Goal: Task Accomplishment & Management: Complete application form

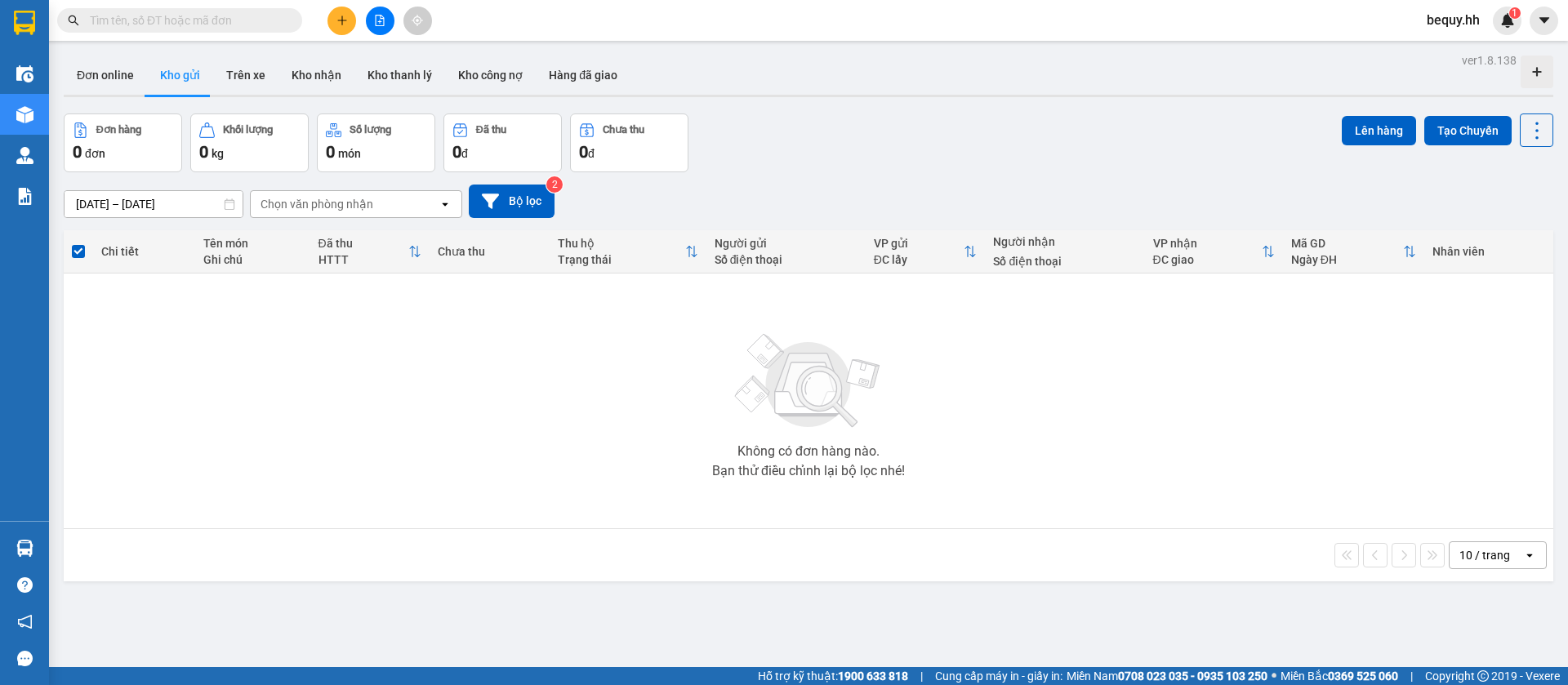
click at [181, 76] on button "Kho gửi" at bounding box center [180, 75] width 67 height 39
click at [349, 23] on button at bounding box center [341, 21] width 28 height 28
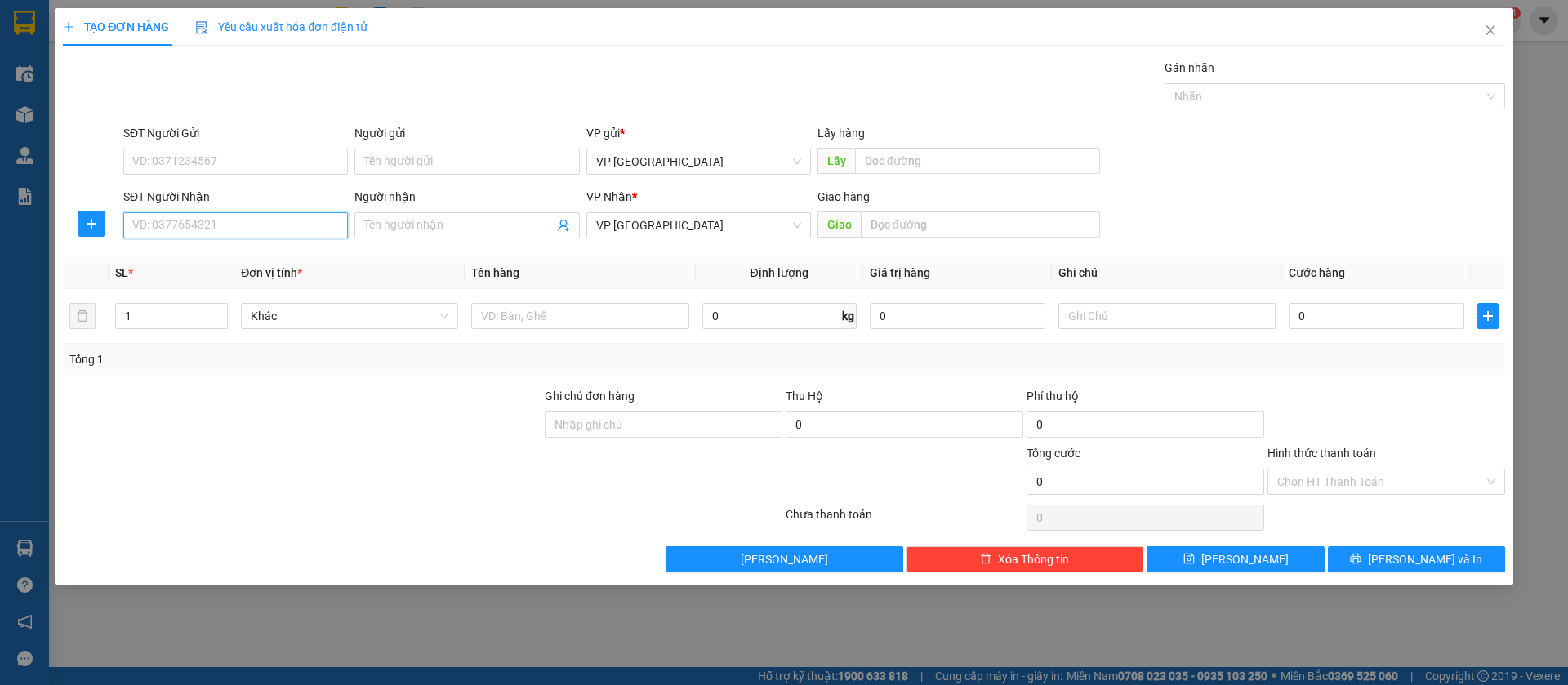
click at [319, 218] on input "SĐT Người Nhận" at bounding box center [236, 225] width 225 height 26
click at [1501, 29] on span "Close" at bounding box center [1490, 30] width 46 height 46
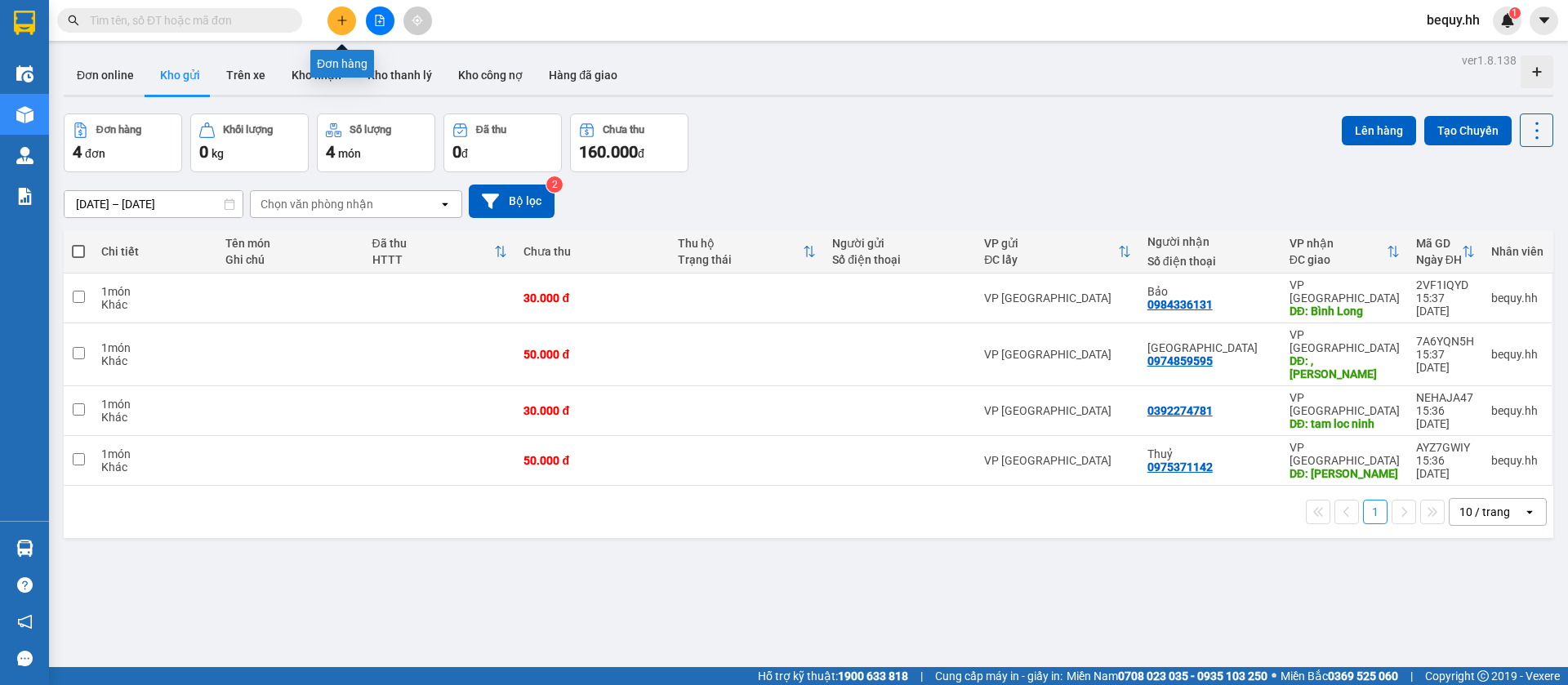
click at [352, 22] on button at bounding box center [341, 21] width 28 height 28
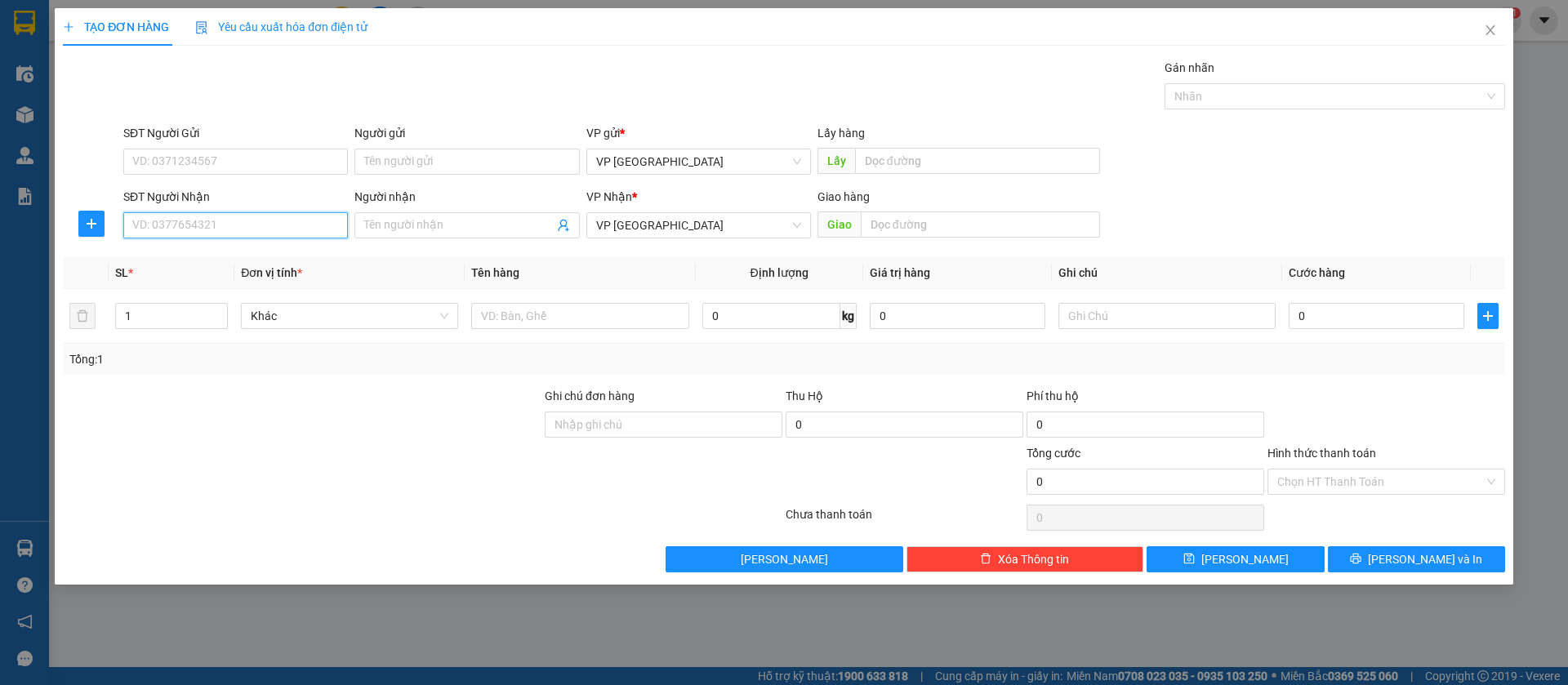
click at [292, 220] on input "SĐT Người Nhận" at bounding box center [236, 225] width 225 height 26
type input "0793200488"
click at [288, 258] on div "0793200488 - [PERSON_NAME]" at bounding box center [236, 258] width 205 height 18
type input "[PERSON_NAME]"
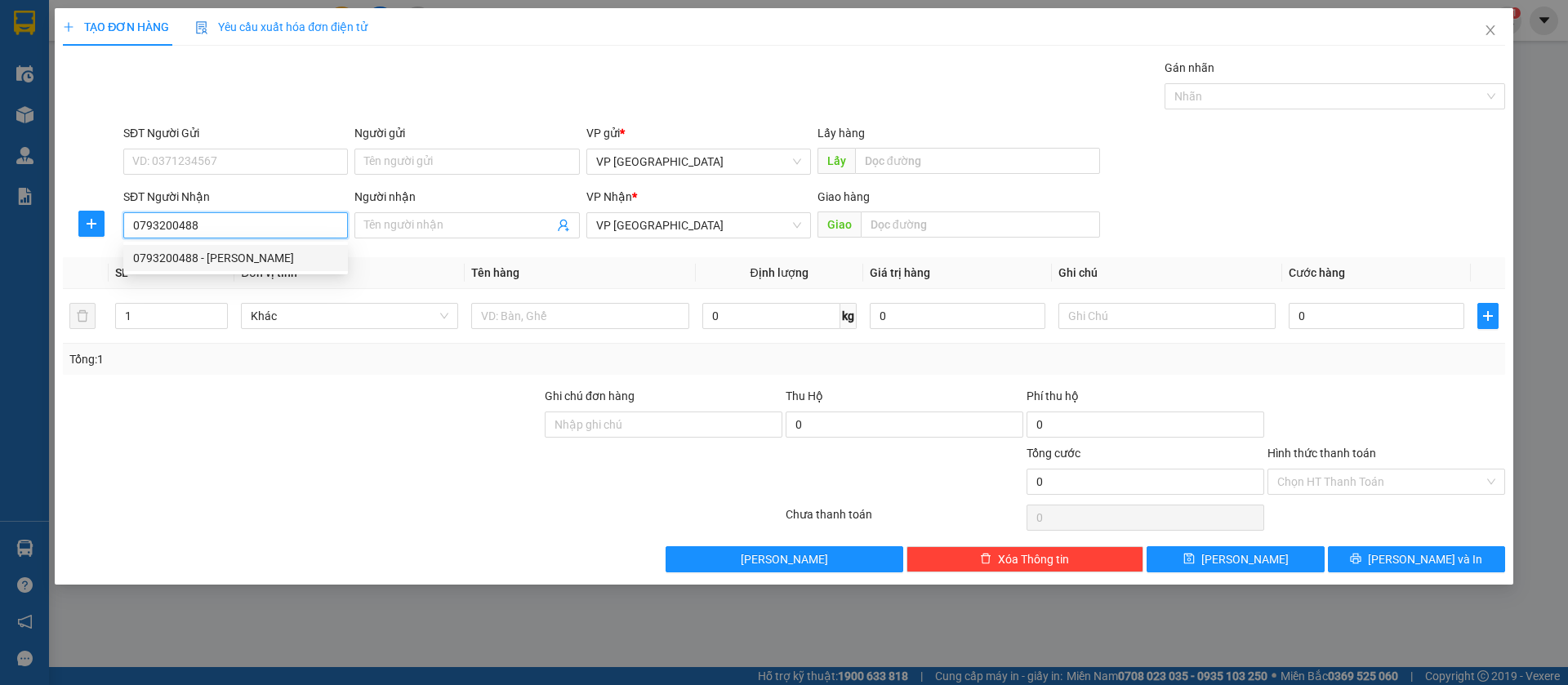
type input "Bến Cát Điện Máy Thiên Hoà"
type input "50.000"
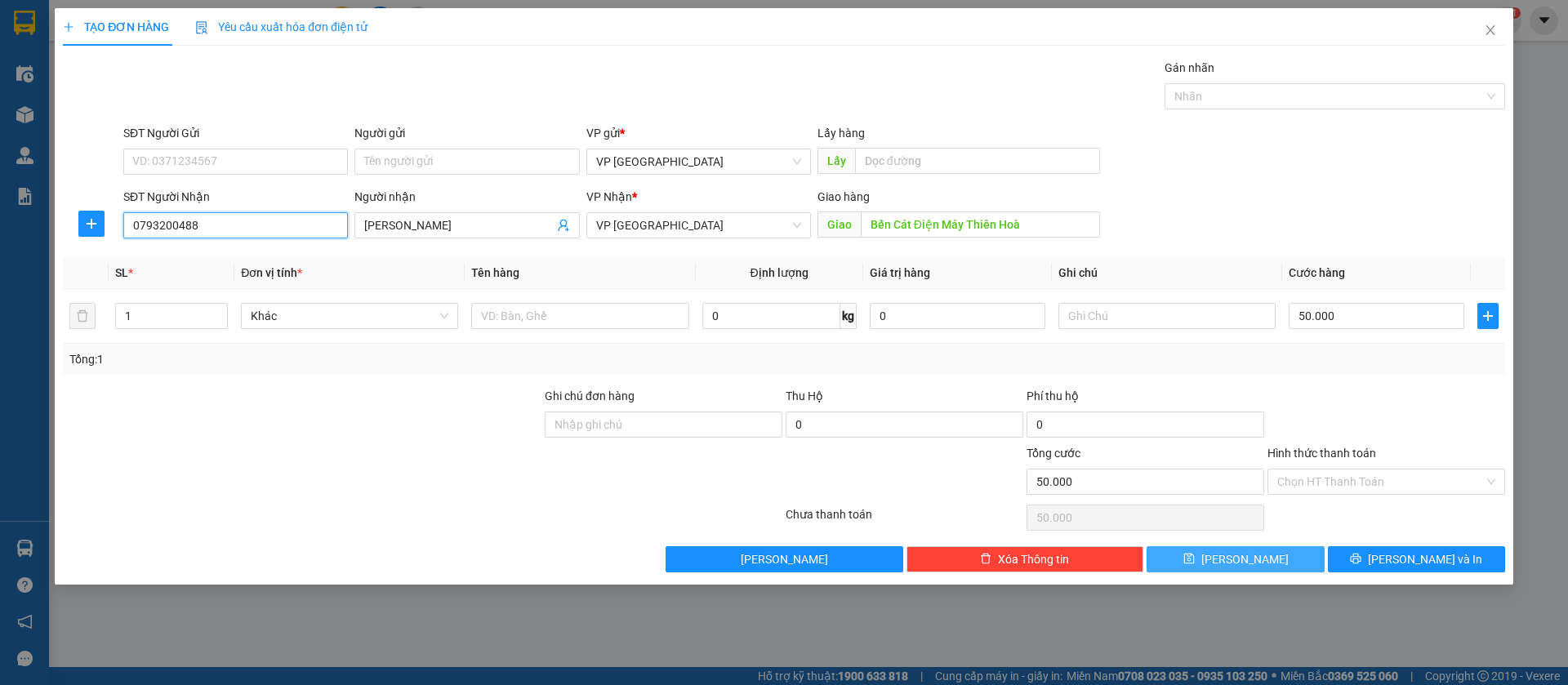
type input "0793200488"
click at [1275, 557] on button "[PERSON_NAME]" at bounding box center [1234, 559] width 177 height 26
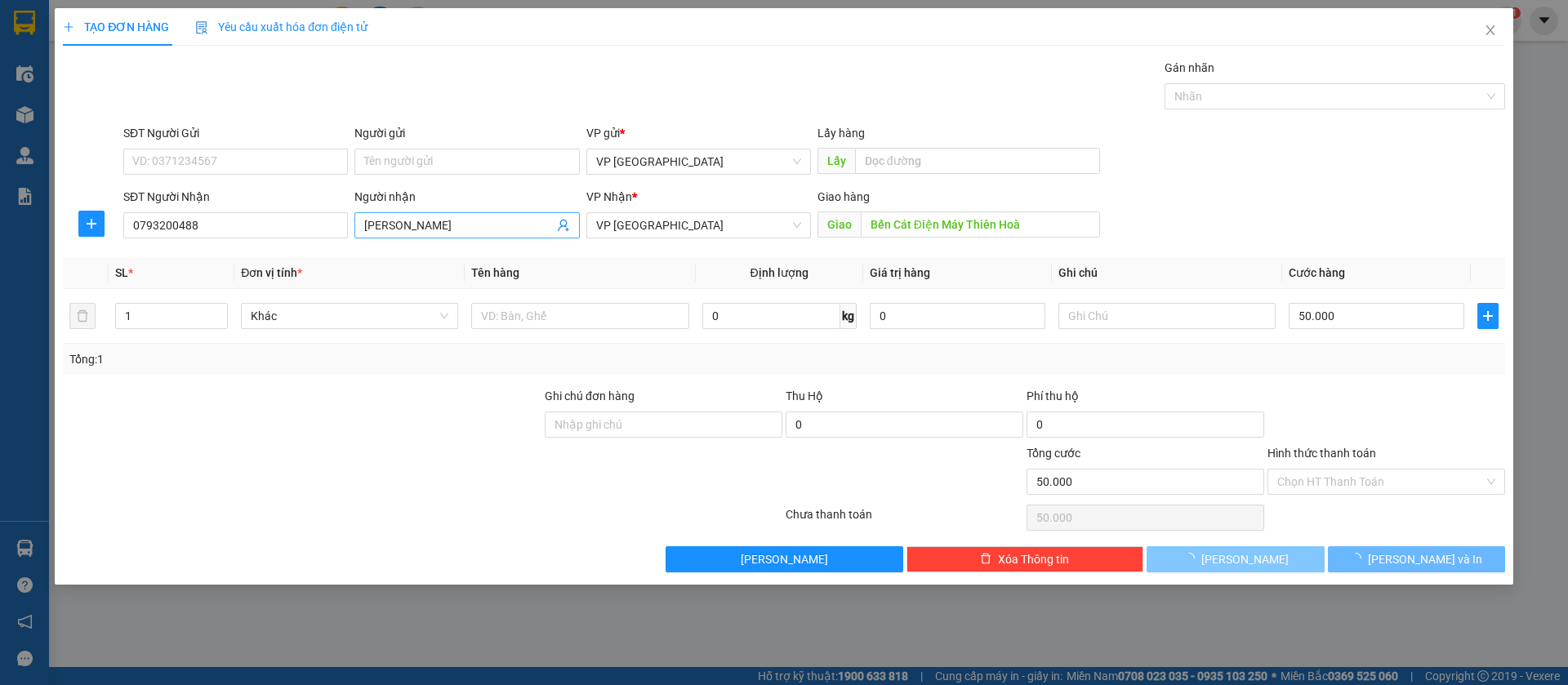
type input "0"
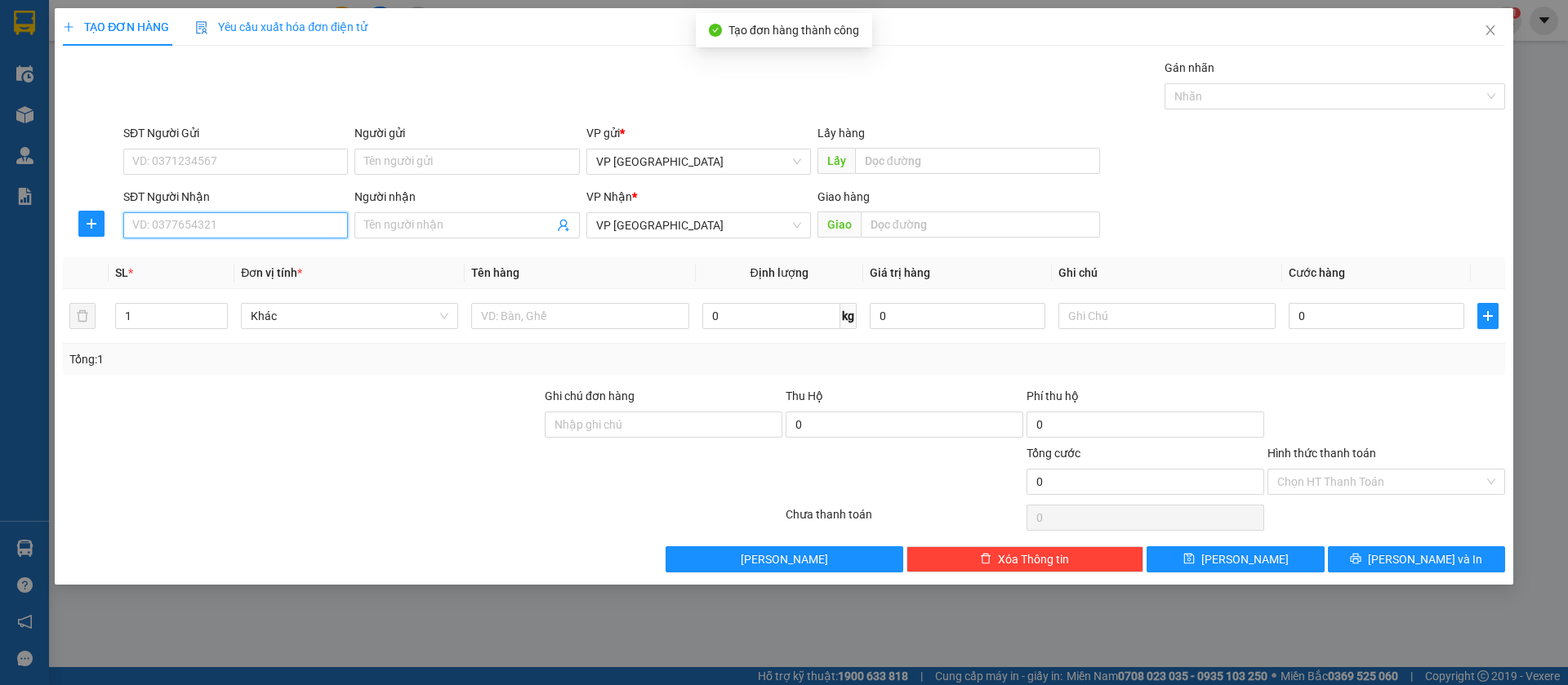
click at [280, 220] on input "SĐT Người Nhận" at bounding box center [236, 225] width 225 height 26
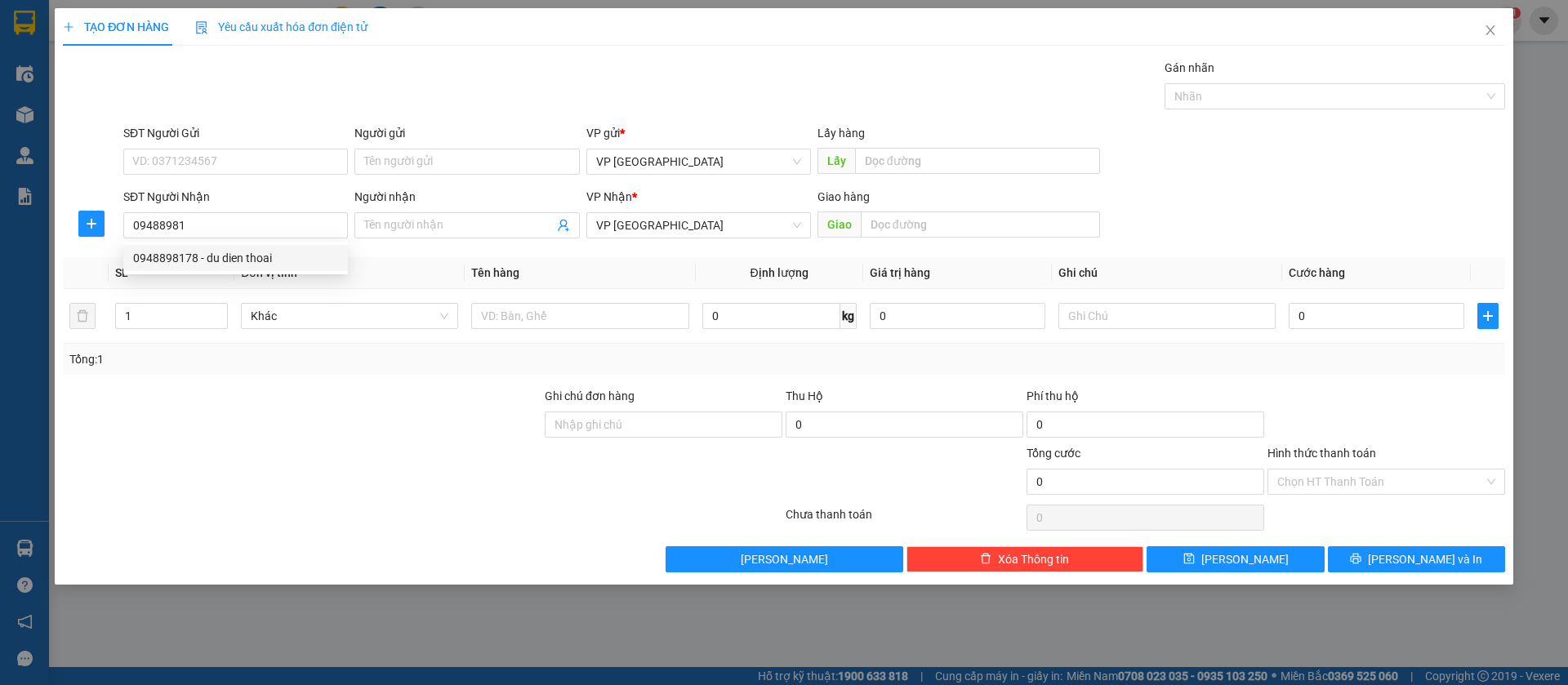
click at [274, 271] on div "0948898178 0948898178 - [GEOGRAPHIC_DATA]" at bounding box center [236, 257] width 225 height 32
click at [282, 215] on input "09488981" at bounding box center [236, 225] width 225 height 26
click at [269, 247] on div "0948898178 - du dien thoai" at bounding box center [236, 257] width 225 height 26
type input "0948898178"
type input "du dien thoai"
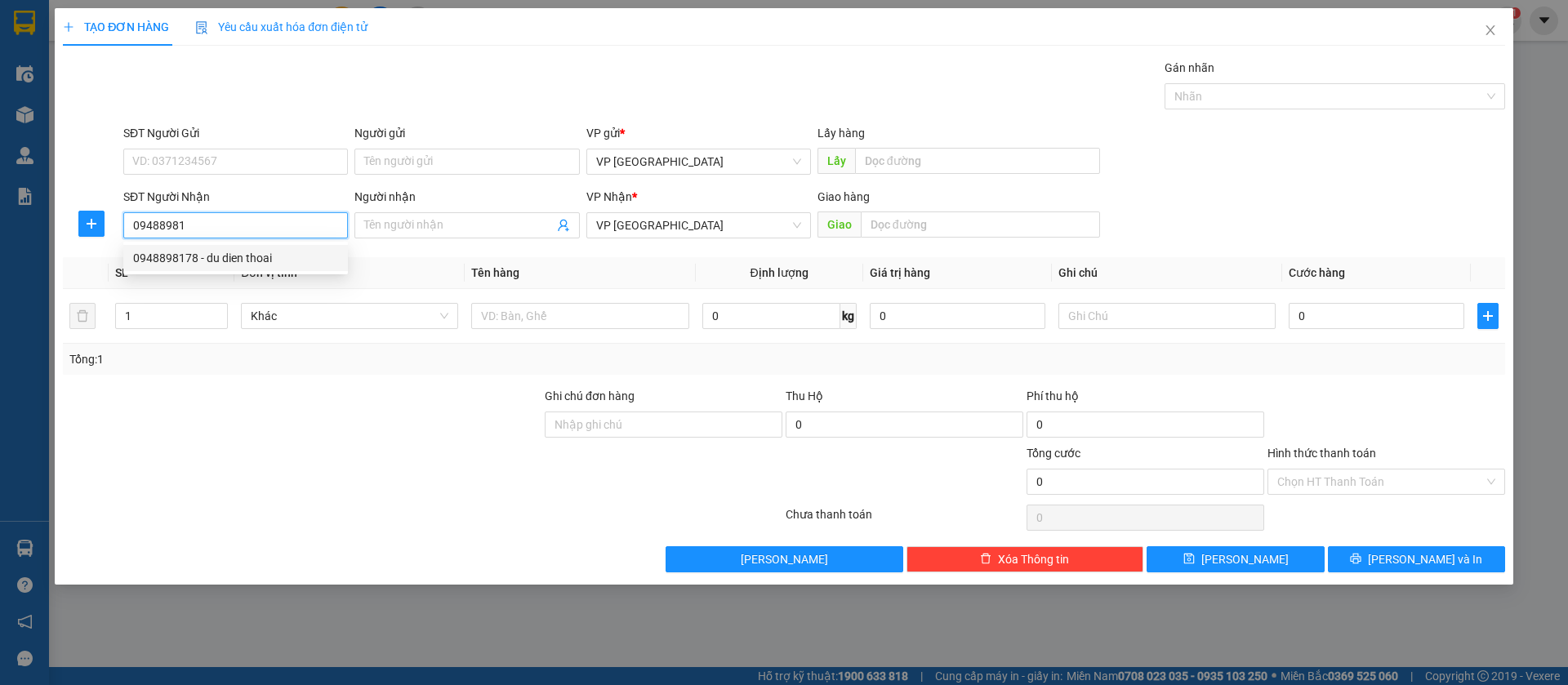
type input "du dien thoải"
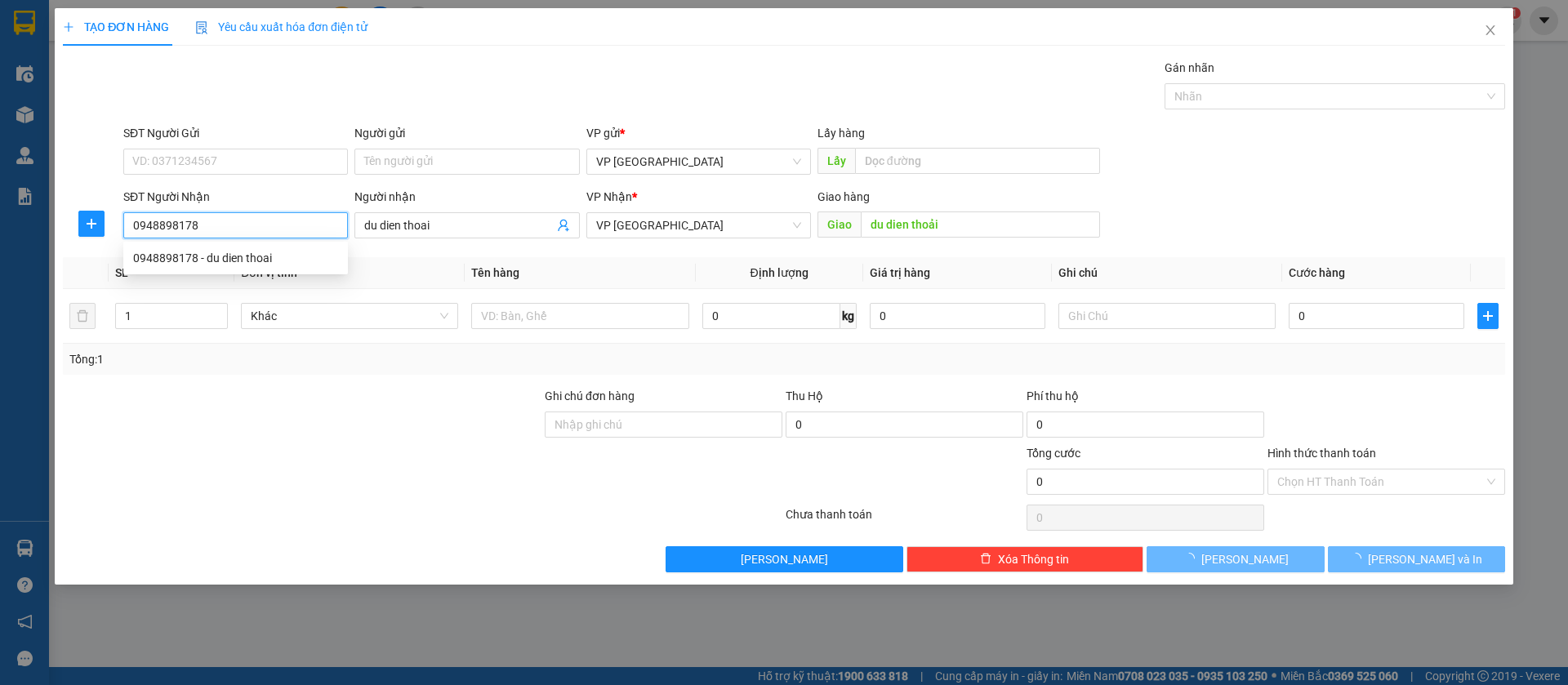
type input "40.000"
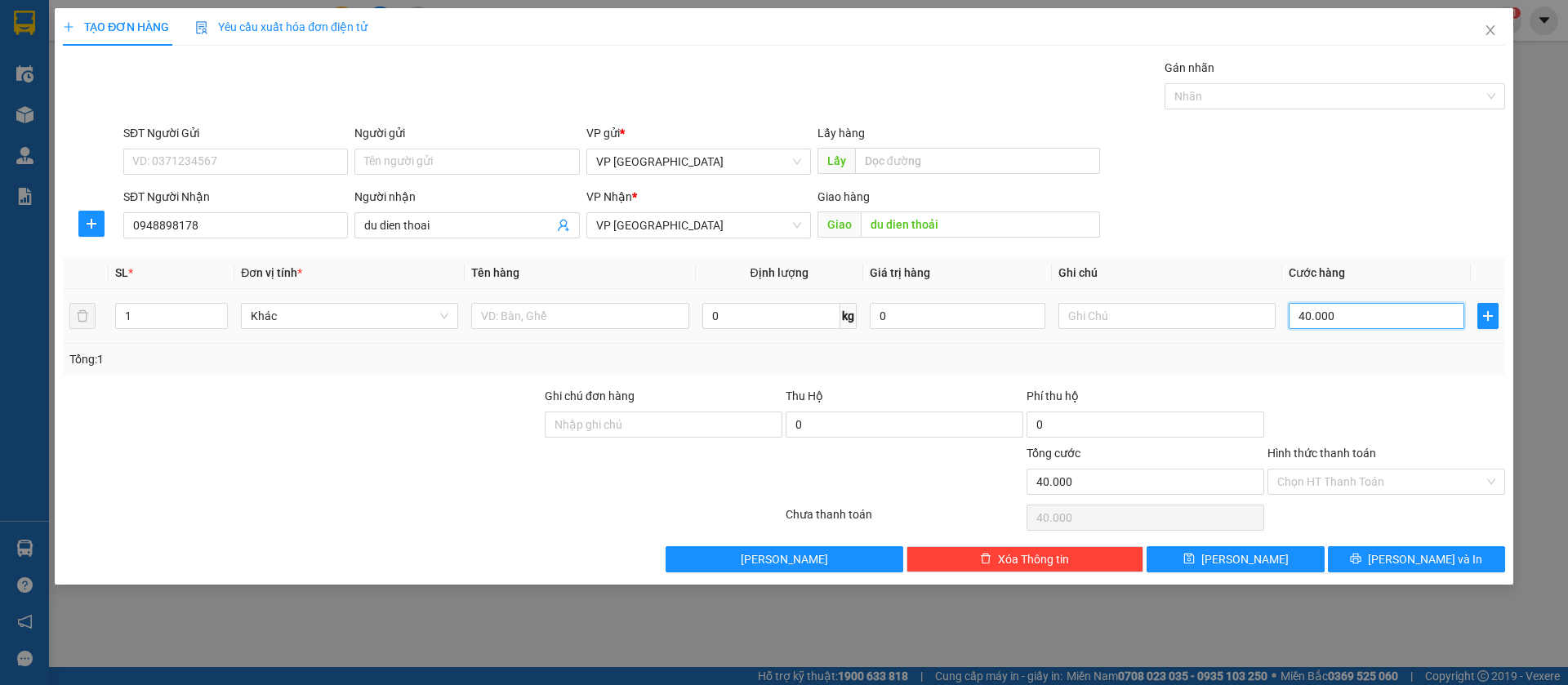
click at [1377, 307] on input "40.000" at bounding box center [1375, 316] width 175 height 26
type input "5"
type input "50"
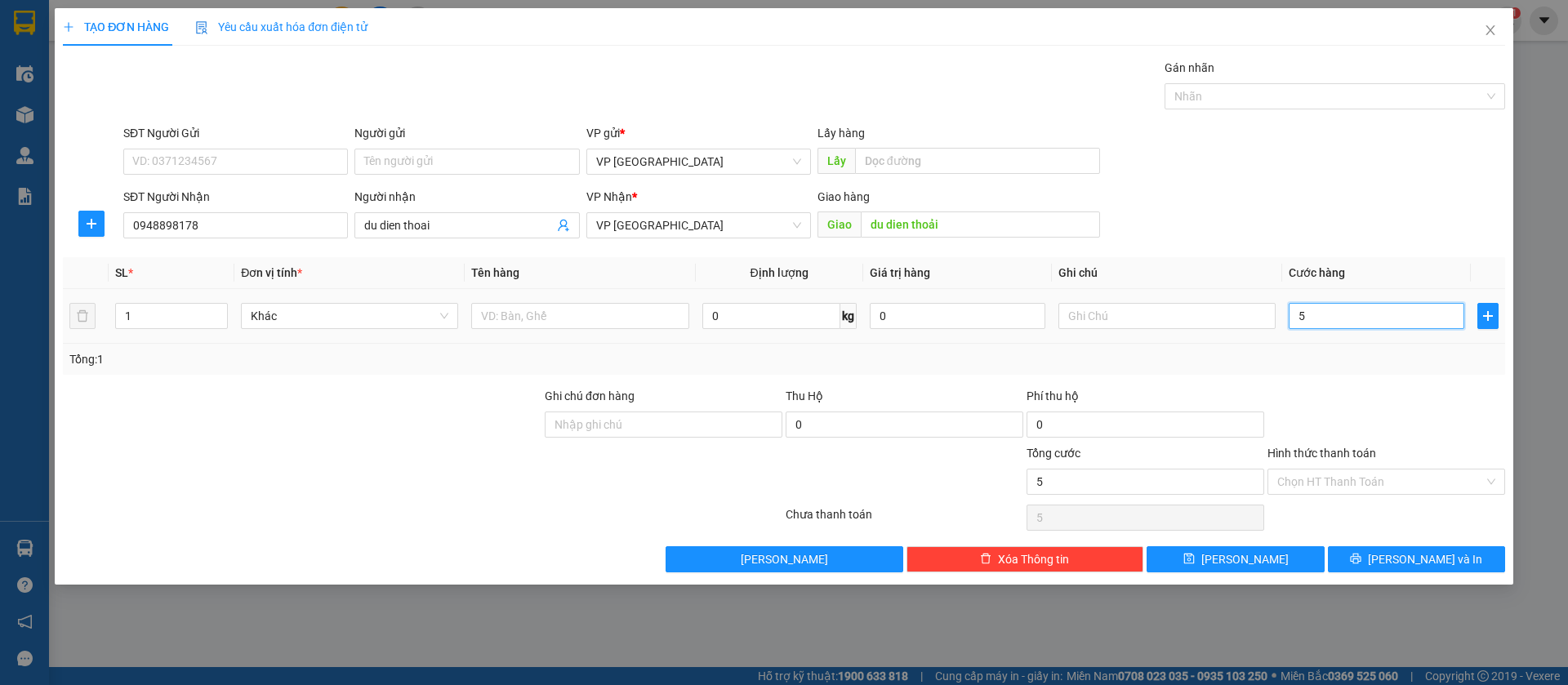
type input "50"
type input "500"
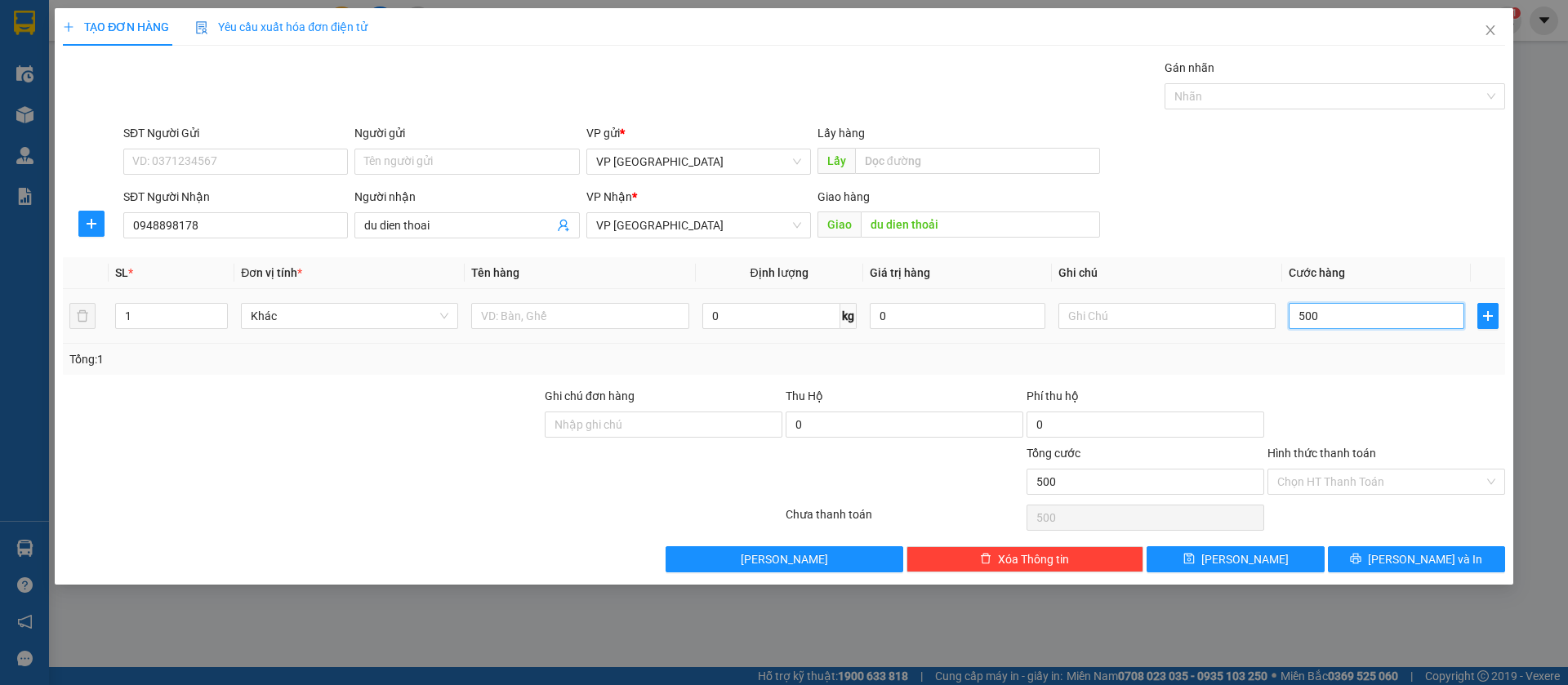
type input "5.000"
type input "50.000"
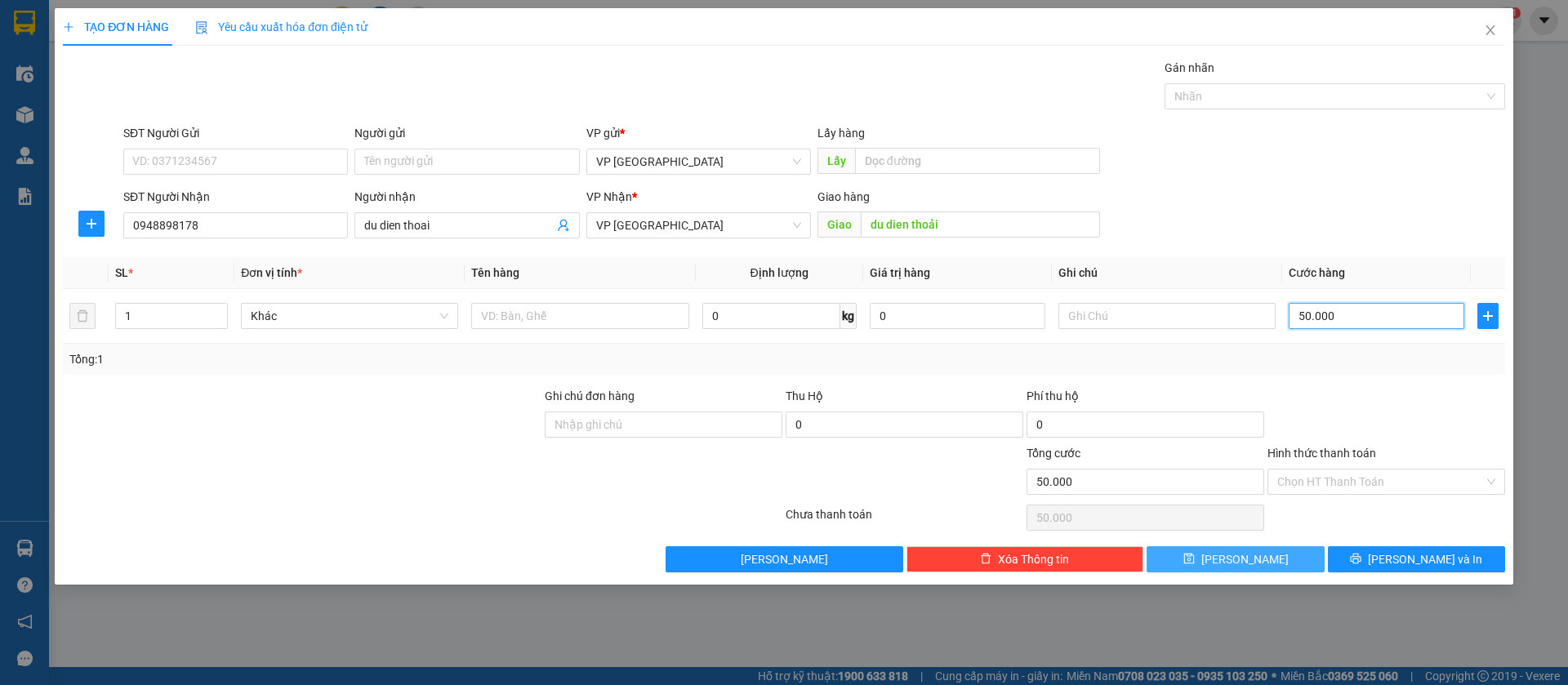
type input "50.000"
click at [1279, 562] on button "[PERSON_NAME]" at bounding box center [1234, 559] width 177 height 26
type input "0"
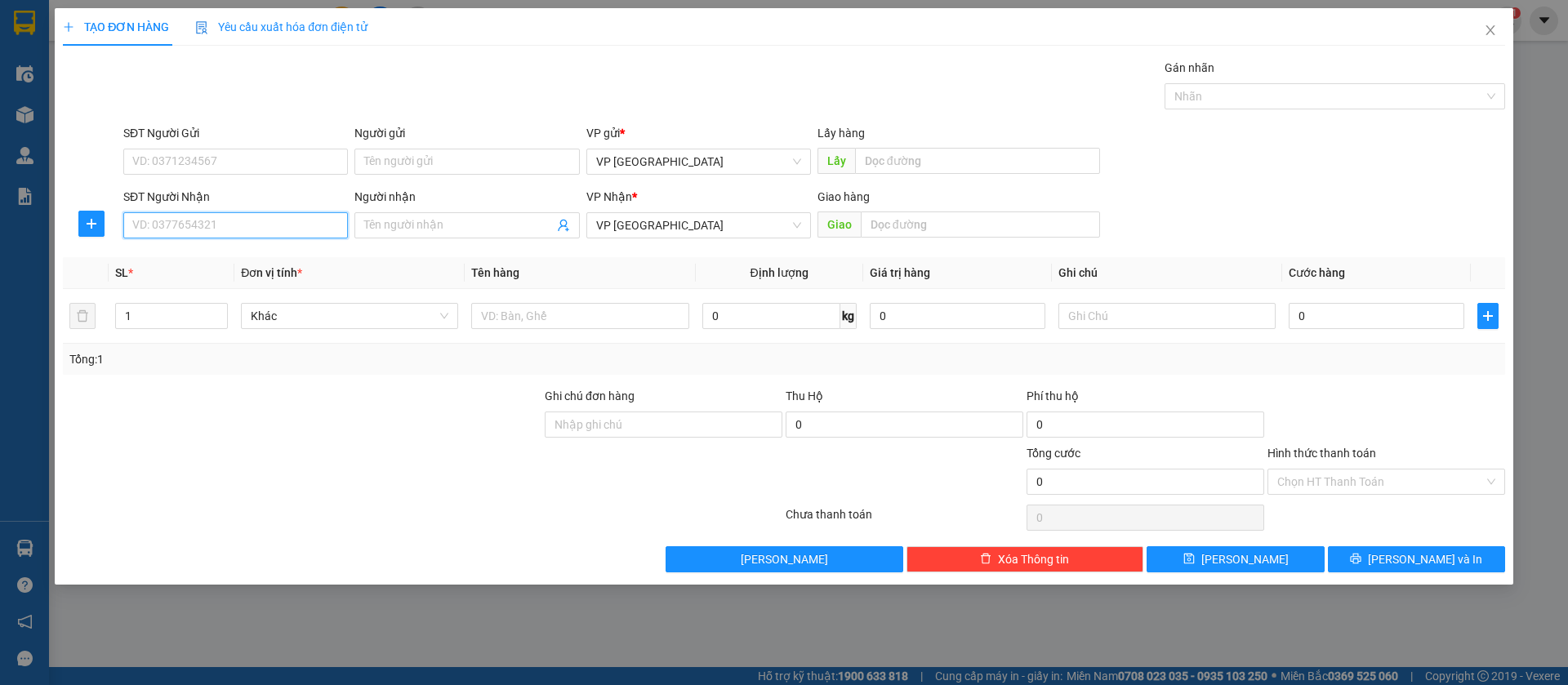
click at [297, 218] on input "SĐT Người Nhận" at bounding box center [236, 225] width 225 height 26
type input "0399778433"
click at [309, 259] on div "0399778433 - [PERSON_NAME]" at bounding box center [236, 258] width 205 height 18
type input "[PERSON_NAME]"
type input "đức tiên tan khai"
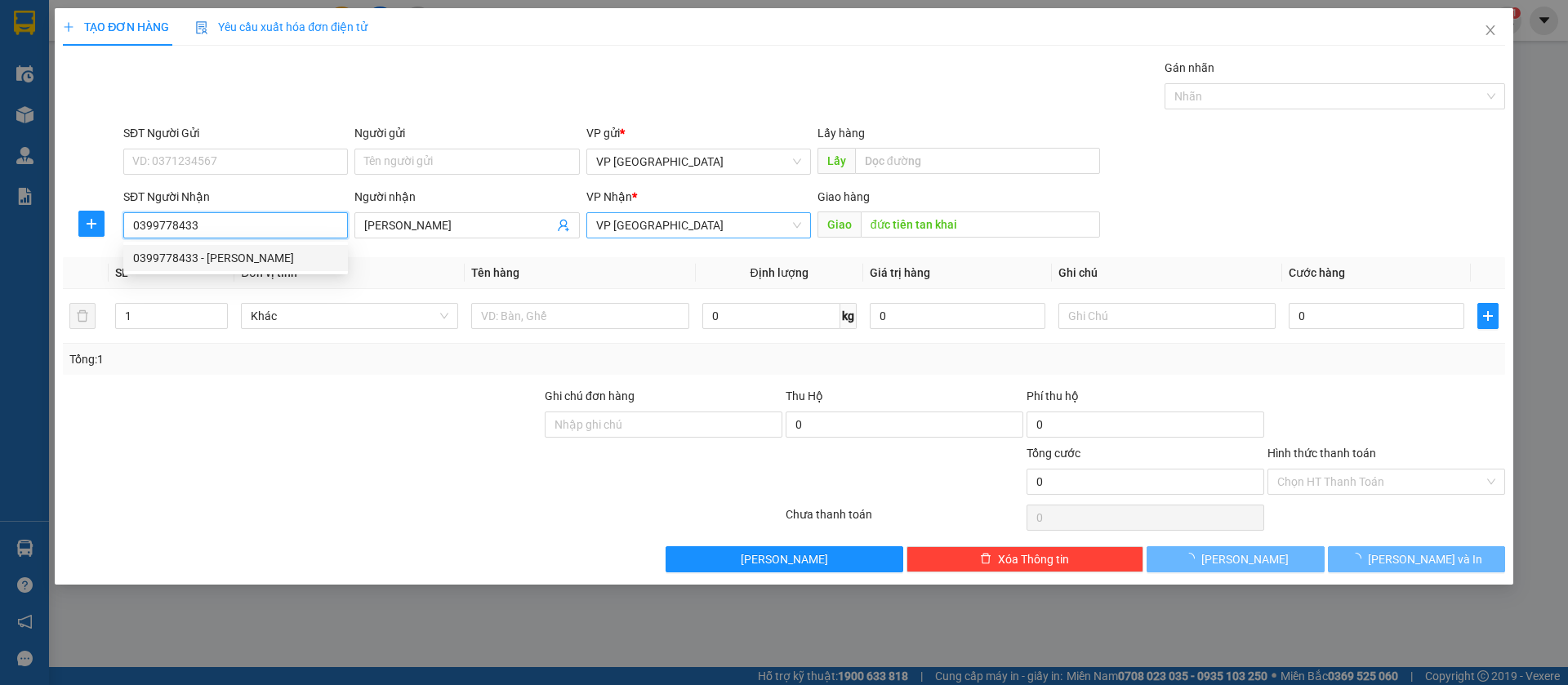
type input "50.000"
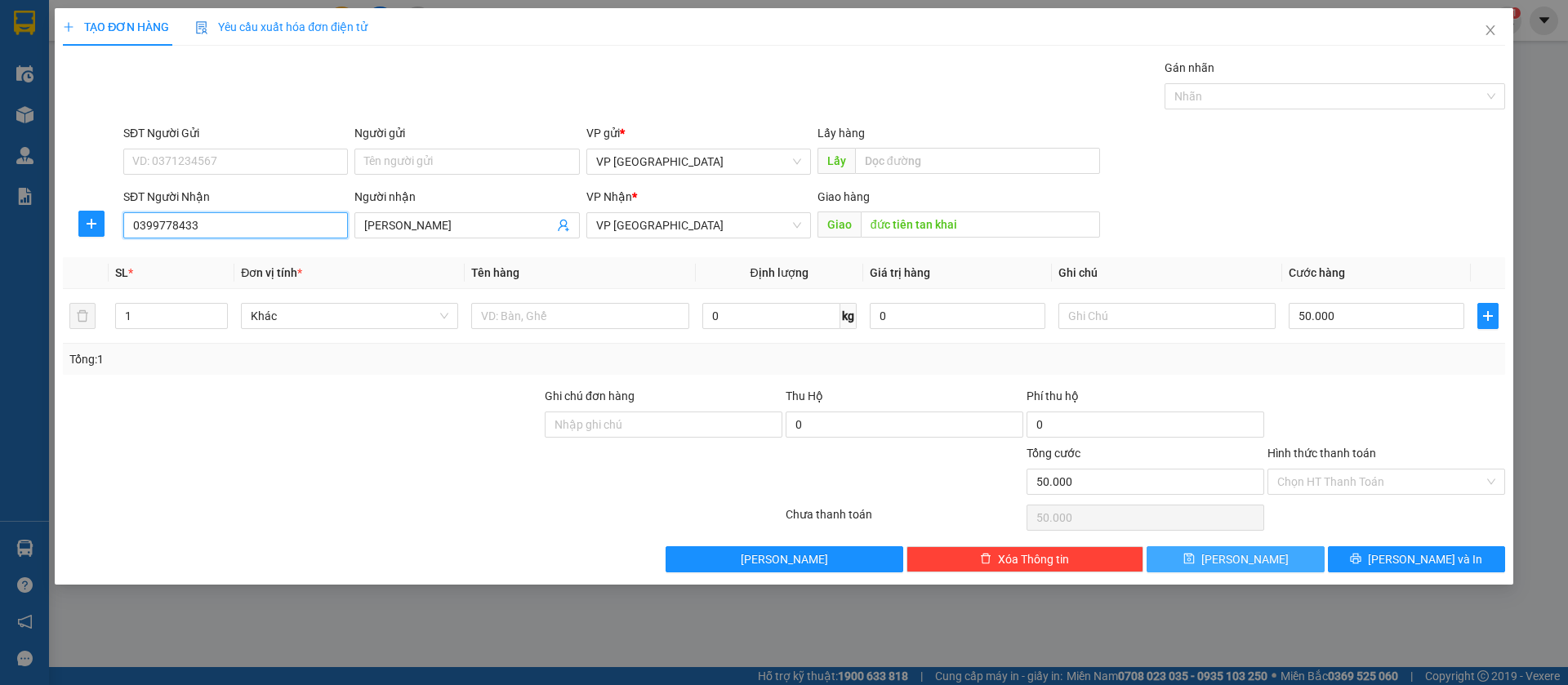
type input "0399778433"
click at [1297, 561] on button "[PERSON_NAME]" at bounding box center [1234, 559] width 177 height 26
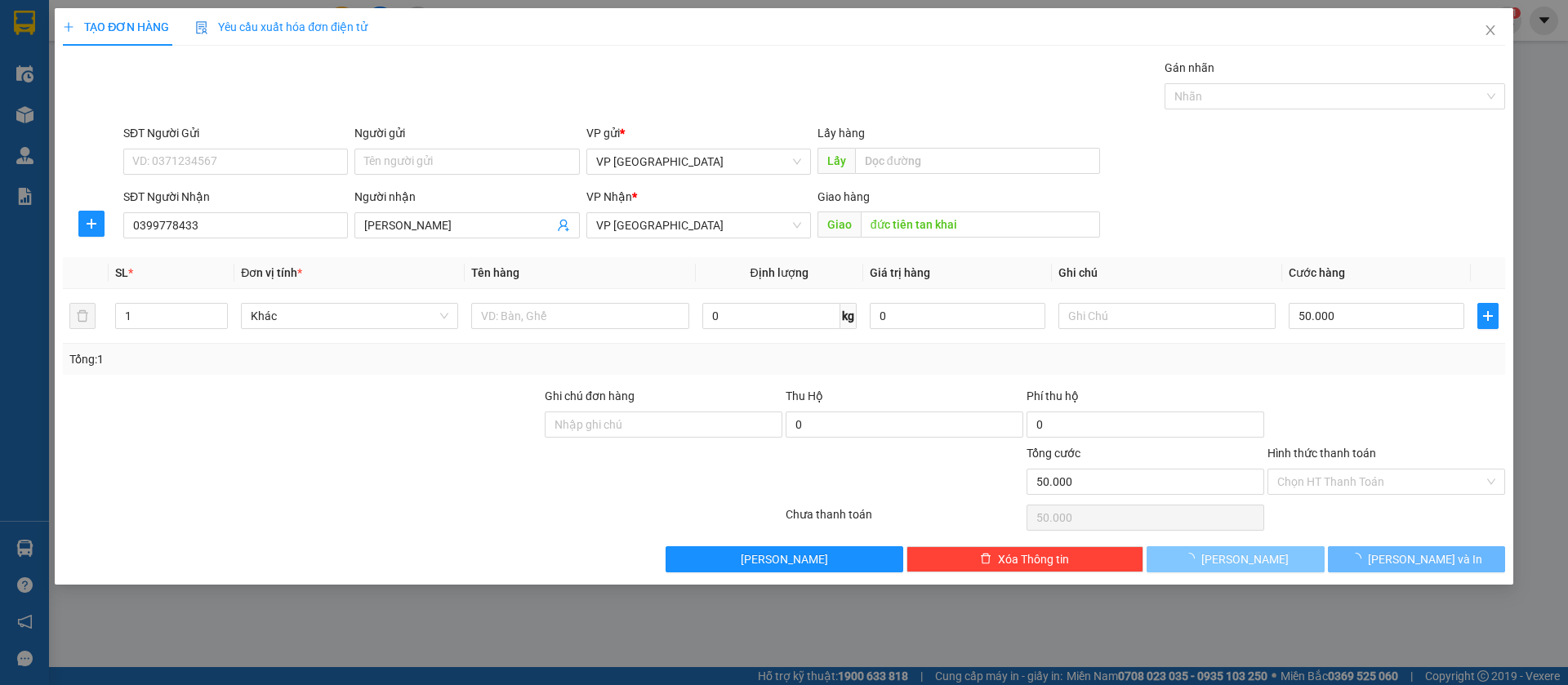
type input "0"
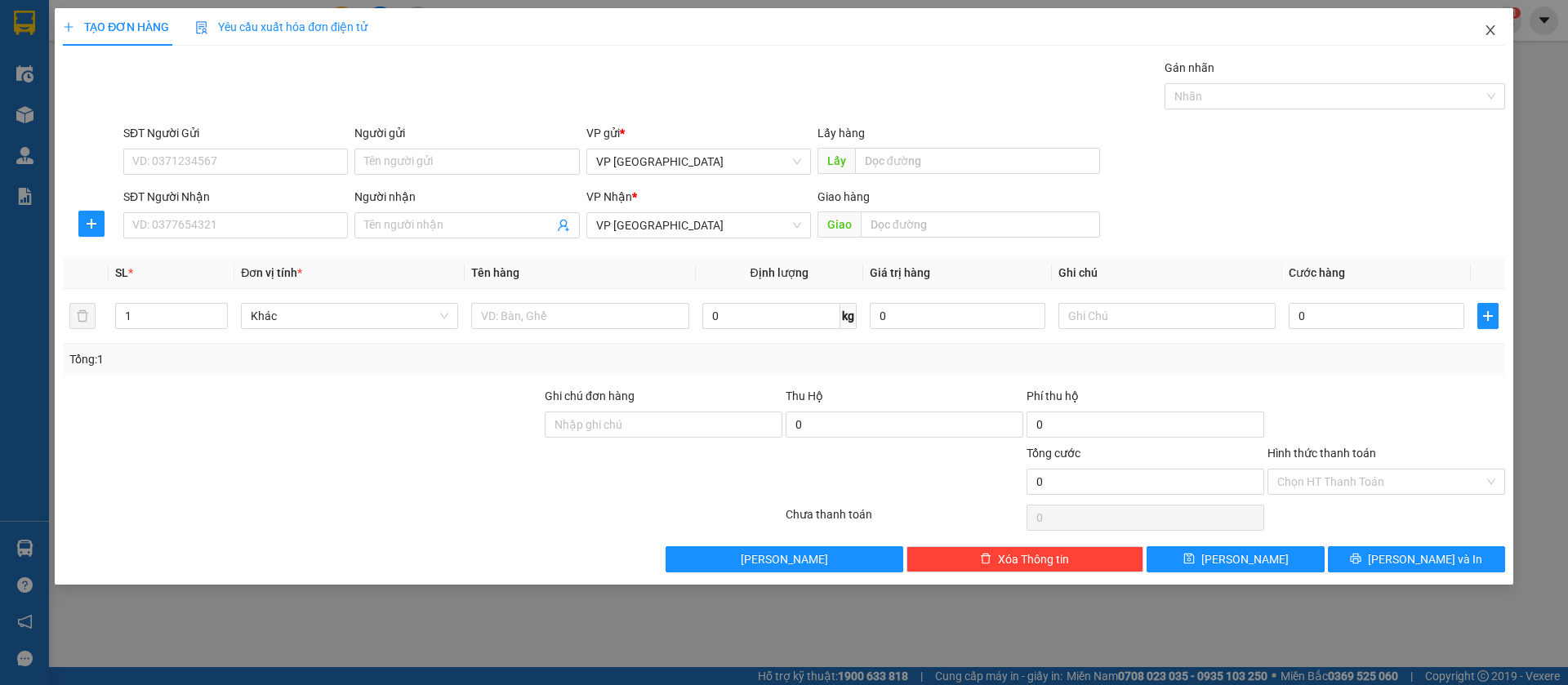
click at [1496, 34] on icon "close" at bounding box center [1490, 29] width 13 height 13
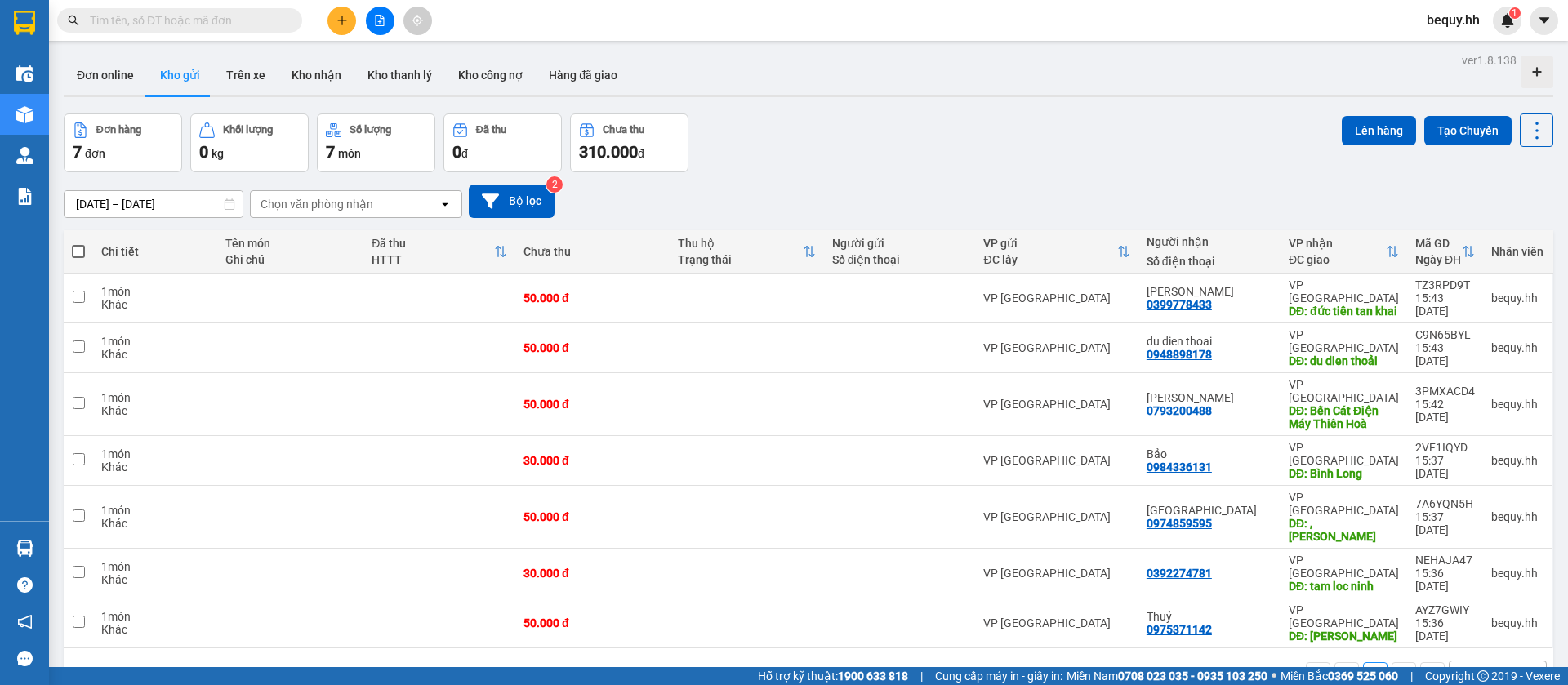
click at [76, 246] on span at bounding box center [77, 251] width 13 height 13
click at [78, 244] on input "checkbox" at bounding box center [78, 244] width 0 height 0
checkbox input "true"
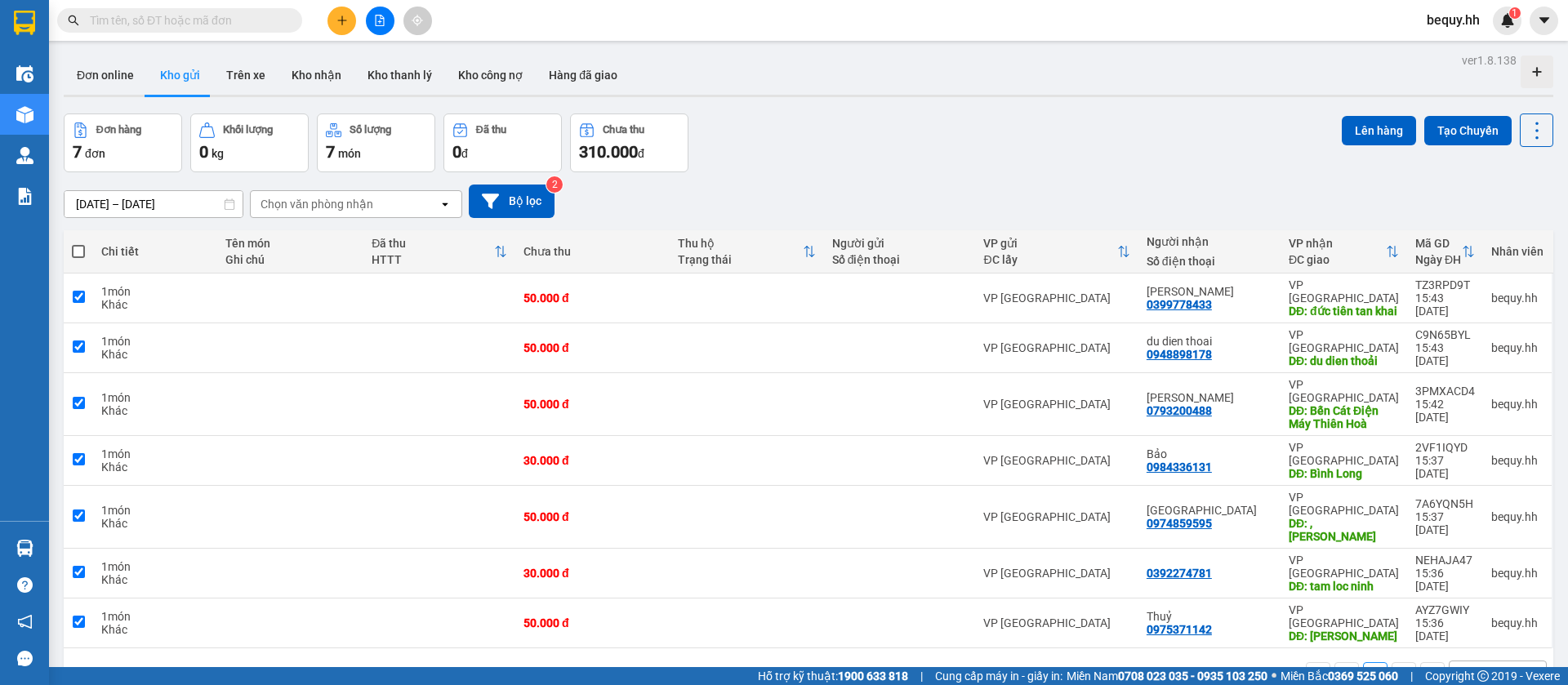
checkbox input "true"
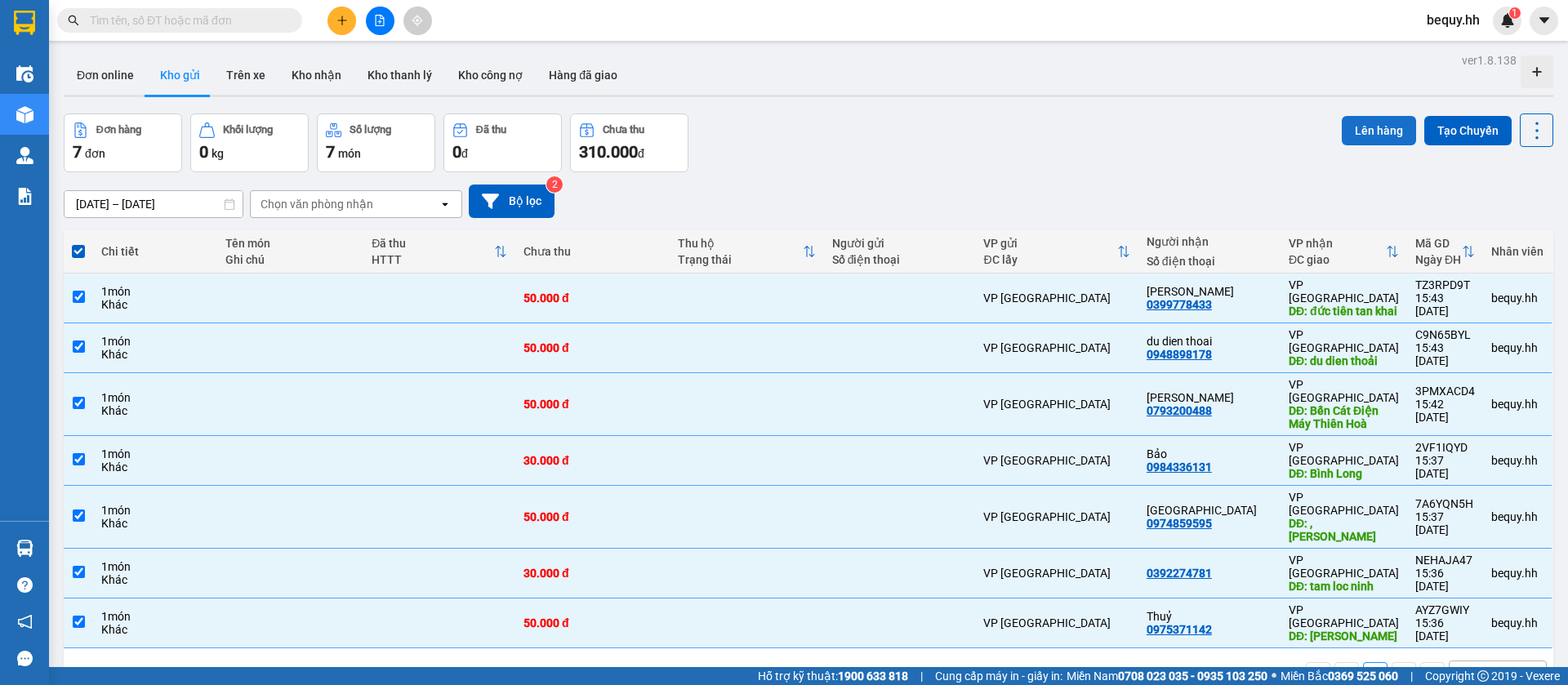
click at [1351, 131] on button "Lên hàng" at bounding box center [1379, 131] width 74 height 29
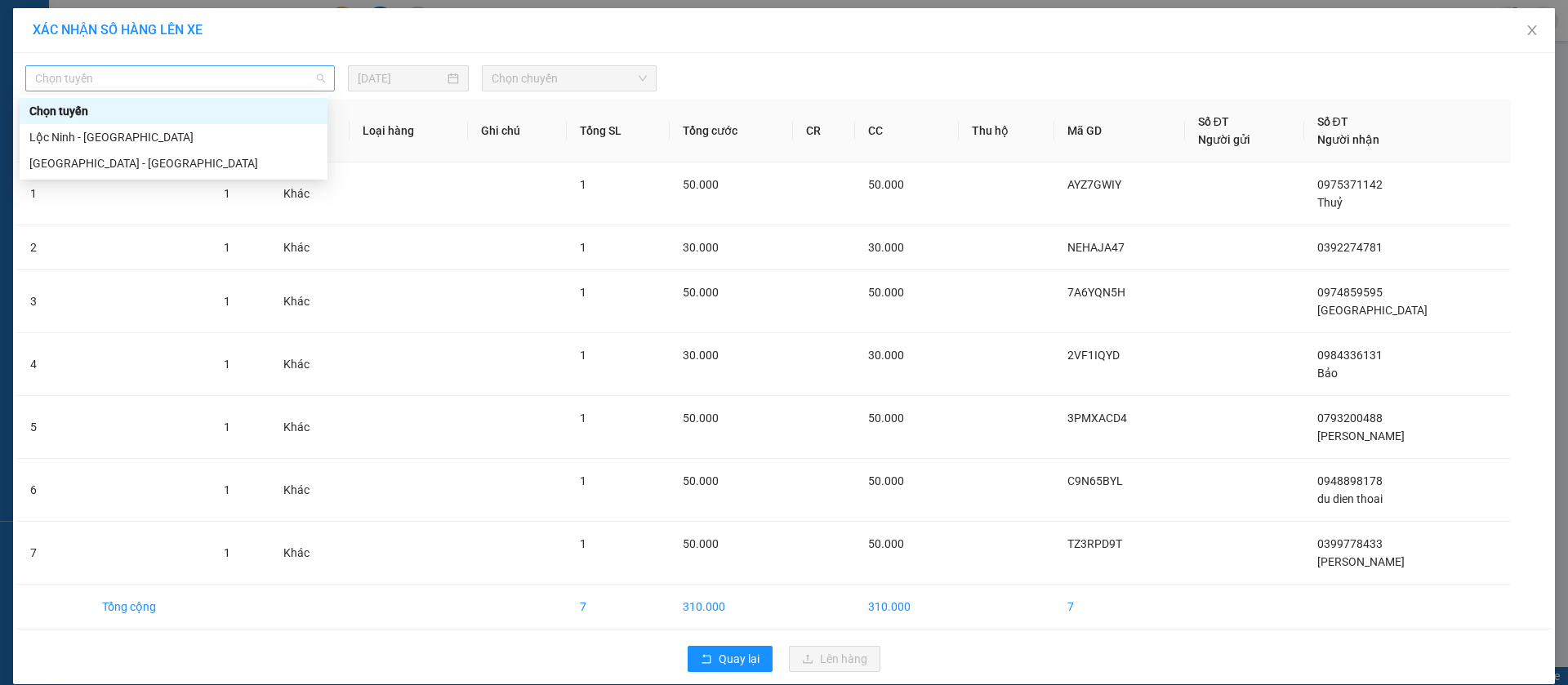
click at [245, 76] on span "Chọn tuyến" at bounding box center [180, 78] width 290 height 24
click at [193, 162] on div "[GEOGRAPHIC_DATA] - [GEOGRAPHIC_DATA]" at bounding box center [173, 163] width 289 height 18
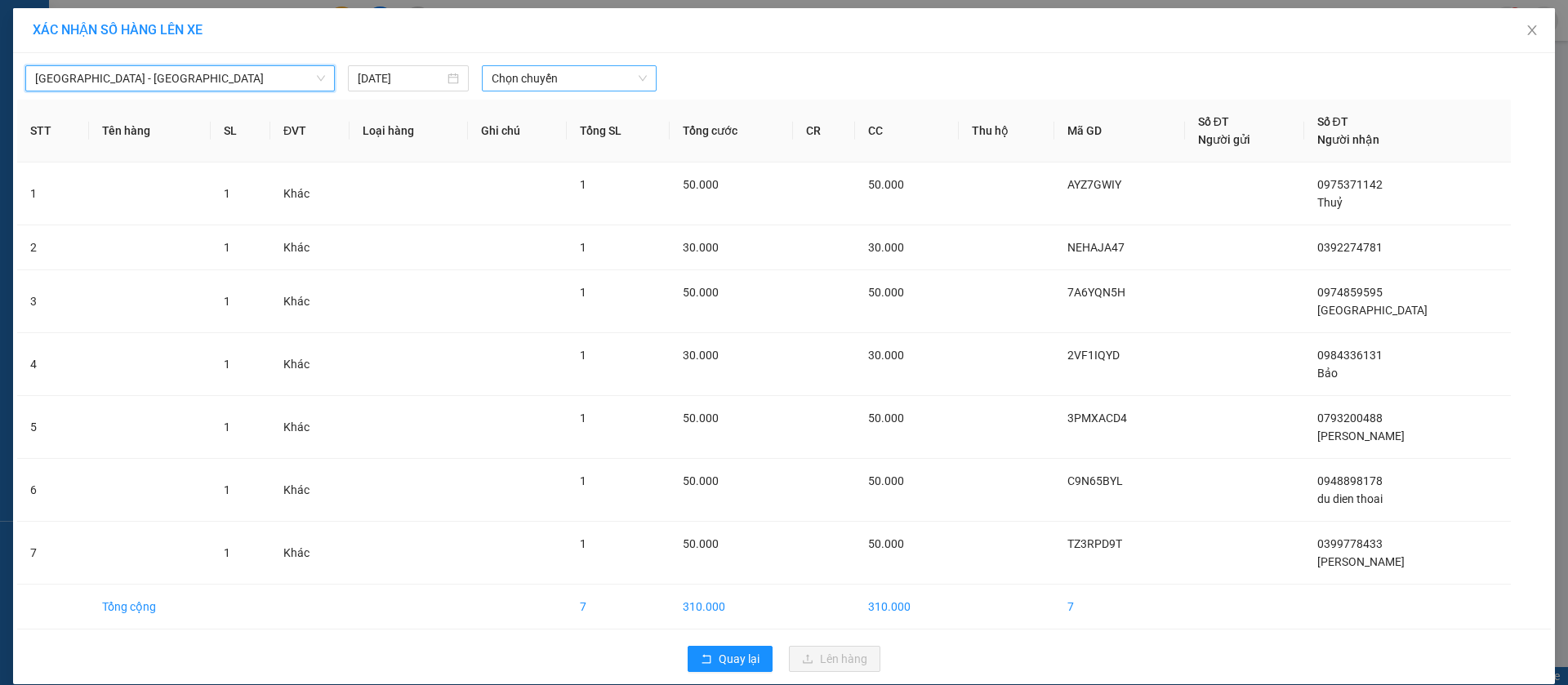
click at [546, 81] on span "Chọn chuyến" at bounding box center [569, 78] width 156 height 24
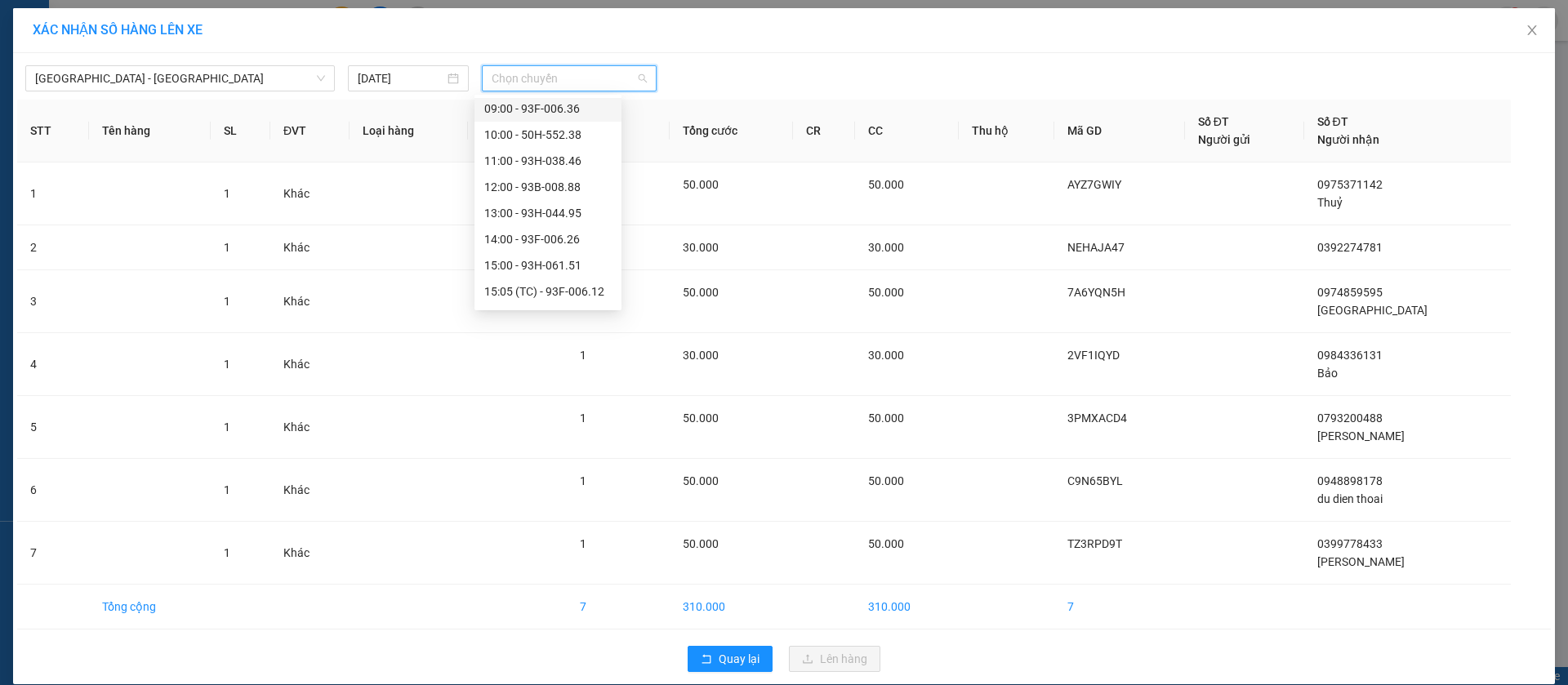
scroll to position [245, 0]
click at [578, 177] on div "15:05 (TC) - 93F-006.12" at bounding box center [548, 179] width 127 height 18
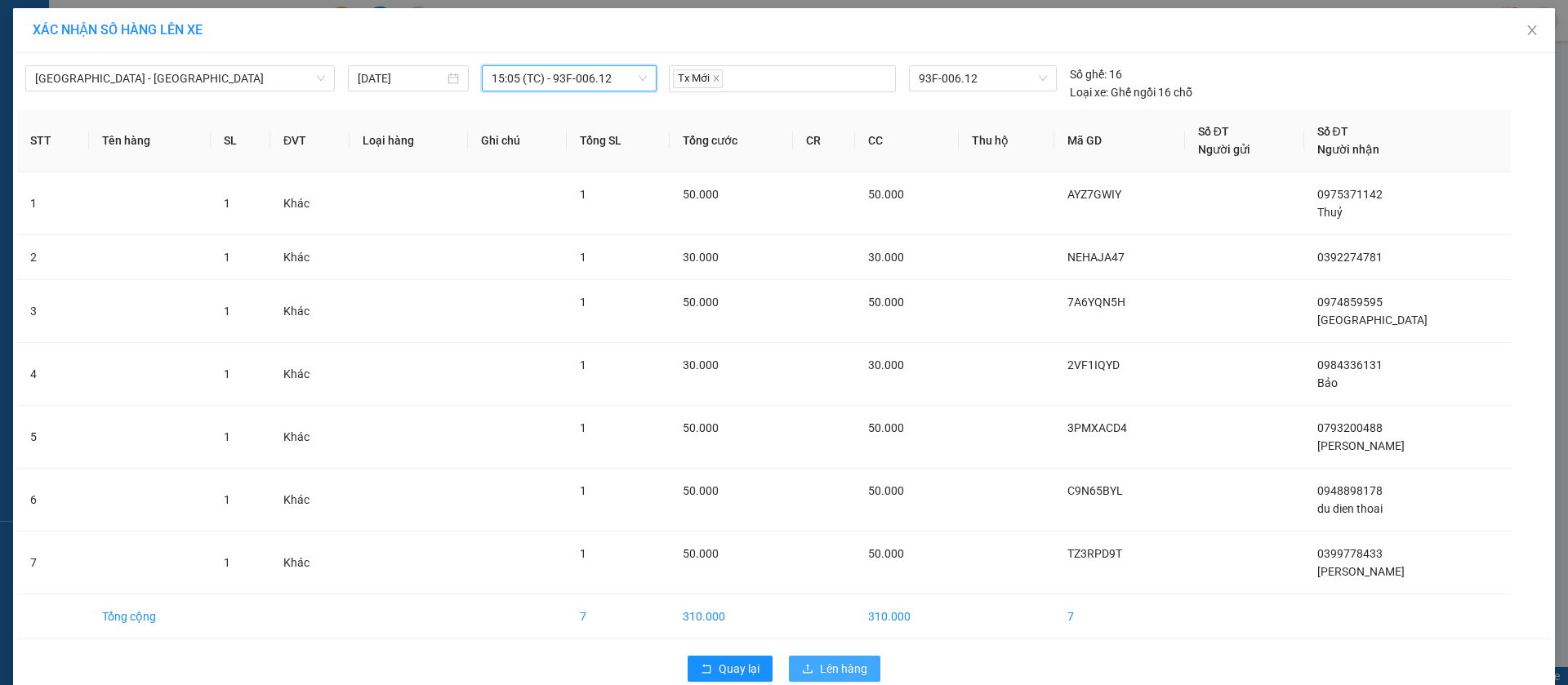
click at [820, 663] on span "Lên hàng" at bounding box center [843, 669] width 47 height 18
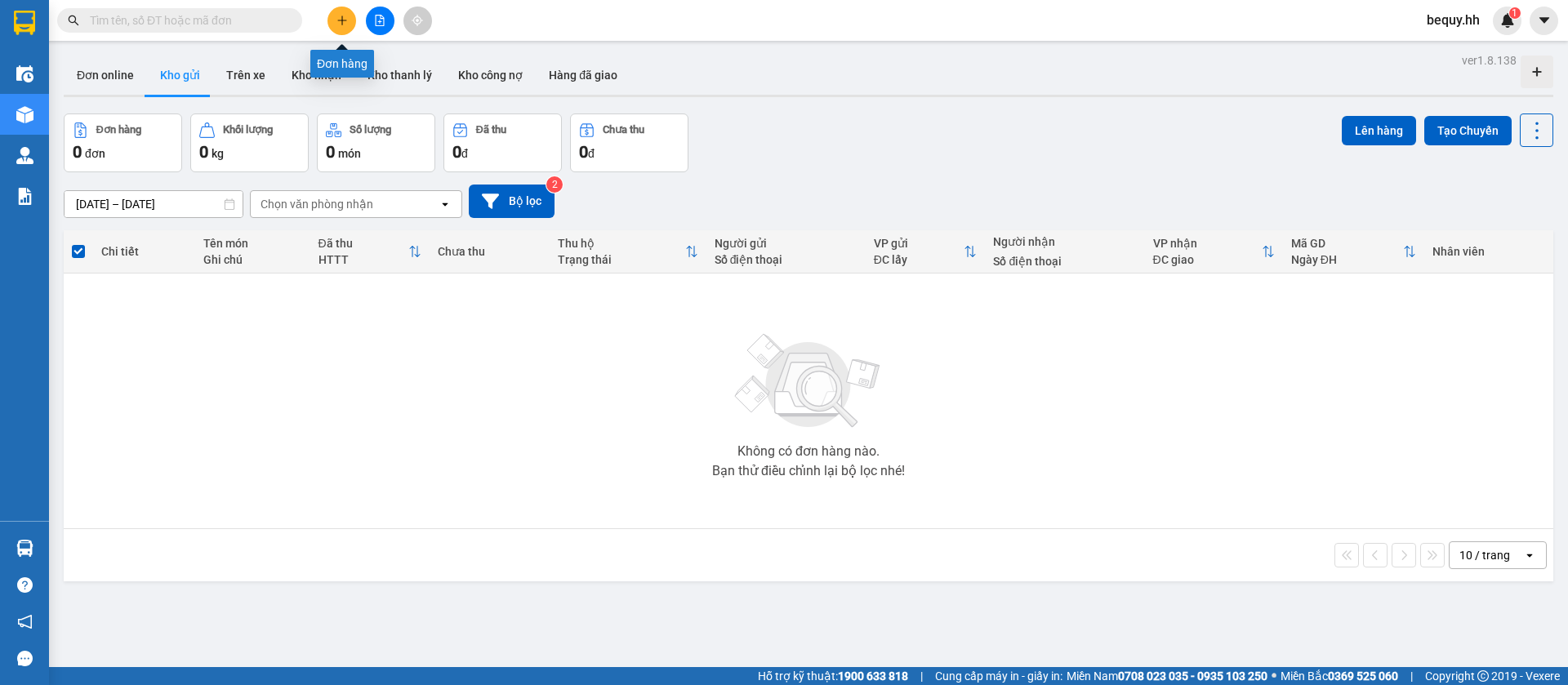
click at [341, 16] on icon "plus" at bounding box center [342, 21] width 12 height 12
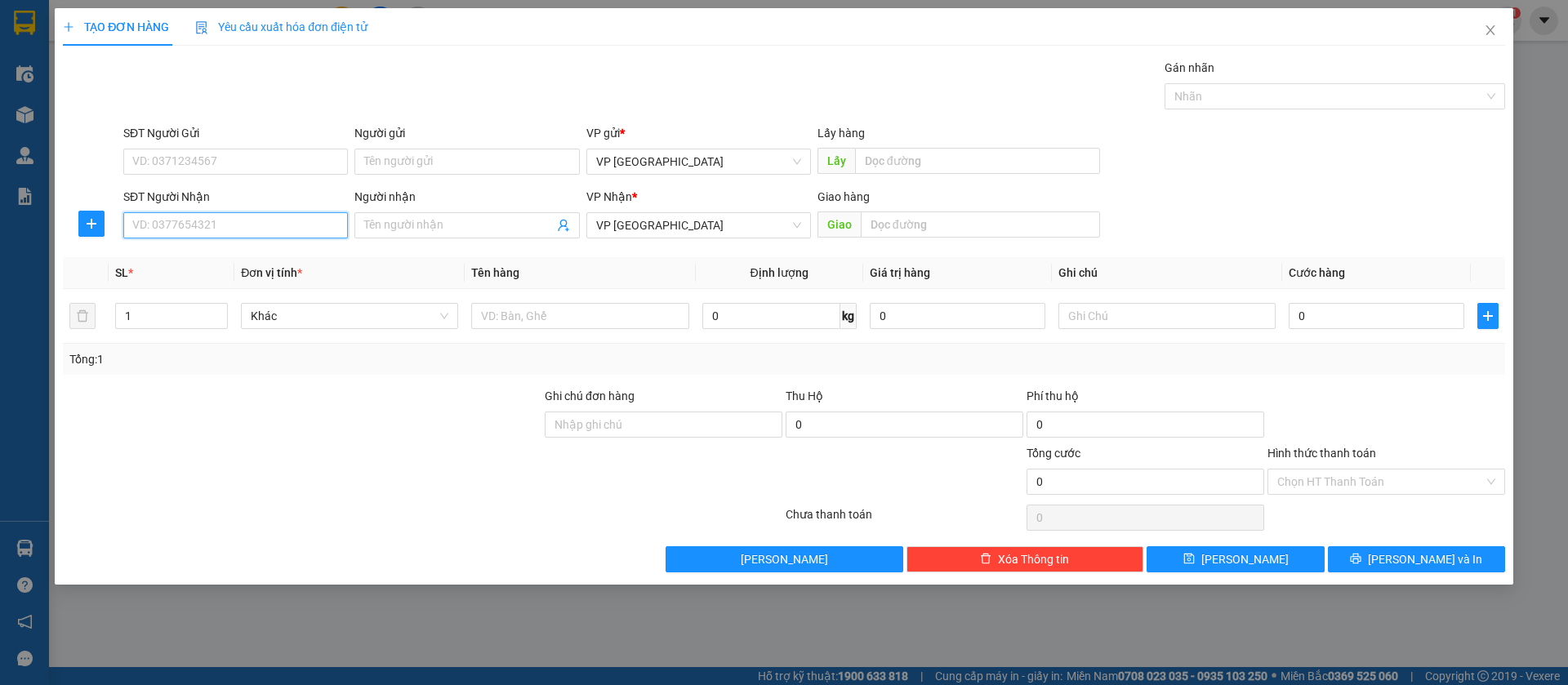
click at [289, 228] on input "SĐT Người Nhận" at bounding box center [236, 225] width 225 height 26
type input "0848988108"
click at [1053, 222] on input "text" at bounding box center [980, 224] width 240 height 26
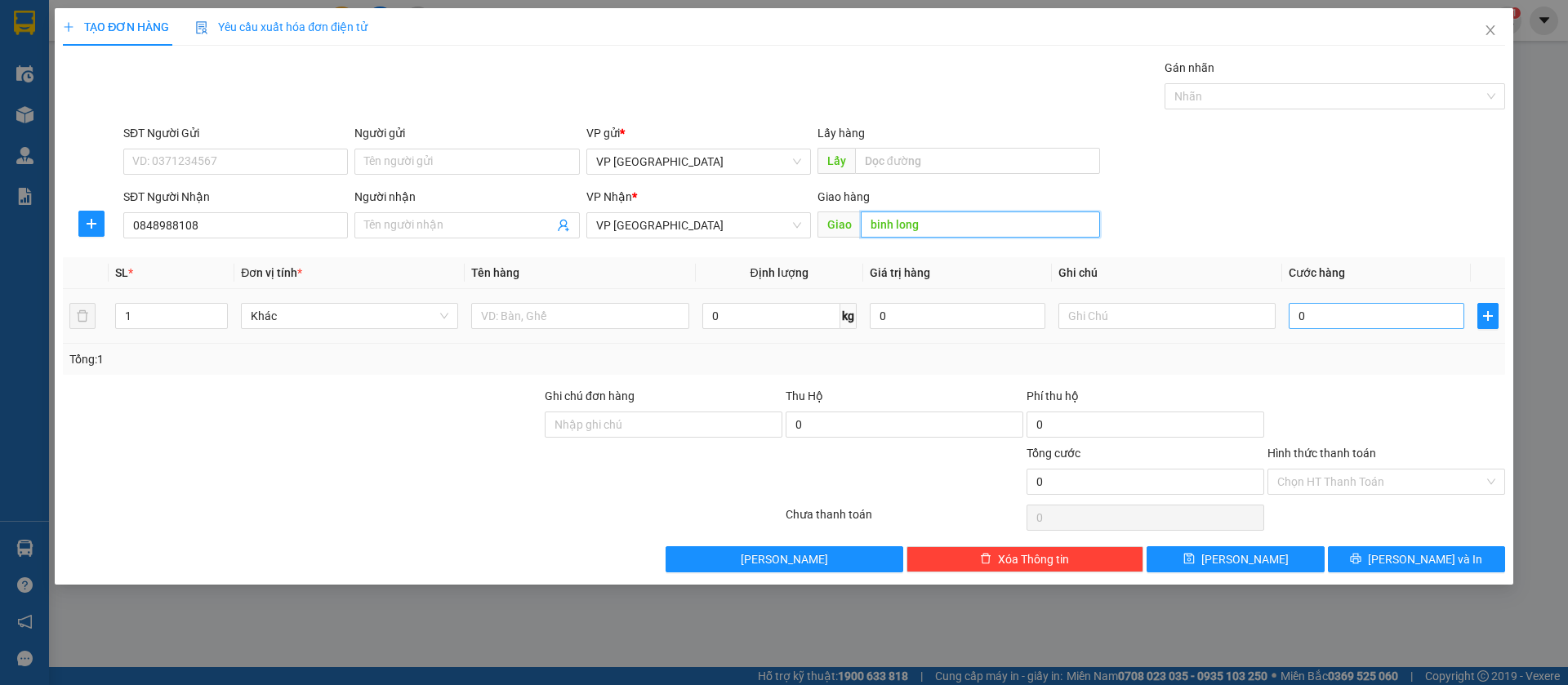
type input "binh long"
click at [1374, 314] on input "0" at bounding box center [1375, 316] width 175 height 26
type input "5"
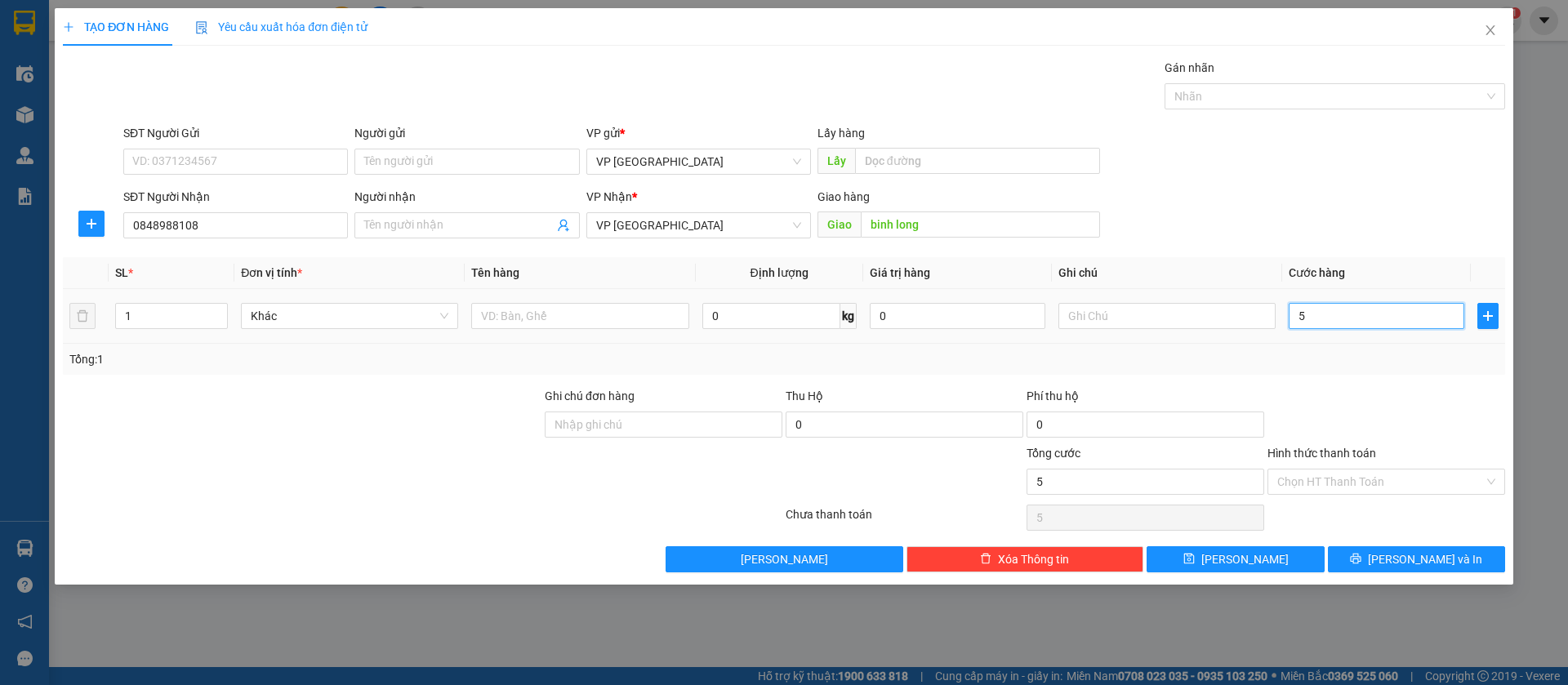
type input "50"
type input "500"
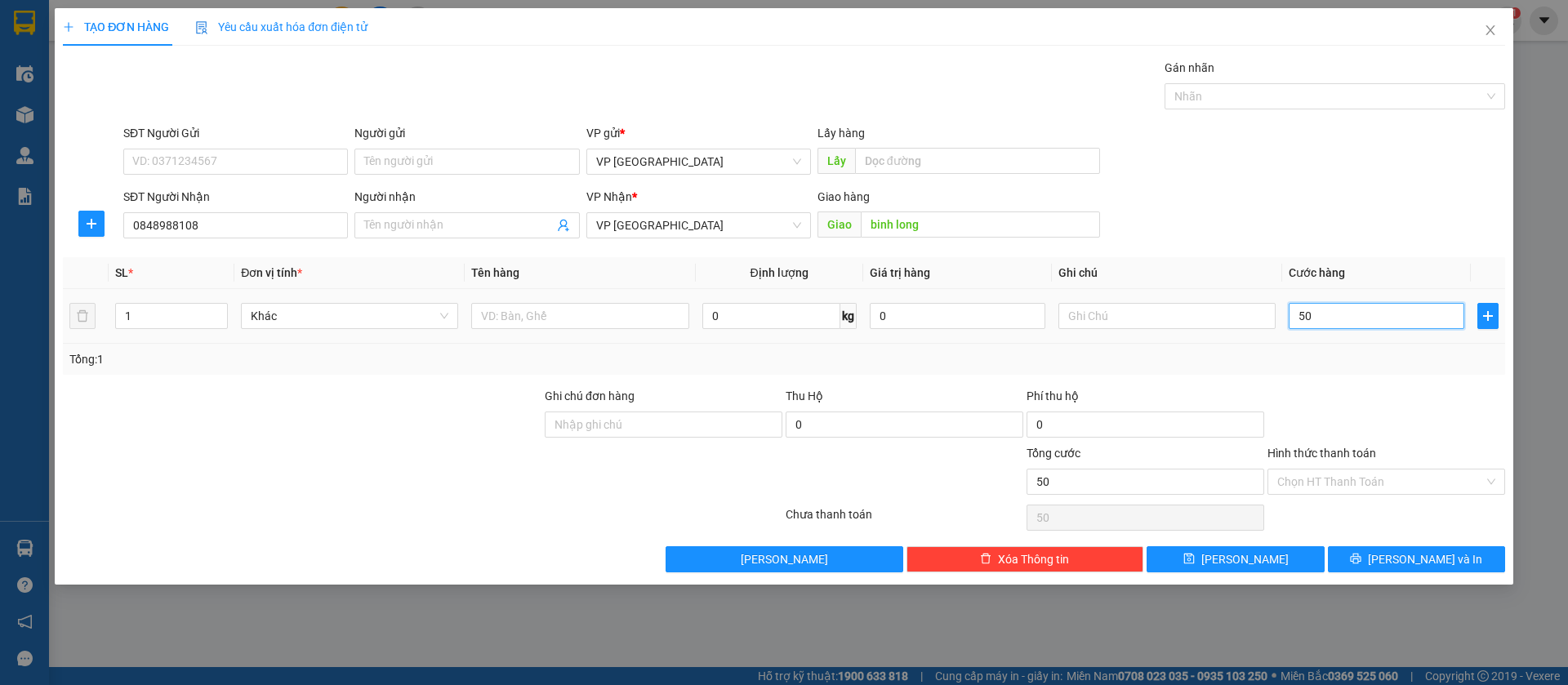
type input "500"
type input "5.000"
type input "50.000"
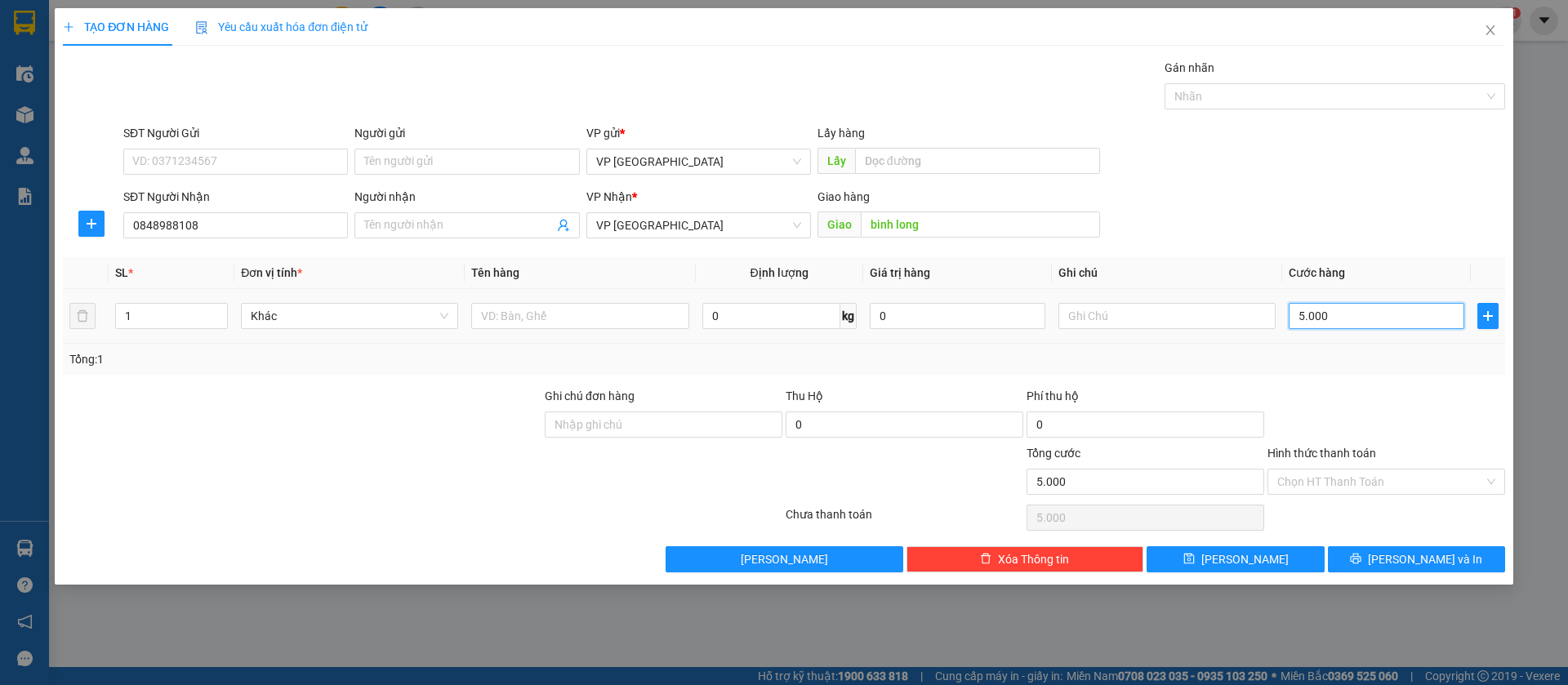
type input "50.000"
click at [1259, 564] on button "[PERSON_NAME]" at bounding box center [1234, 559] width 177 height 26
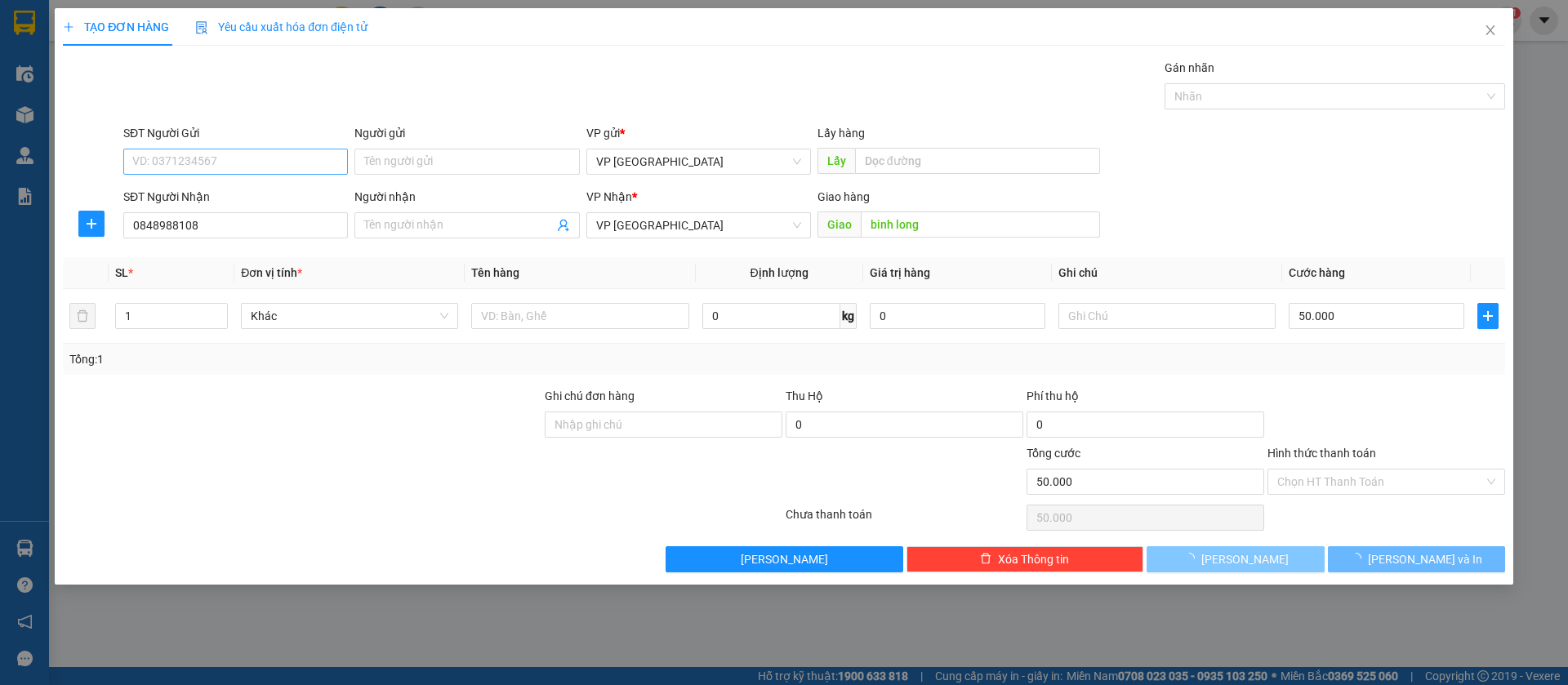
type input "0"
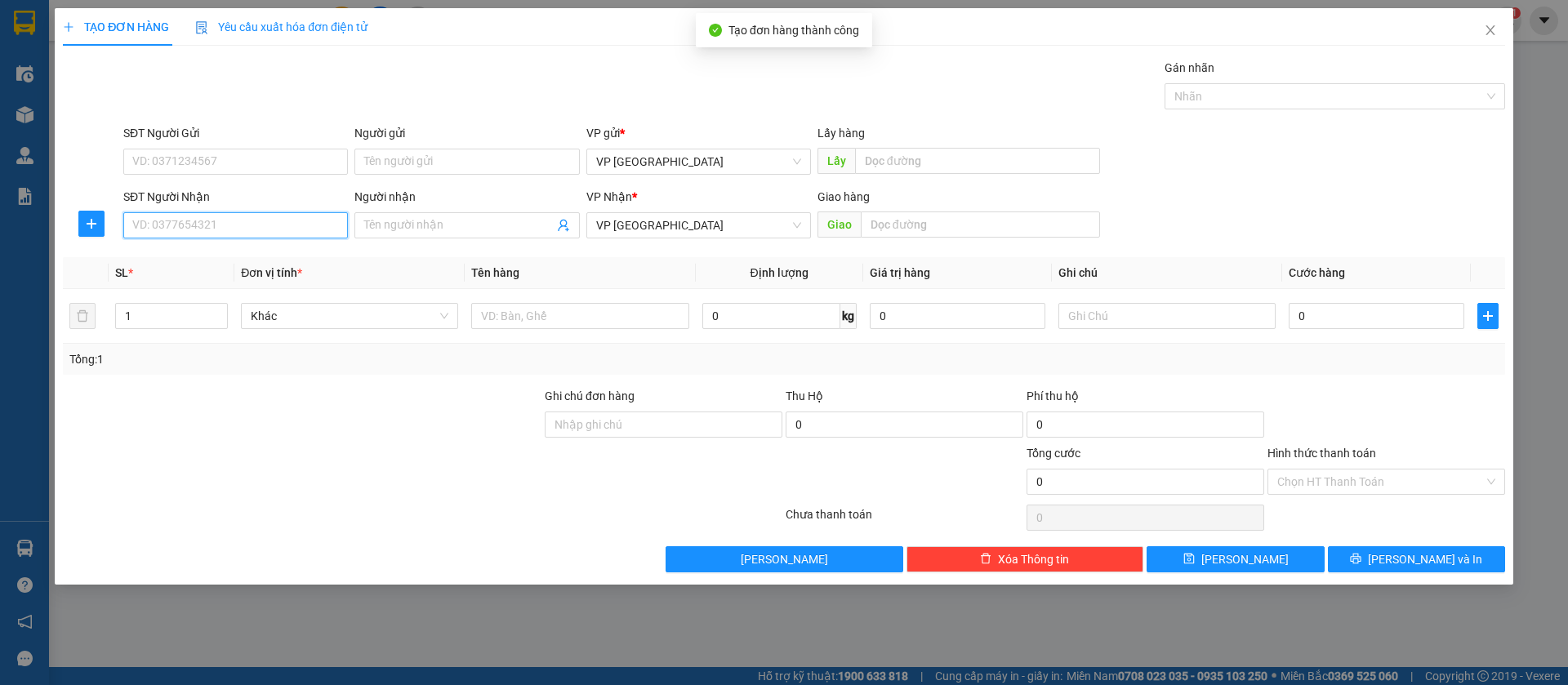
click at [204, 215] on input "SĐT Người Nhận" at bounding box center [236, 225] width 225 height 26
click at [291, 228] on input "SĐT Người Nhận" at bounding box center [236, 225] width 225 height 26
click at [280, 264] on div "0932178059 - Nhân" at bounding box center [236, 258] width 205 height 18
type input "0932178059"
type input "Nhân"
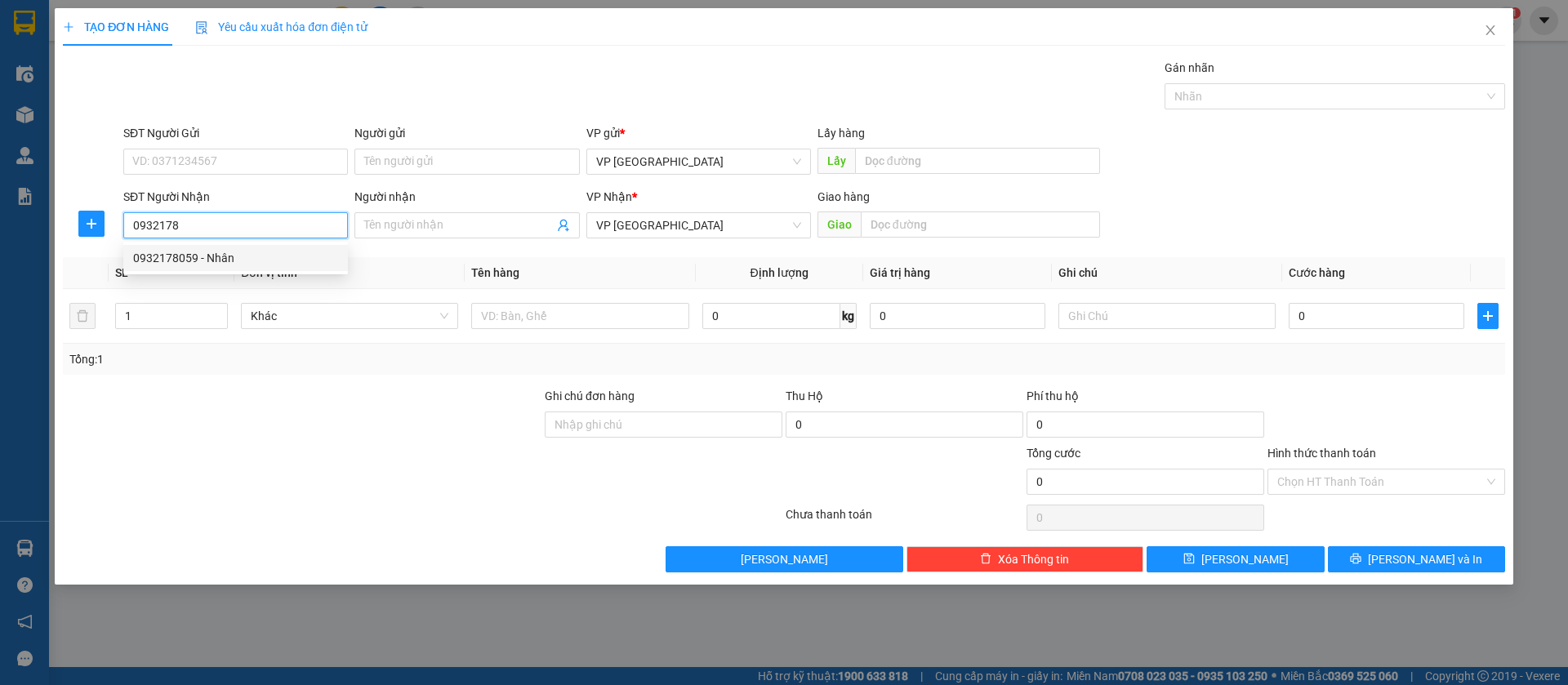
type input "Tân Khai"
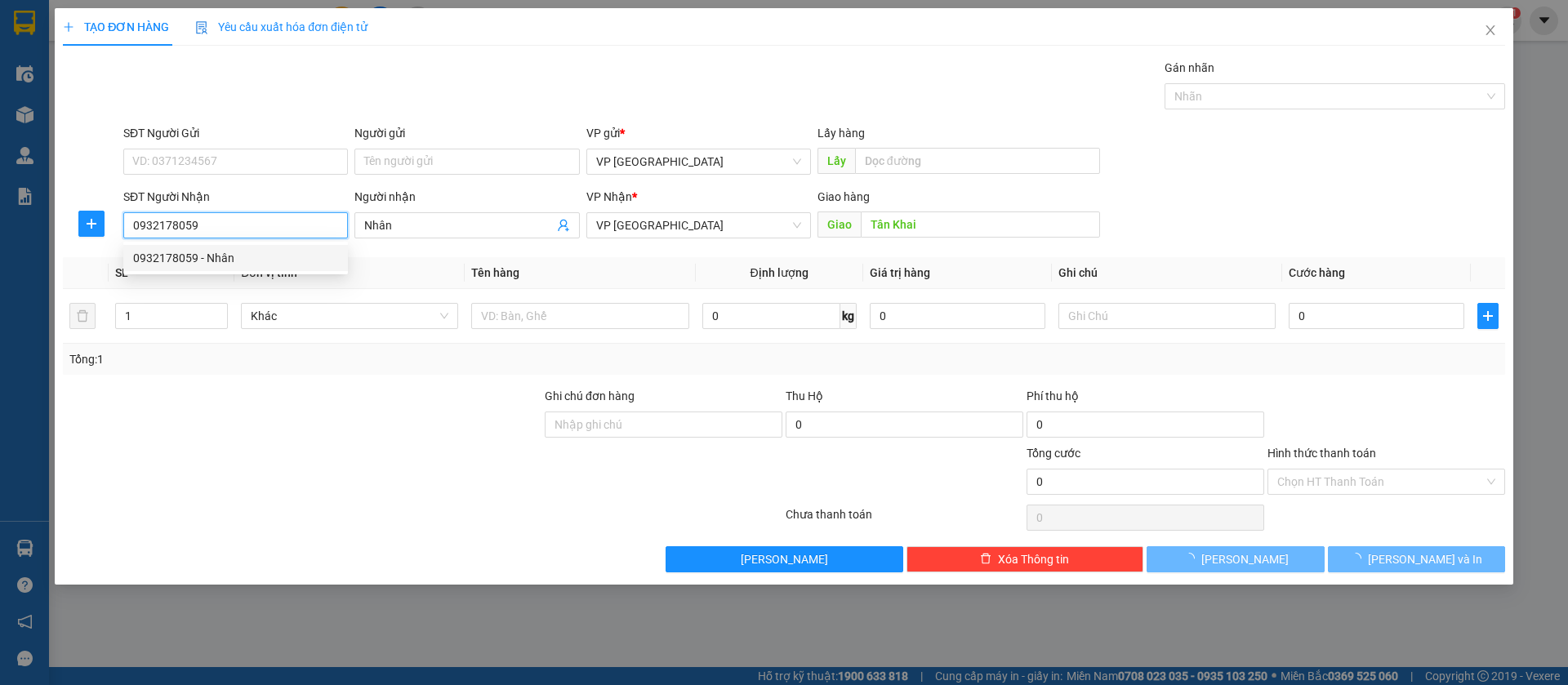
type input "100.000"
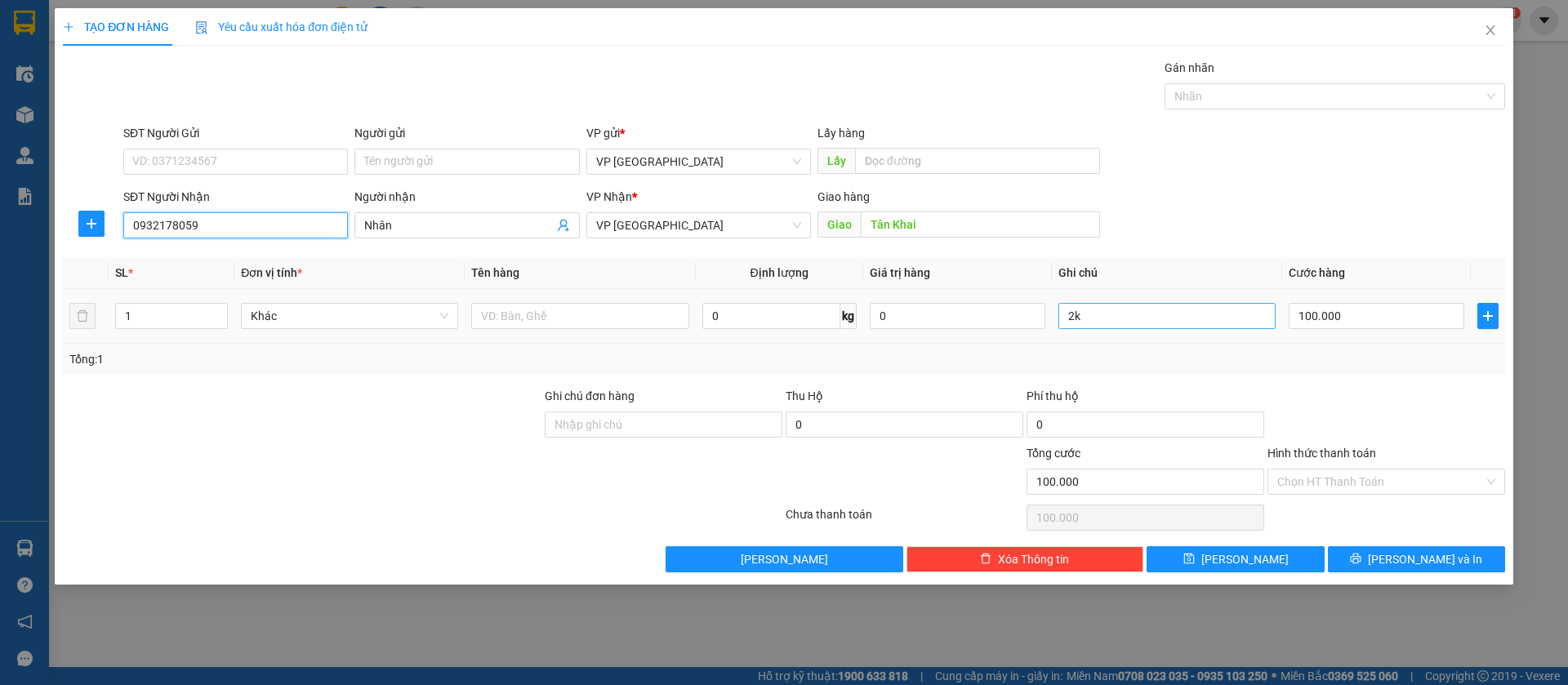
type input "0932178059"
click at [1158, 314] on input "2k" at bounding box center [1167, 316] width 217 height 26
type input "2"
type input "3k"
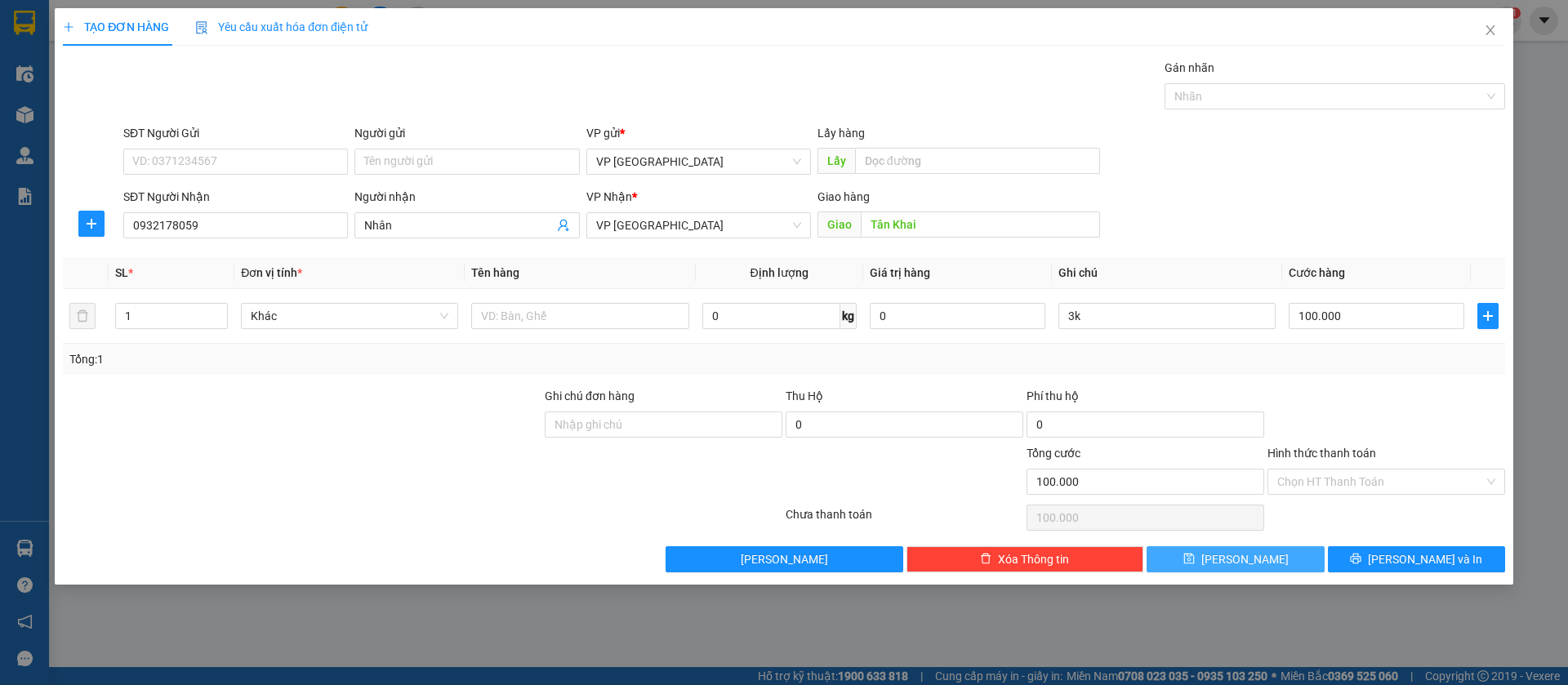
click at [1252, 551] on span "[PERSON_NAME]" at bounding box center [1244, 560] width 87 height 18
type input "0"
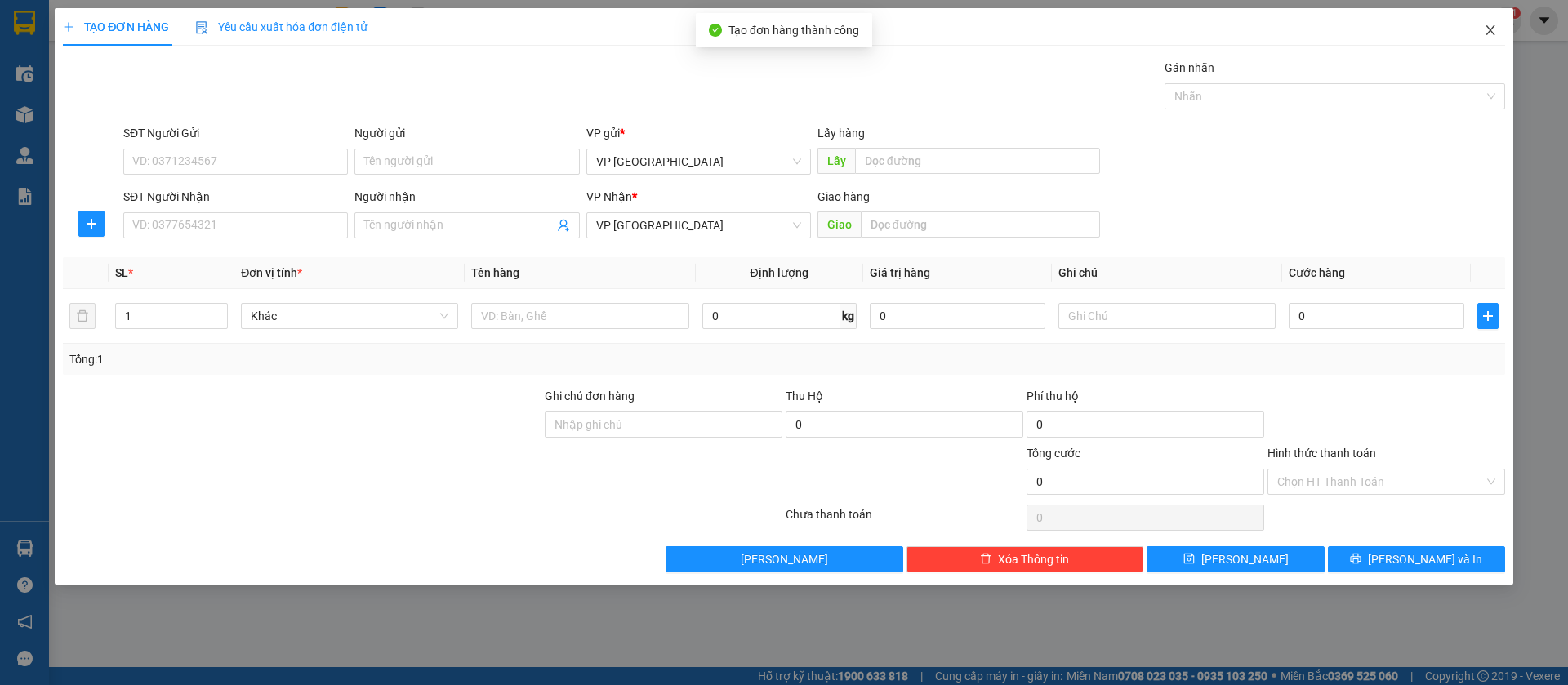
click at [1492, 32] on icon "close" at bounding box center [1490, 29] width 13 height 13
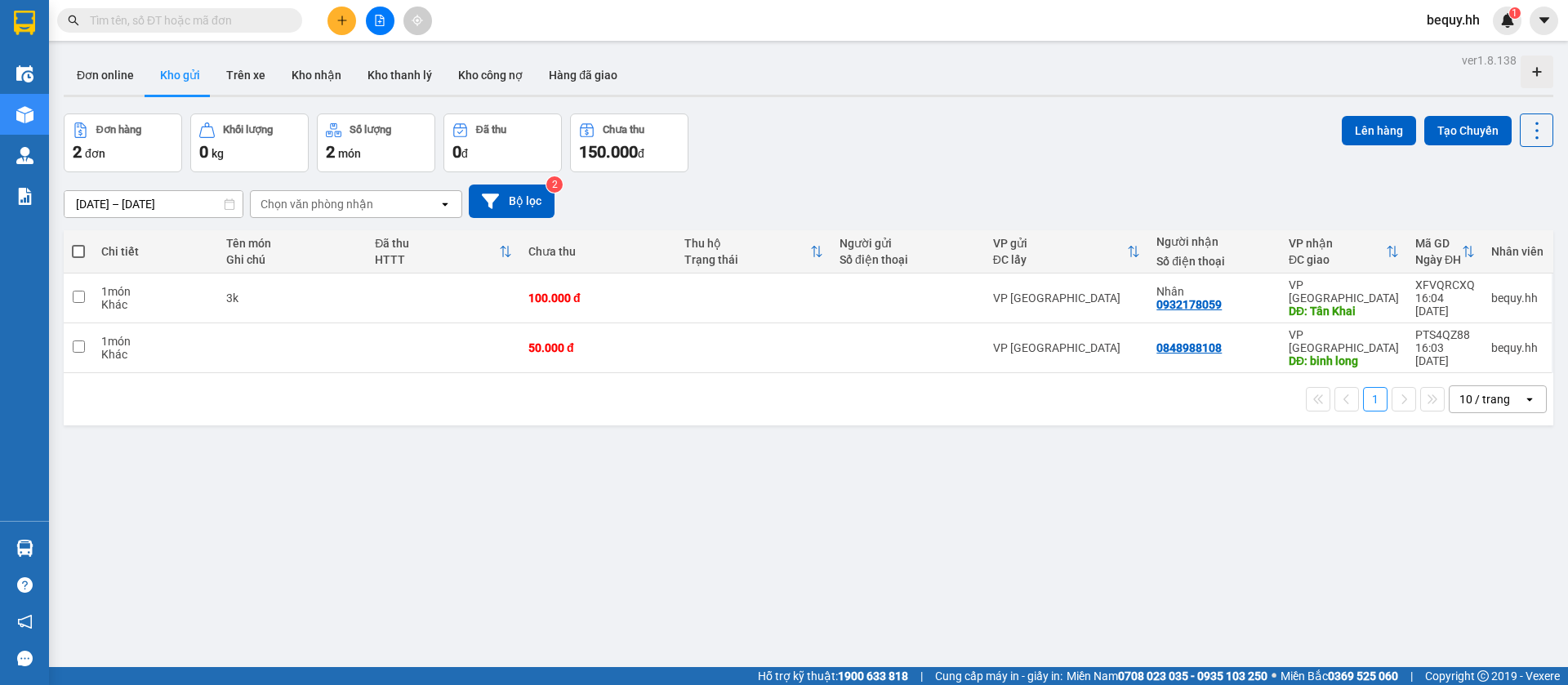
click at [80, 254] on span at bounding box center [77, 251] width 13 height 13
click at [78, 244] on input "checkbox" at bounding box center [78, 244] width 0 height 0
checkbox input "true"
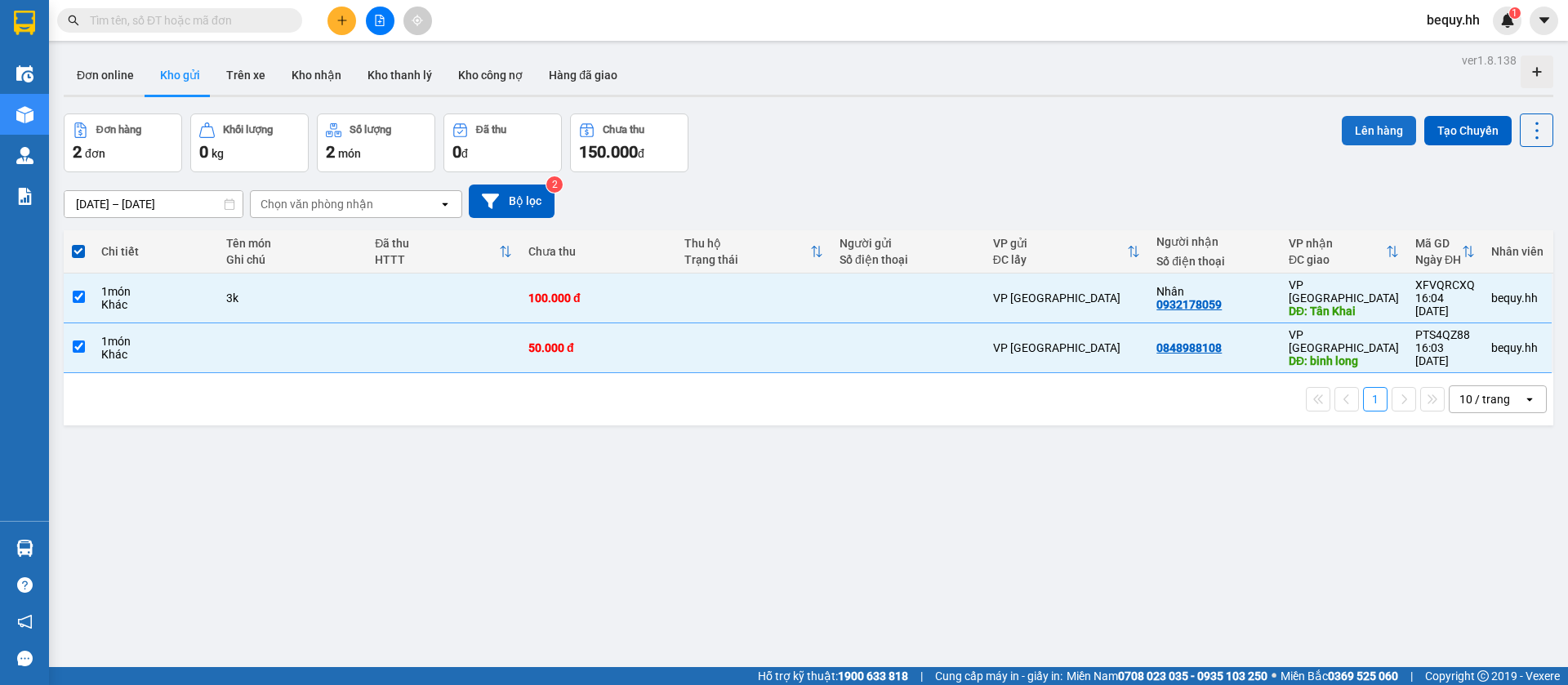
click at [1372, 126] on button "Lên hàng" at bounding box center [1379, 131] width 74 height 29
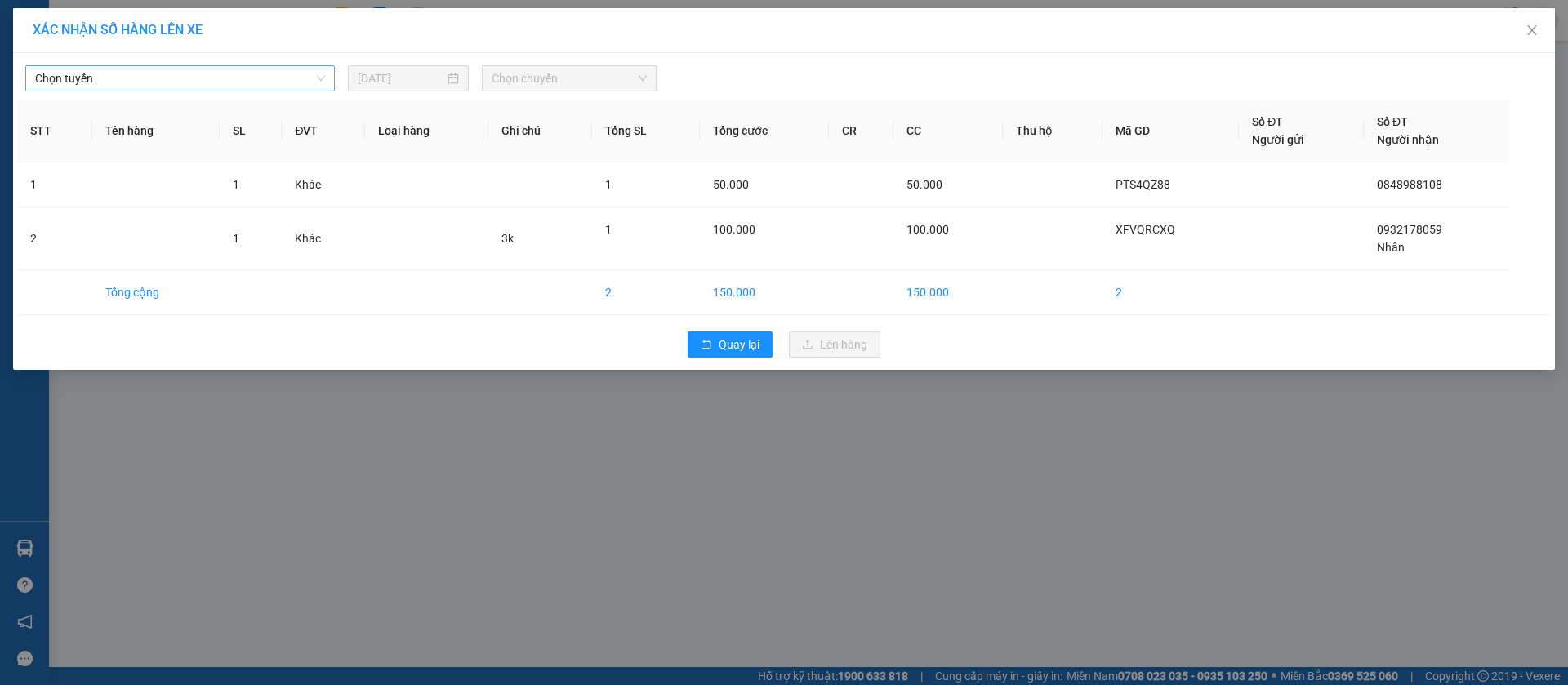
click at [113, 81] on span "Chọn tuyến" at bounding box center [180, 78] width 290 height 24
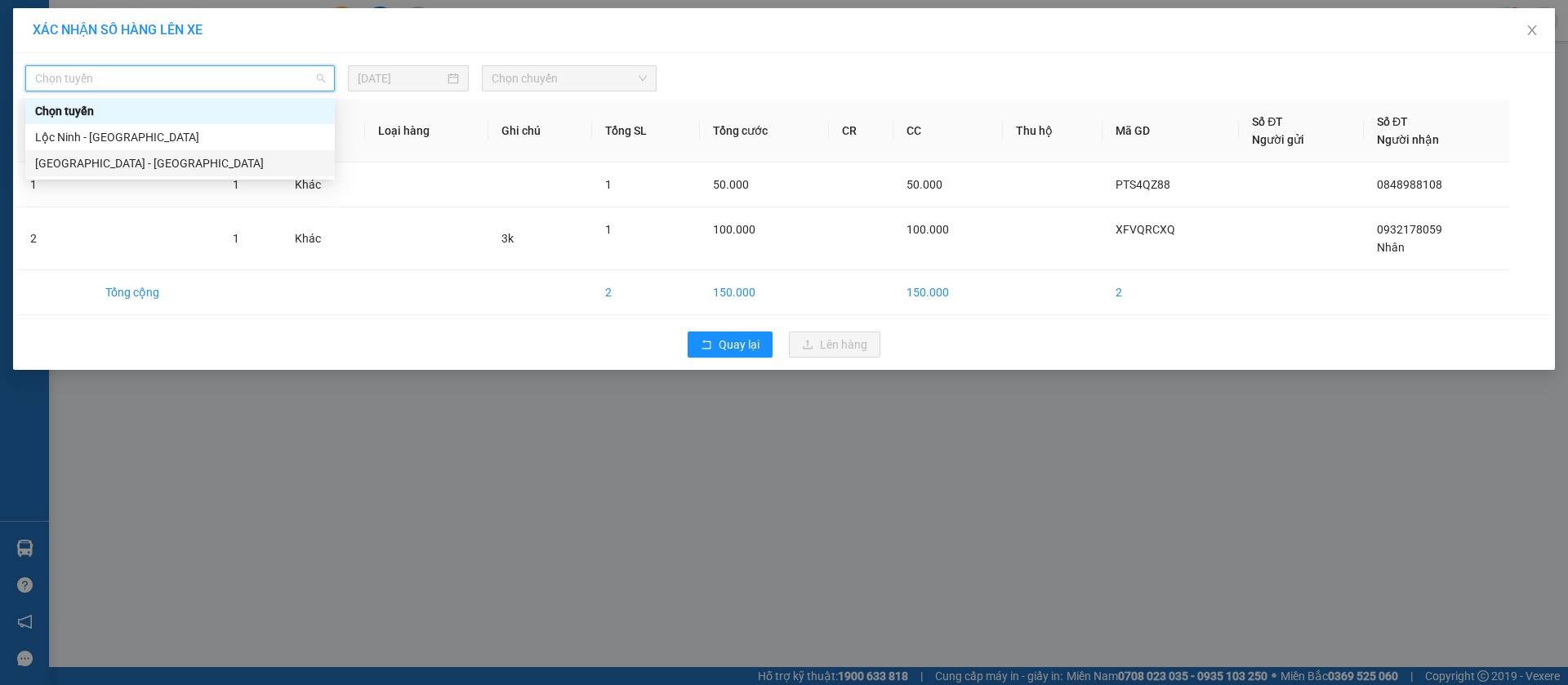
click at [123, 158] on div "[GEOGRAPHIC_DATA] - [GEOGRAPHIC_DATA]" at bounding box center [180, 163] width 290 height 18
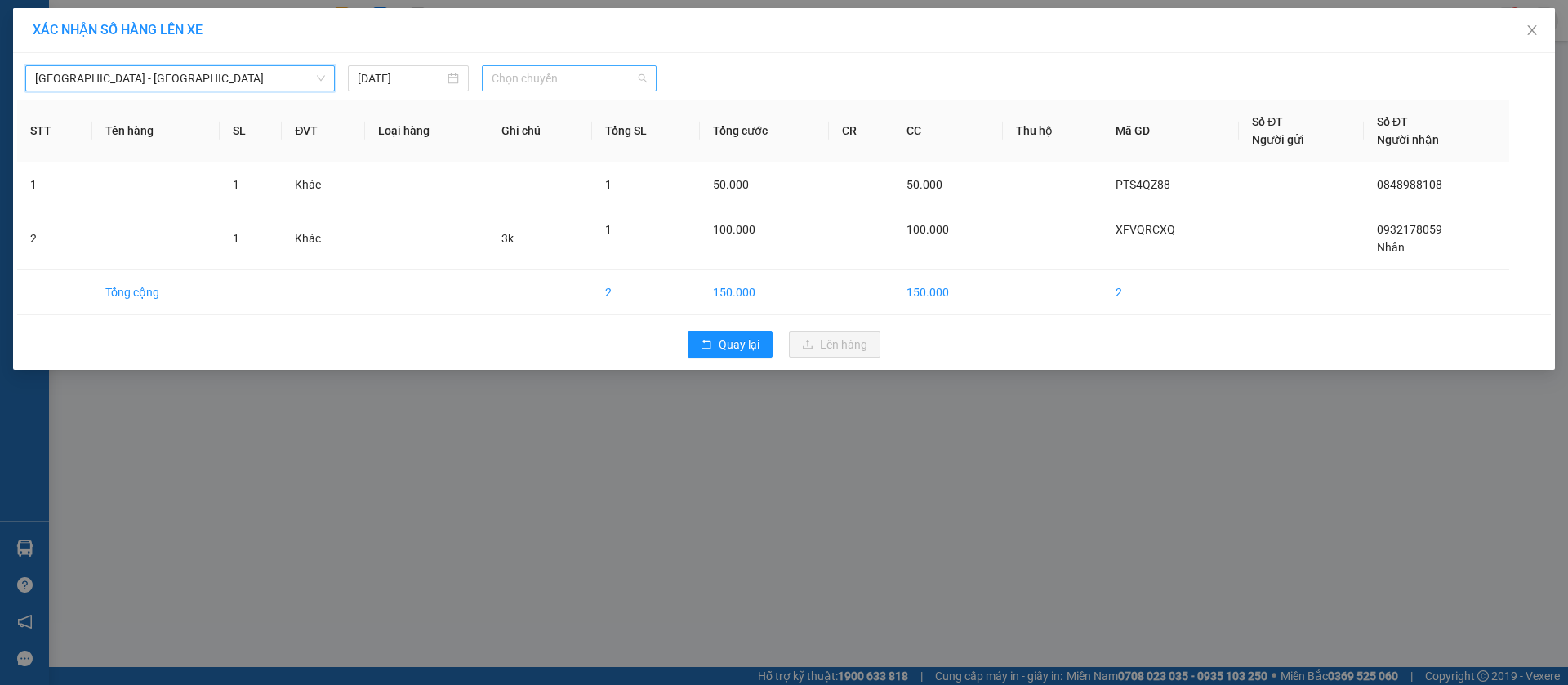
click at [539, 80] on span "Chọn chuyến" at bounding box center [569, 78] width 156 height 24
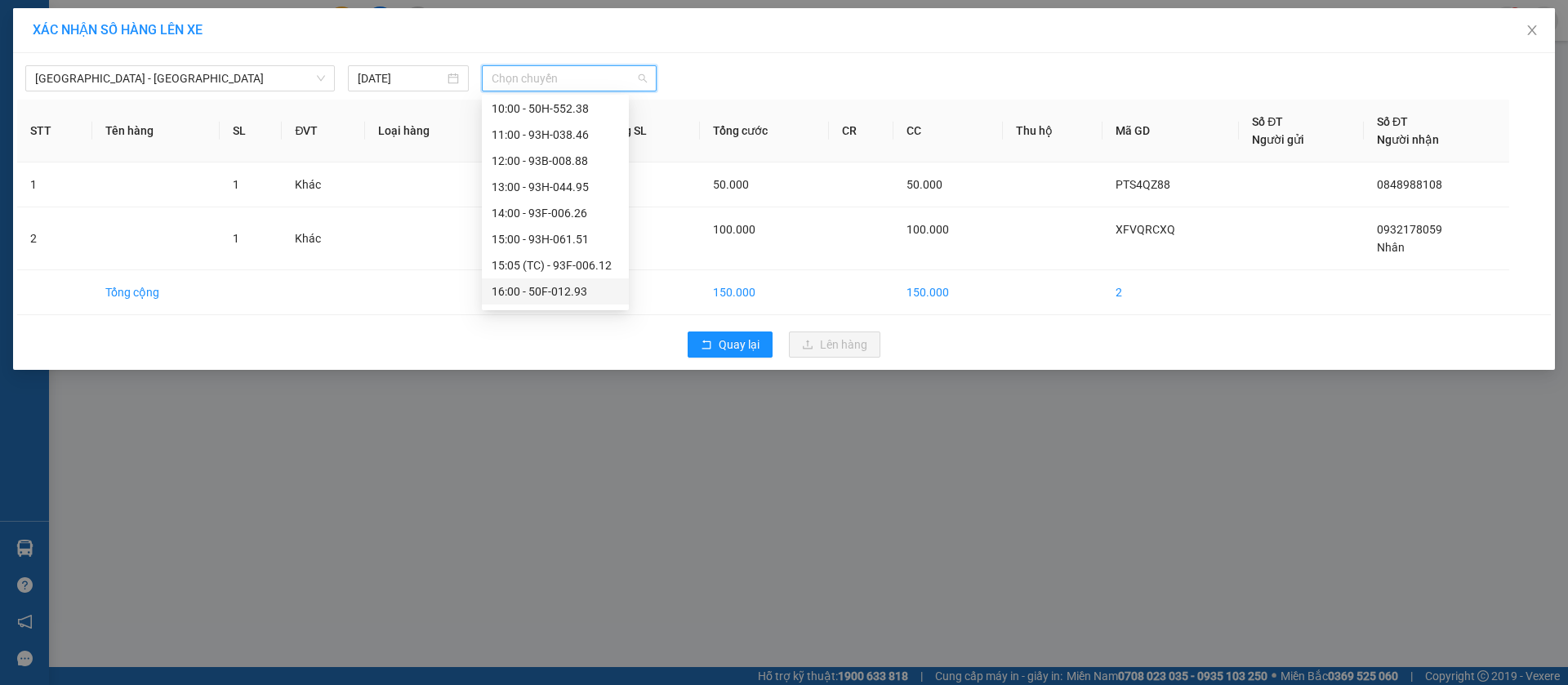
scroll to position [122, 0]
click at [542, 250] on div "14:00 - 93F-006.26" at bounding box center [556, 250] width 127 height 18
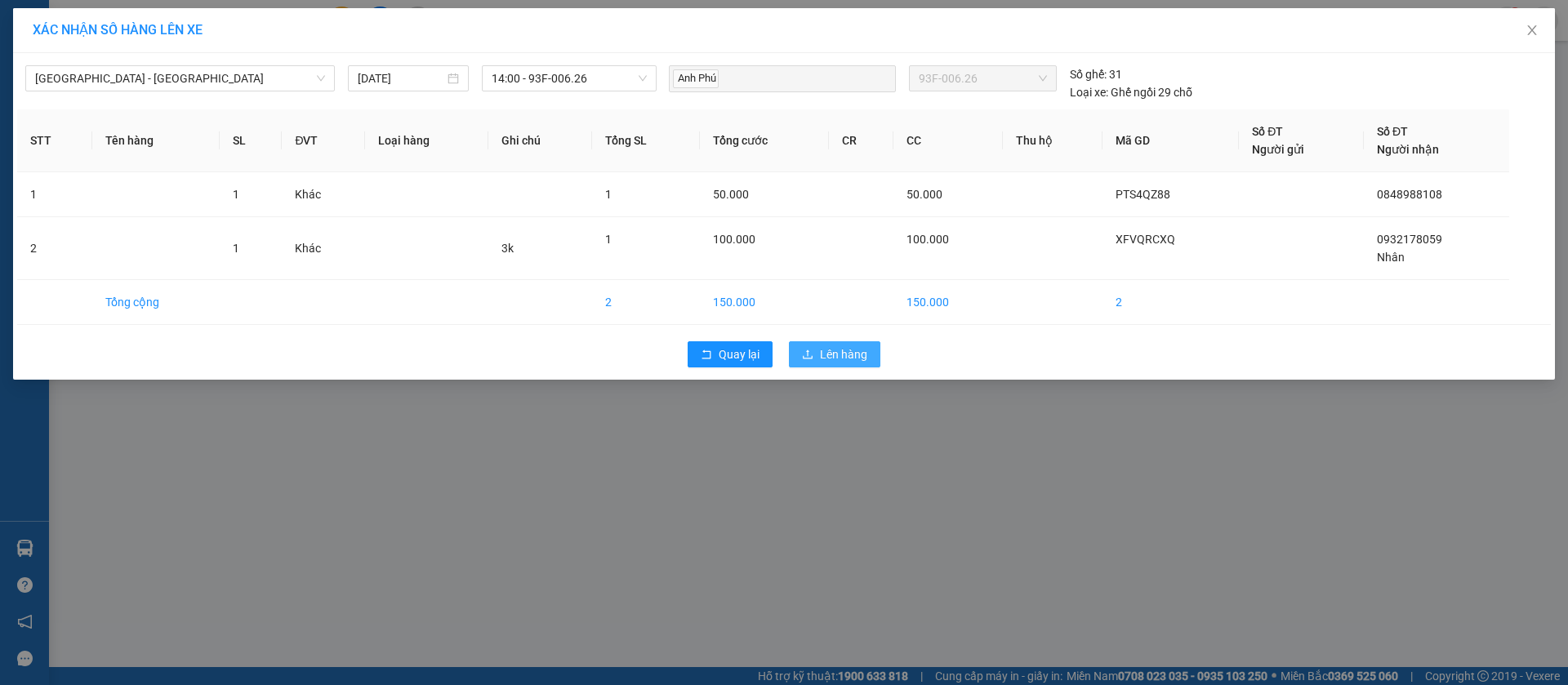
click at [824, 348] on span "Lên hàng" at bounding box center [843, 354] width 47 height 18
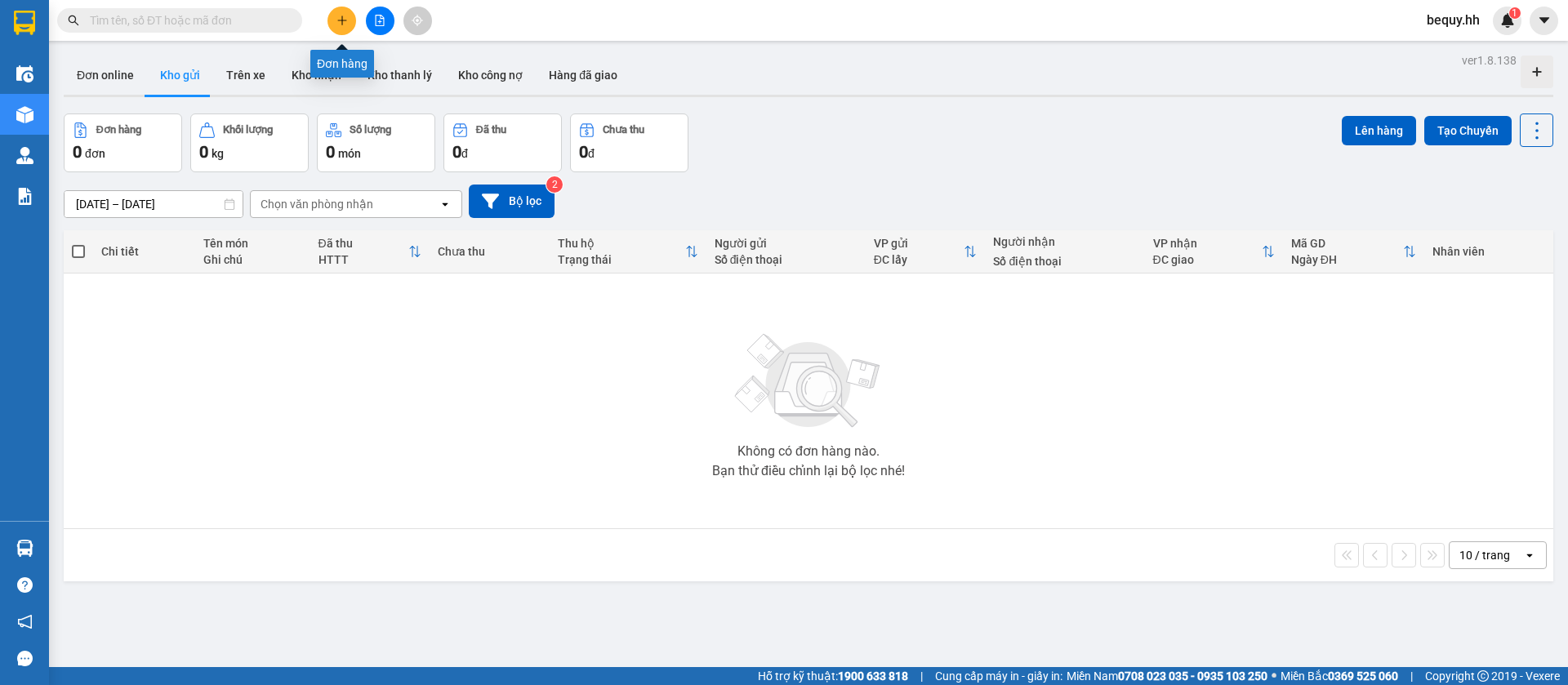
drag, startPoint x: 353, startPoint y: 12, endPoint x: 332, endPoint y: 20, distance: 22.5
click at [332, 20] on button at bounding box center [341, 21] width 28 height 28
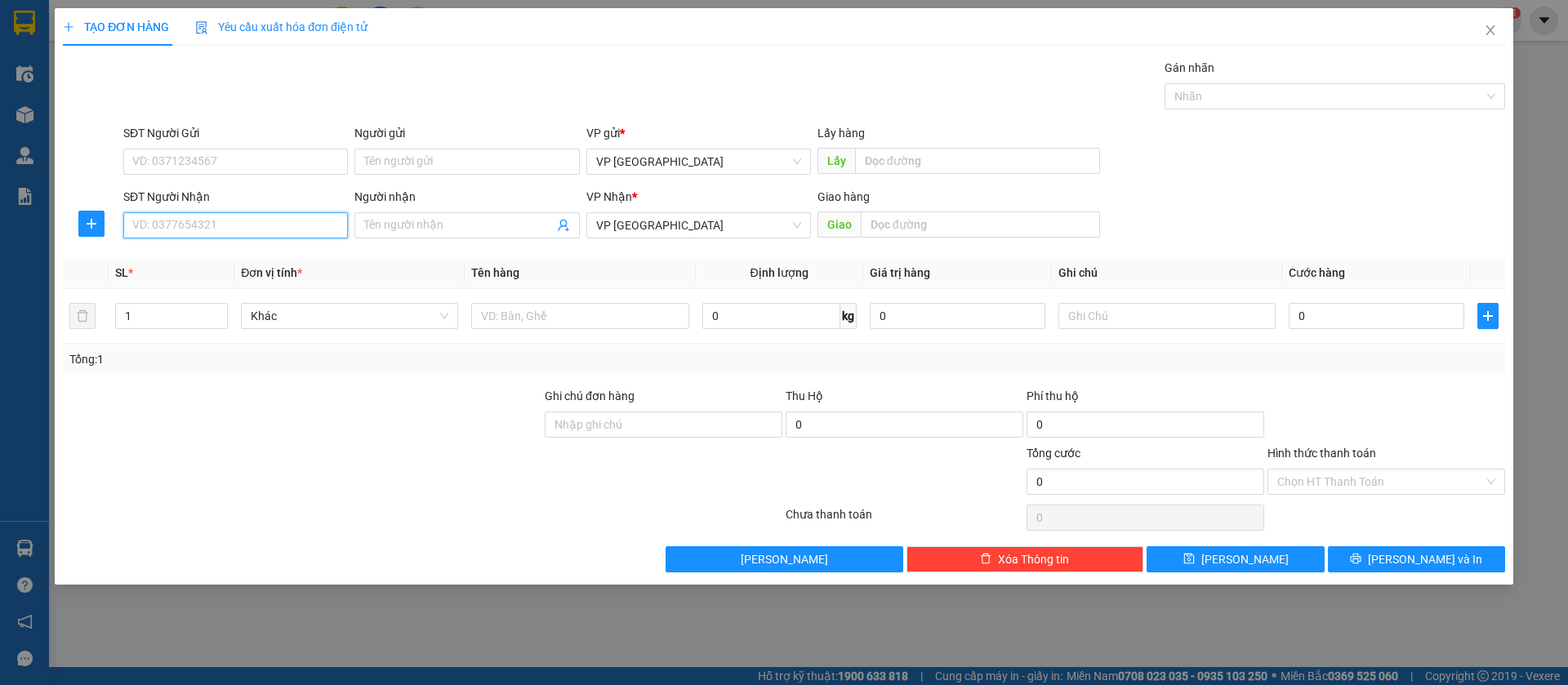
click at [251, 215] on input "SĐT Người Nhận" at bounding box center [236, 225] width 225 height 26
type input "0814796789"
click at [249, 259] on div "0814796789 - tuyen" at bounding box center [236, 258] width 205 height 18
type input "tuyen"
type input "tuyen binh long"
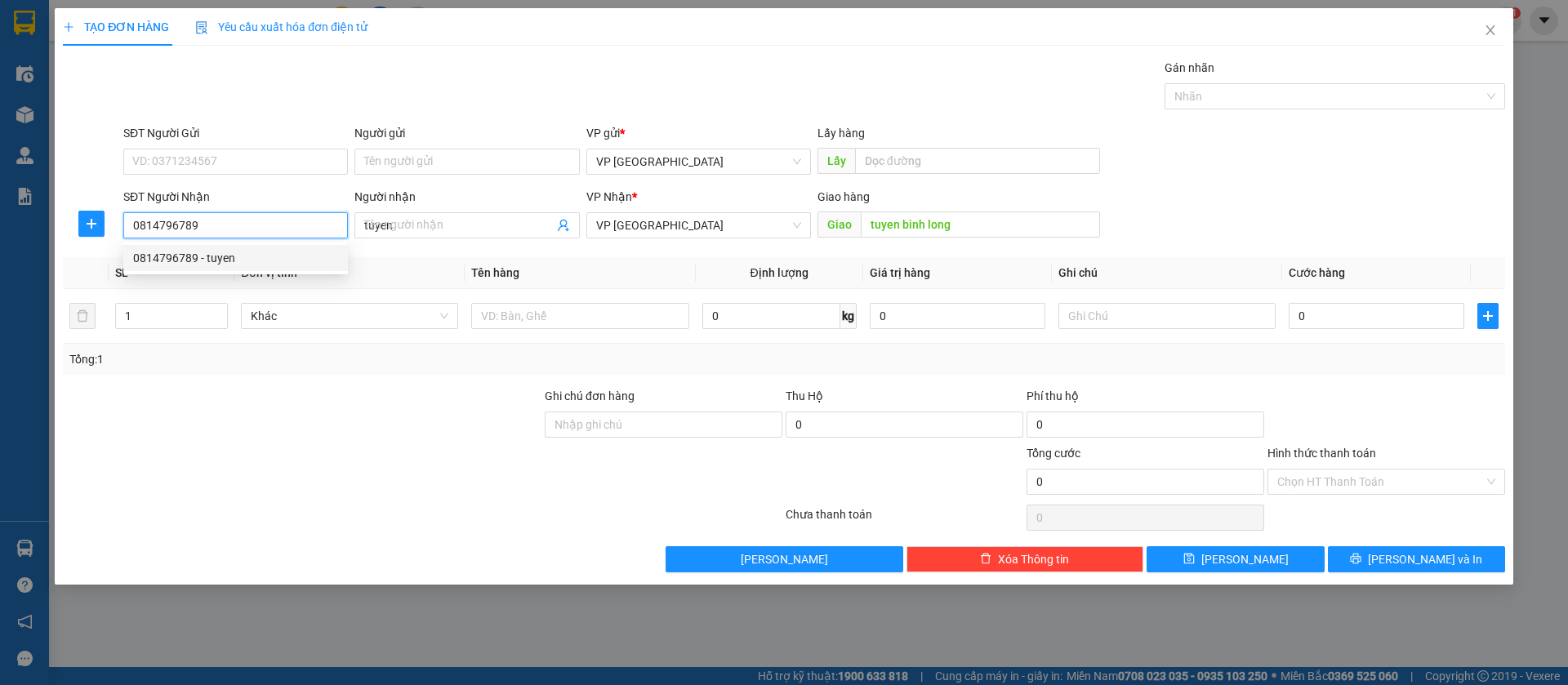
type input "40.000"
type input "0814796789"
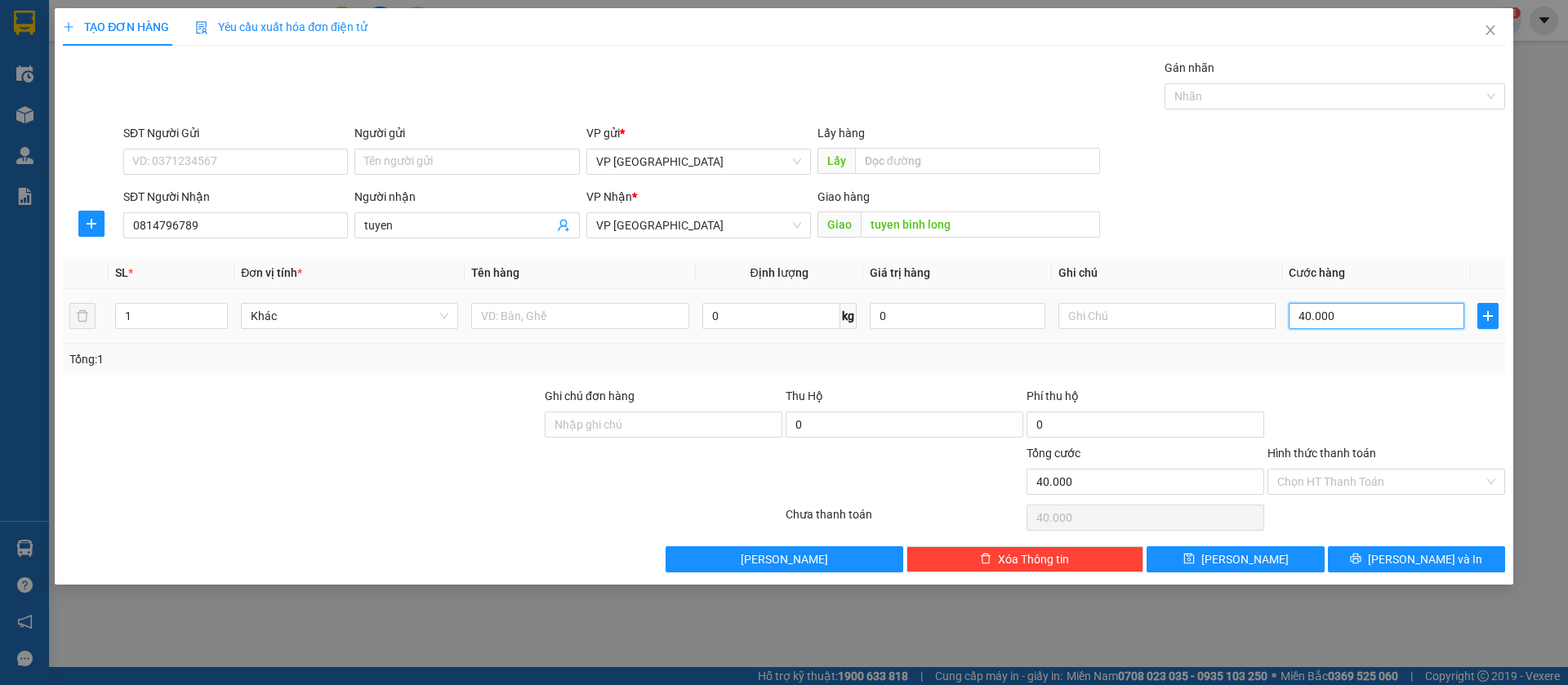
click at [1312, 308] on input "40.000" at bounding box center [1375, 316] width 175 height 26
type input "5"
type input "50"
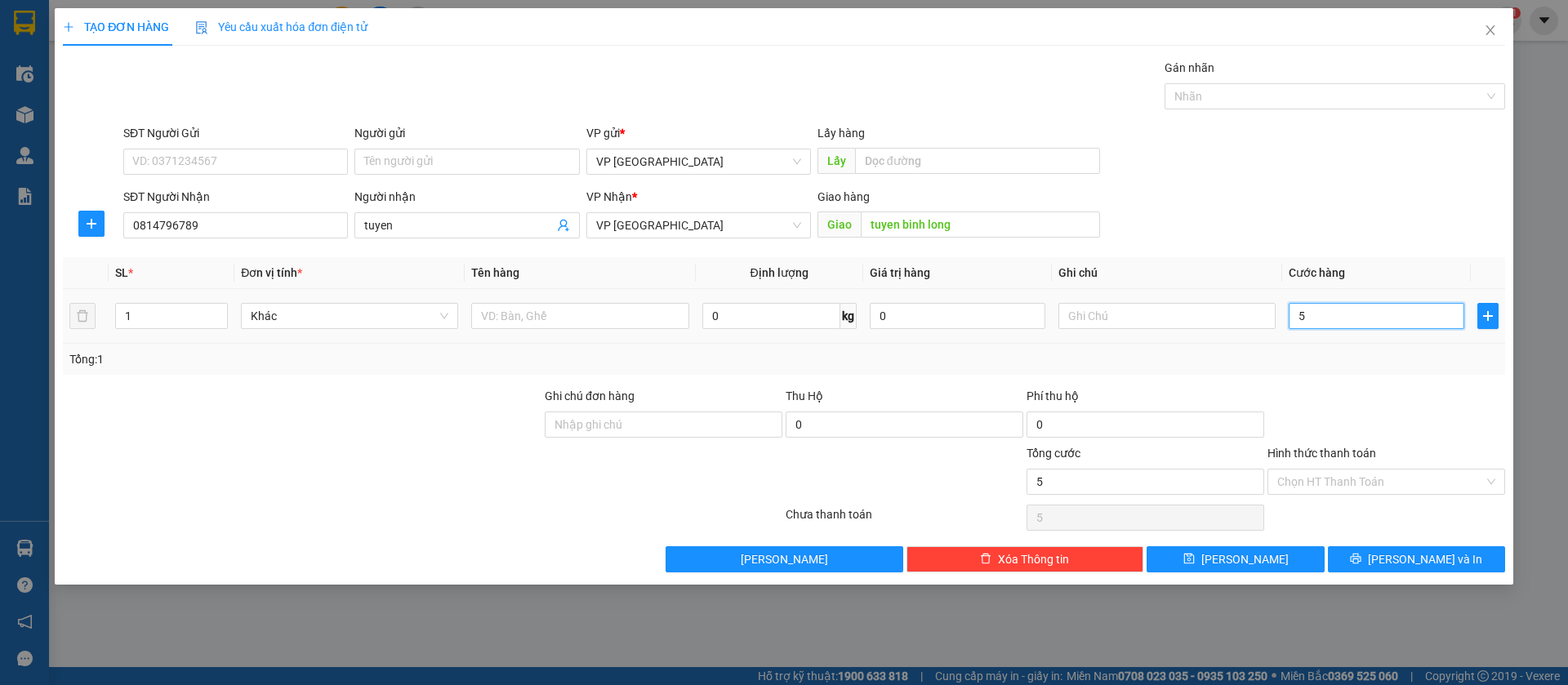
type input "50"
type input "500"
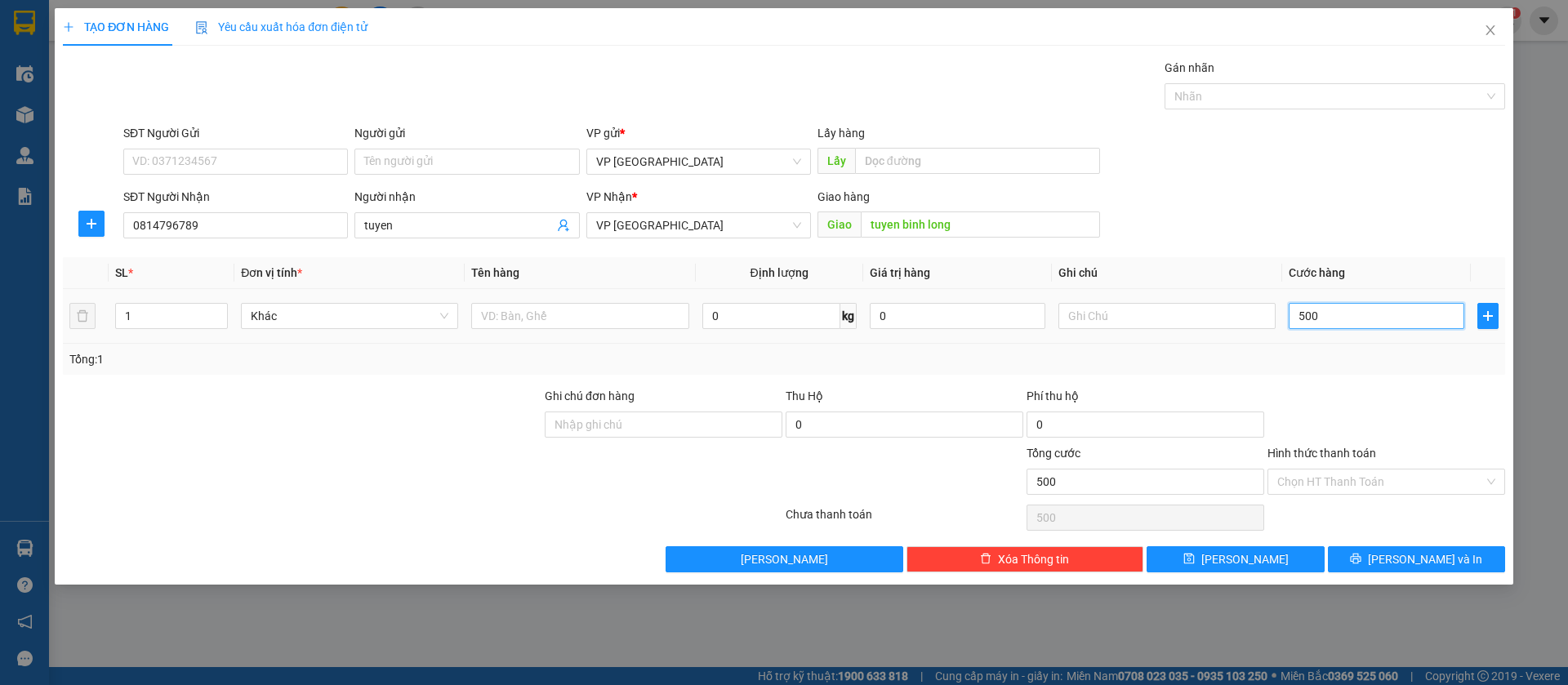
type input "5.000"
type input "50.000"
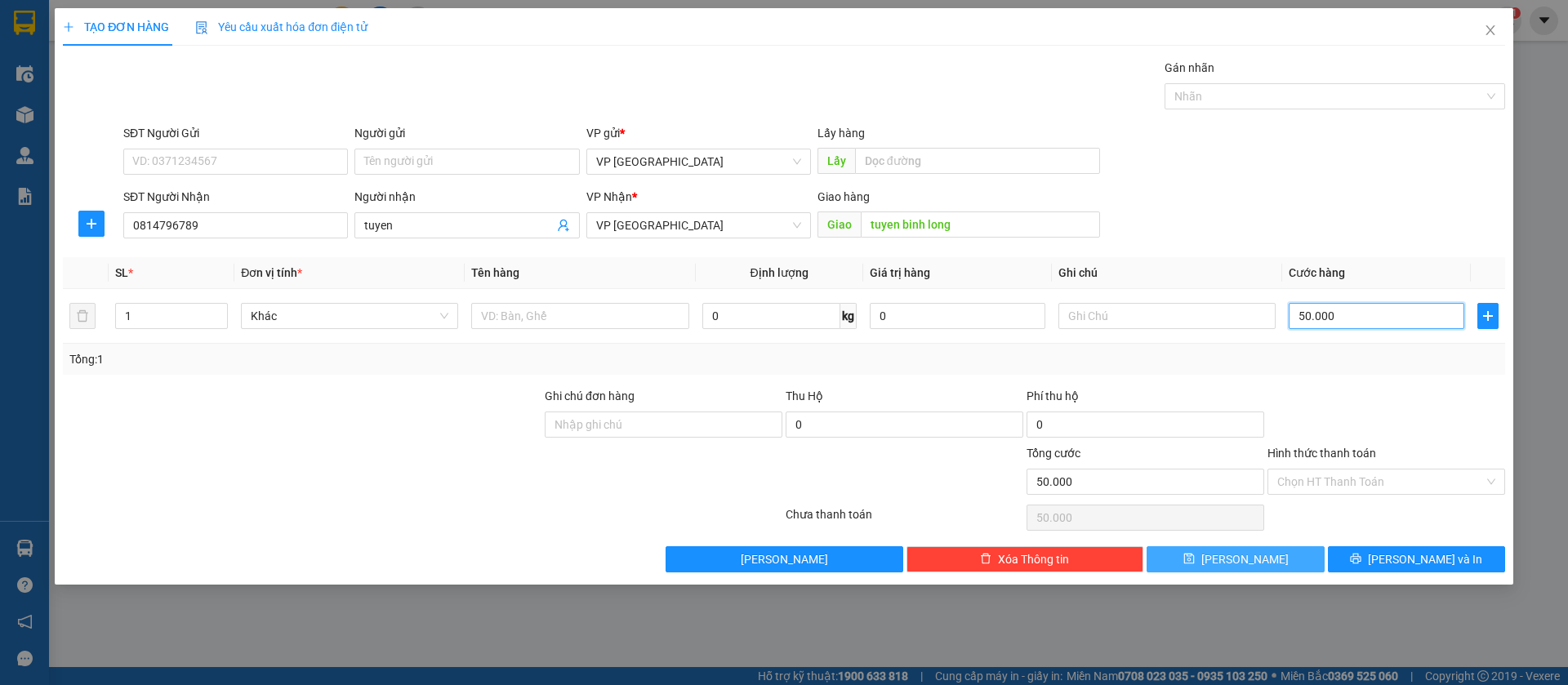
type input "50.000"
click at [1289, 554] on button "[PERSON_NAME]" at bounding box center [1234, 559] width 177 height 26
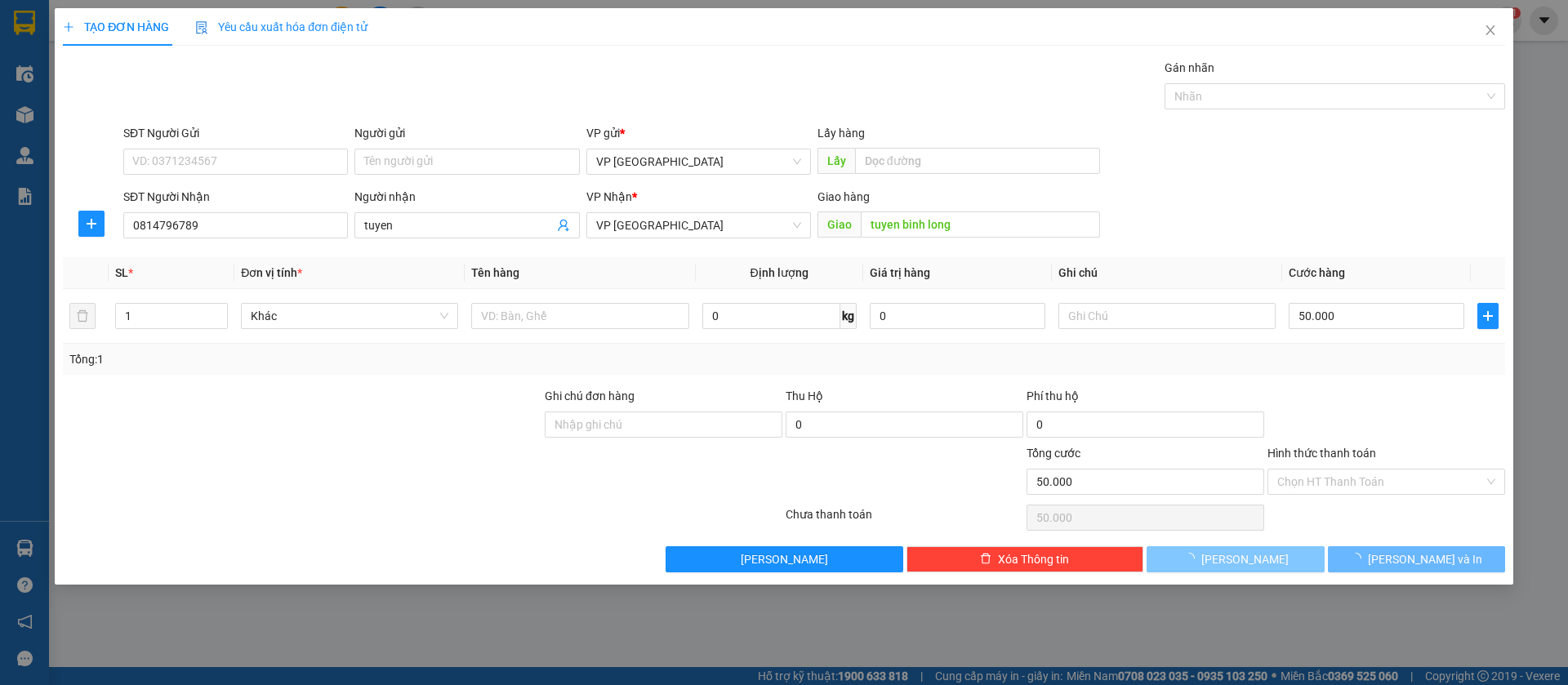
type input "0"
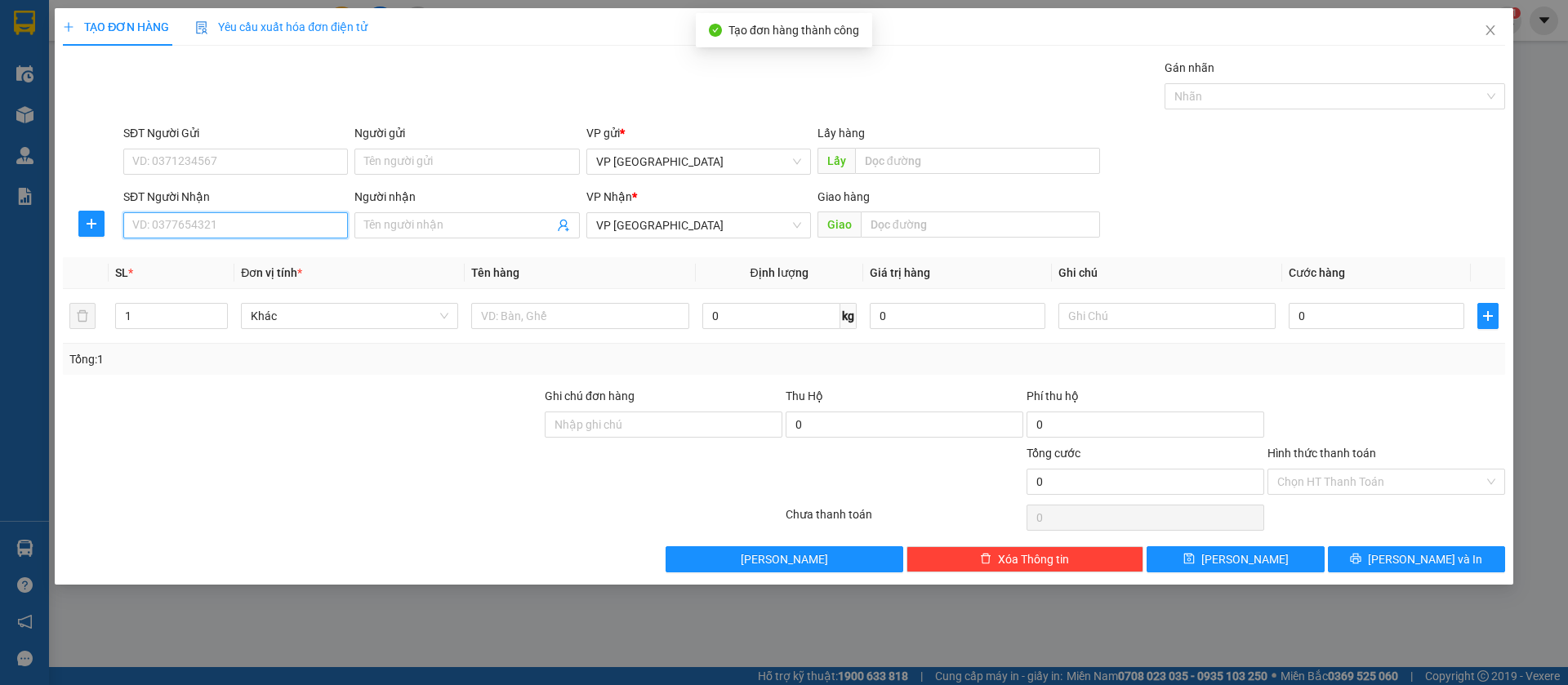
click at [247, 219] on input "SĐT Người Nhận" at bounding box center [236, 225] width 225 height 26
type input "0984077220"
click at [272, 263] on div "0984077220" at bounding box center [236, 258] width 205 height 18
type input "long ben cát"
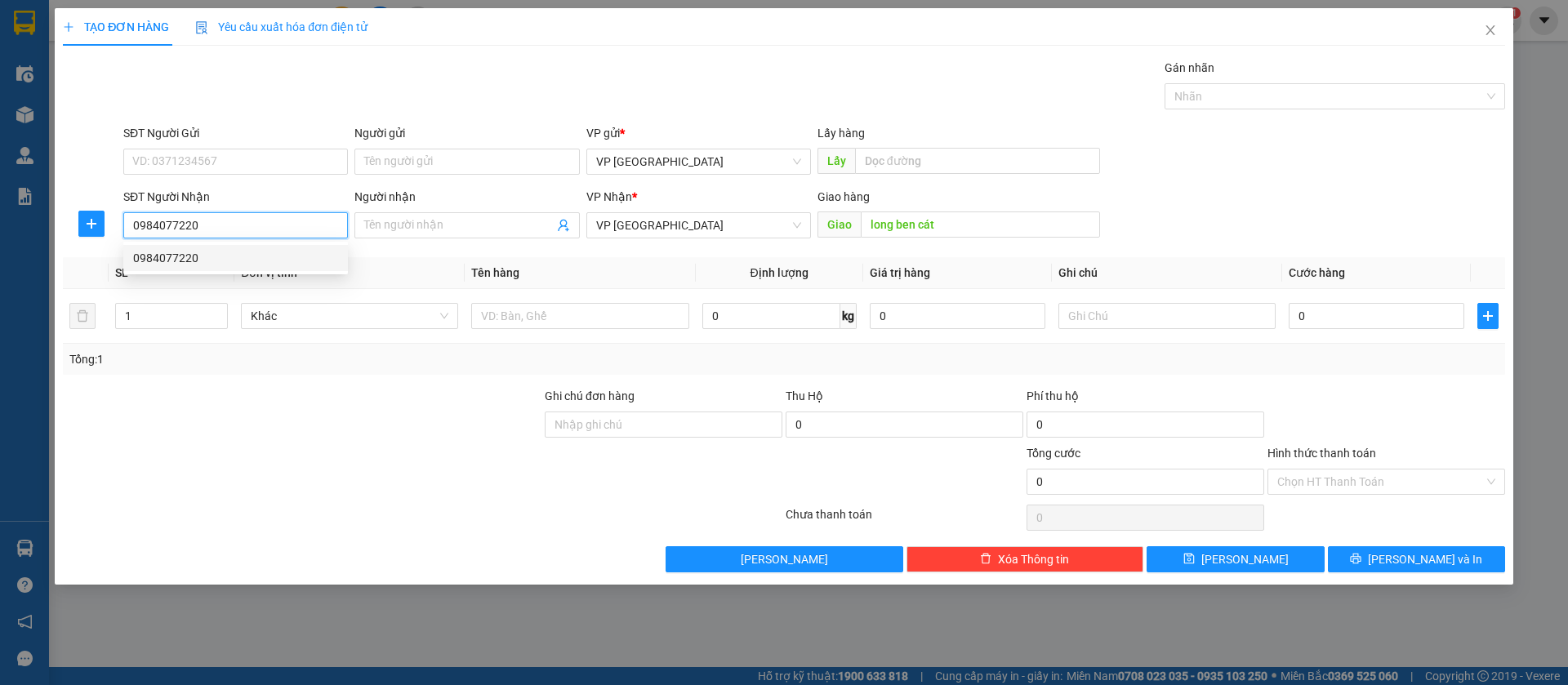
type input "50.000"
type input "0984077220"
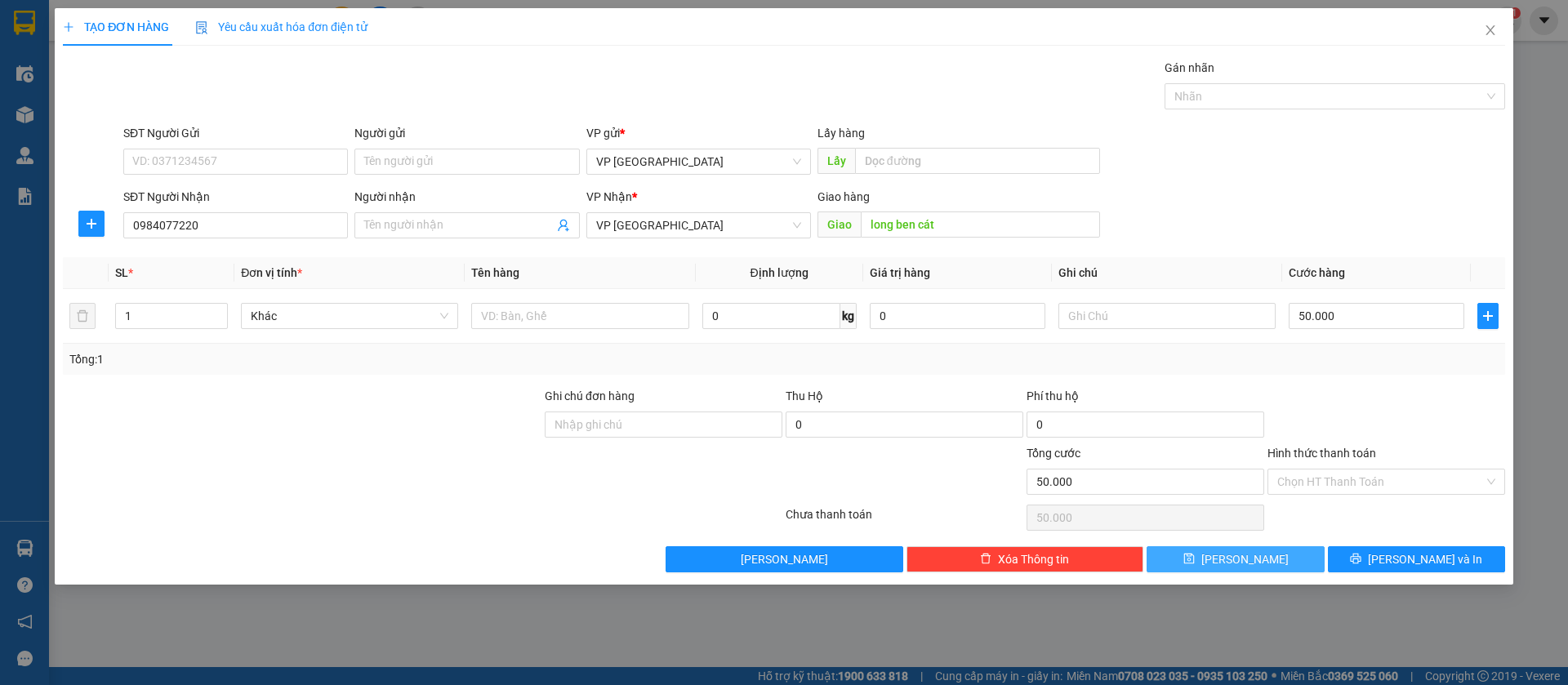
click at [1288, 552] on button "[PERSON_NAME]" at bounding box center [1234, 559] width 177 height 26
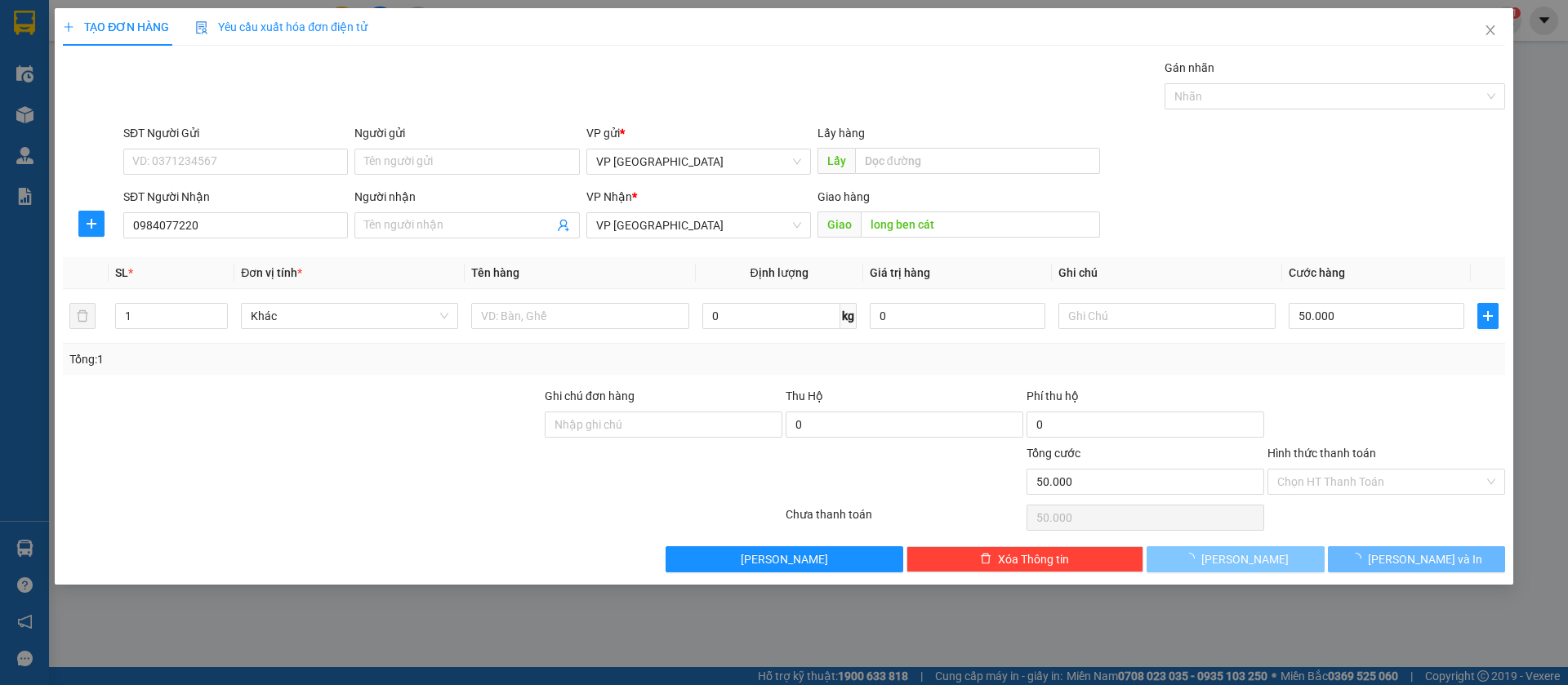
type input "0"
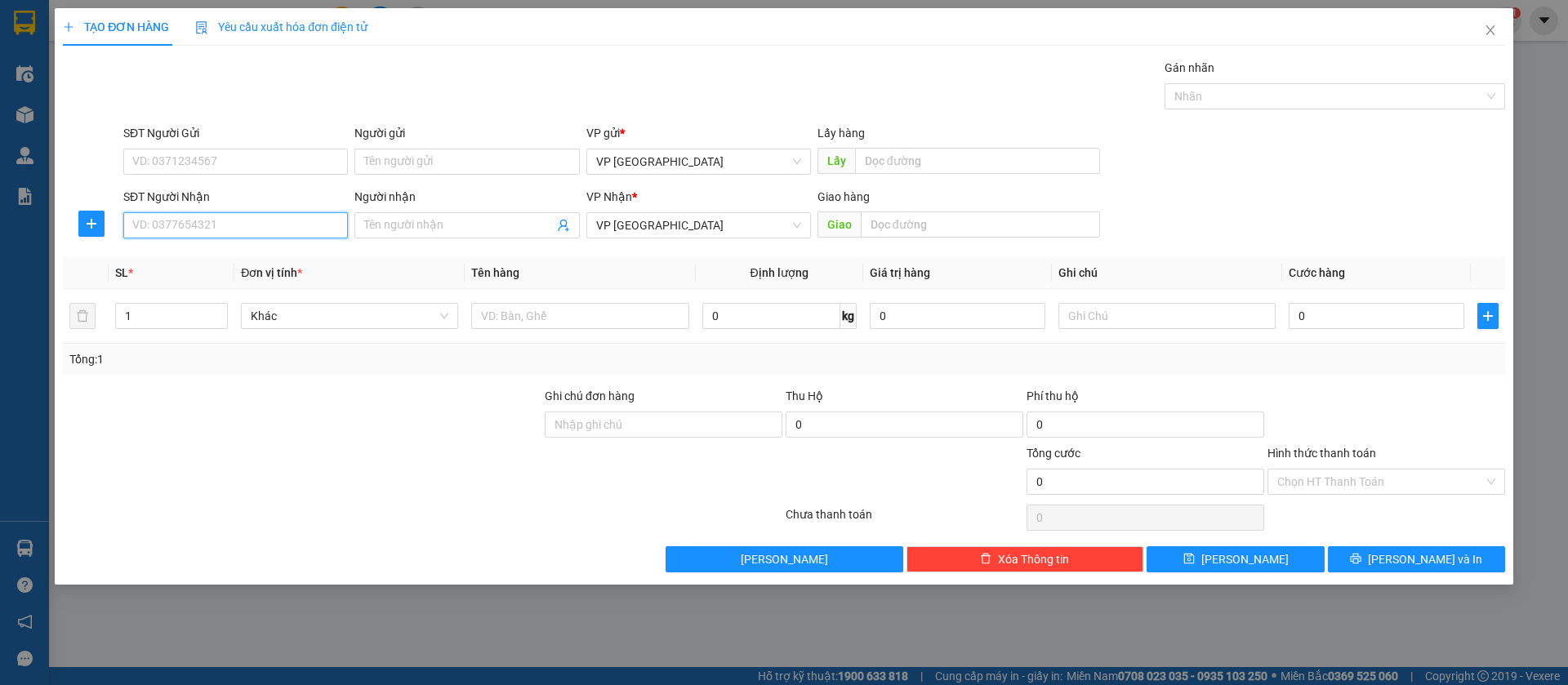
click at [248, 226] on input "SĐT Người Nhận" at bounding box center [236, 225] width 225 height 26
type input "0916508522"
click at [250, 251] on div "0916508522" at bounding box center [236, 258] width 205 height 18
type input "binh ;long"
type input "30.000"
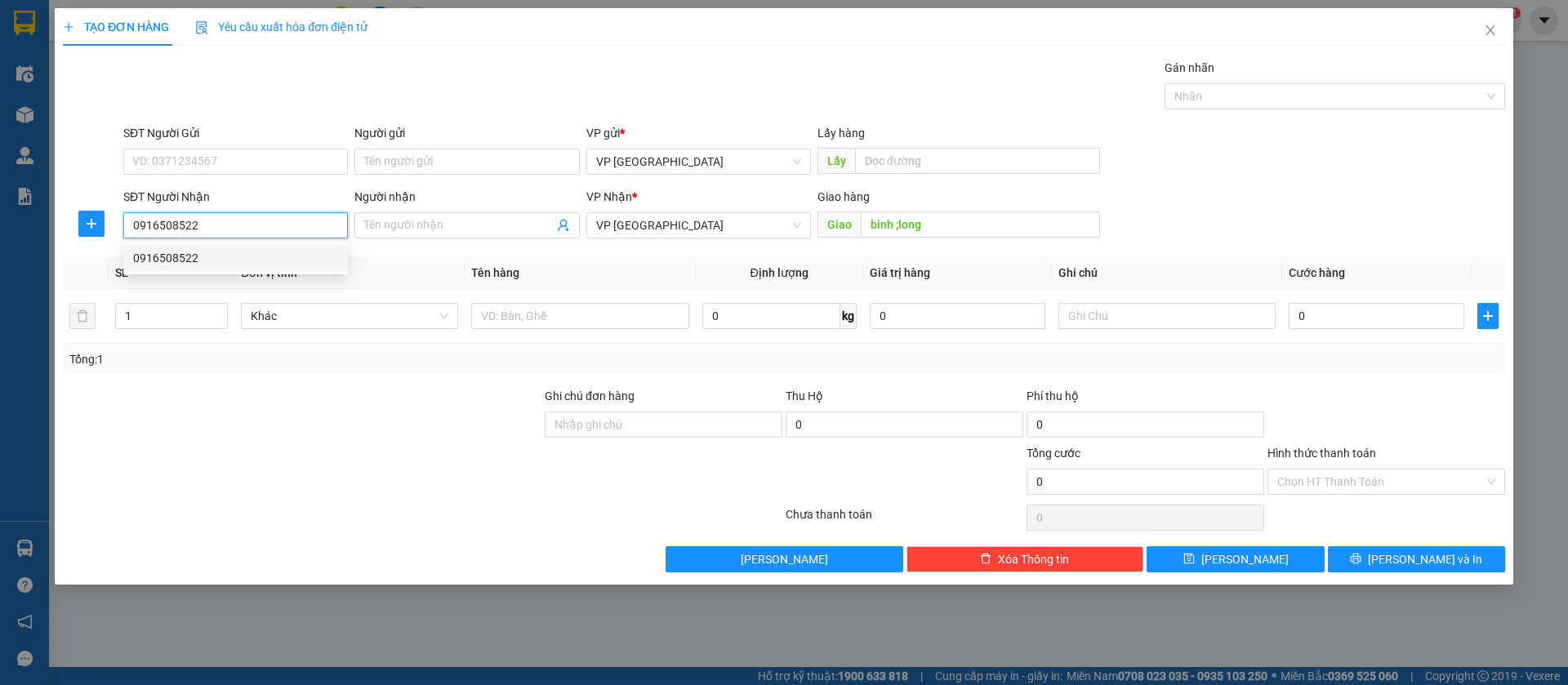
type input "30.000"
type input "0916508522"
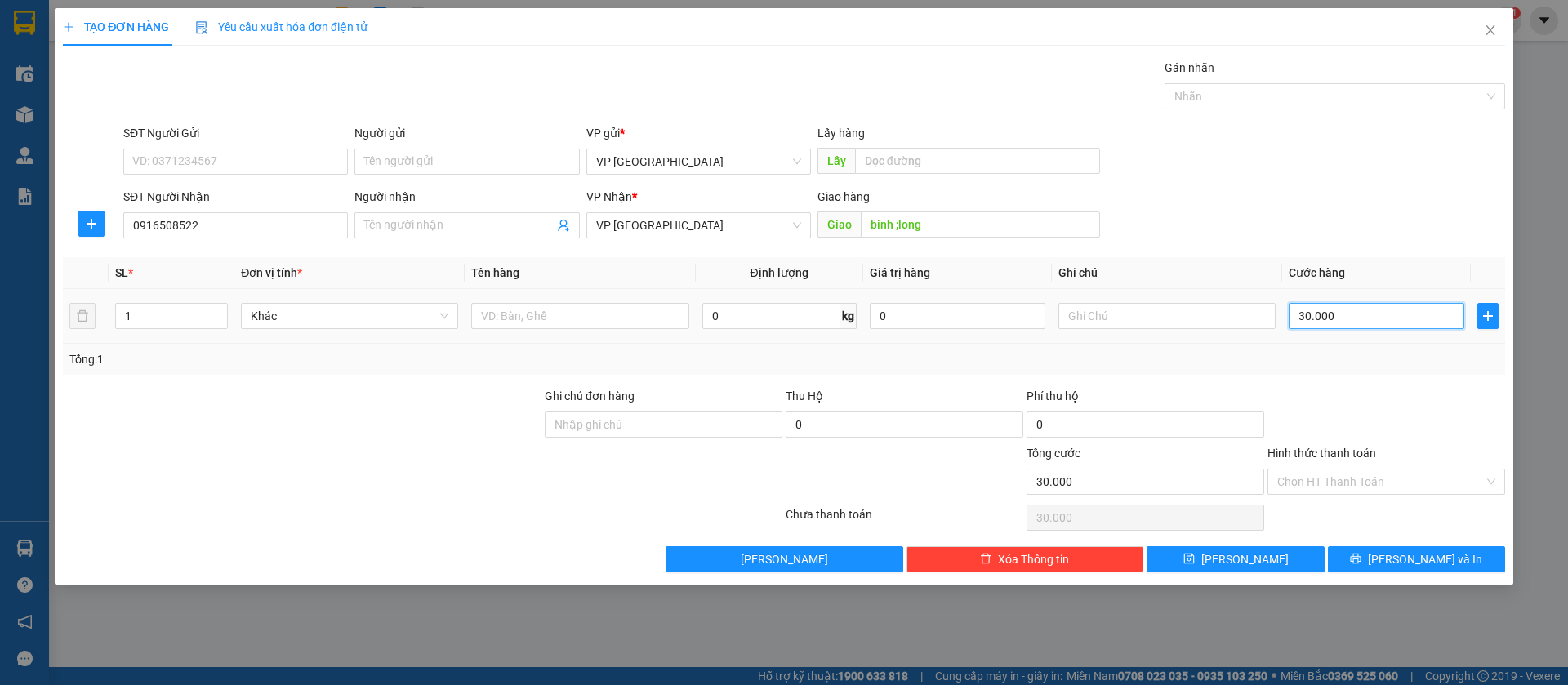
click at [1331, 309] on input "30.000" at bounding box center [1375, 316] width 175 height 26
type input "6"
type input "60"
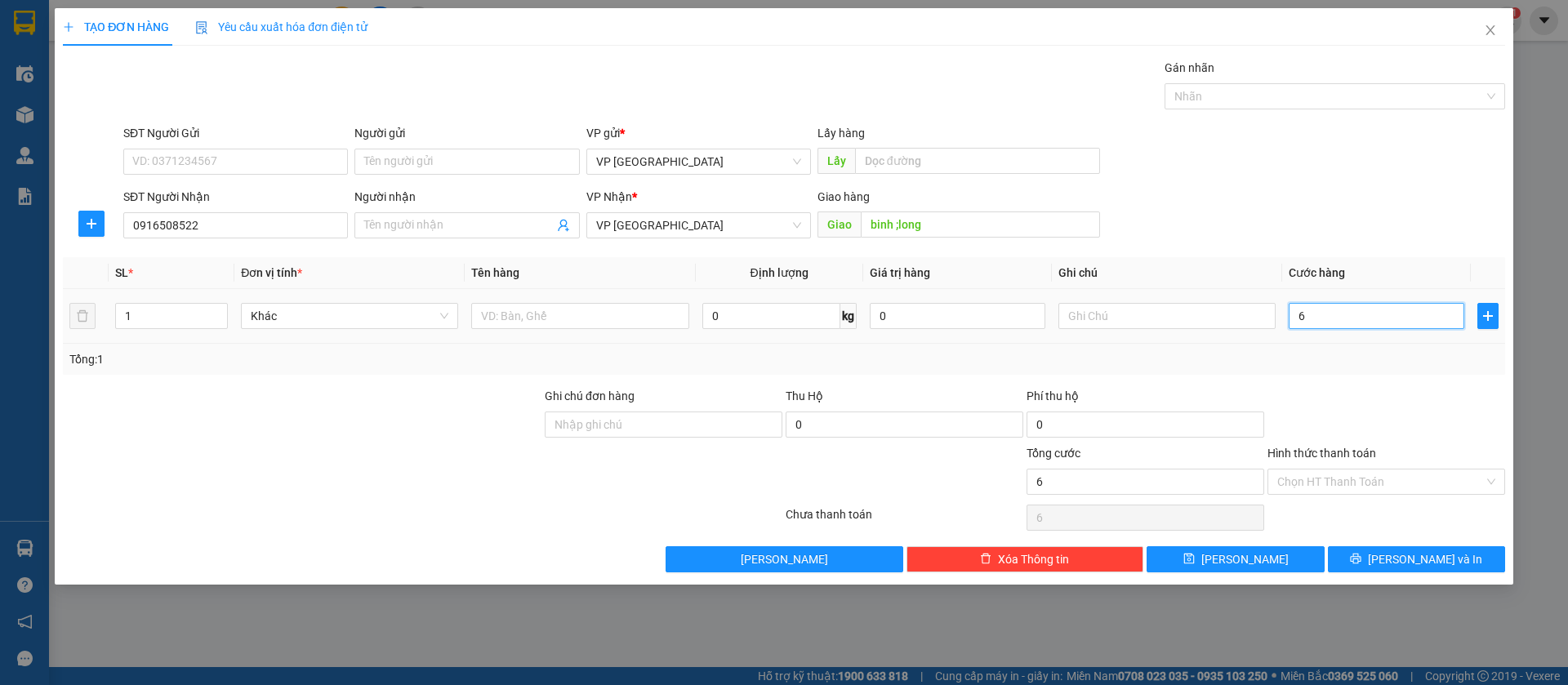
type input "60"
type input "600"
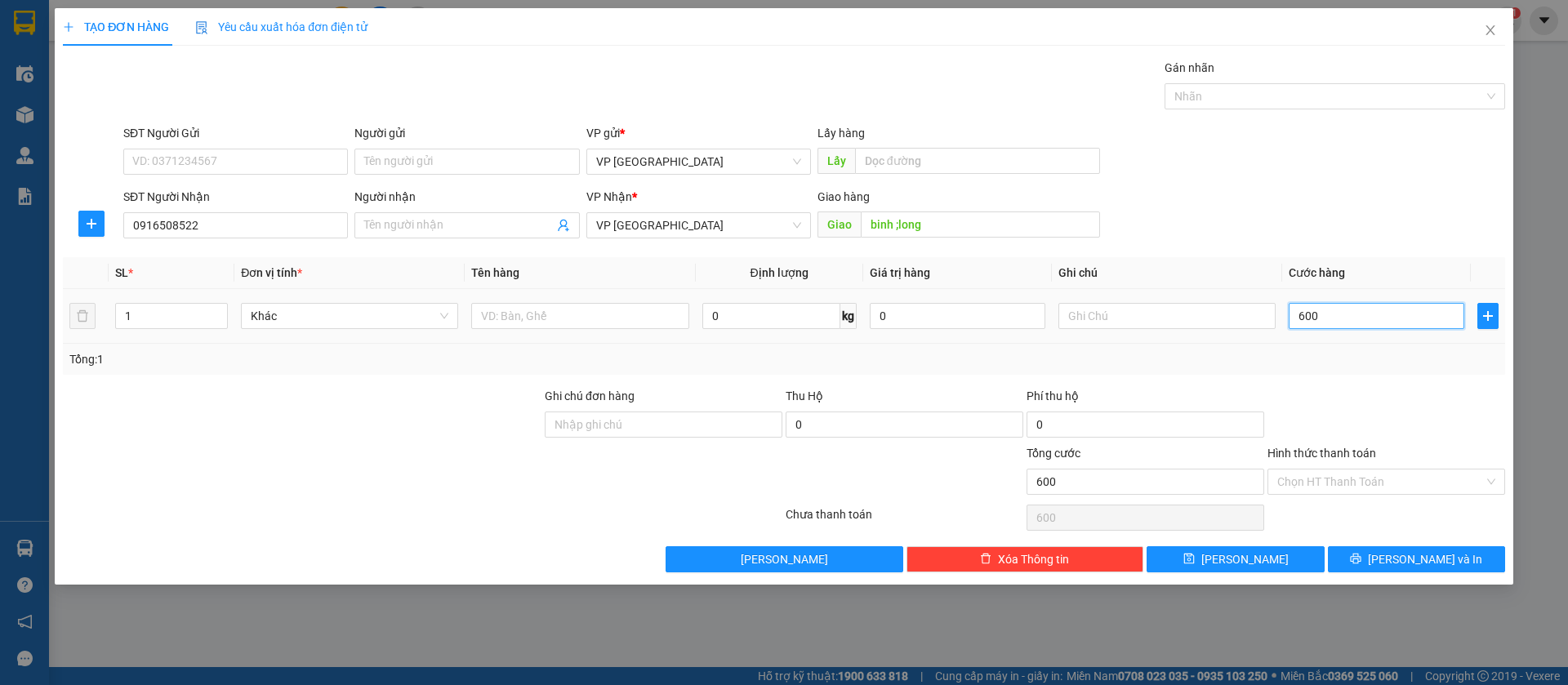
type input "6.000"
type input "60.000"
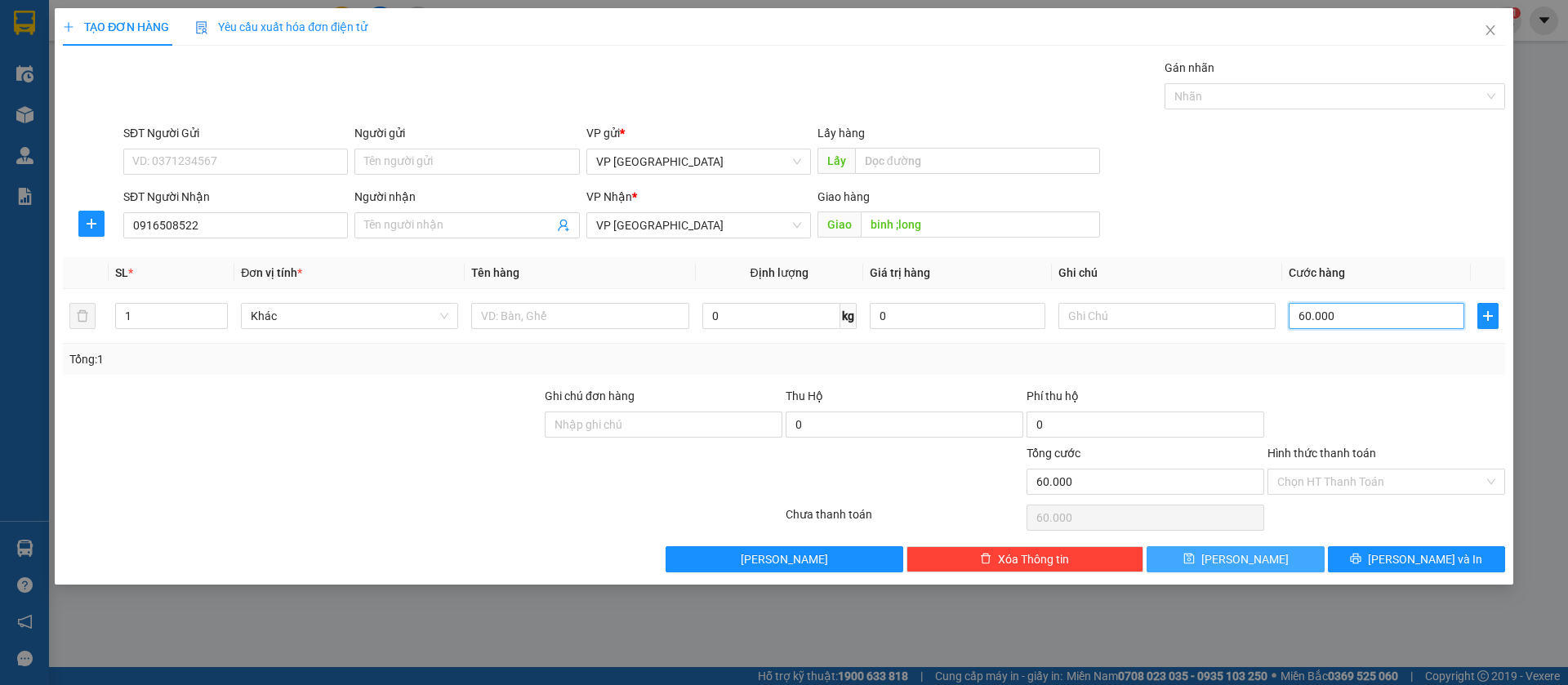
type input "60.000"
click at [1283, 557] on button "[PERSON_NAME]" at bounding box center [1234, 559] width 177 height 26
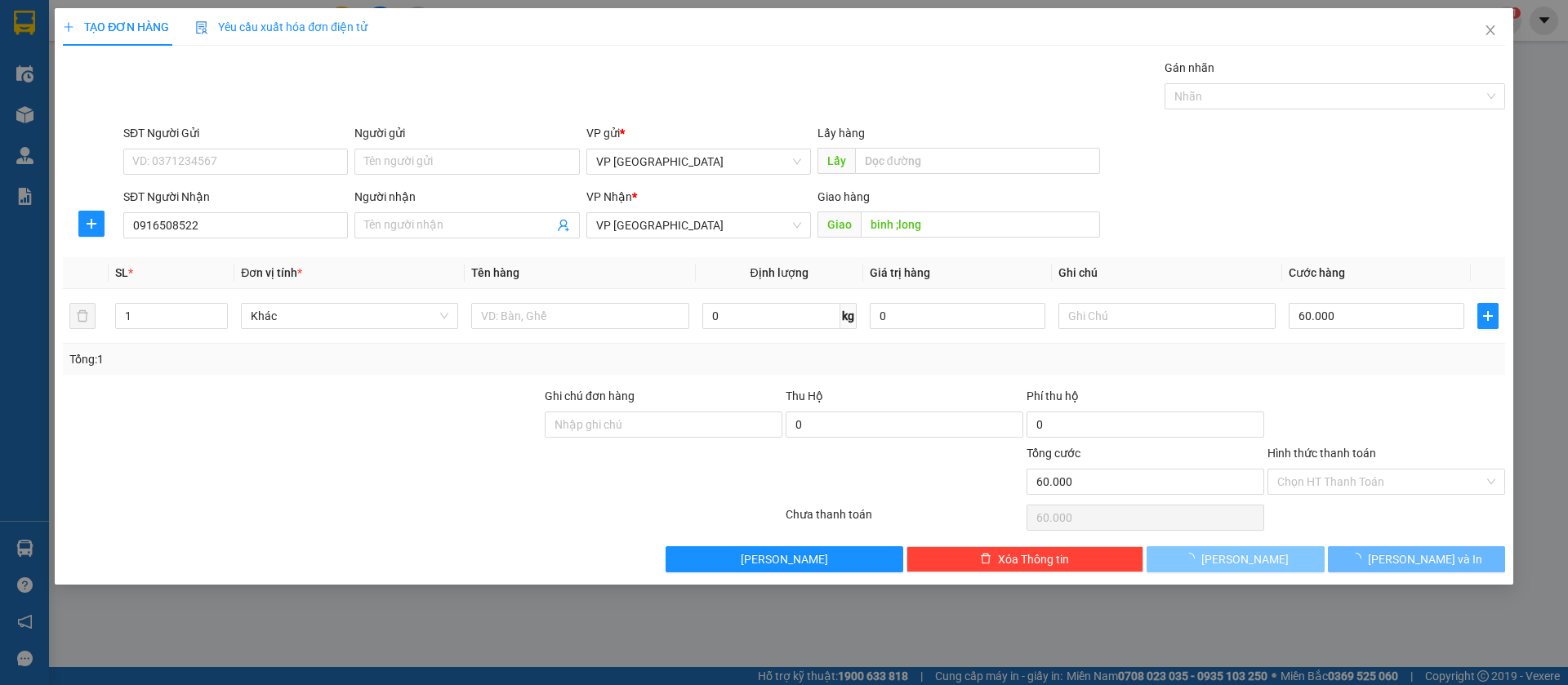
type input "0"
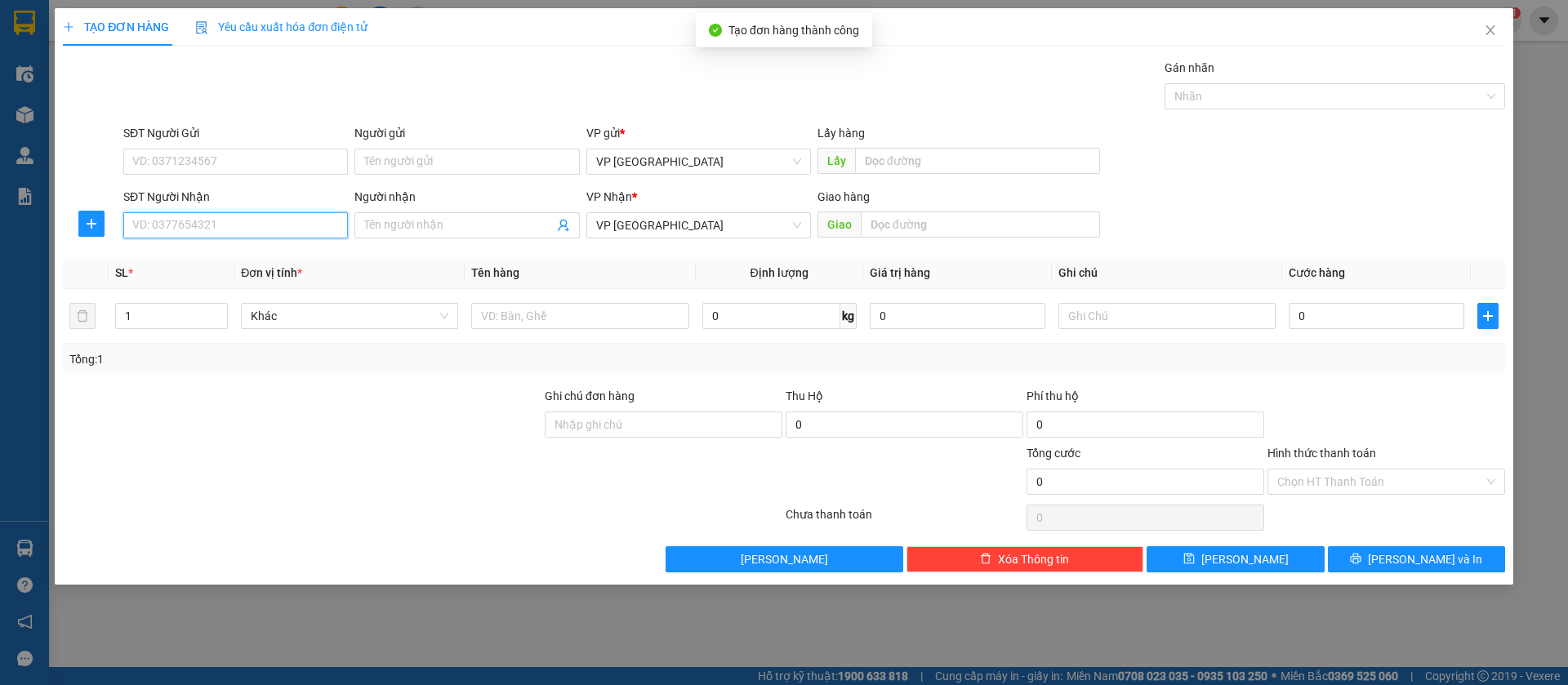
click at [322, 226] on input "SĐT Người Nhận" at bounding box center [236, 225] width 225 height 26
click at [262, 217] on input "SĐT Người Nhận" at bounding box center [236, 225] width 225 height 26
click at [275, 230] on input "SĐT Người Nhận" at bounding box center [236, 225] width 225 height 26
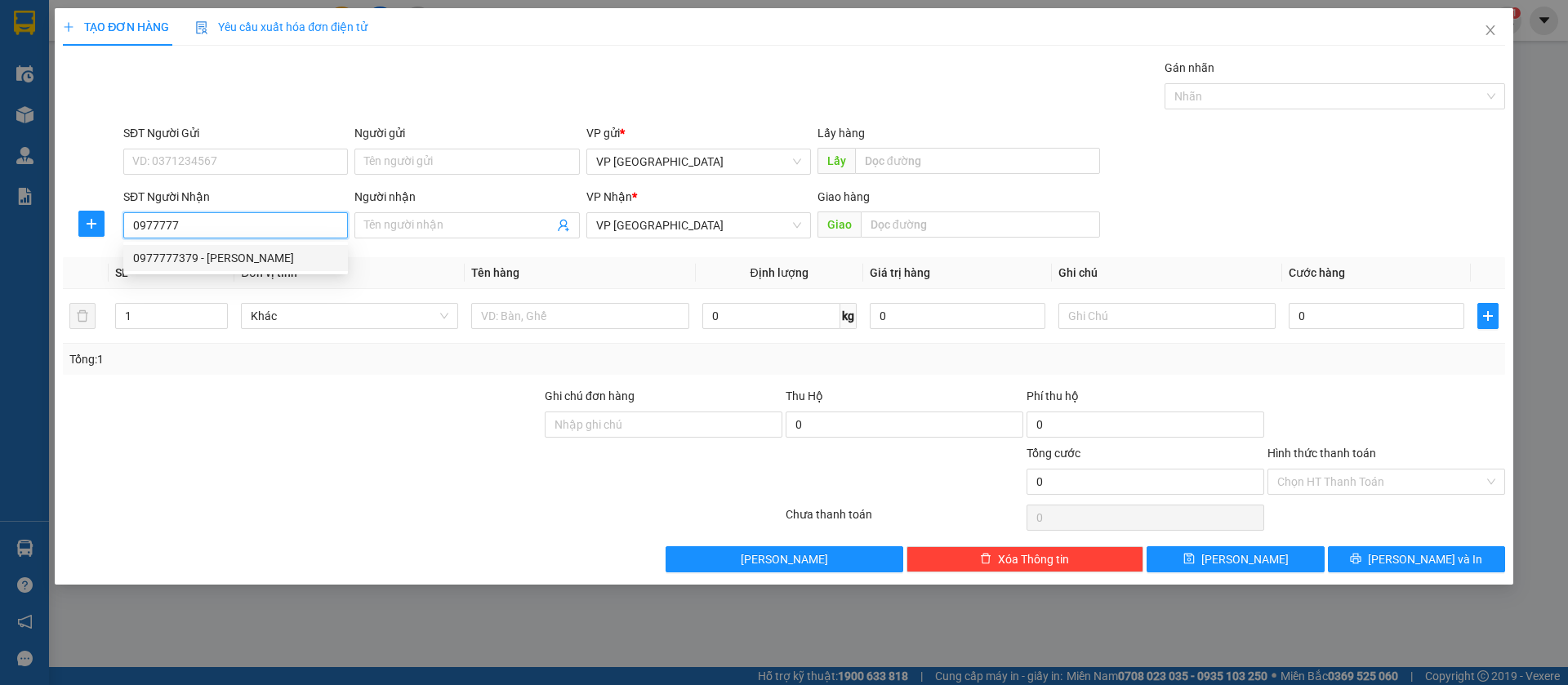
click at [286, 252] on div "0977777379 - Khánh Thi" at bounding box center [236, 258] width 205 height 18
type input "0977777379"
type input "Khánh Thi"
type input "Bàu Bàng"
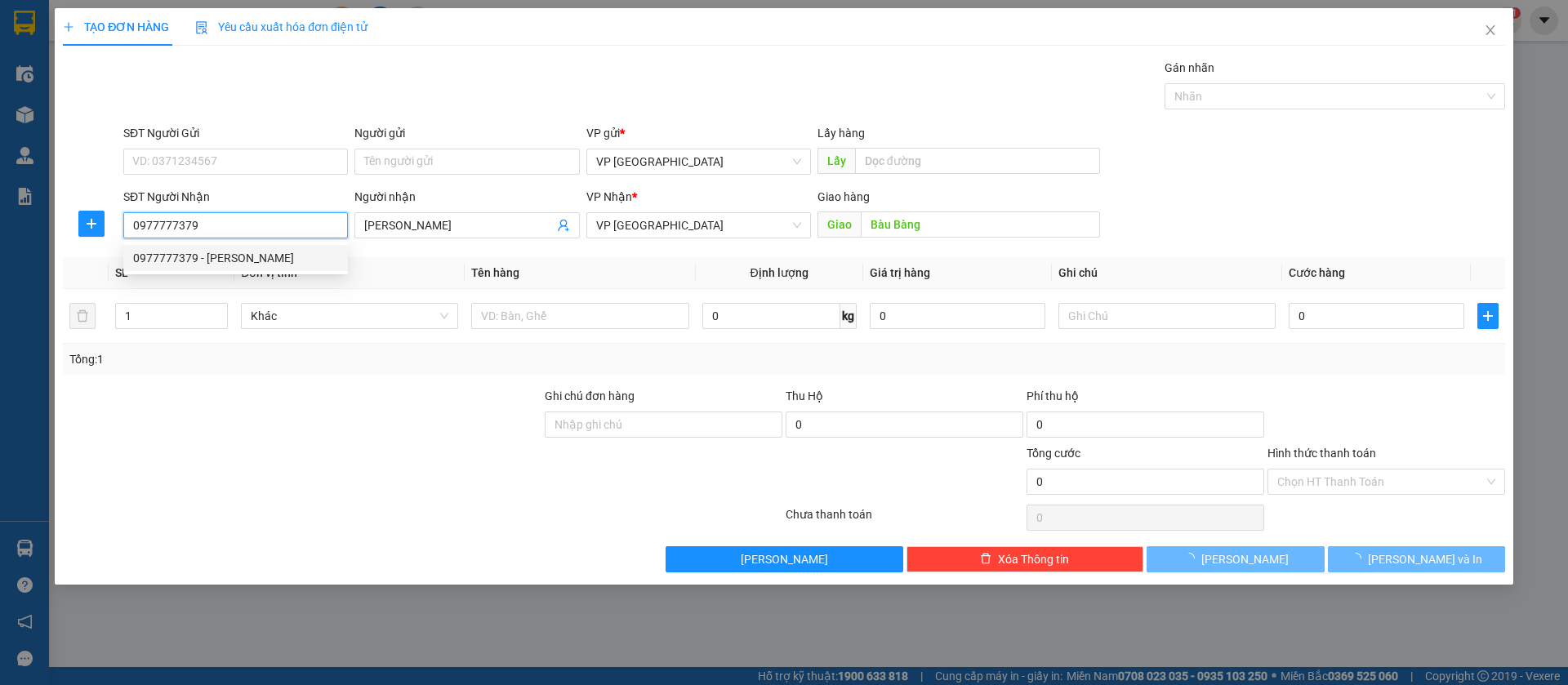
type input "50.000"
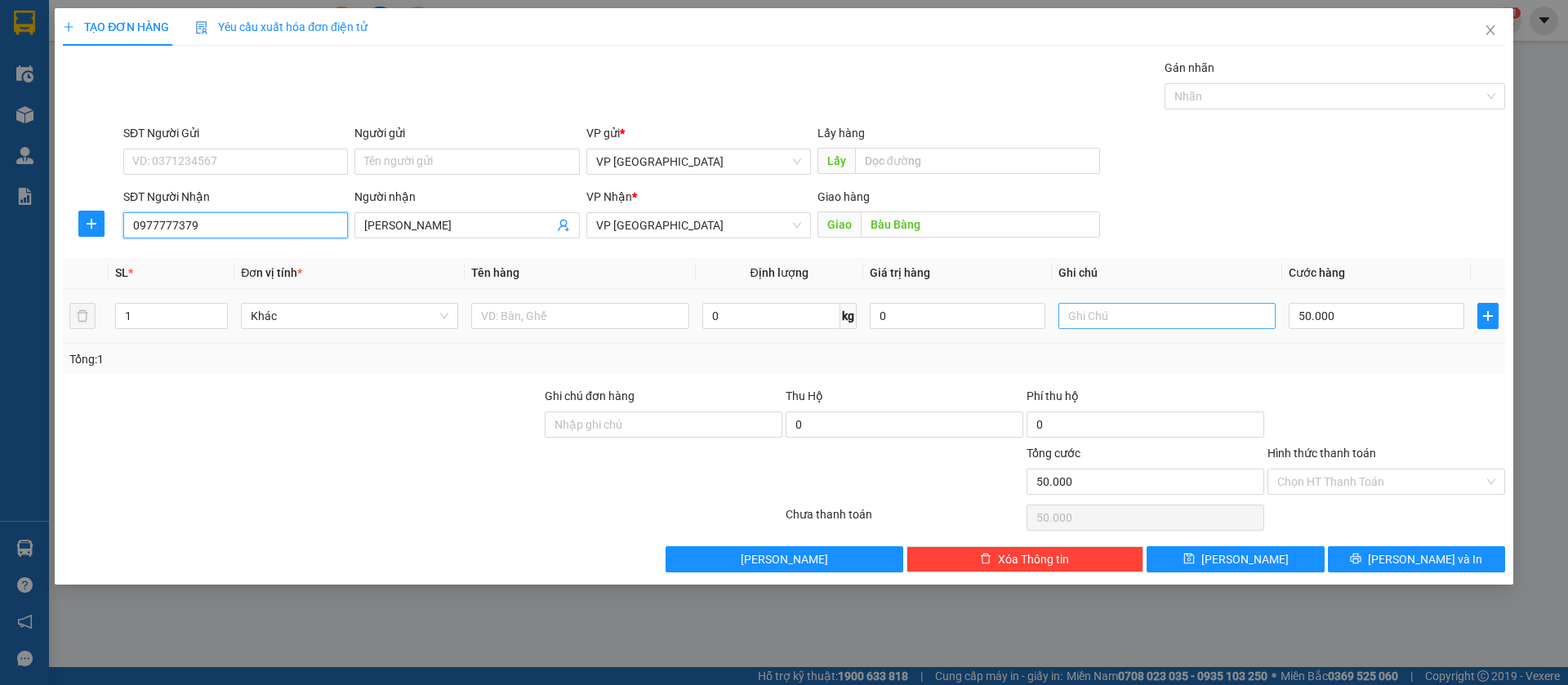
type input "0977777379"
click at [1258, 312] on input "text" at bounding box center [1167, 316] width 217 height 26
type input "3k"
click at [1342, 311] on input "50.000" at bounding box center [1375, 316] width 175 height 26
type input "1"
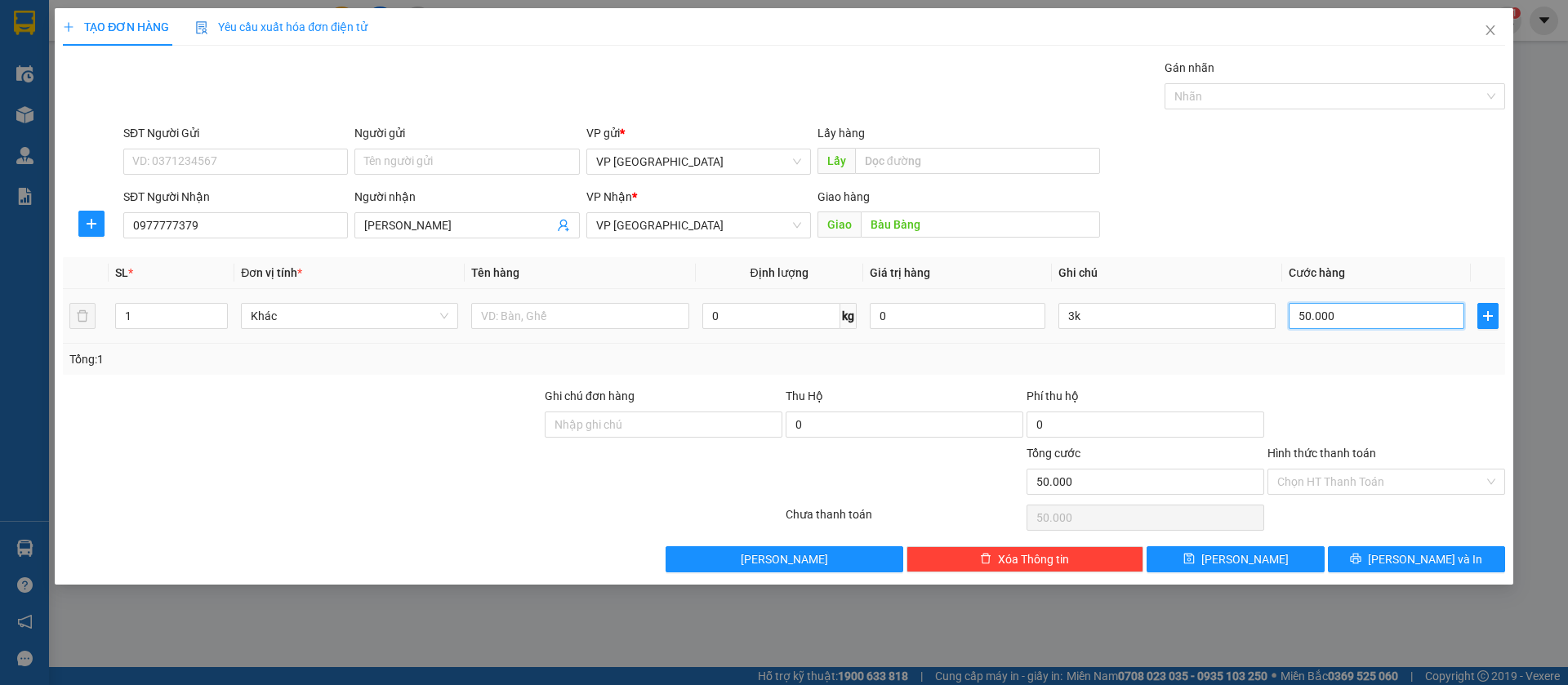
type input "1"
type input "15"
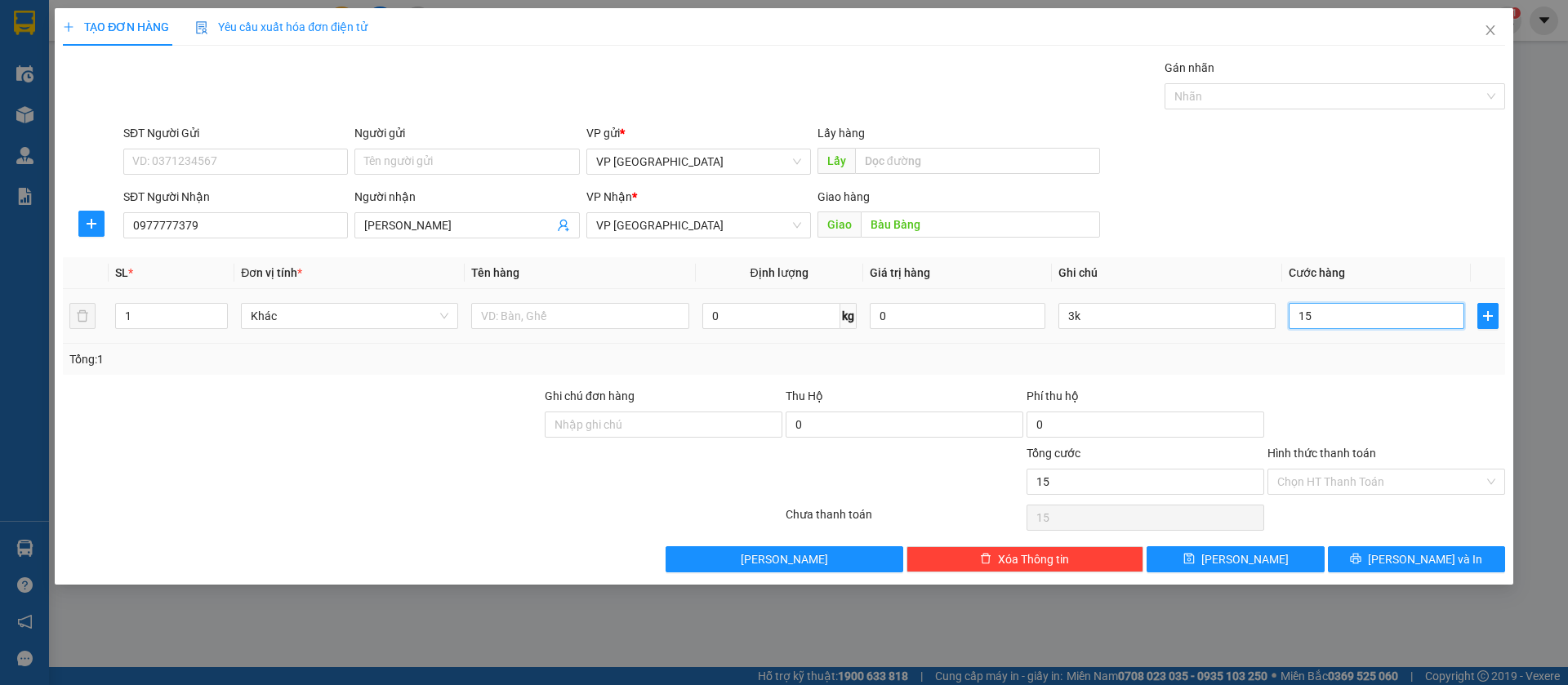
type input "150"
type input "1.500"
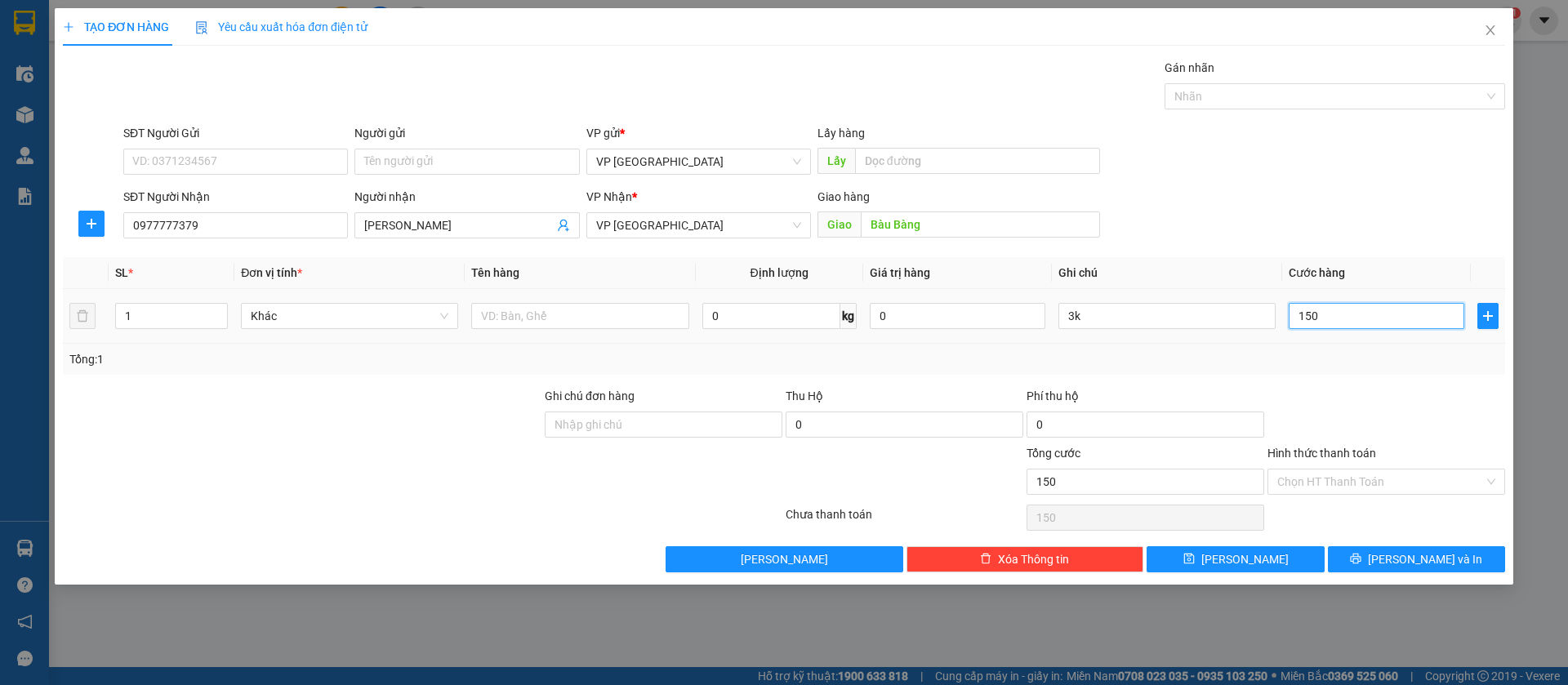
type input "1.500"
type input "15.000"
type input "150.000"
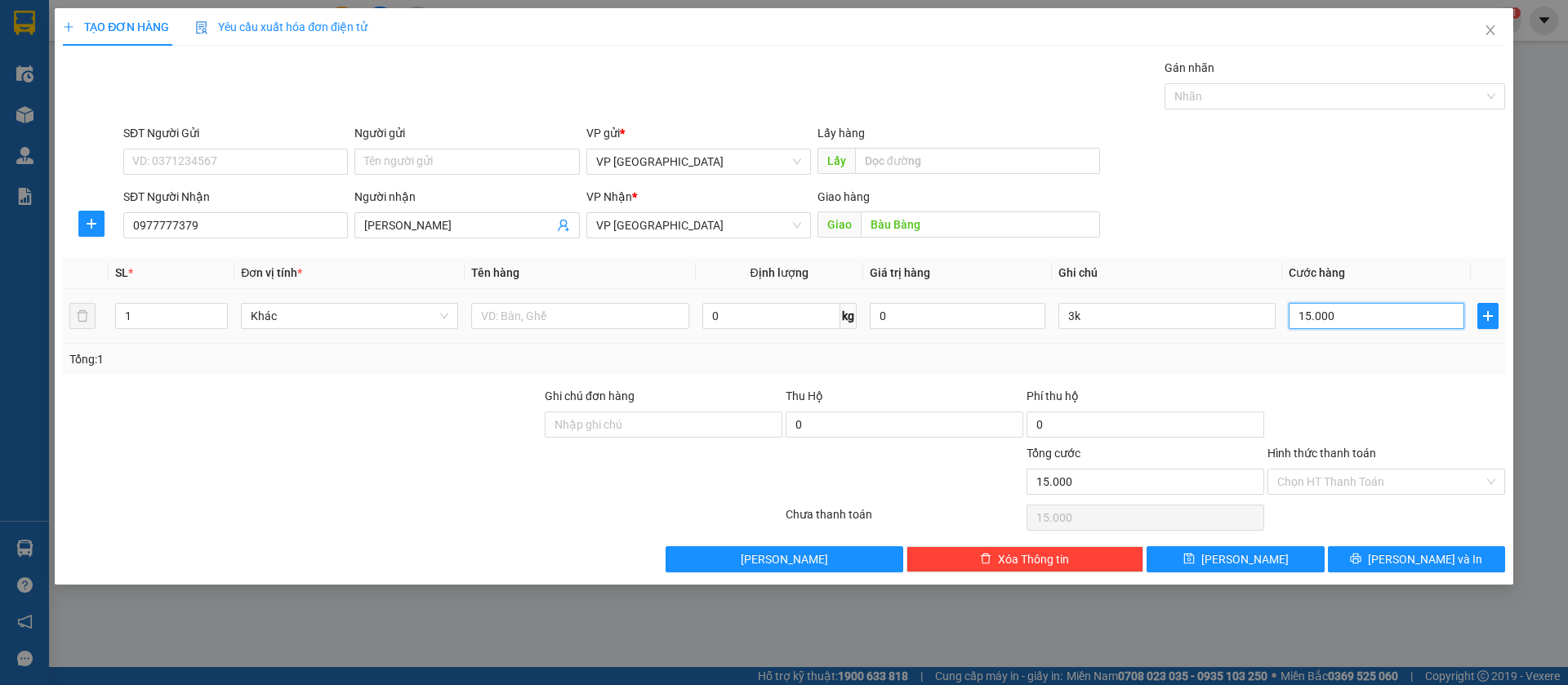
type input "150.000"
click at [1273, 561] on button "[PERSON_NAME]" at bounding box center [1234, 559] width 177 height 26
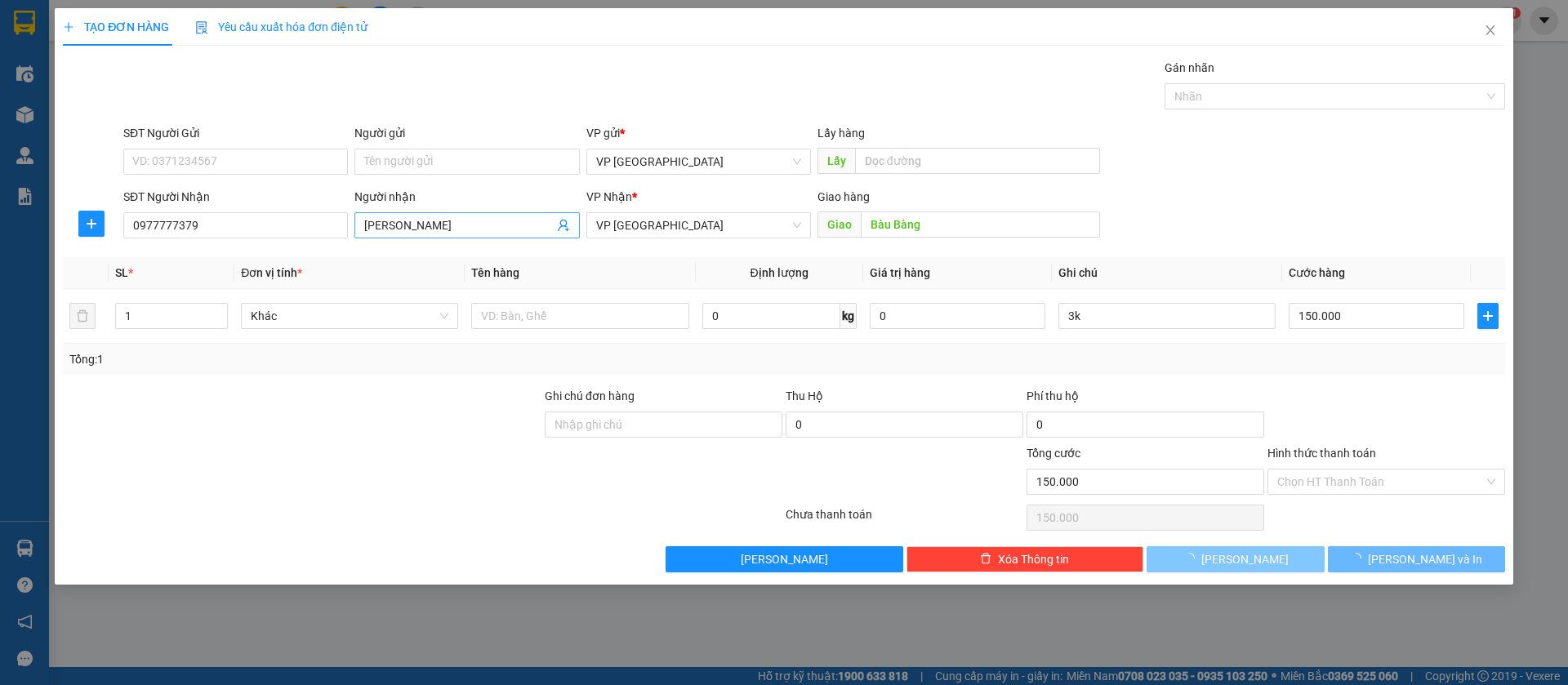
type input "0"
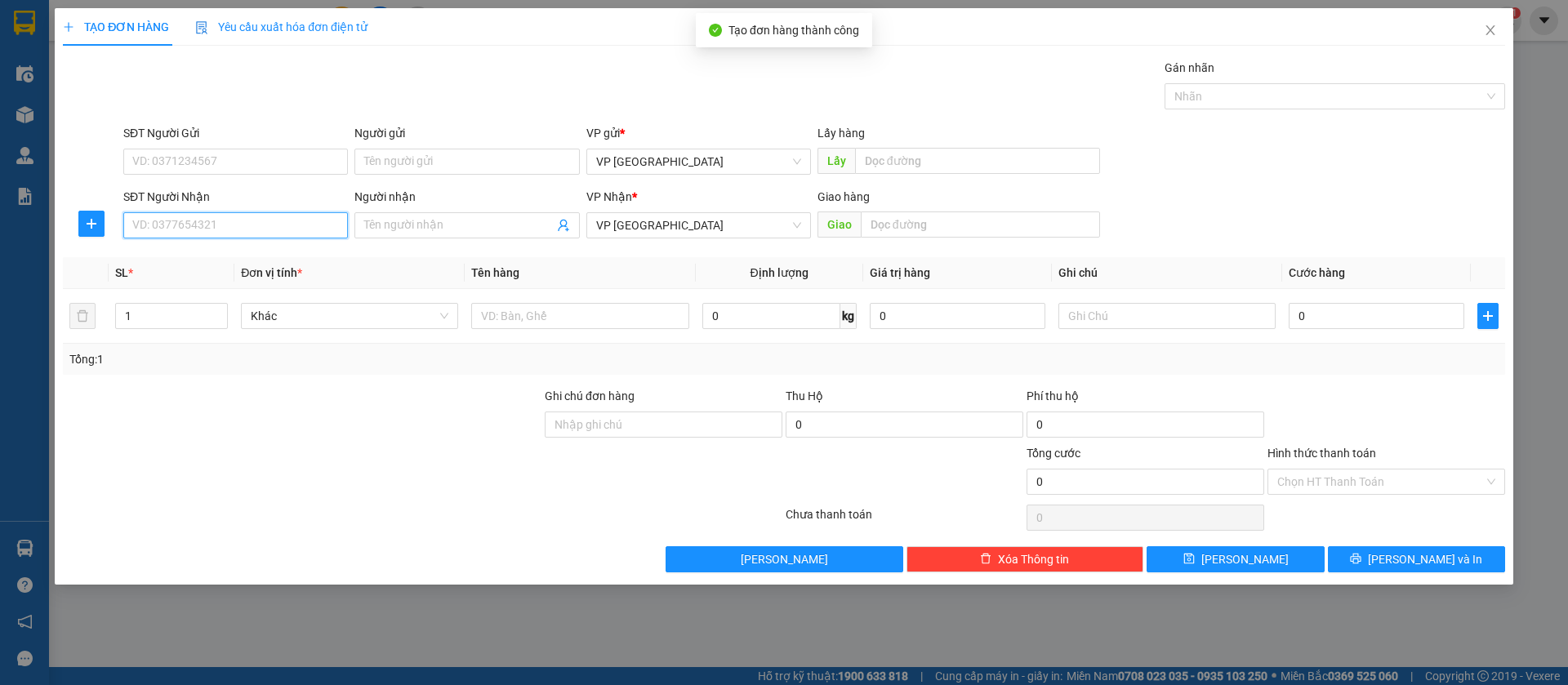
click at [207, 227] on input "SĐT Người Nhận" at bounding box center [236, 225] width 225 height 26
type input "0935557234"
click at [217, 256] on div "0935557234" at bounding box center [236, 258] width 205 height 18
type input "n3 truong son"
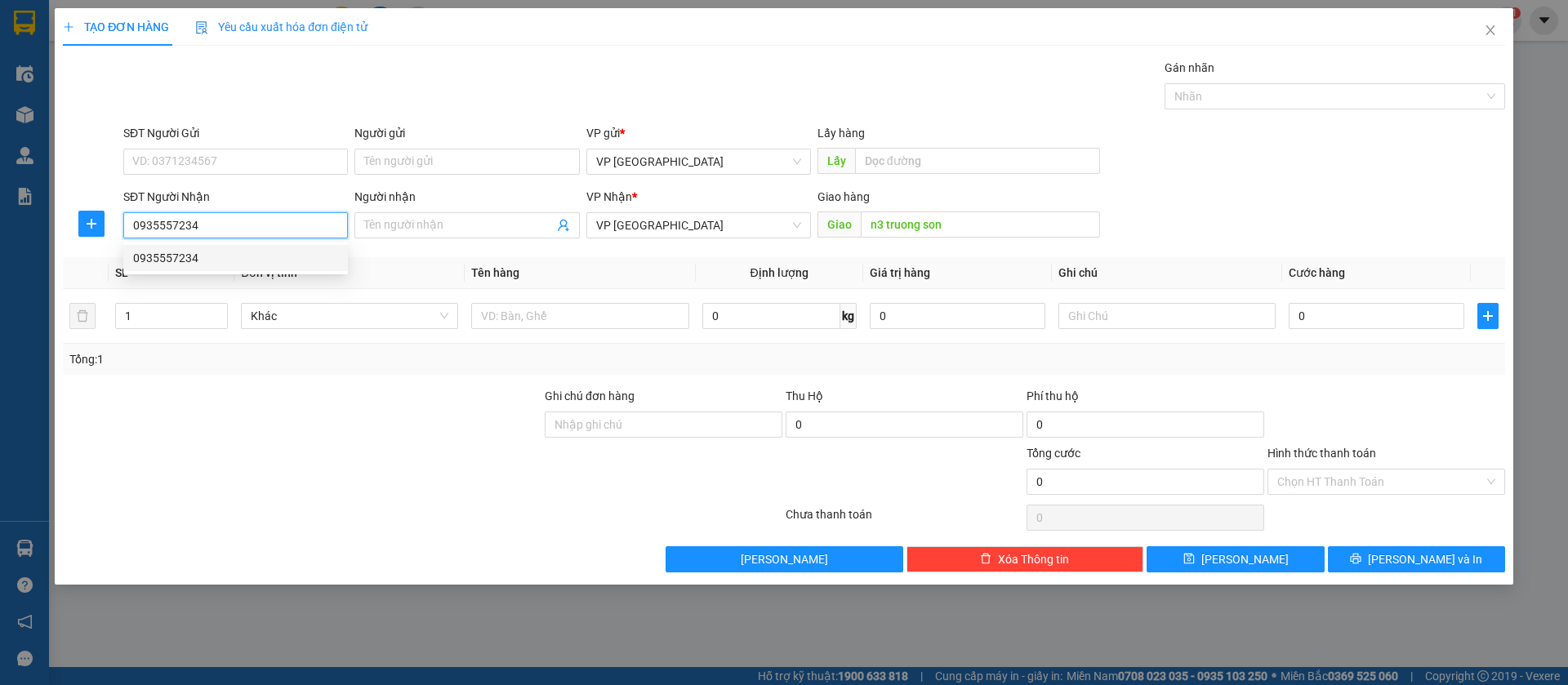
type input "30.000"
type input "0935557234"
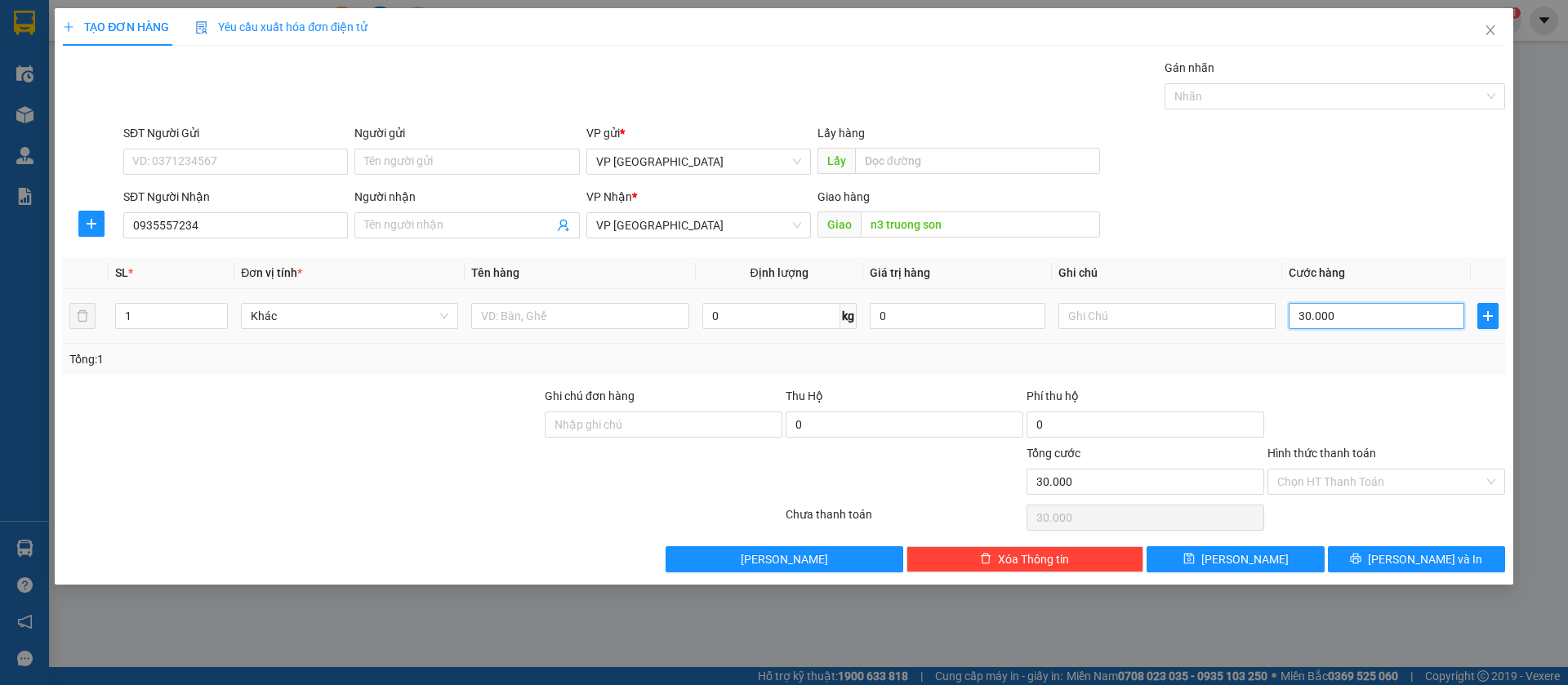
click at [1372, 314] on input "30.000" at bounding box center [1375, 316] width 175 height 26
type input "5"
type input "50"
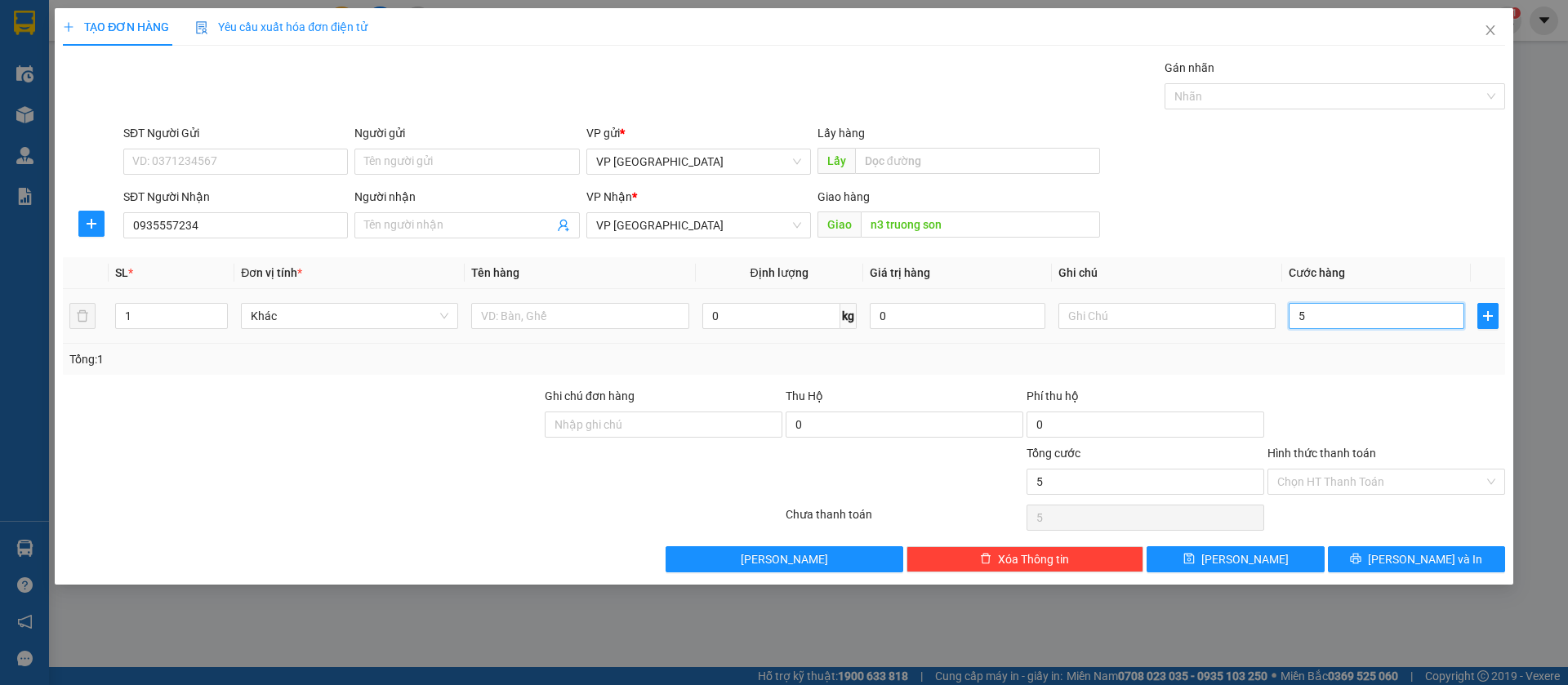
type input "50"
type input "500"
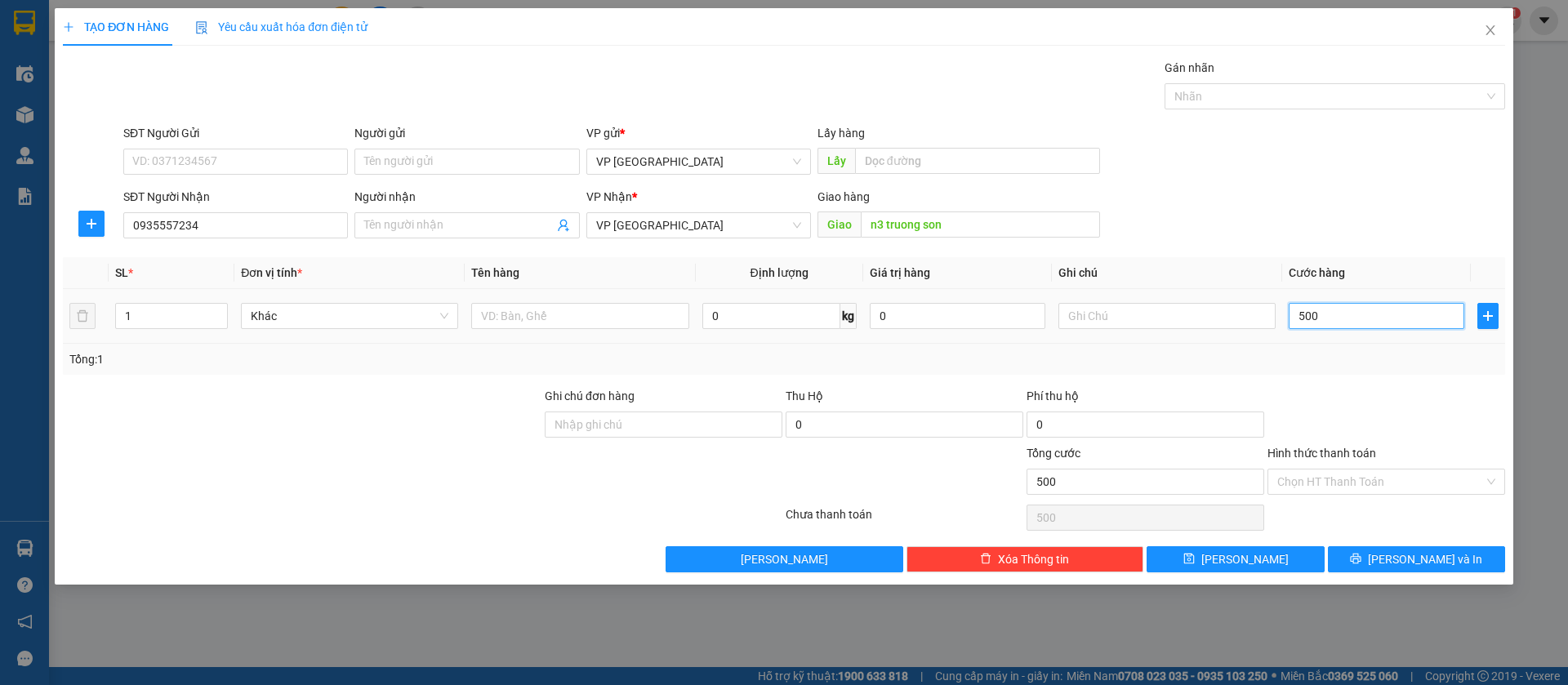
type input "5.000"
type input "50.000"
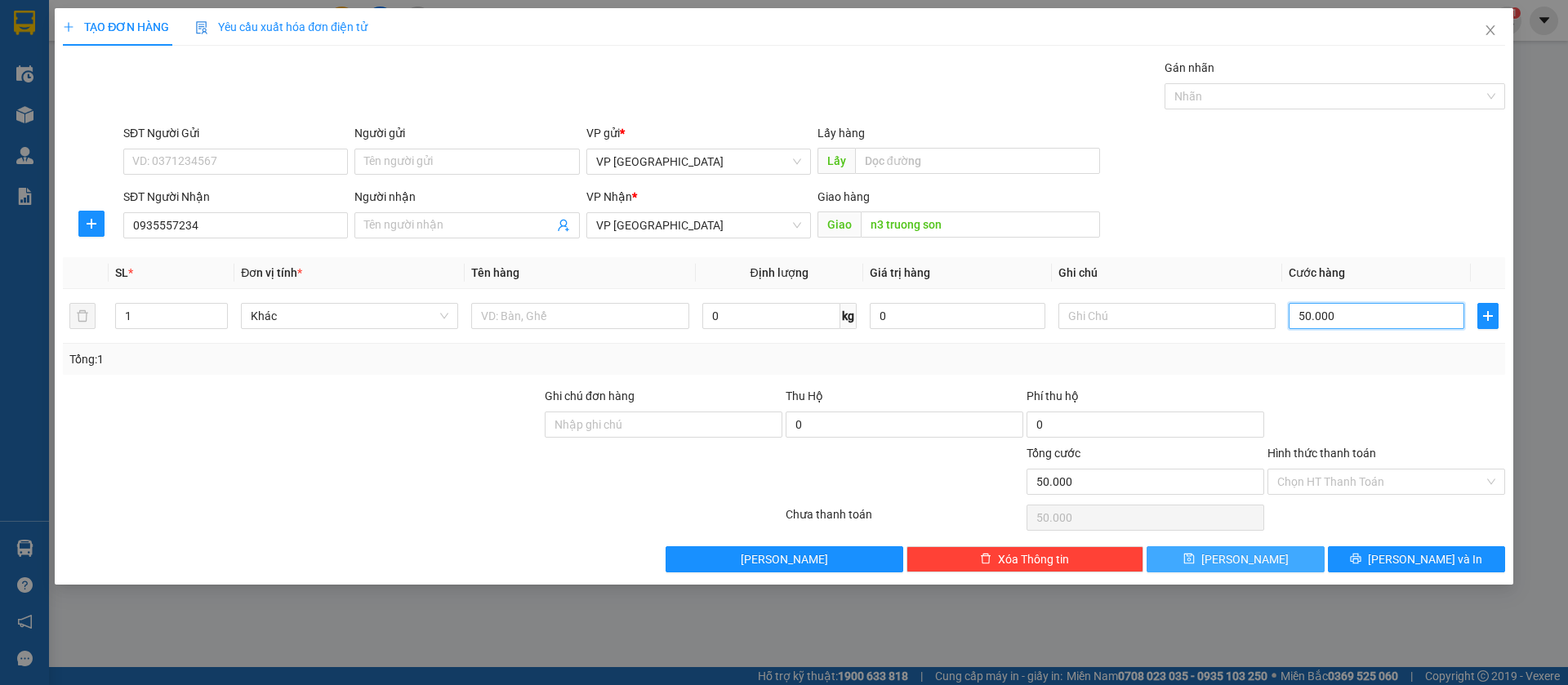
type input "50.000"
click at [1270, 558] on button "[PERSON_NAME]" at bounding box center [1234, 559] width 177 height 26
type input "0"
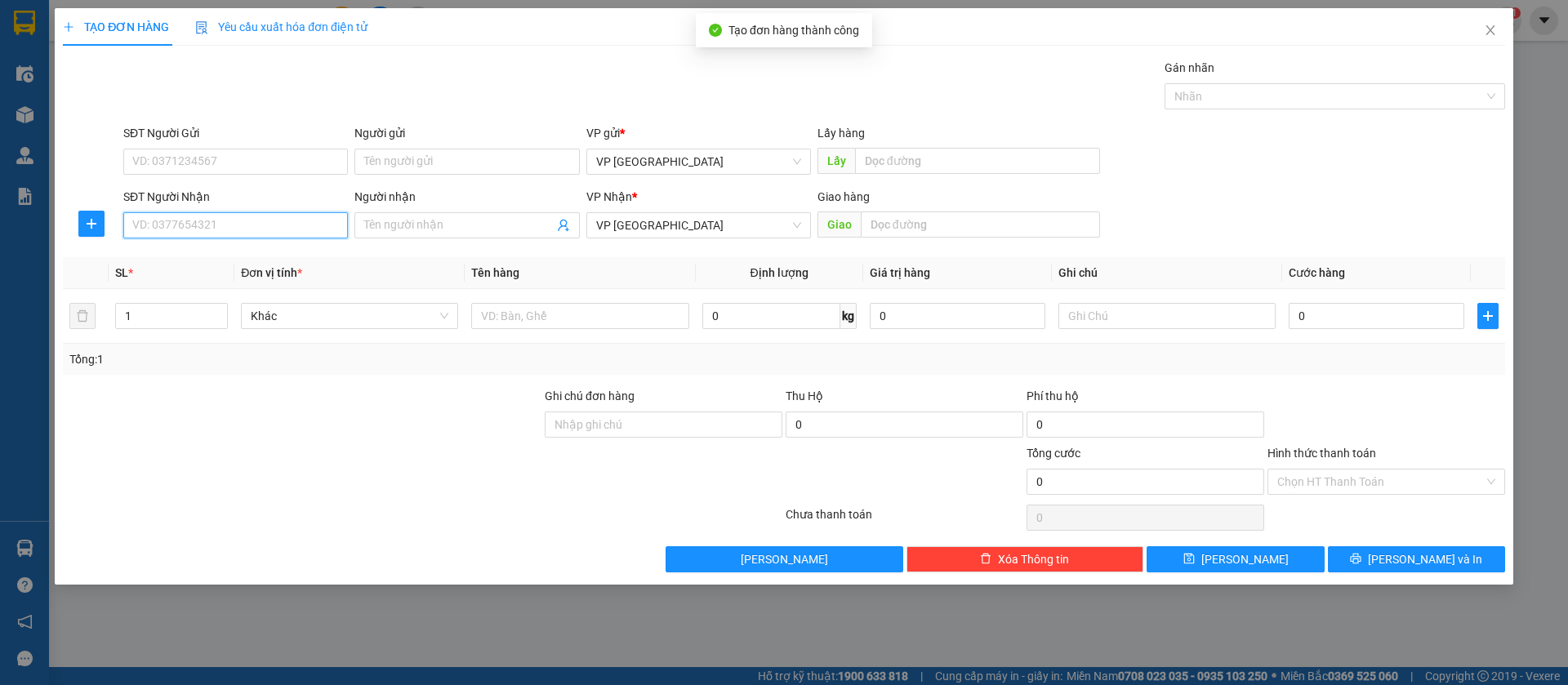
click at [230, 221] on input "SĐT Người Nhận" at bounding box center [236, 225] width 225 height 26
type input "0886885097"
click at [291, 257] on div "0886885097" at bounding box center [236, 258] width 205 height 18
type input "loc khanh"
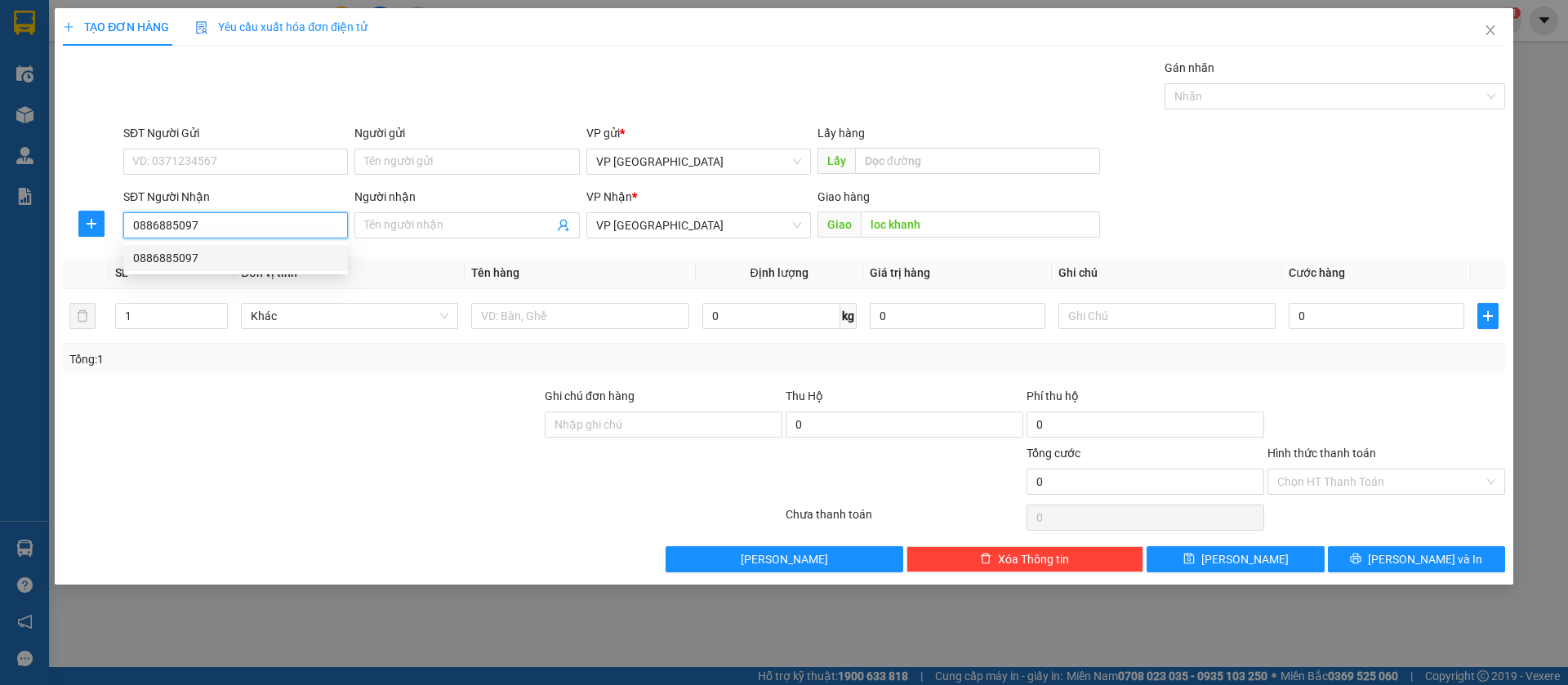
type input "50.000"
type input "0886885097"
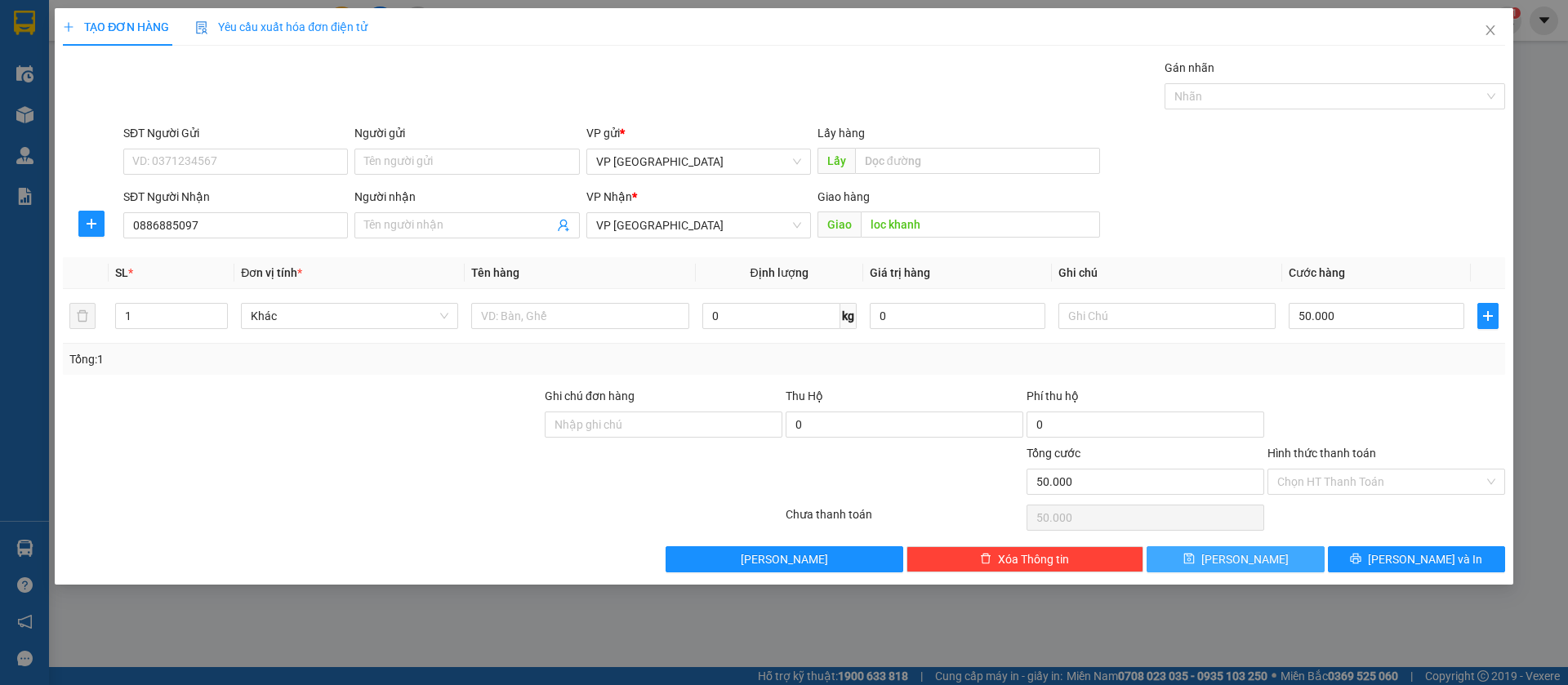
click at [1280, 557] on button "[PERSON_NAME]" at bounding box center [1234, 559] width 177 height 26
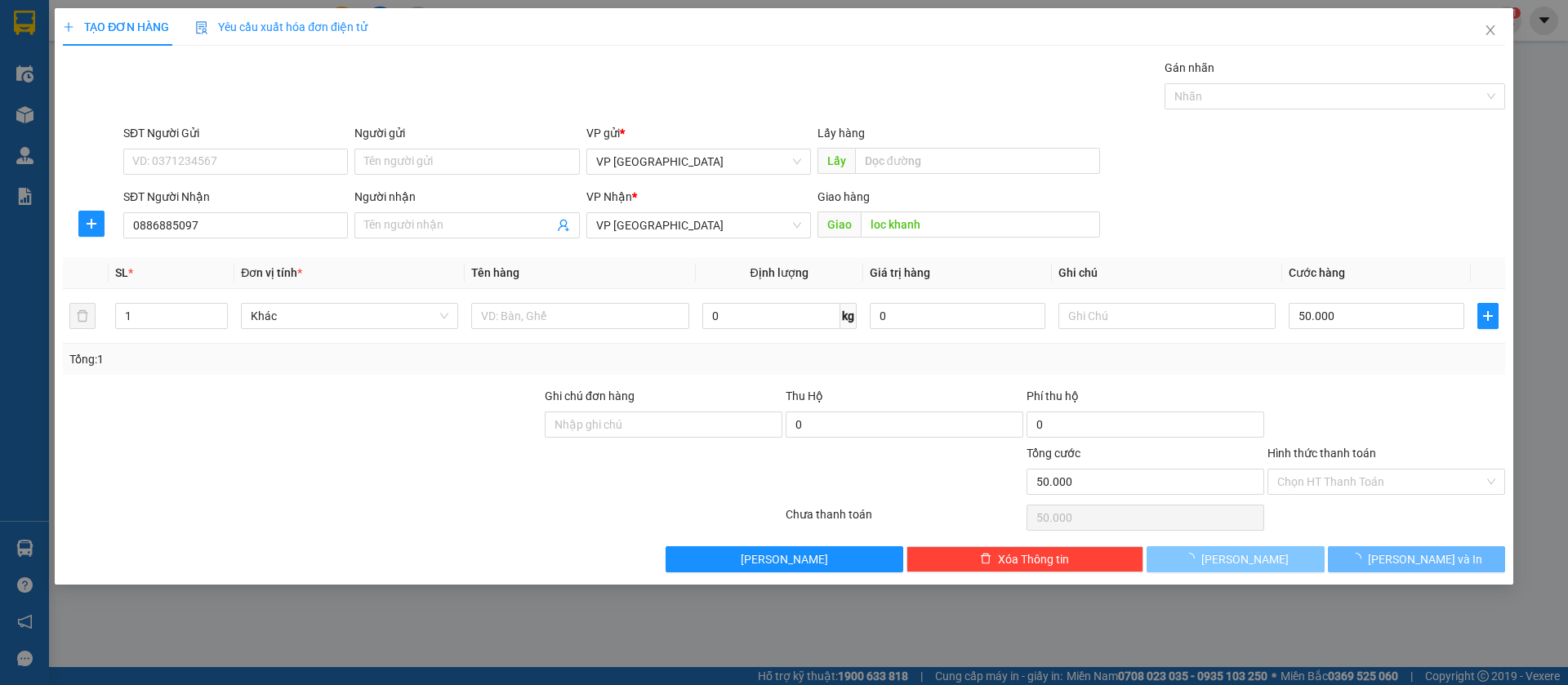
type input "0"
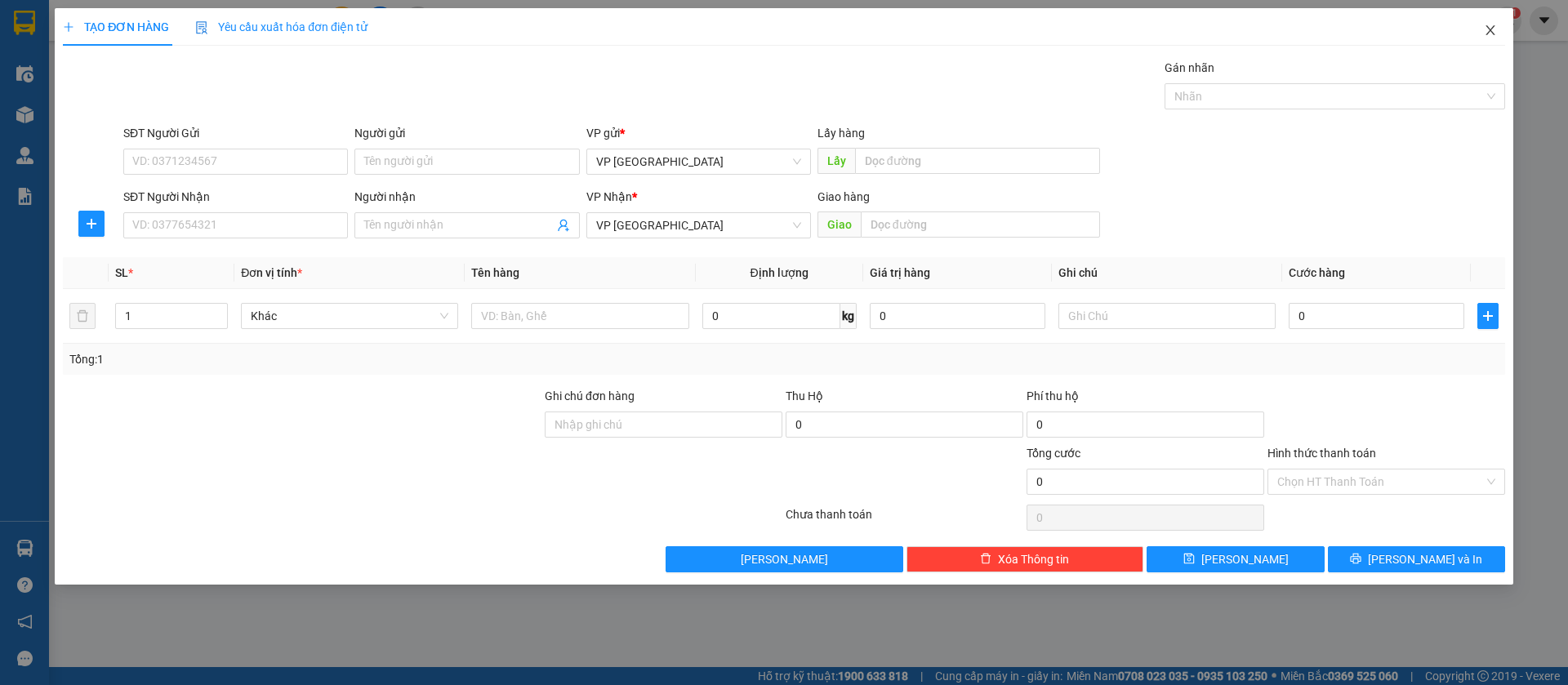
click at [1496, 21] on span "Close" at bounding box center [1490, 30] width 46 height 46
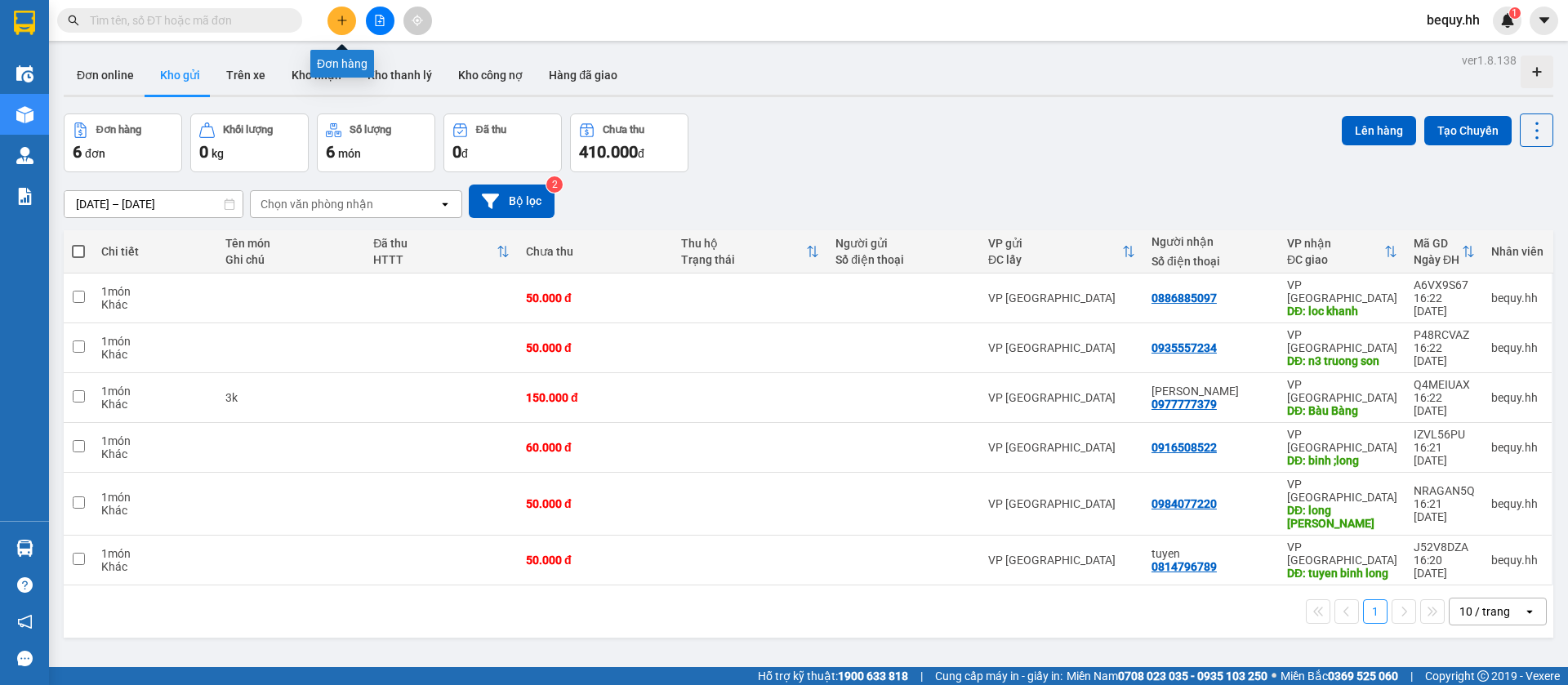
click at [350, 16] on button at bounding box center [341, 21] width 28 height 28
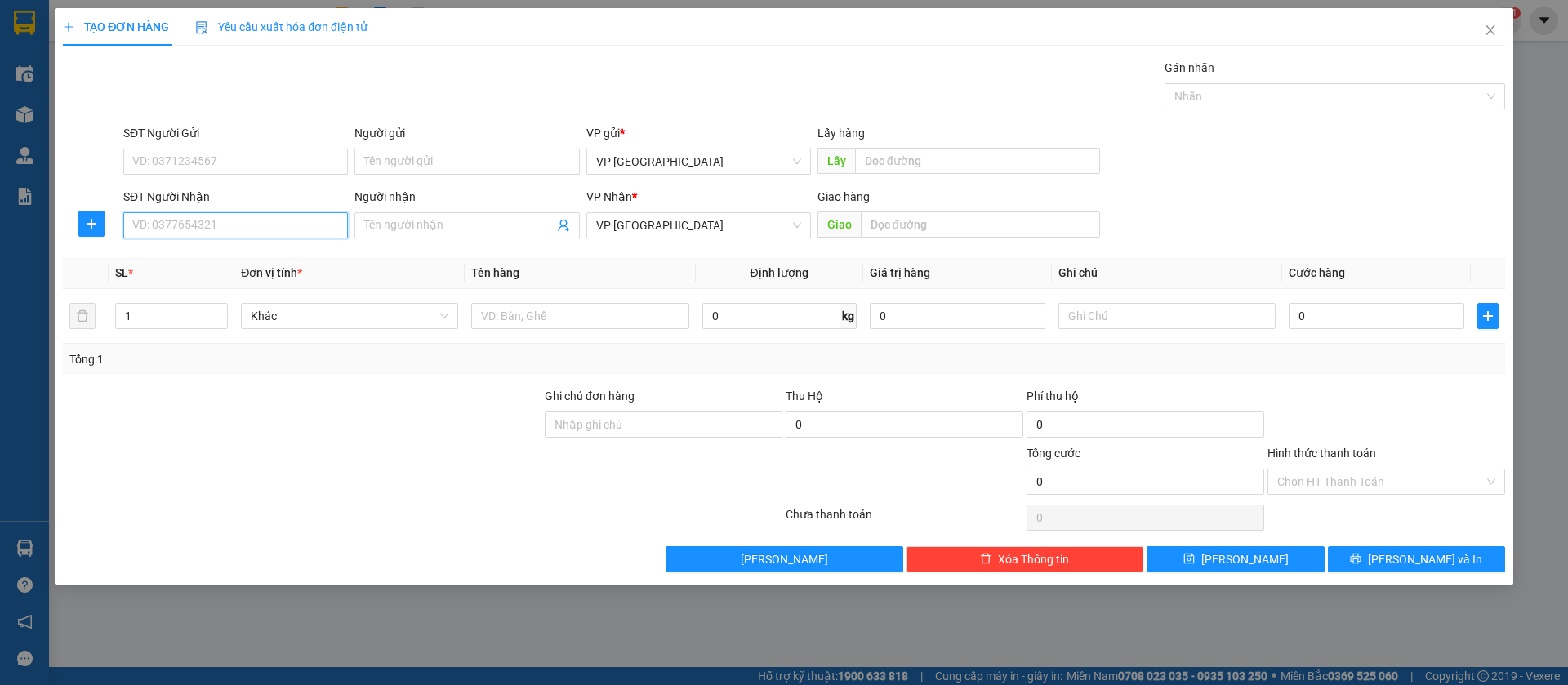
click at [285, 215] on input "SĐT Người Nhận" at bounding box center [236, 225] width 225 height 26
click at [293, 267] on div "0326266282 - Công Tâm" at bounding box center [236, 257] width 225 height 26
type input "0326266282"
type input "Công Tâm"
type input "Công Tâm lộc hưng"
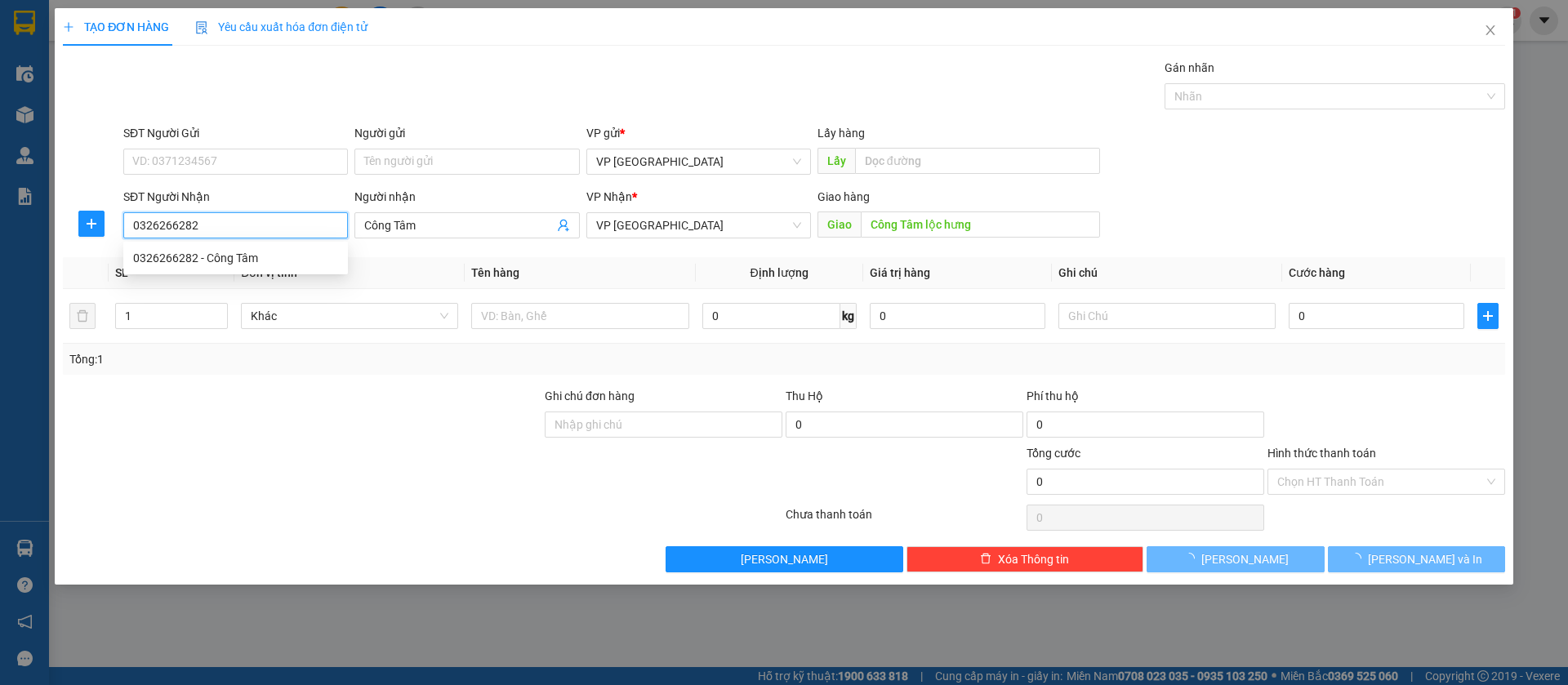
type input "30.000"
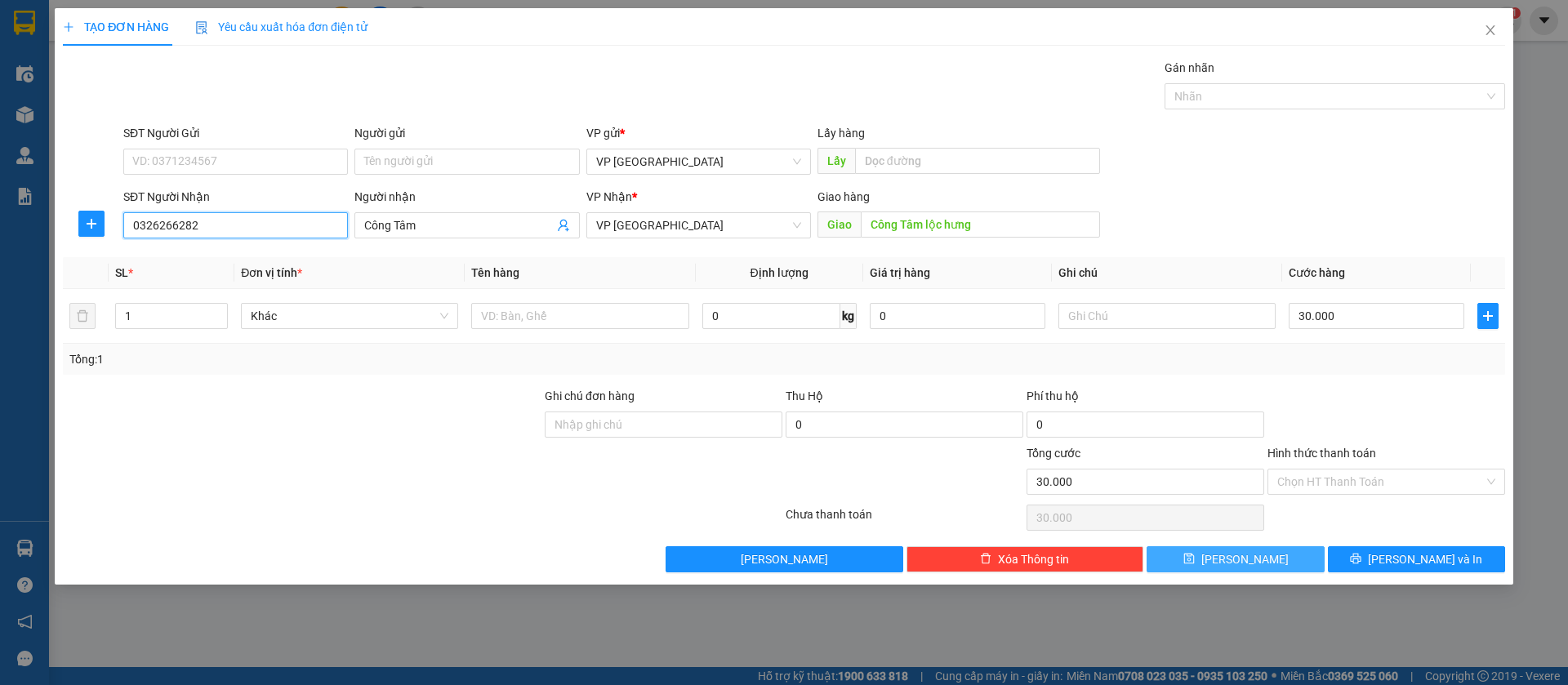
type input "0326266282"
click at [1273, 556] on button "[PERSON_NAME]" at bounding box center [1234, 559] width 177 height 26
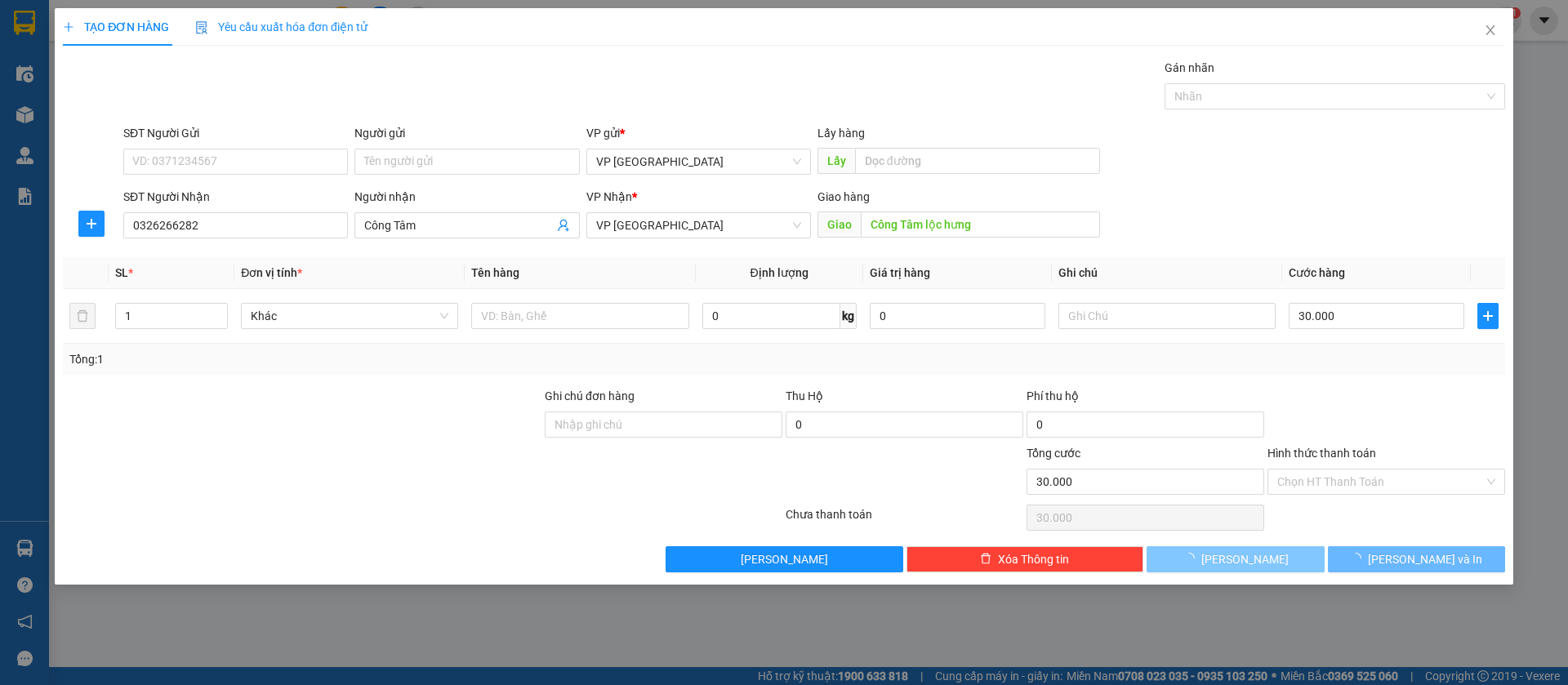
type input "0"
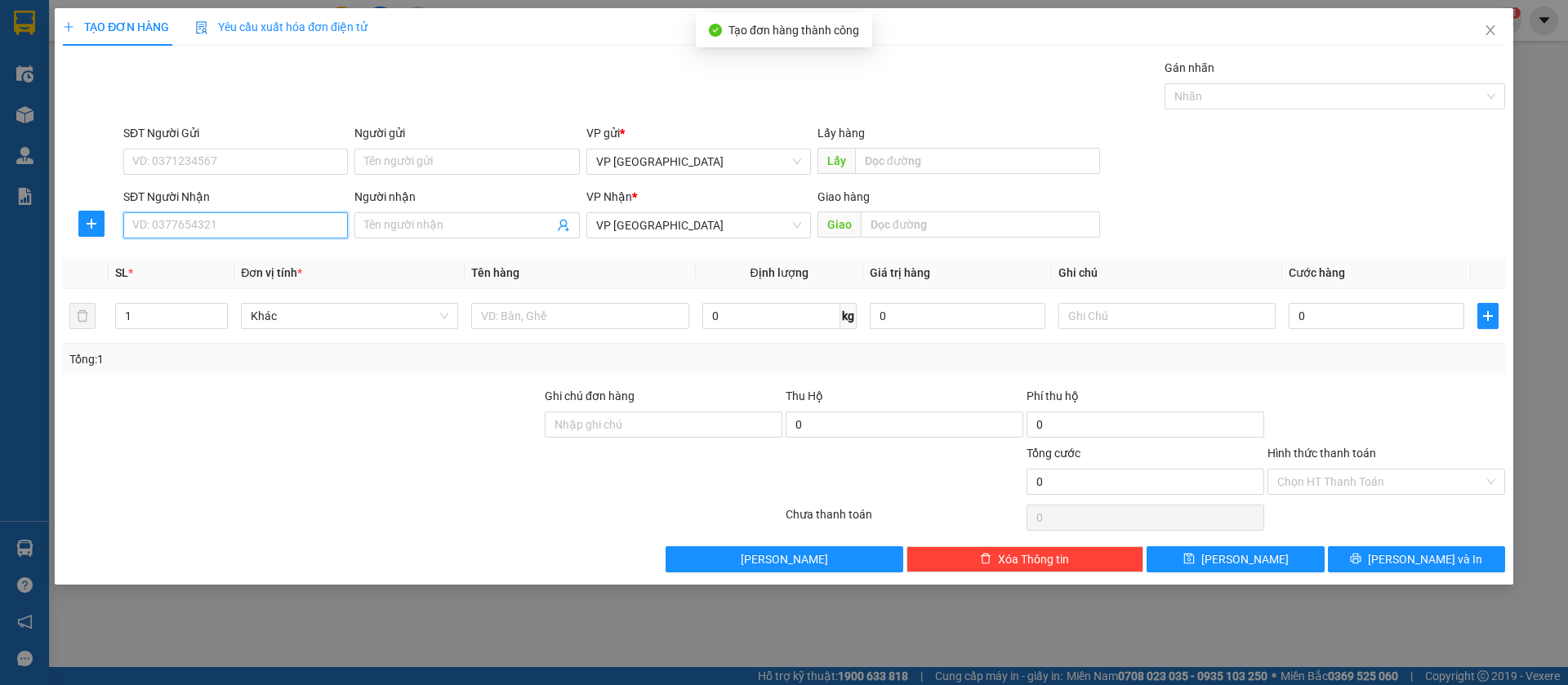
click at [309, 223] on input "SĐT Người Nhận" at bounding box center [236, 225] width 225 height 26
type input "0984876838"
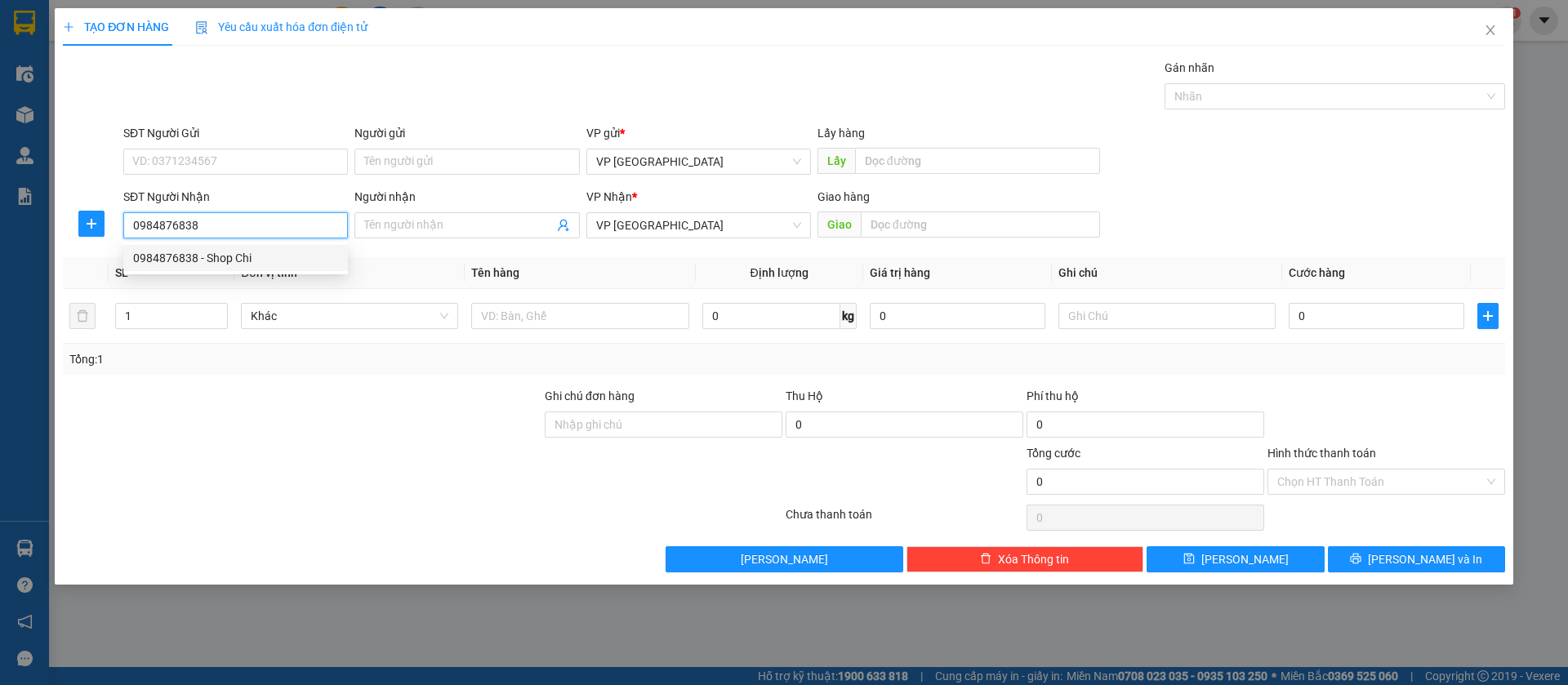
click at [309, 255] on div "0984876838 - Shop Chi" at bounding box center [236, 258] width 205 height 18
type input "Shop Chi"
type input "Shop Chi loc ninh"
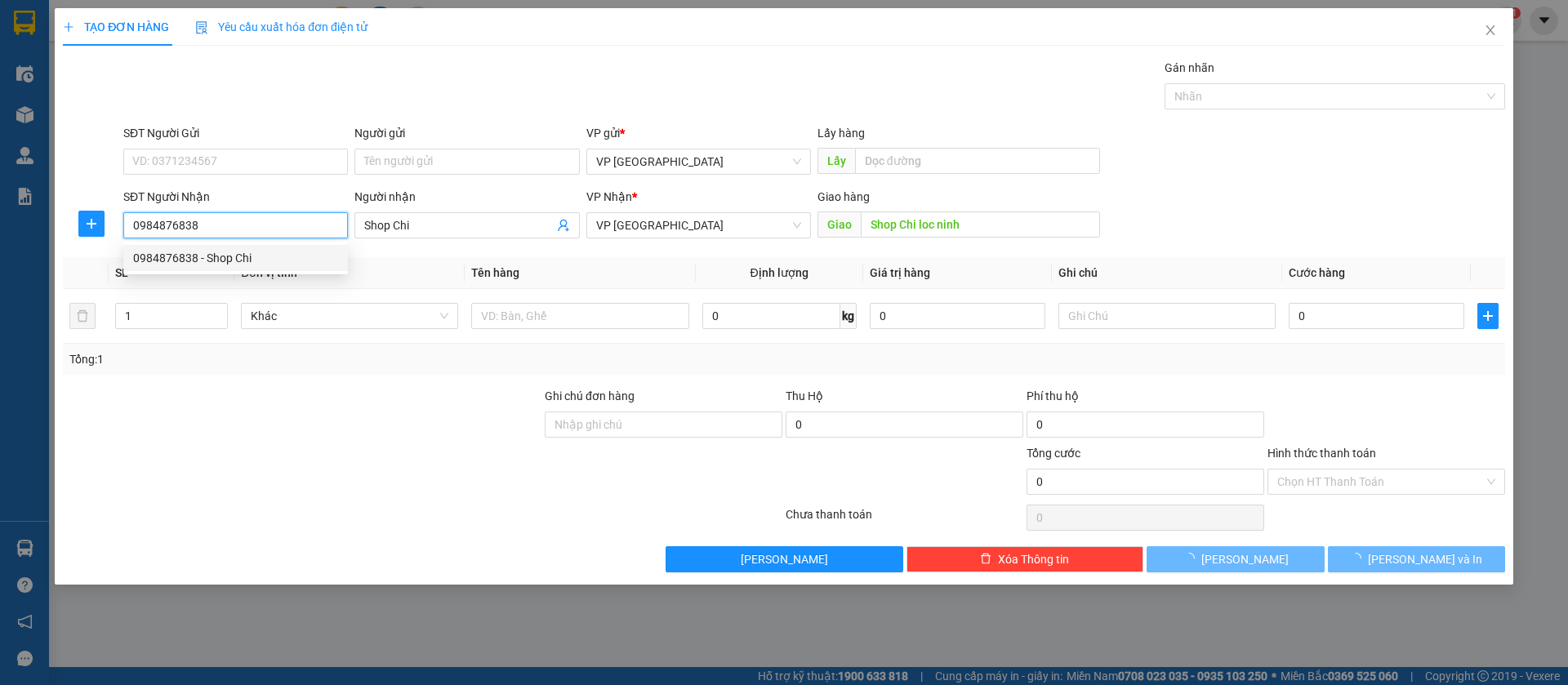
type input "40.000"
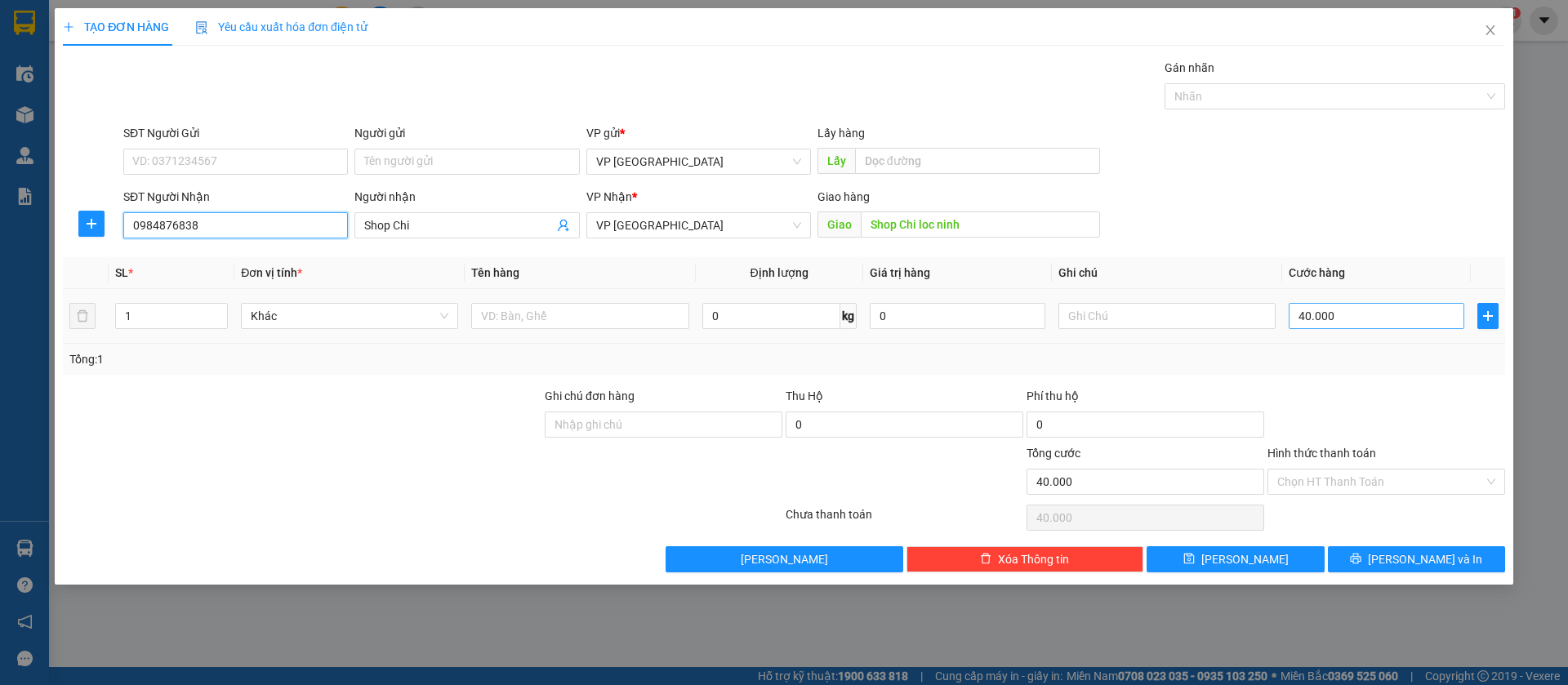
type input "0984876838"
click at [1378, 319] on input "40.000" at bounding box center [1375, 316] width 175 height 26
type input "3"
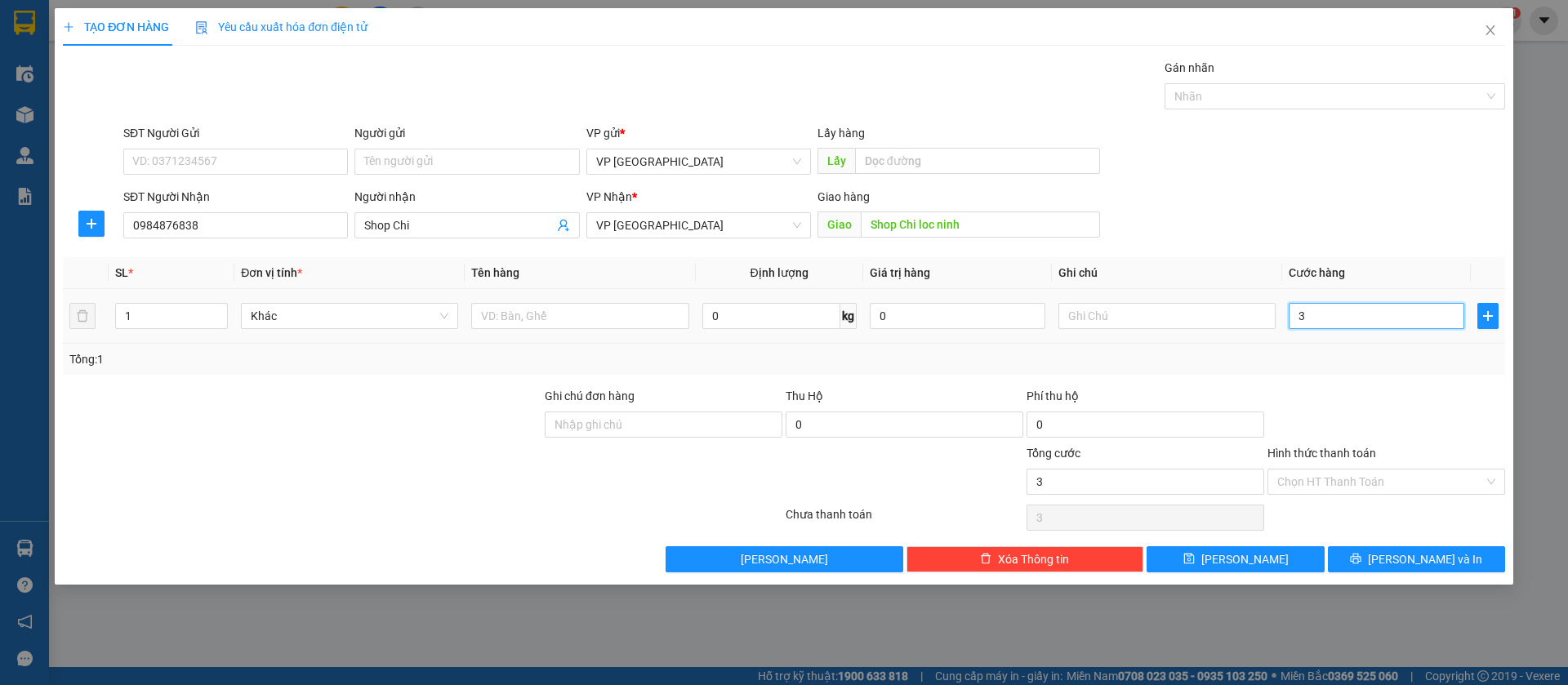
type input "30"
type input "300"
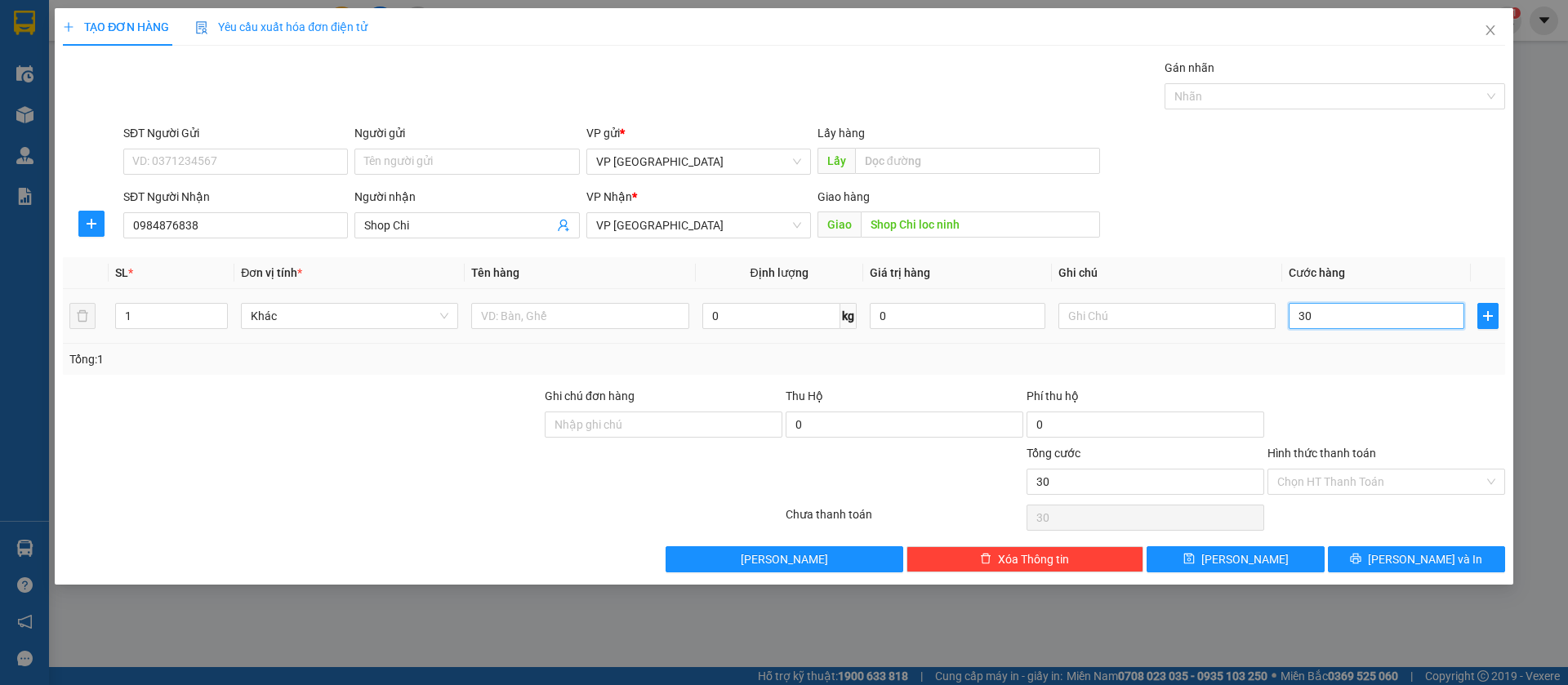
type input "300"
type input "3.000"
type input "30.000"
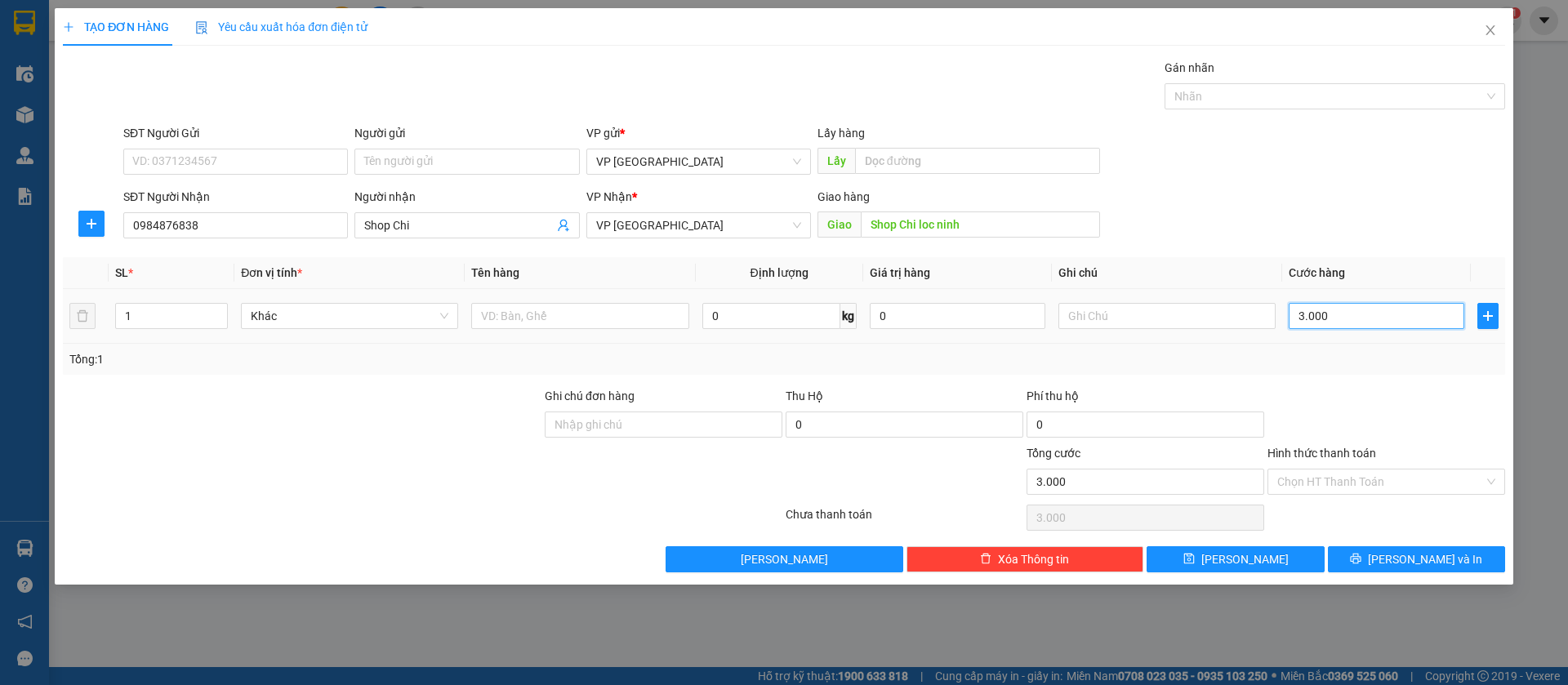
type input "30.000"
click at [1282, 559] on button "[PERSON_NAME]" at bounding box center [1234, 559] width 177 height 26
type input "0"
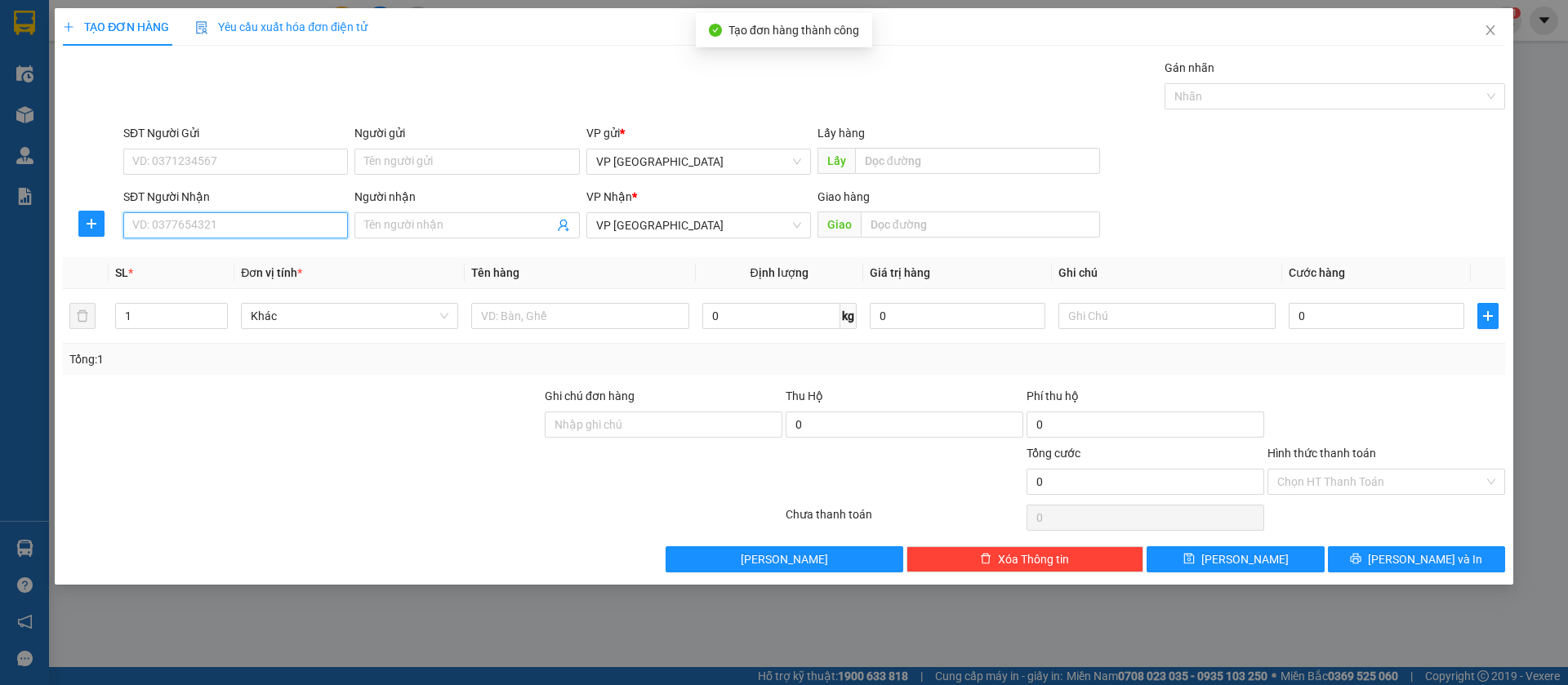
click at [287, 215] on input "SĐT Người Nhận" at bounding box center [236, 225] width 225 height 26
type input "0982568252"
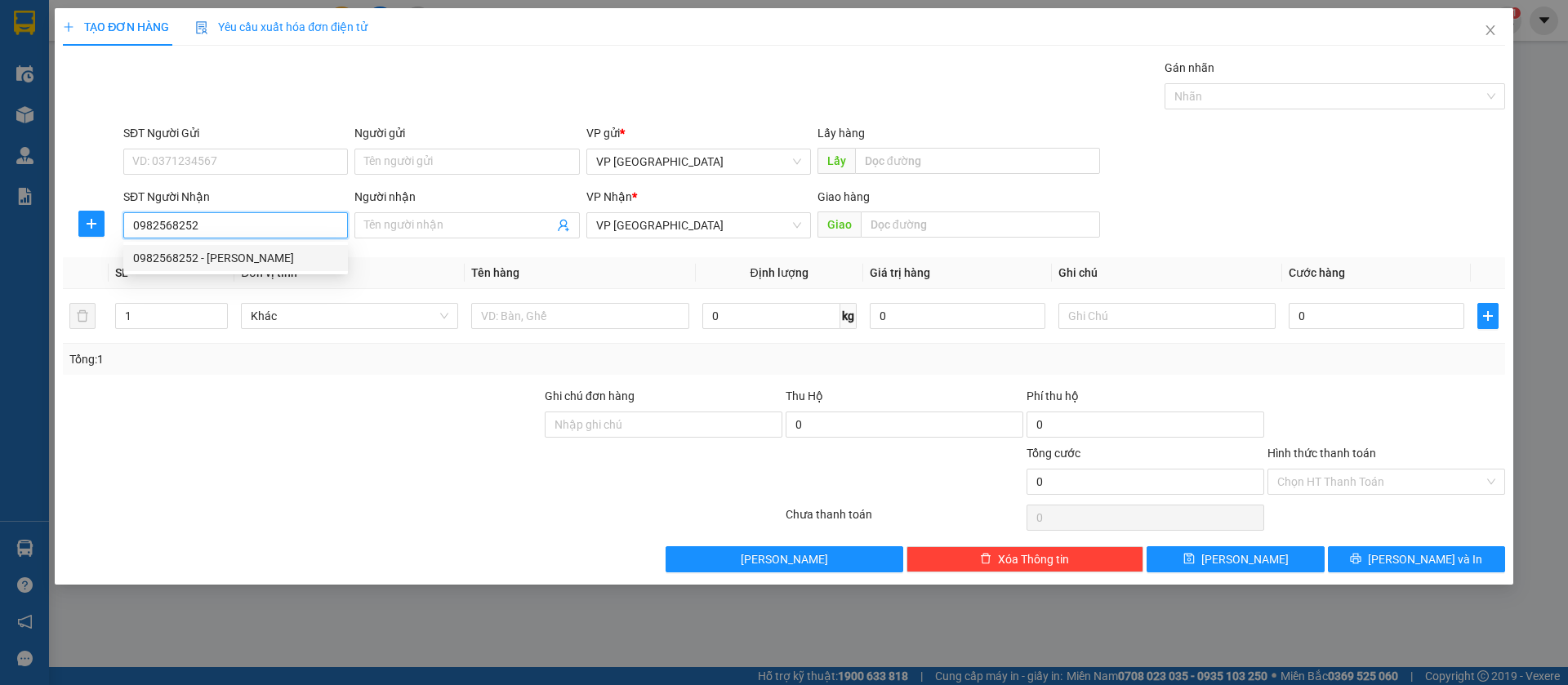
click at [291, 250] on div "0982568252 - Thành Sang" at bounding box center [236, 258] width 205 height 18
type input "Thành Sang"
type input "thành sang loc ninh"
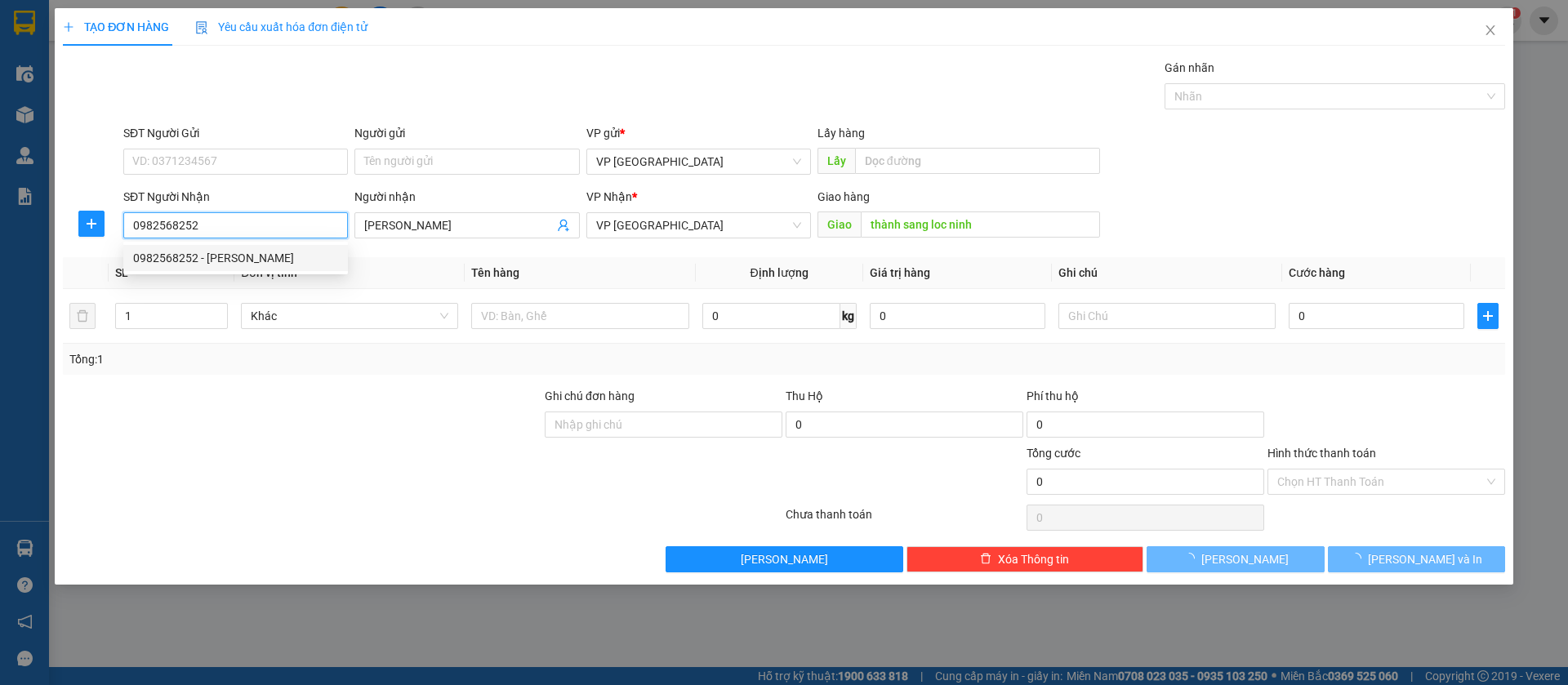
type input "40.000"
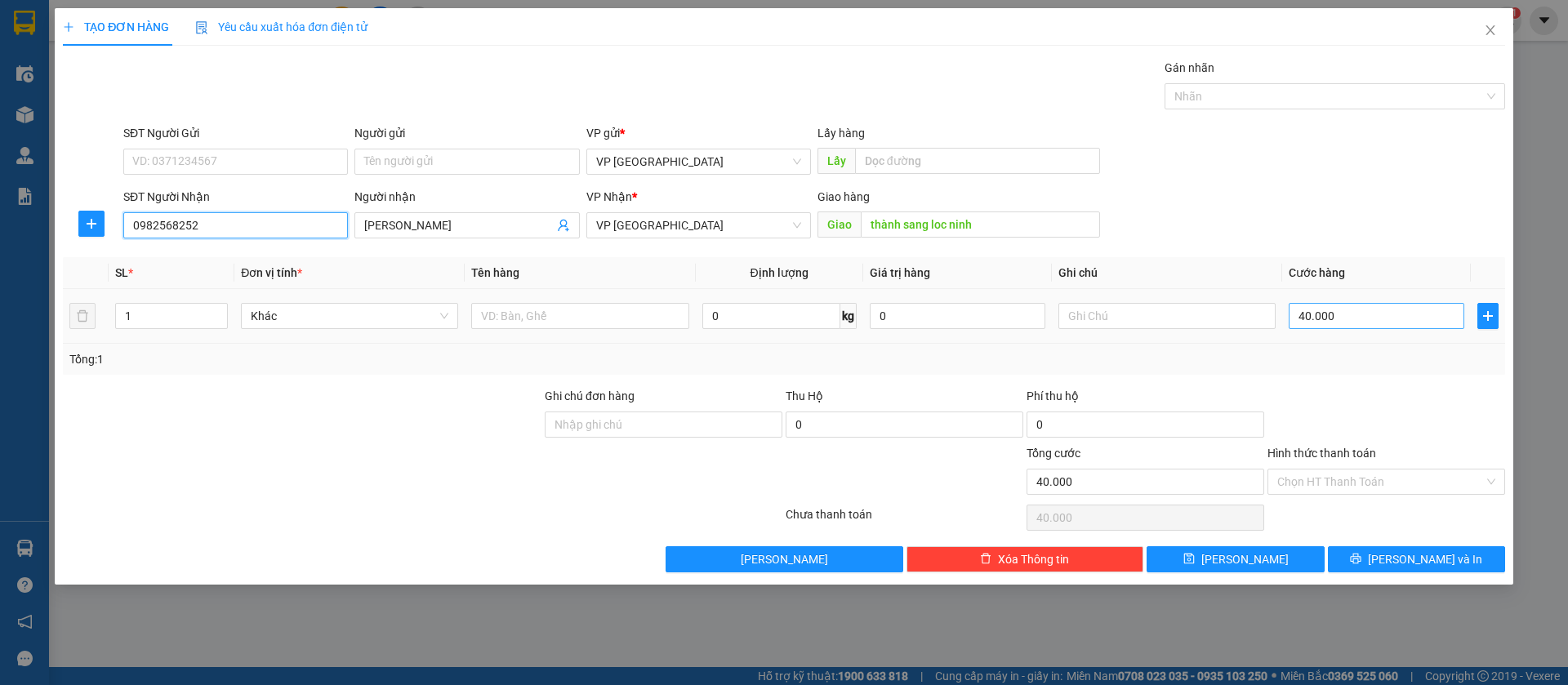
type input "0982568252"
click at [1397, 309] on input "40.000" at bounding box center [1375, 316] width 175 height 26
type input "8"
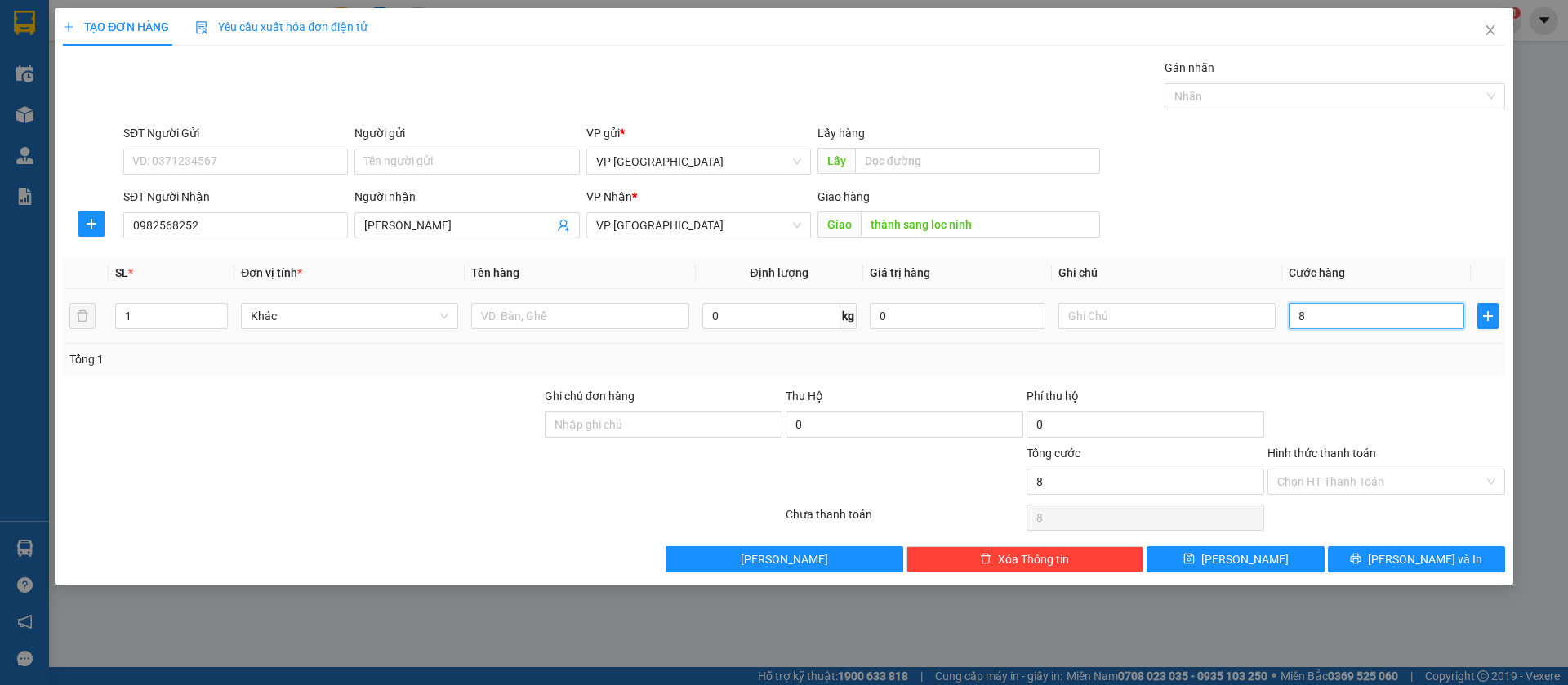
type input "80"
type input "800"
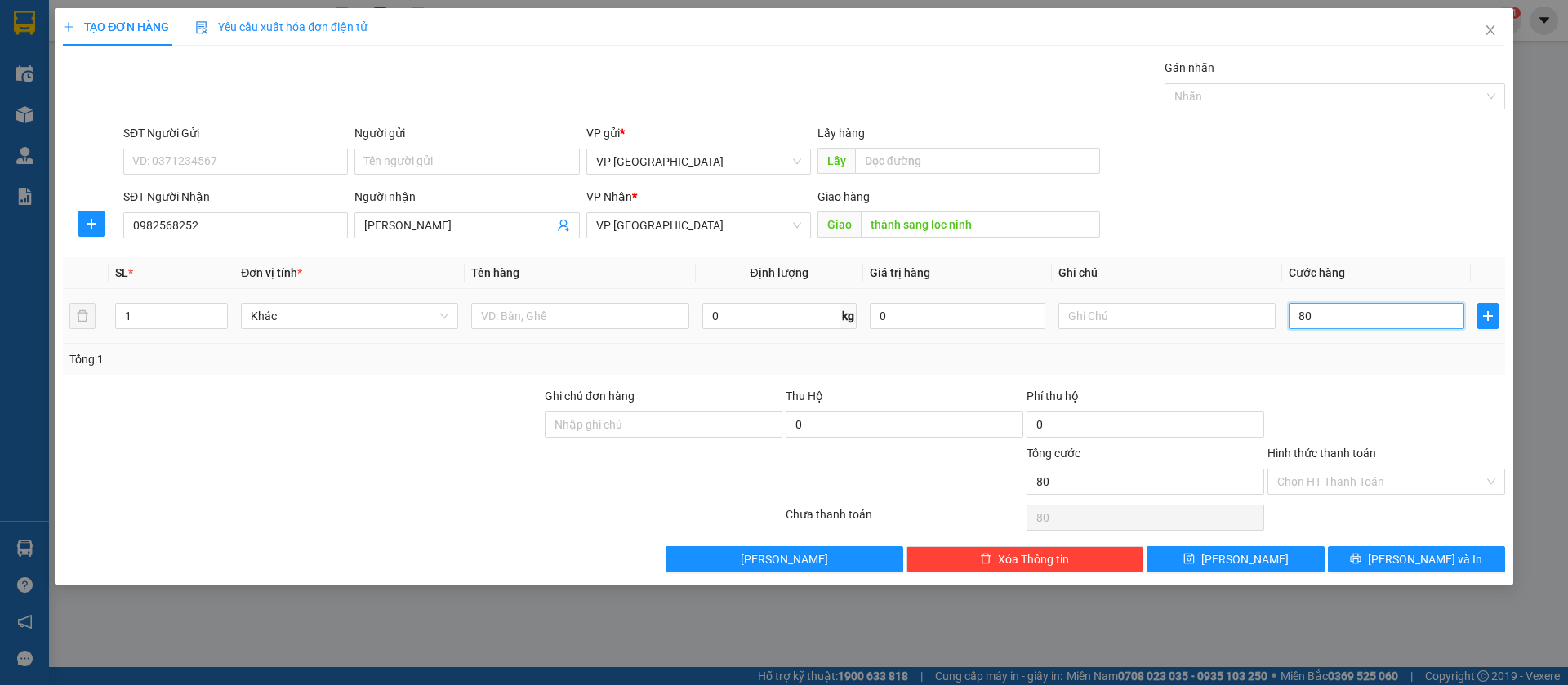
type input "800"
type input "8.000"
type input "80.000"
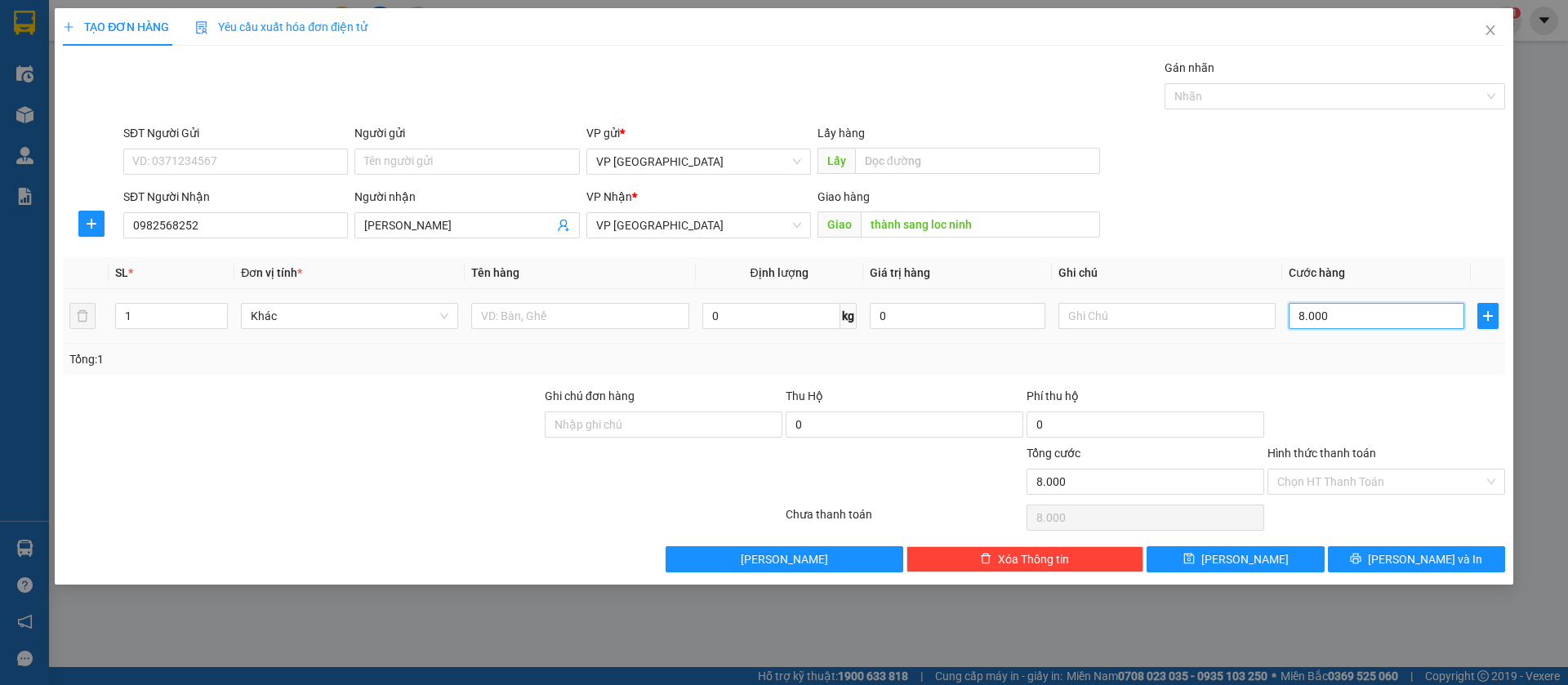
type input "80.000"
click at [1277, 553] on button "[PERSON_NAME]" at bounding box center [1234, 559] width 177 height 26
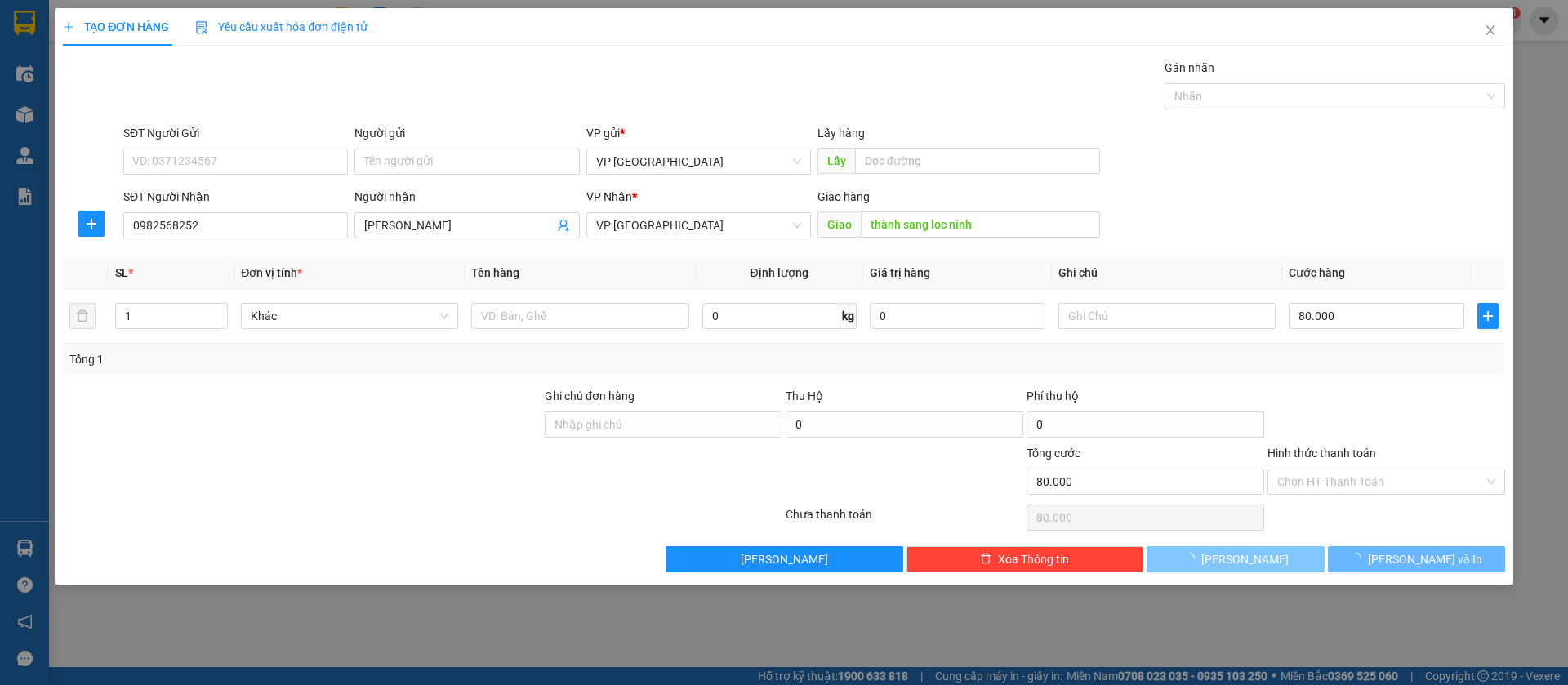
type input "0"
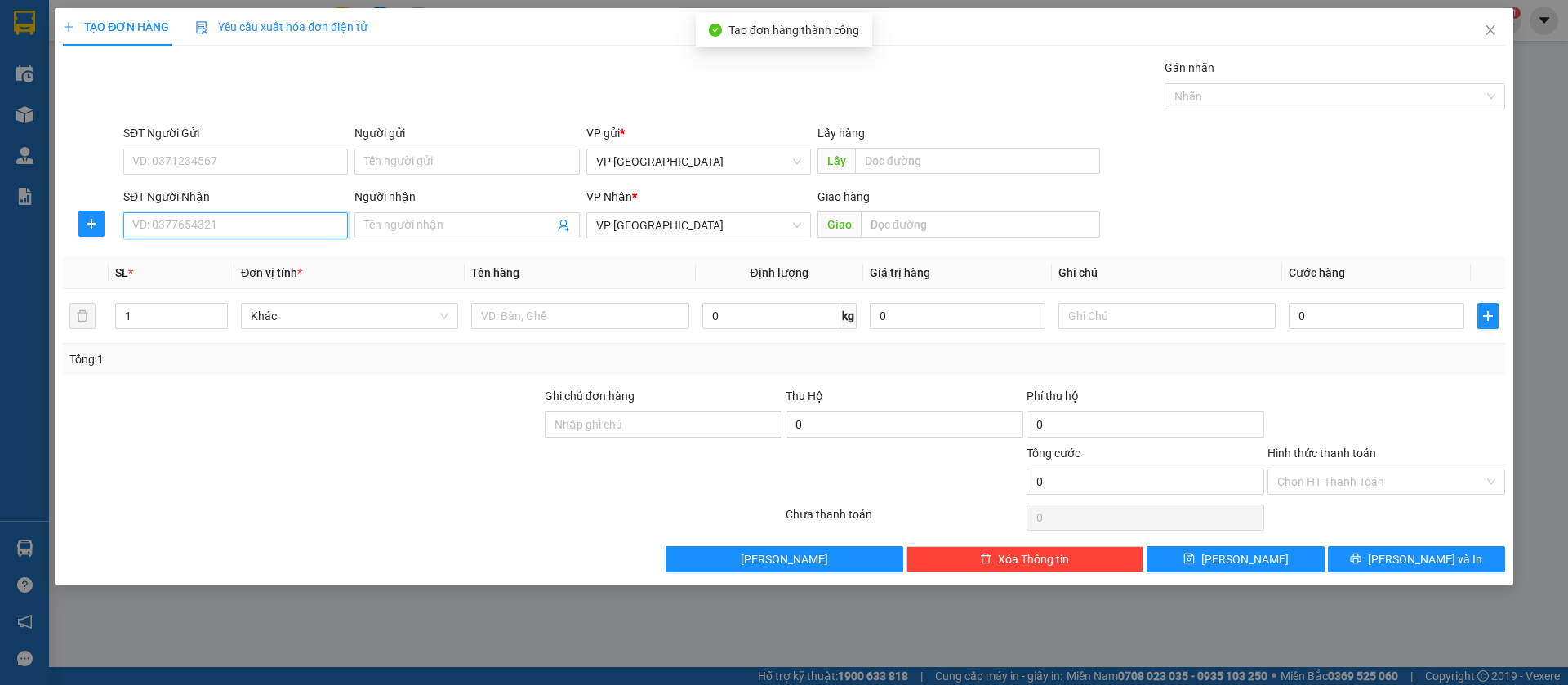
click at [313, 216] on input "SĐT Người Nhận" at bounding box center [236, 225] width 225 height 26
click at [1491, 21] on span "Close" at bounding box center [1490, 30] width 46 height 46
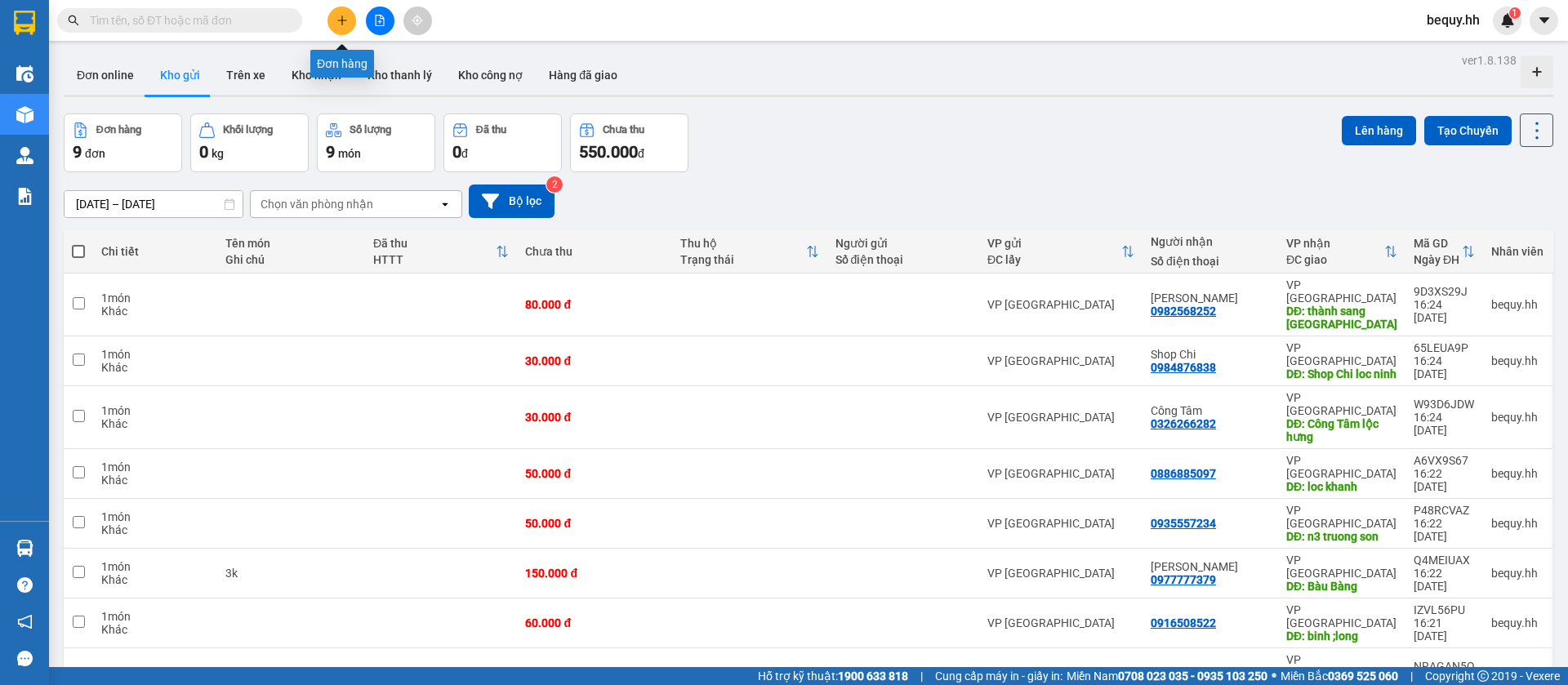
click at [336, 23] on icon "plus" at bounding box center [342, 21] width 12 height 12
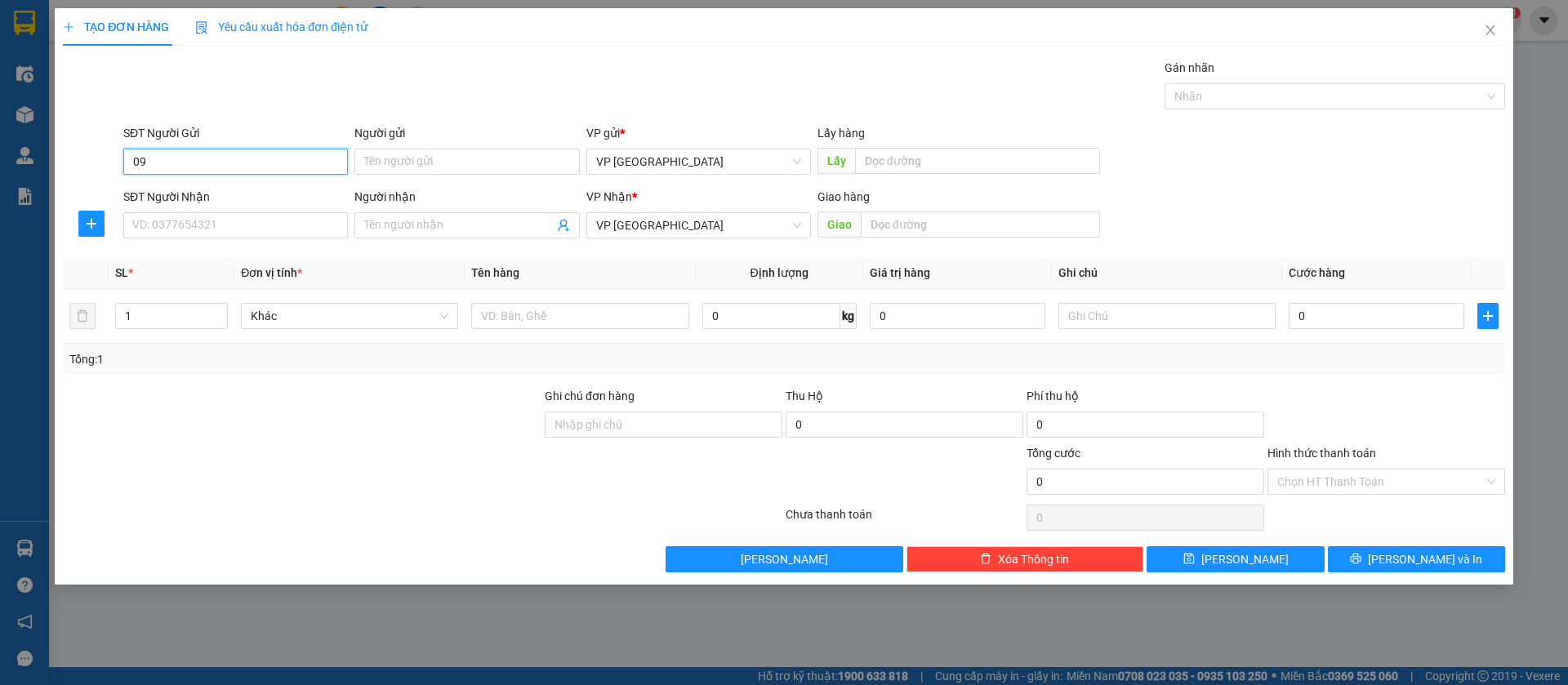
type input "0"
click at [280, 228] on input "SĐT Người Nhận" at bounding box center [236, 225] width 225 height 26
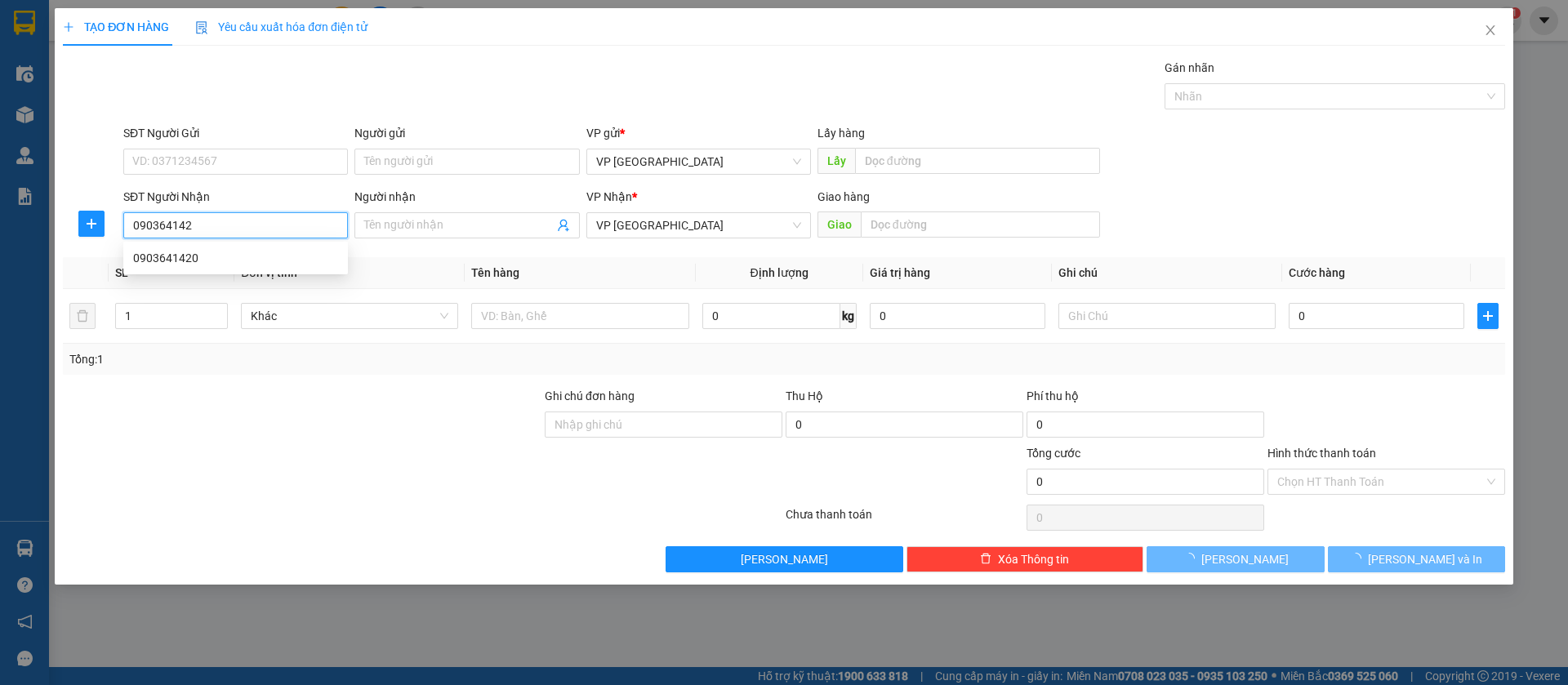
type input "0903641420"
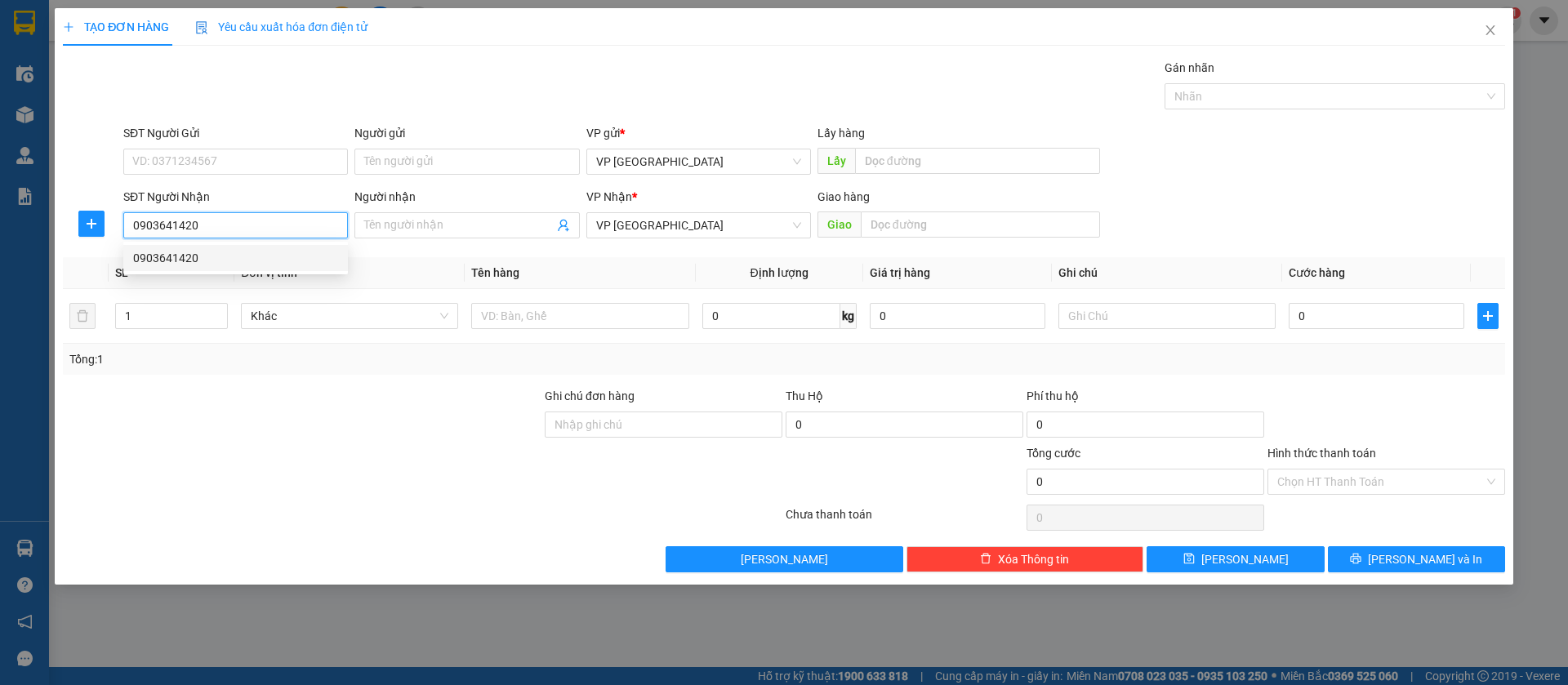
click at [292, 249] on div "0903641420" at bounding box center [236, 257] width 225 height 26
type input "3 con co"
type input "30.000"
type input "0903641420"
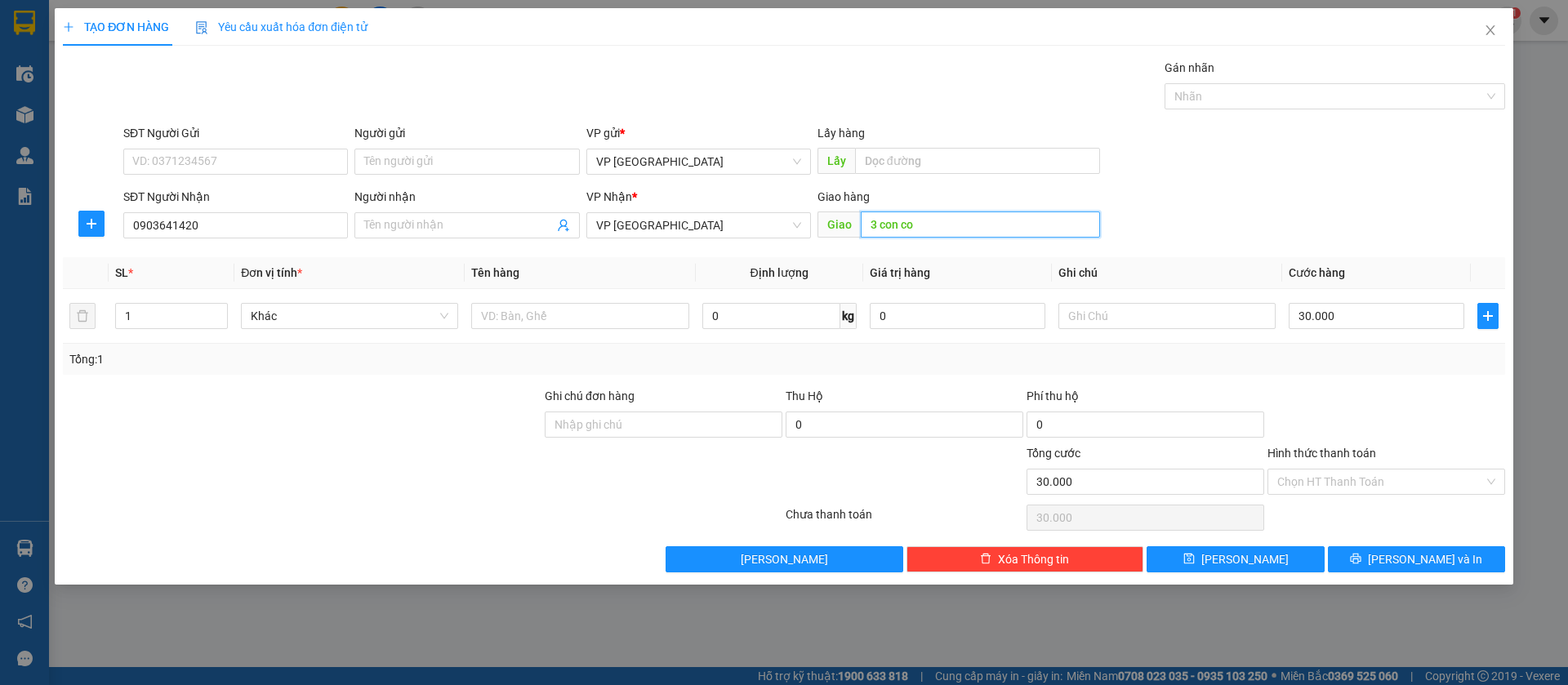
click at [954, 225] on input "3 con co" at bounding box center [980, 224] width 240 height 26
type input "chon thanh"
click at [1253, 563] on span "[PERSON_NAME]" at bounding box center [1244, 560] width 87 height 18
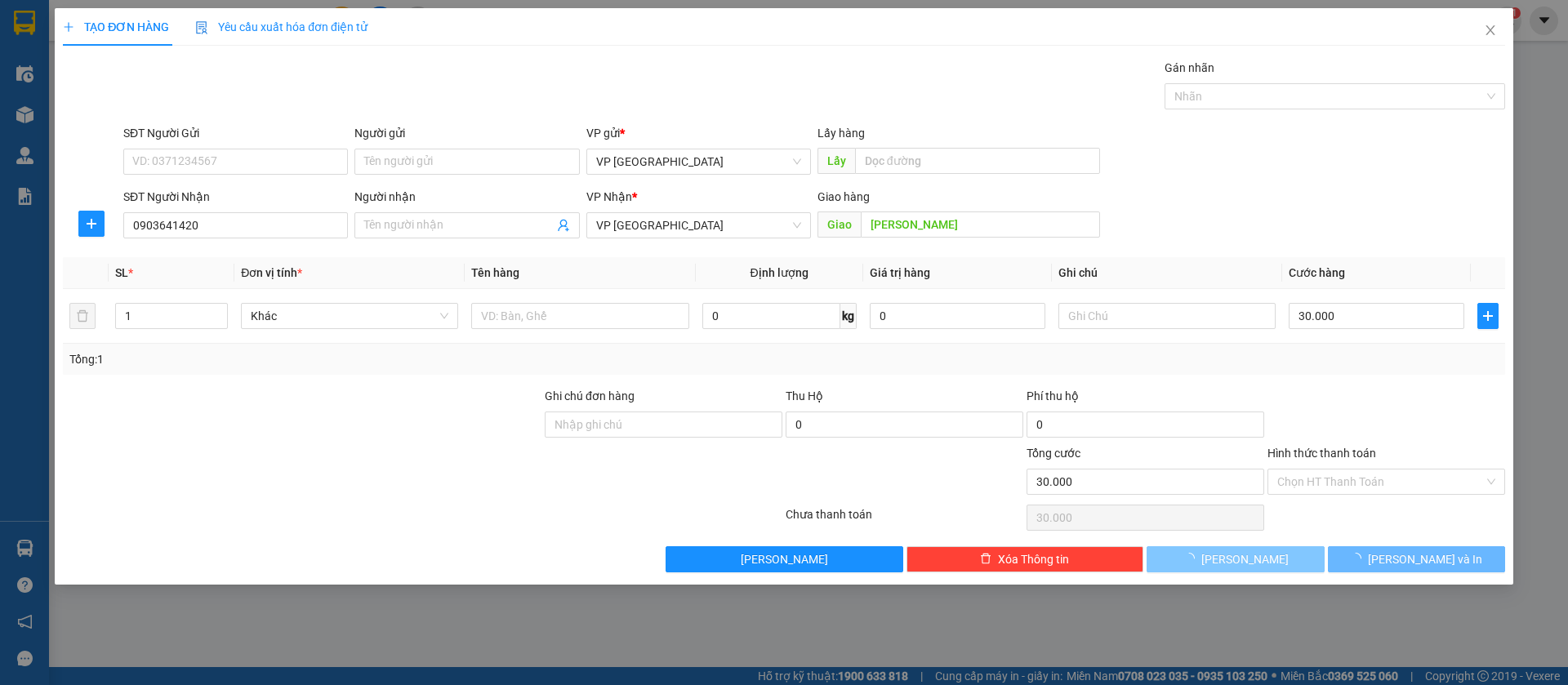
type input "0"
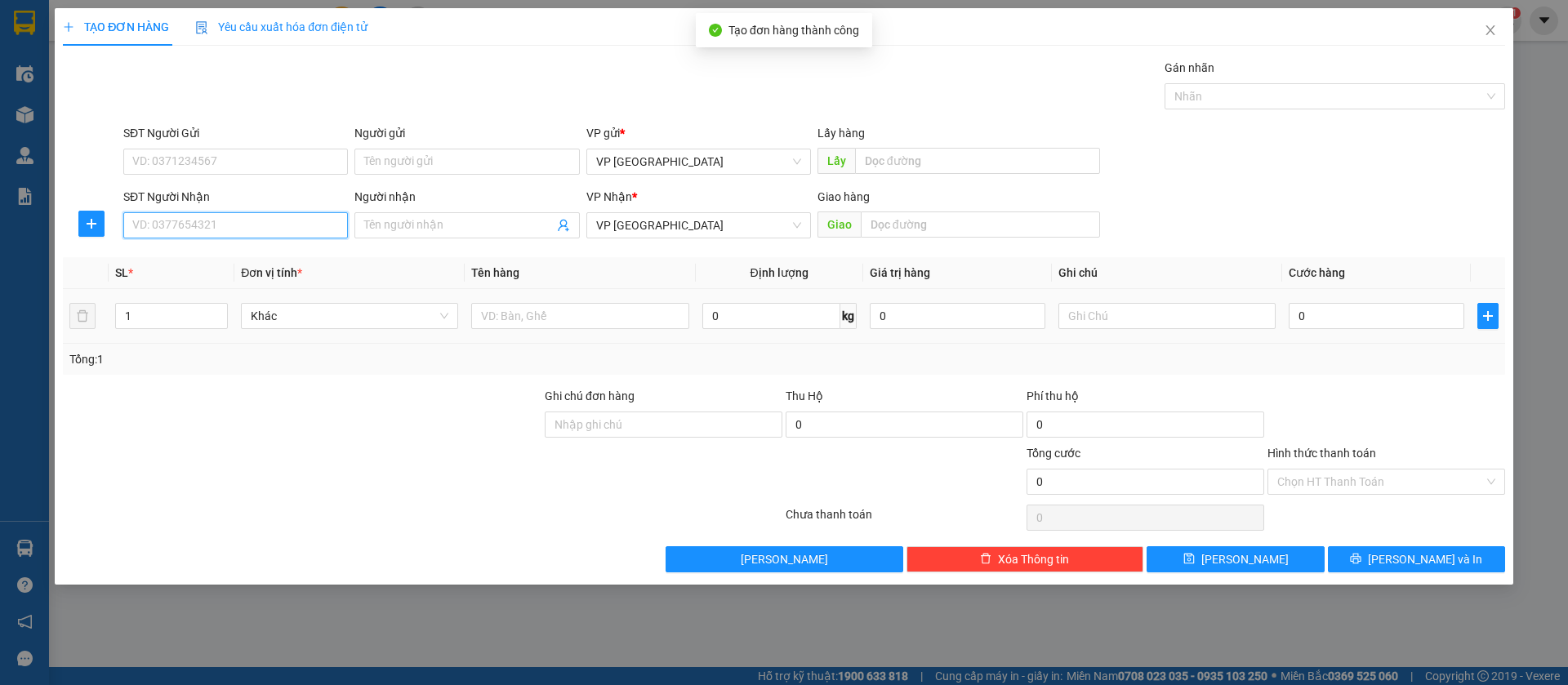
click at [326, 228] on input "SĐT Người Nhận" at bounding box center [236, 225] width 225 height 26
click at [1494, 28] on icon "close" at bounding box center [1490, 29] width 13 height 13
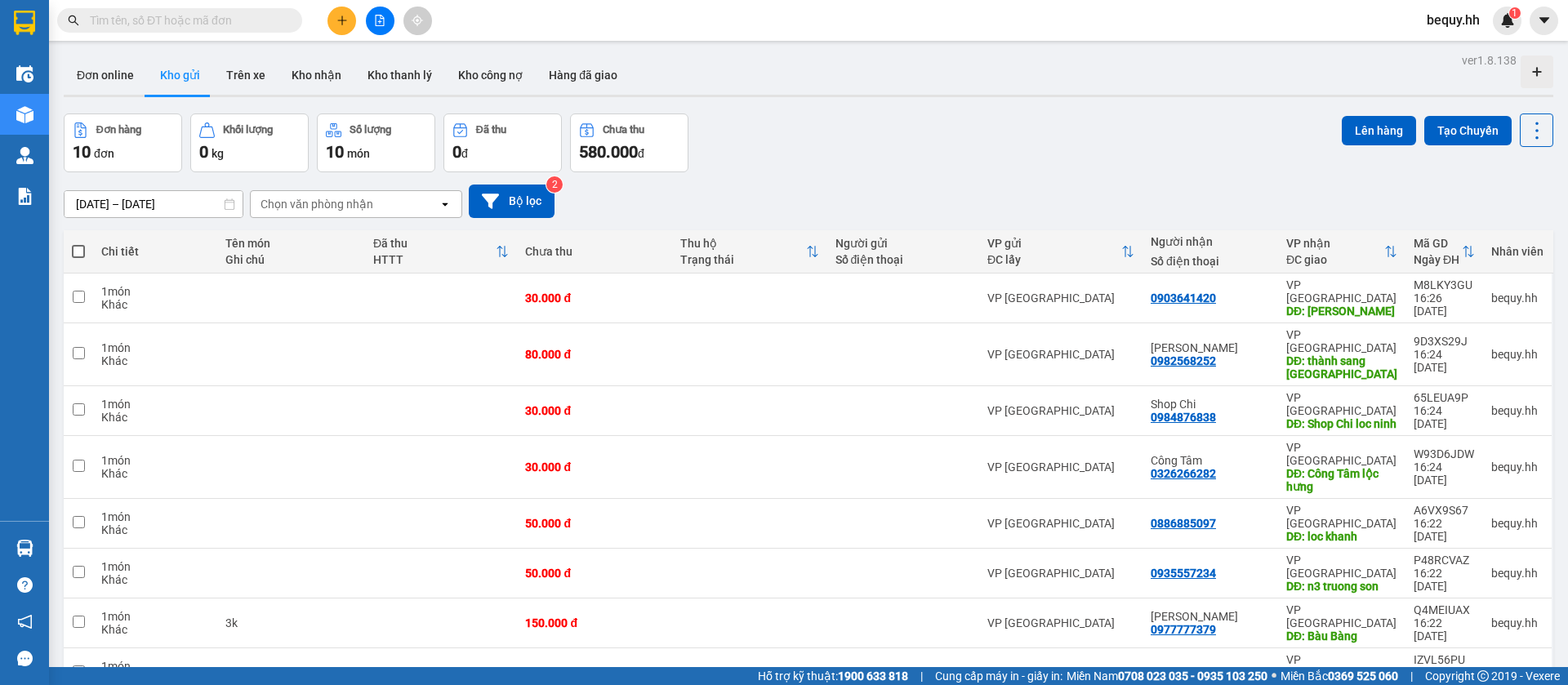
click at [80, 248] on span at bounding box center [77, 251] width 13 height 13
click at [78, 244] on input "checkbox" at bounding box center [78, 244] width 0 height 0
checkbox input "true"
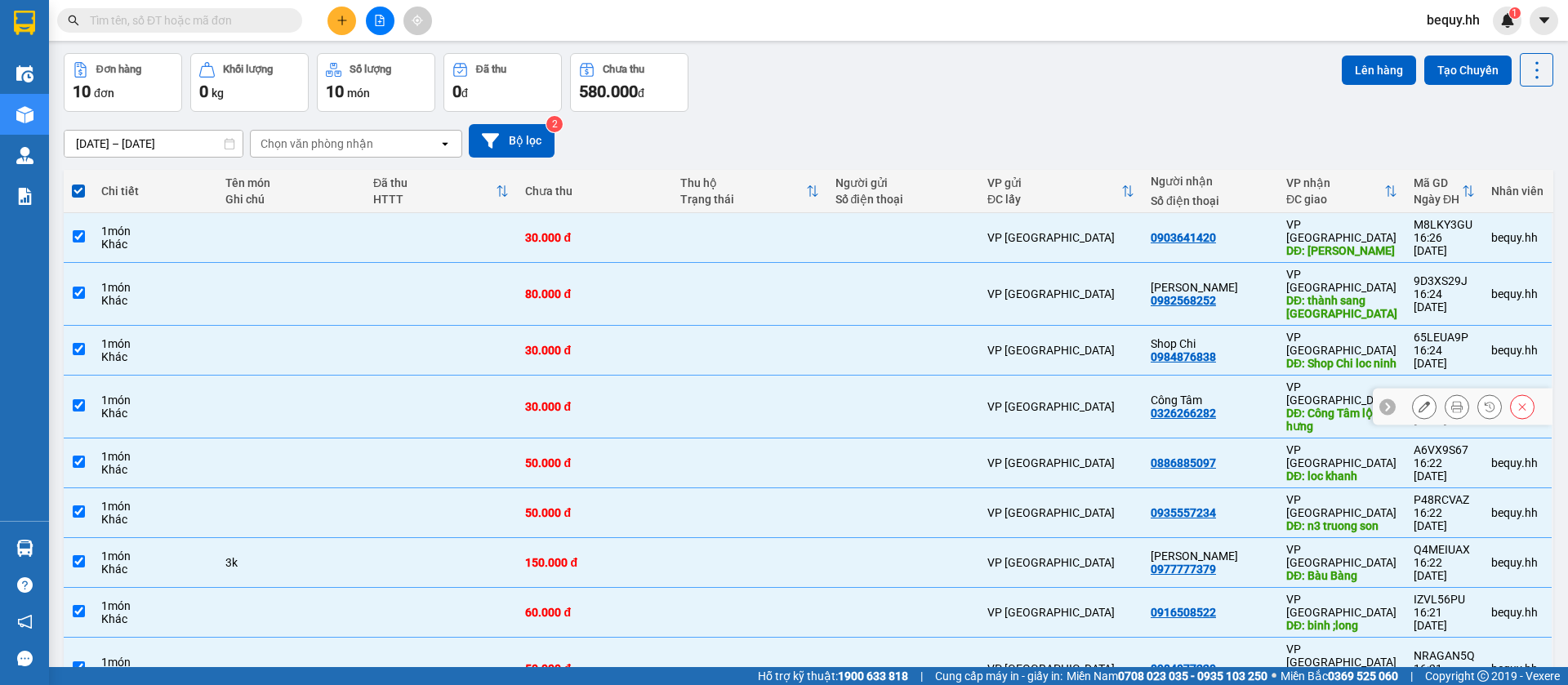
scroll to position [93, 0]
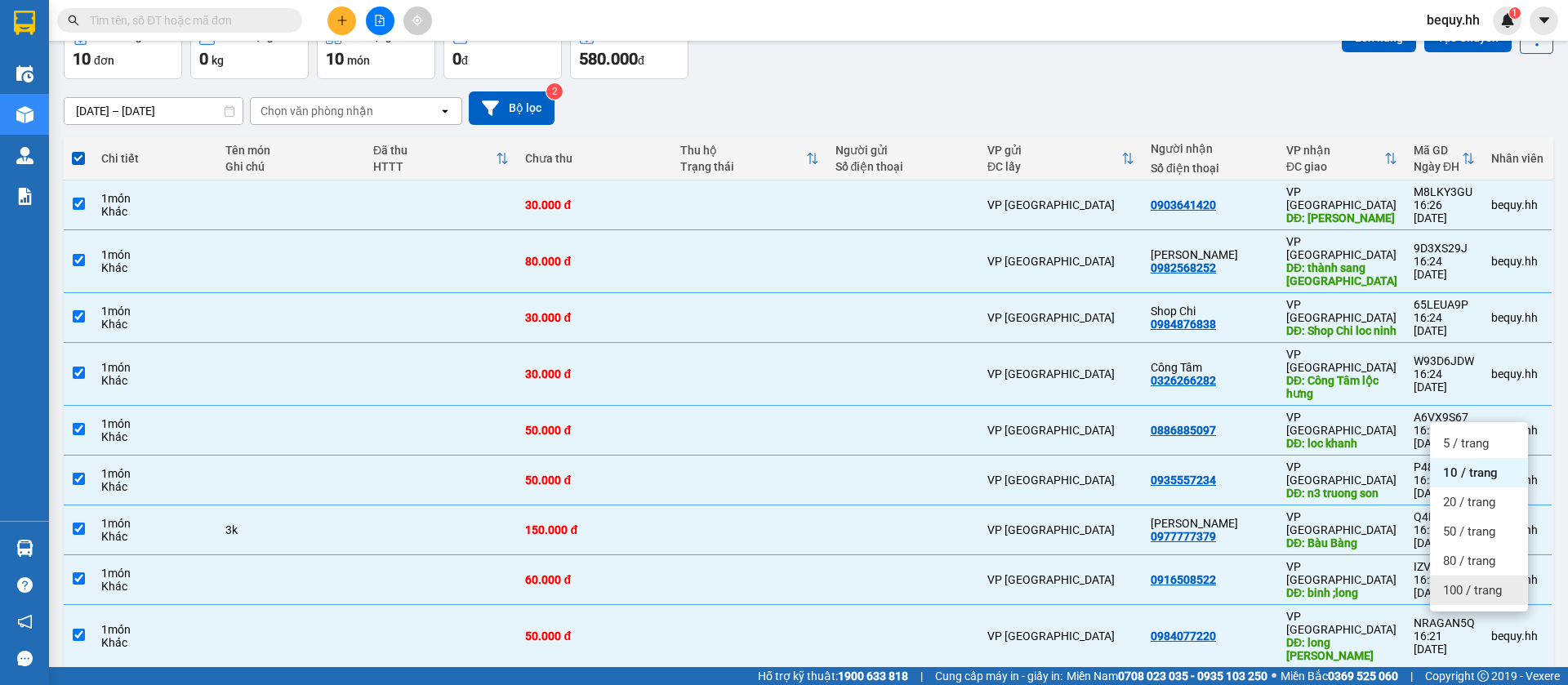
click at [1464, 583] on span "100 / trang" at bounding box center [1472, 590] width 59 height 17
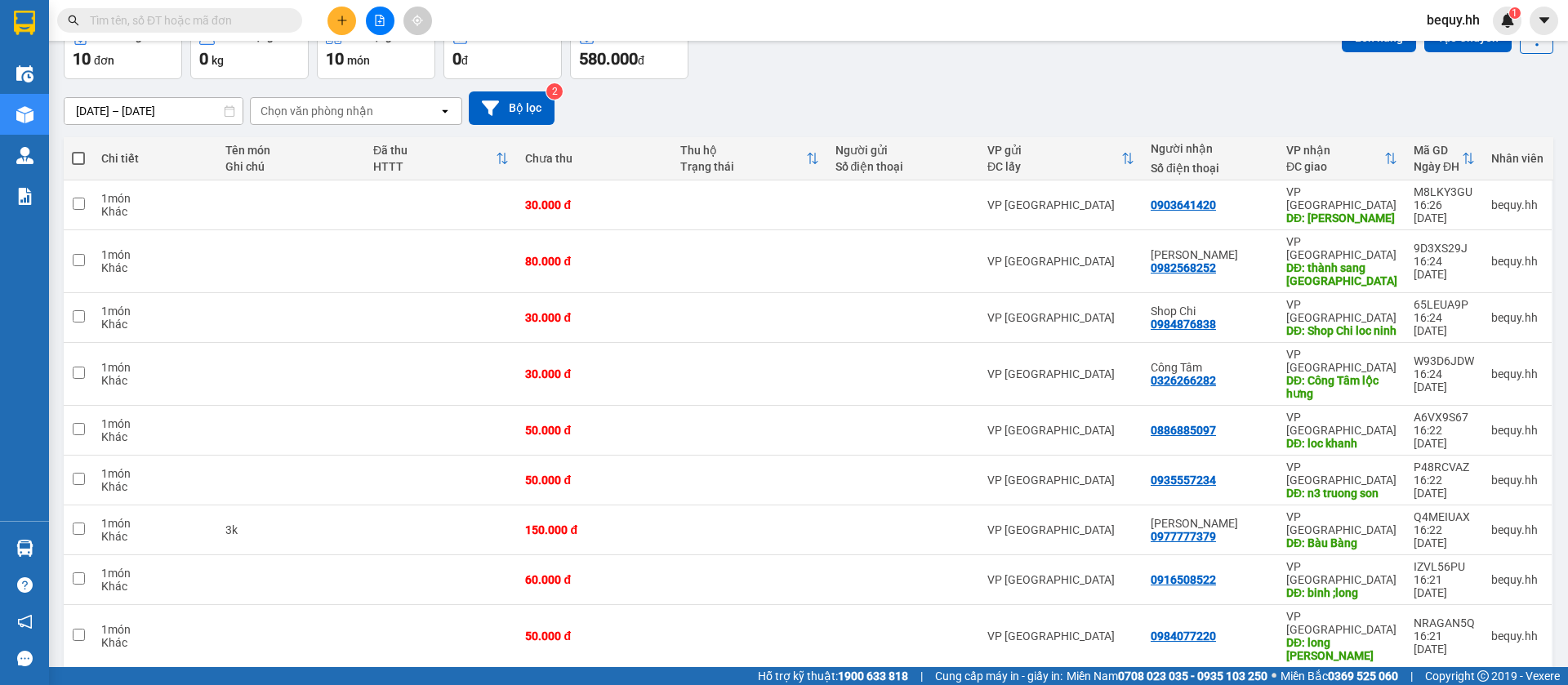
click at [79, 159] on span at bounding box center [77, 158] width 13 height 13
click at [78, 151] on input "checkbox" at bounding box center [78, 151] width 0 height 0
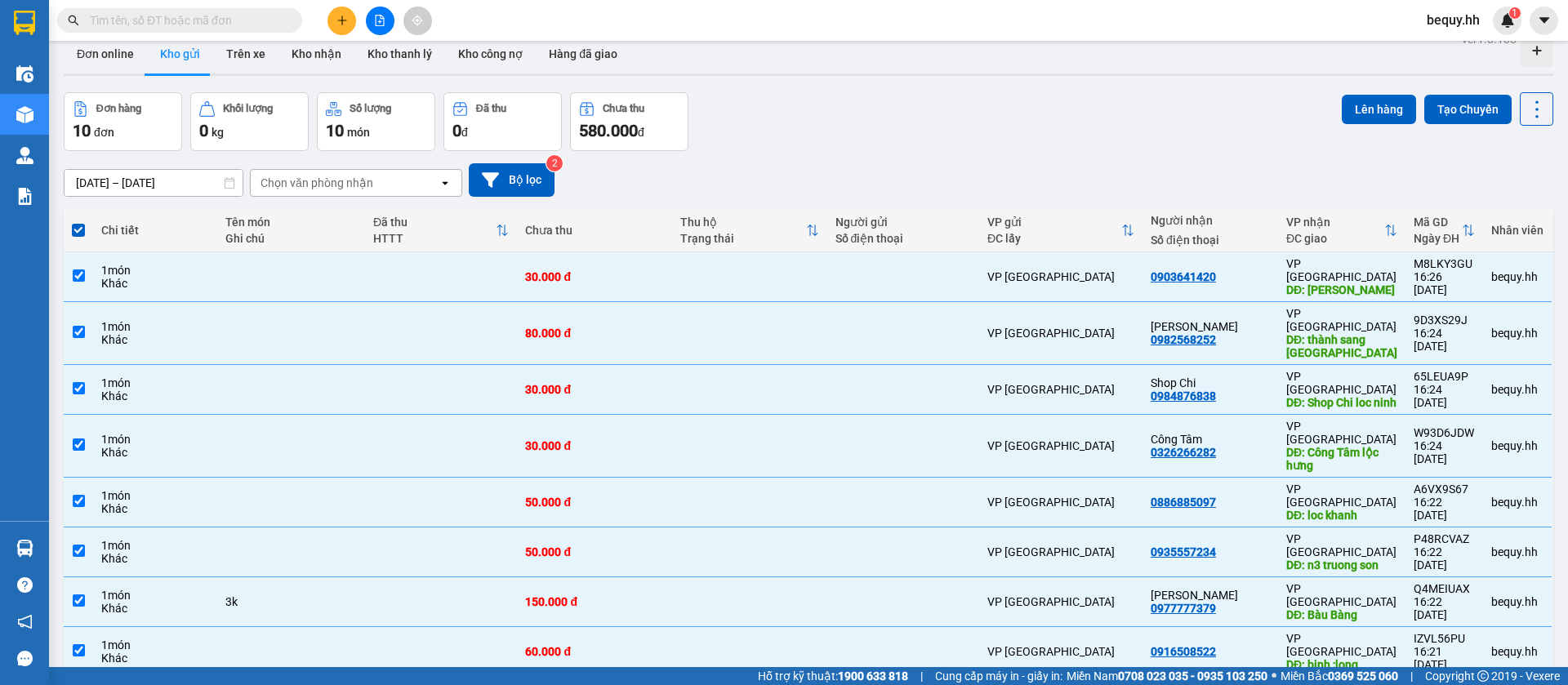
scroll to position [0, 0]
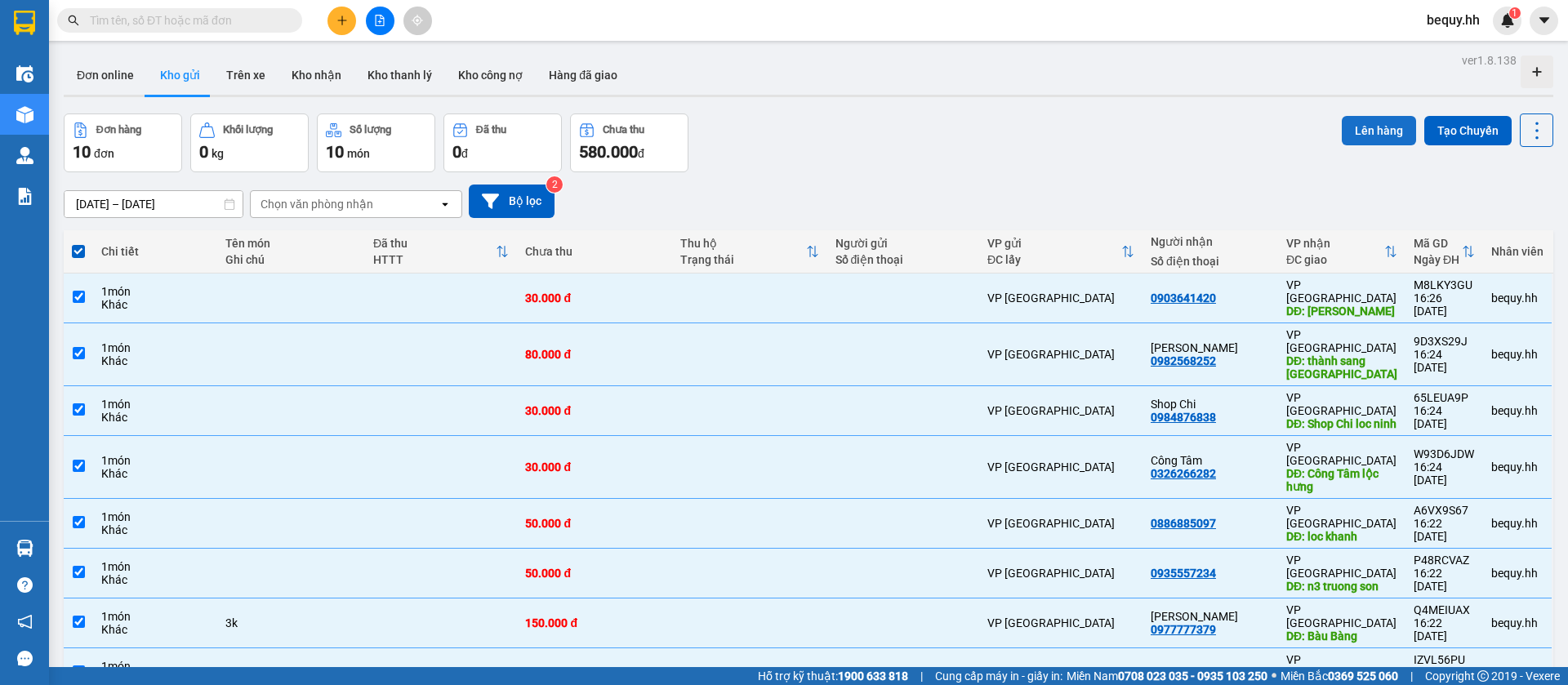
click at [1354, 129] on button "Lên hàng" at bounding box center [1379, 131] width 74 height 29
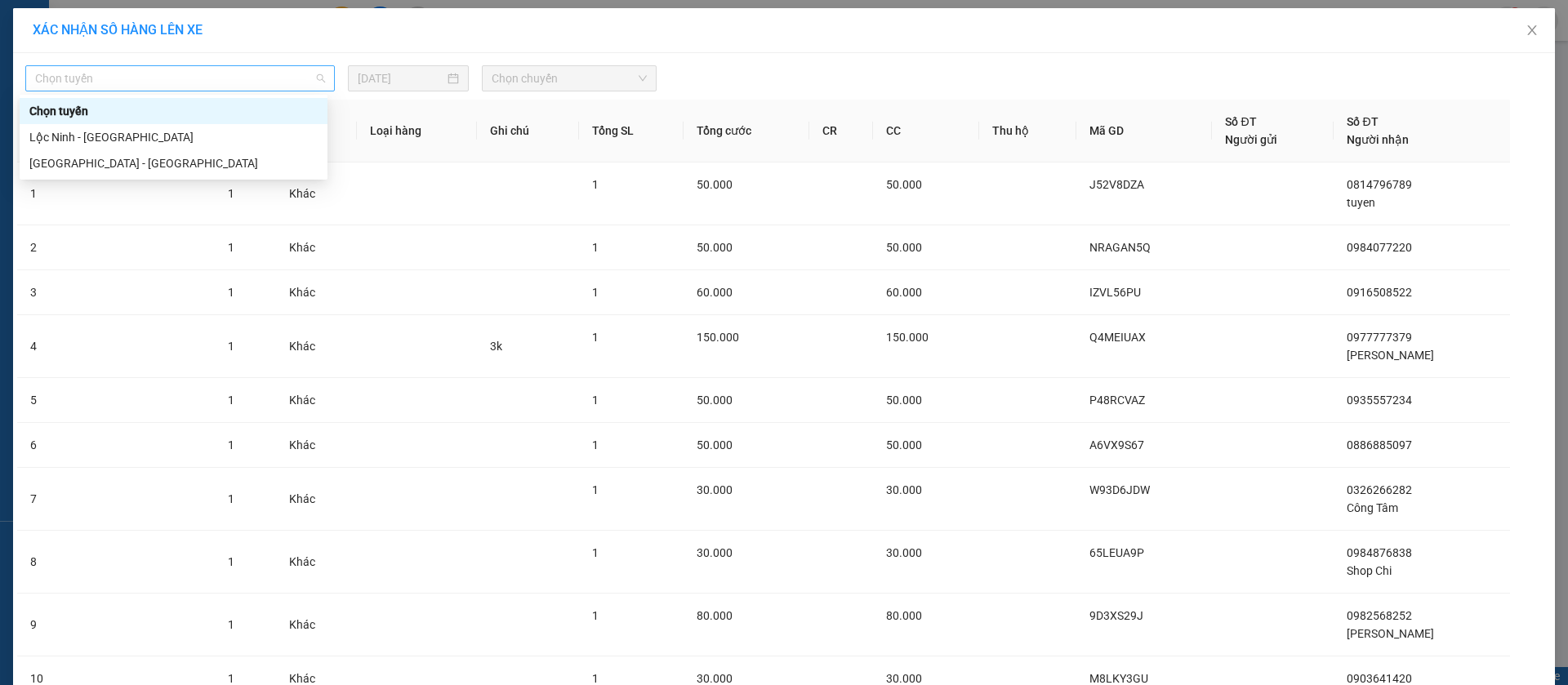
click at [111, 71] on span "Chọn tuyến" at bounding box center [180, 78] width 290 height 24
click at [130, 163] on div "[GEOGRAPHIC_DATA] - [GEOGRAPHIC_DATA]" at bounding box center [173, 163] width 289 height 18
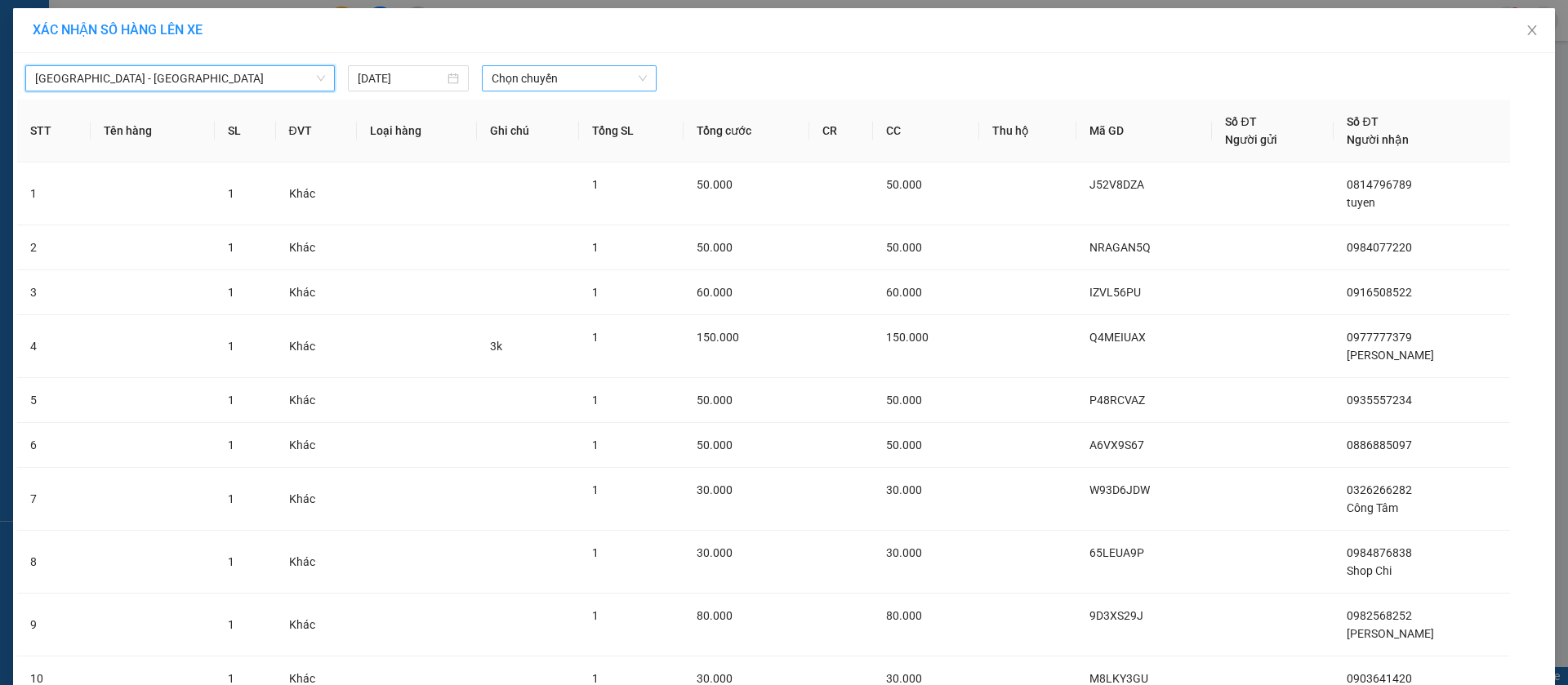
click at [560, 76] on span "Chọn chuyến" at bounding box center [569, 78] width 156 height 24
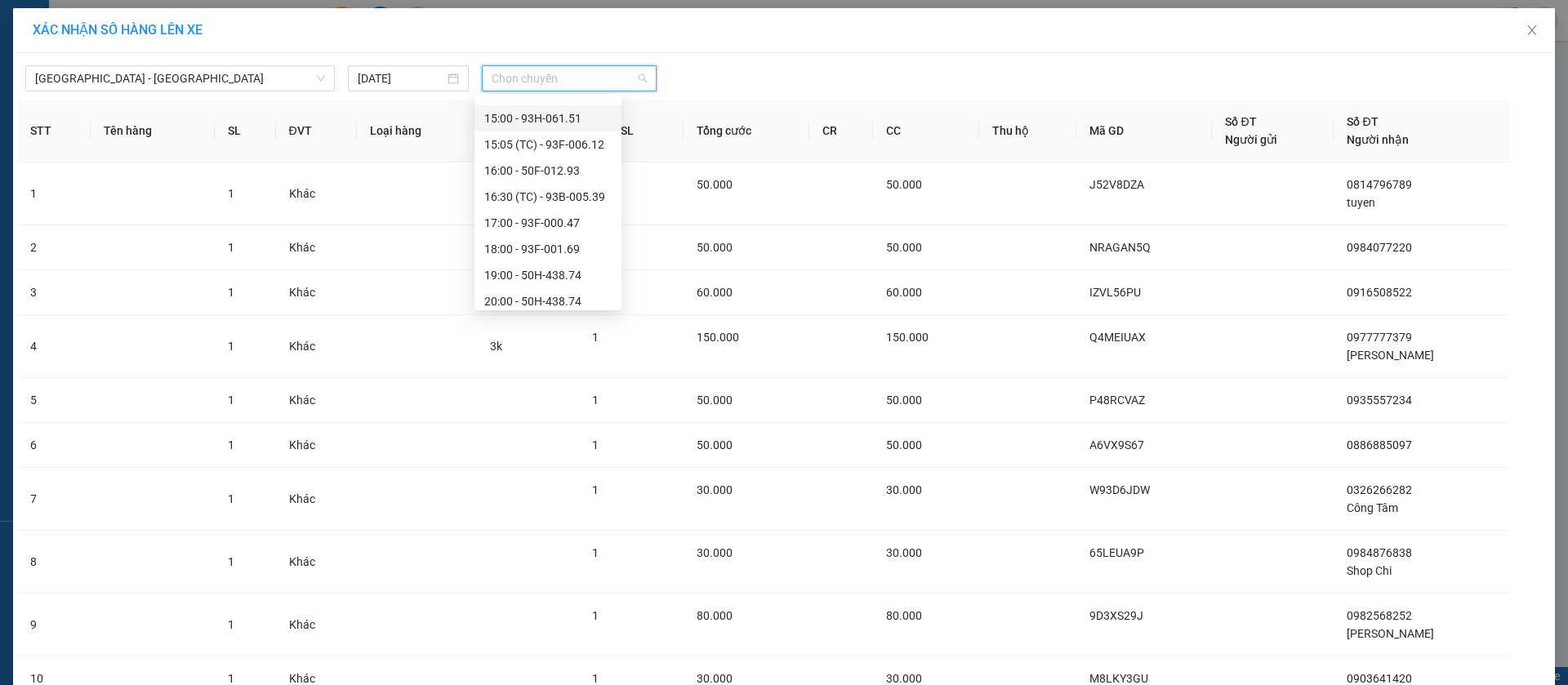
scroll to position [314, 0]
click at [580, 128] on div "16:00 - 50F-012.93" at bounding box center [548, 137] width 127 height 18
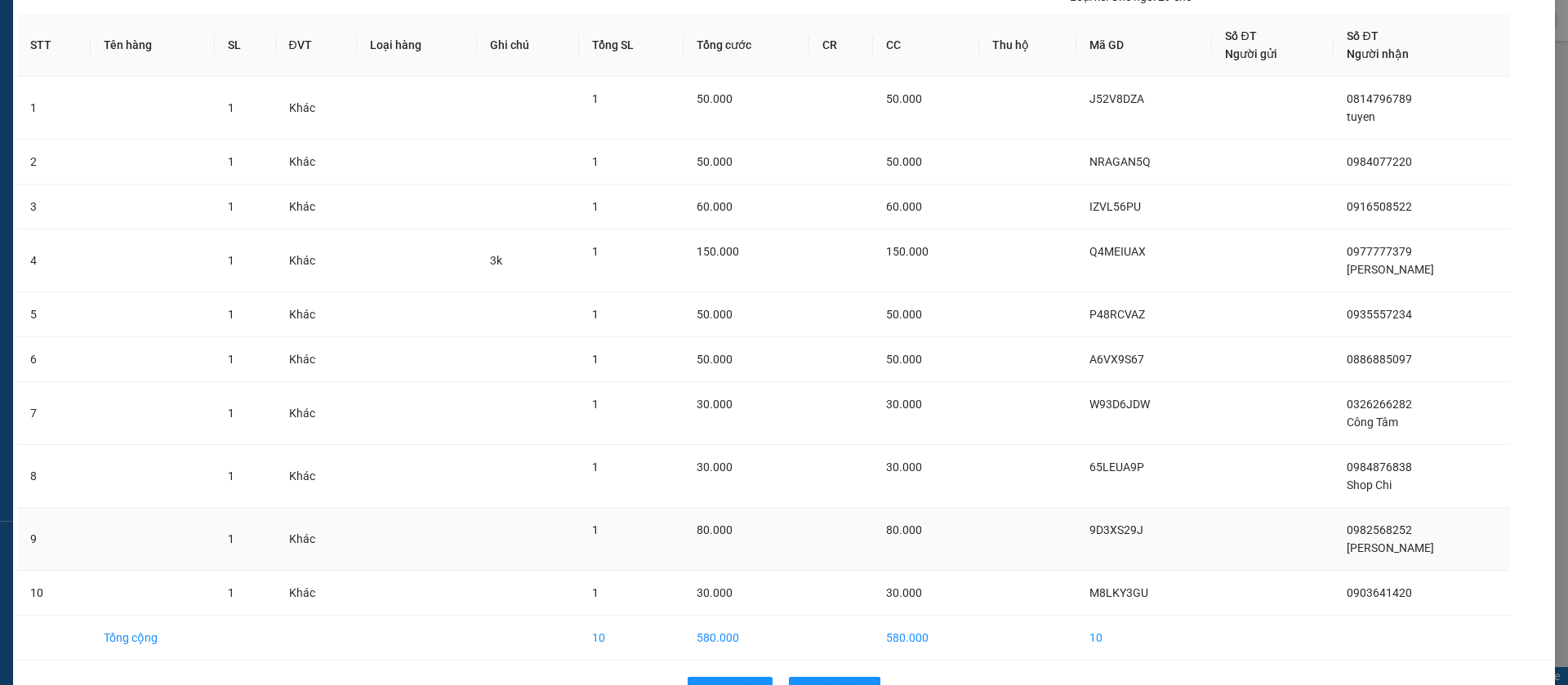
scroll to position [146, 0]
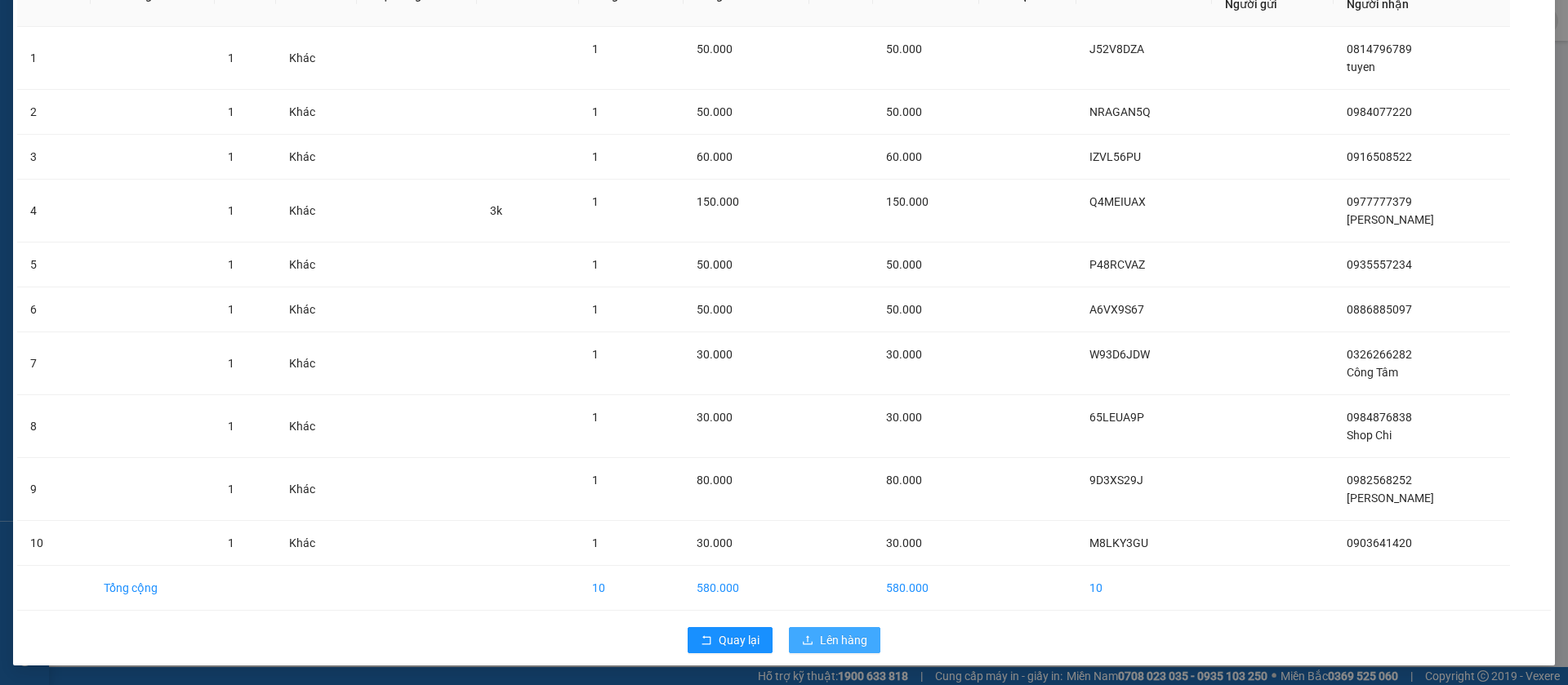
click at [855, 629] on button "Lên hàng" at bounding box center [834, 640] width 92 height 26
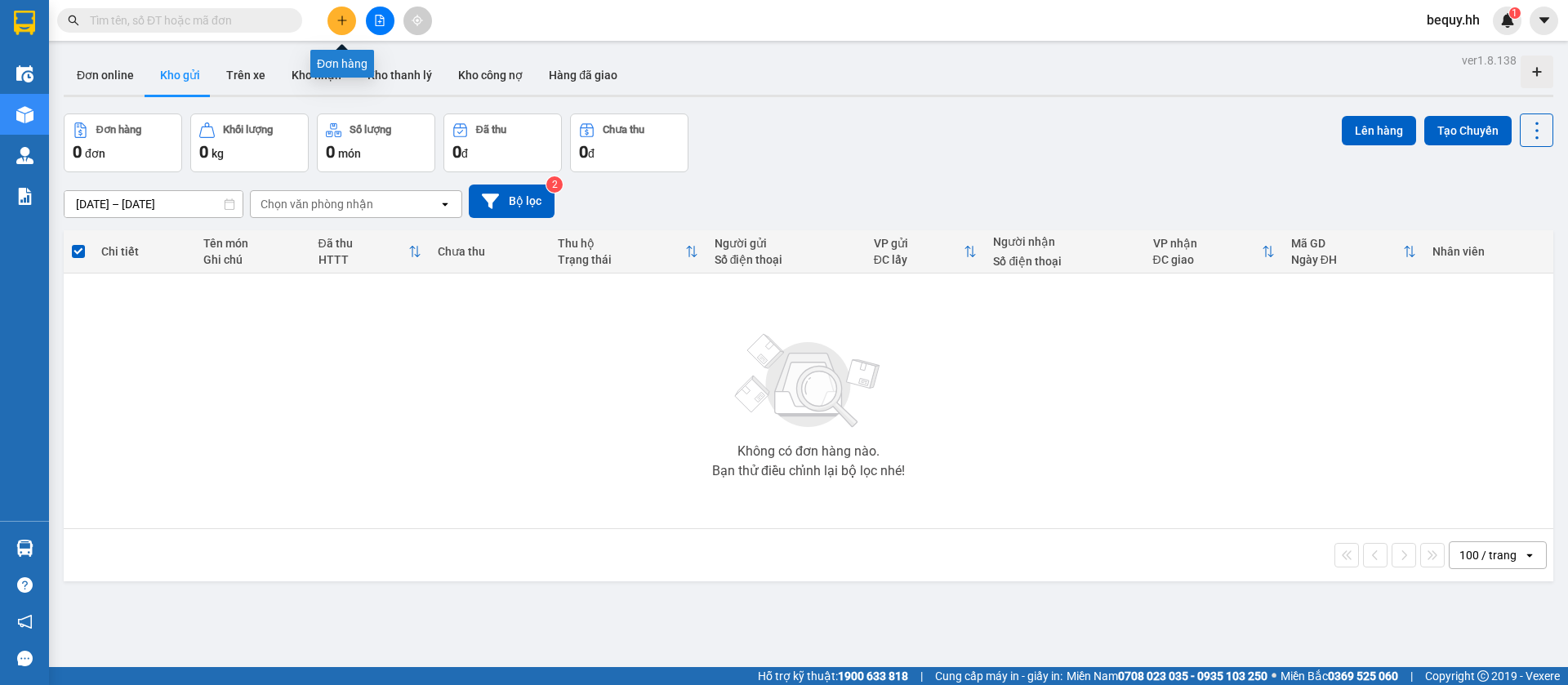
click at [348, 19] on button at bounding box center [341, 21] width 28 height 28
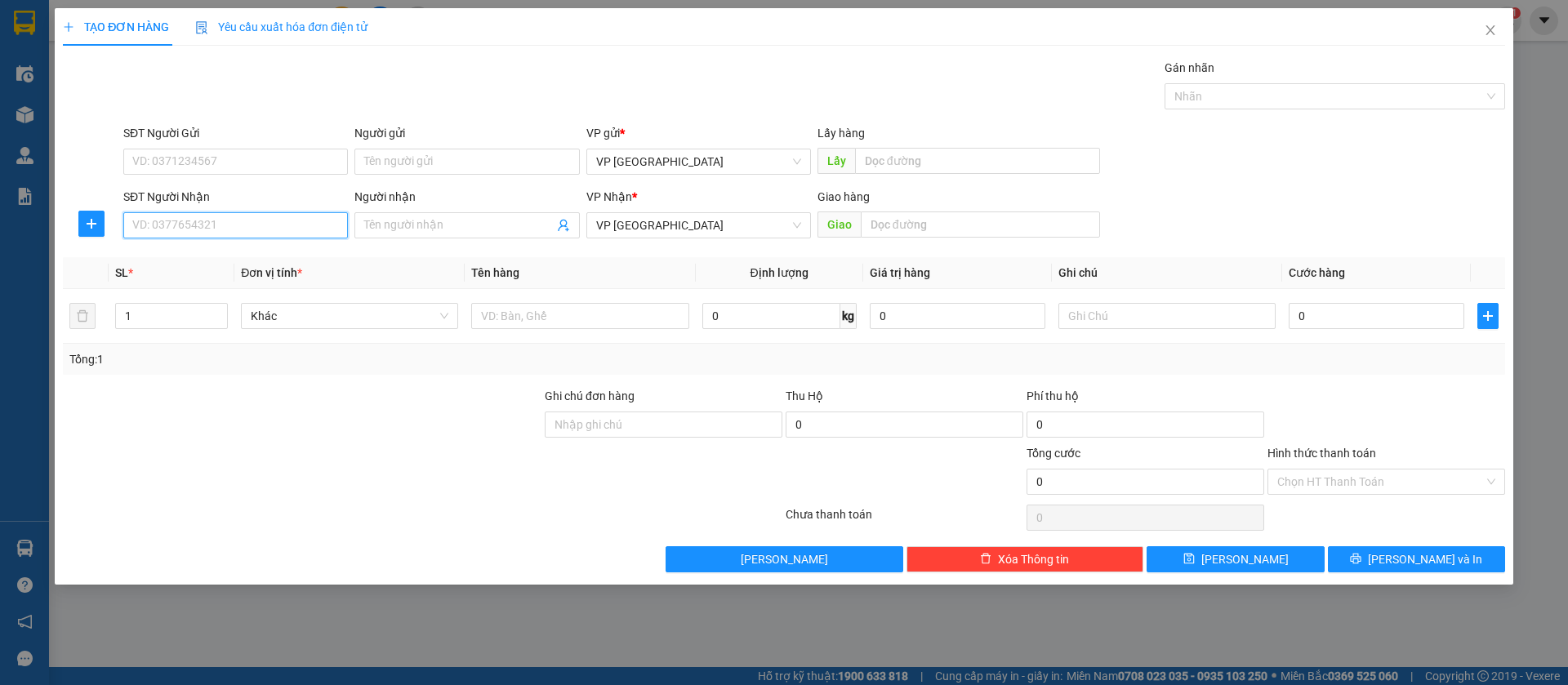
click at [285, 229] on input "SĐT Người Nhận" at bounding box center [236, 225] width 225 height 26
click at [274, 257] on div "0349669733 - Hoàng Dũng" at bounding box center [236, 258] width 205 height 18
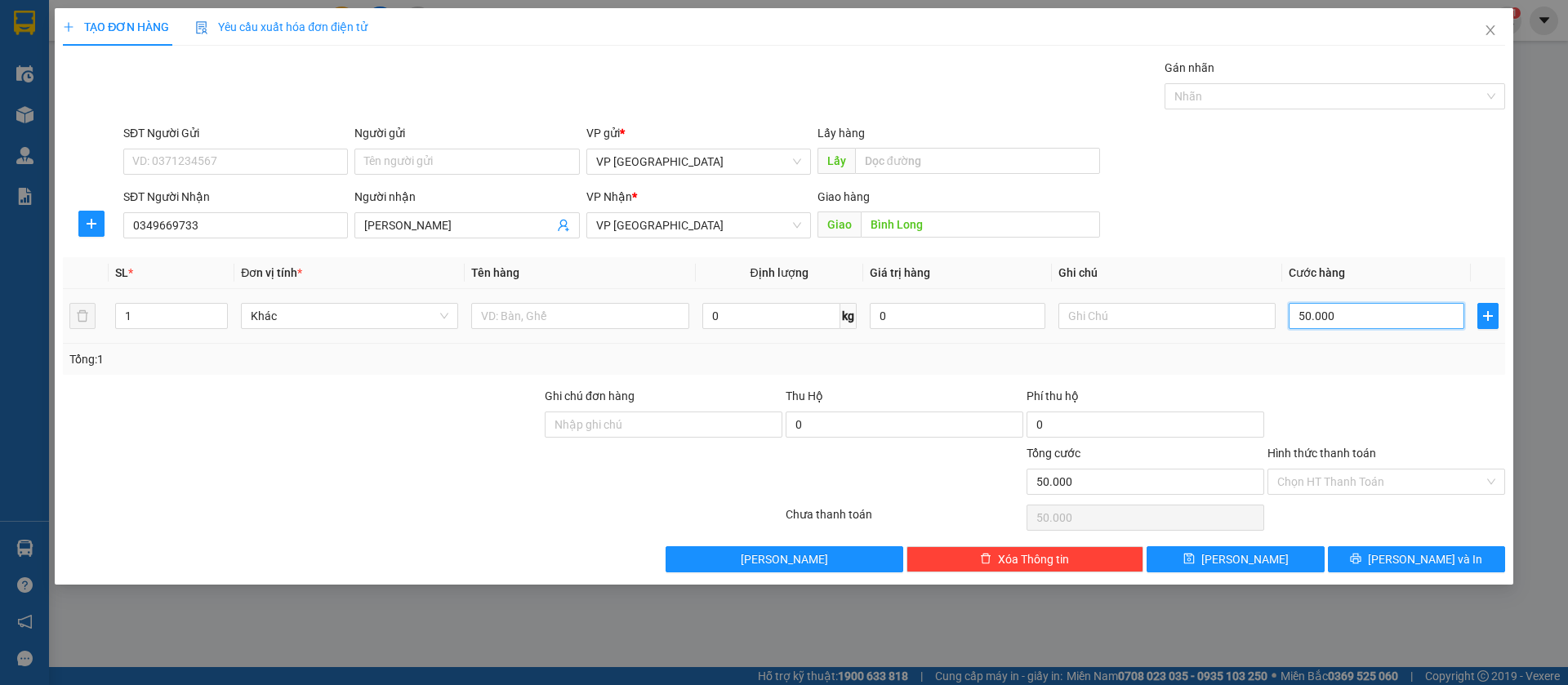
click at [1401, 308] on input "50.000" at bounding box center [1375, 316] width 175 height 26
click at [1288, 563] on button "[PERSON_NAME]" at bounding box center [1234, 559] width 177 height 26
click at [1499, 29] on span "Close" at bounding box center [1490, 30] width 46 height 46
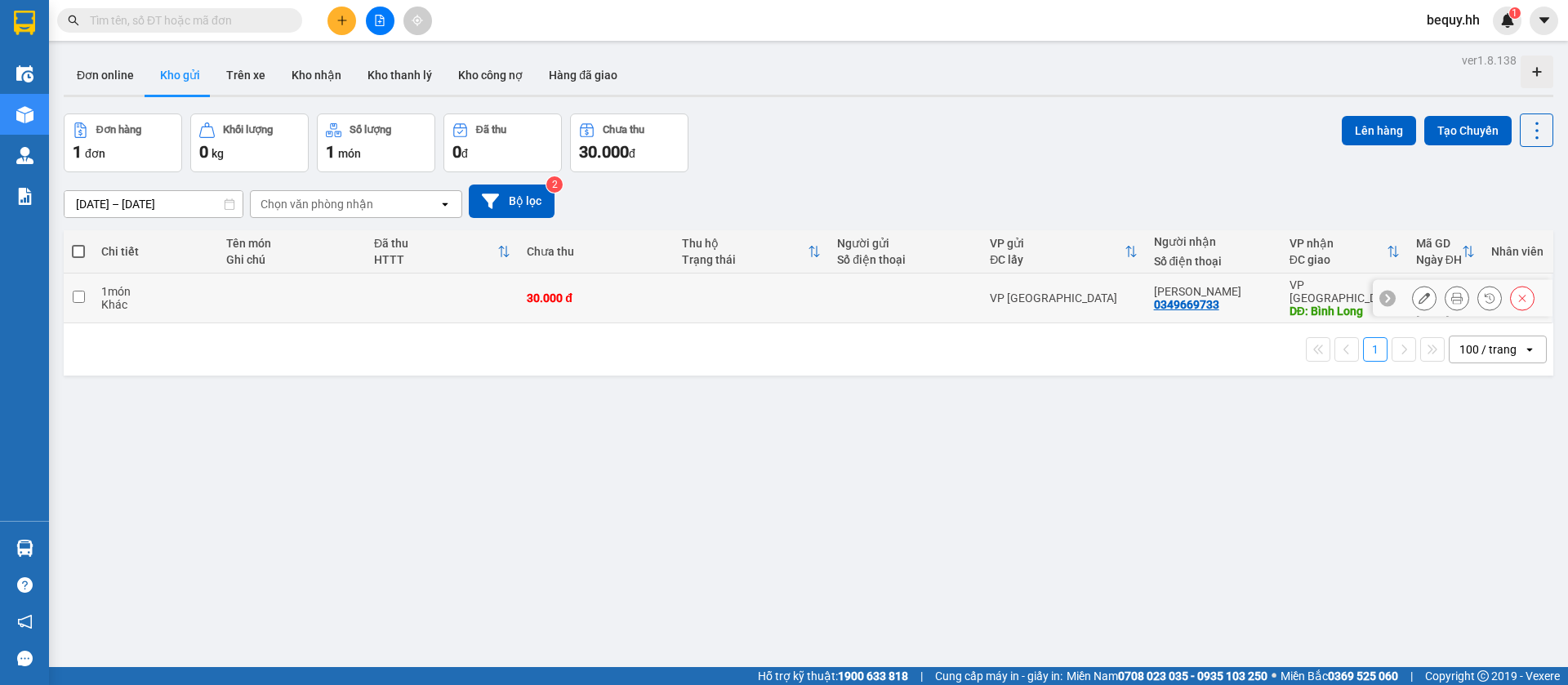
click at [78, 292] on input "checkbox" at bounding box center [78, 297] width 13 height 13
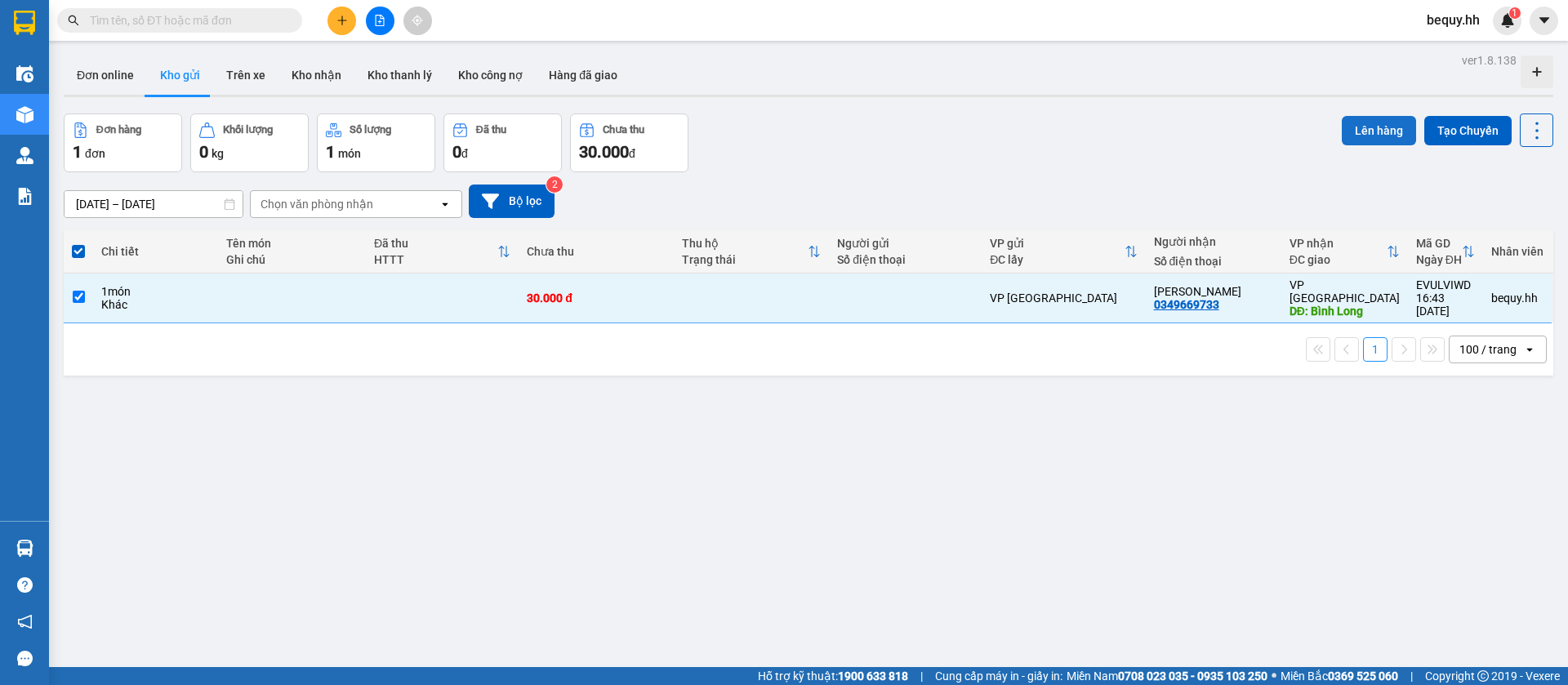
click at [1347, 126] on button "Lên hàng" at bounding box center [1379, 131] width 74 height 29
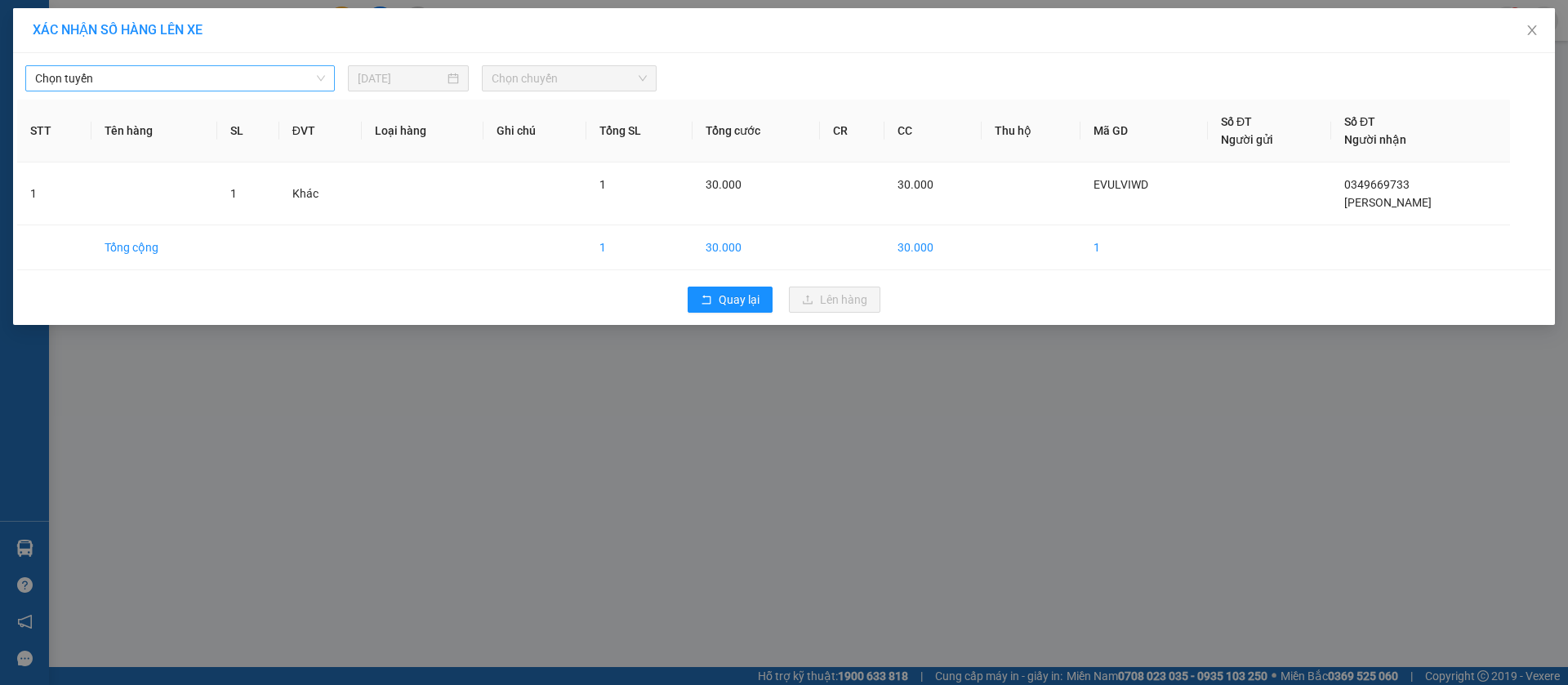
click at [294, 77] on span "Chọn tuyến" at bounding box center [180, 78] width 290 height 24
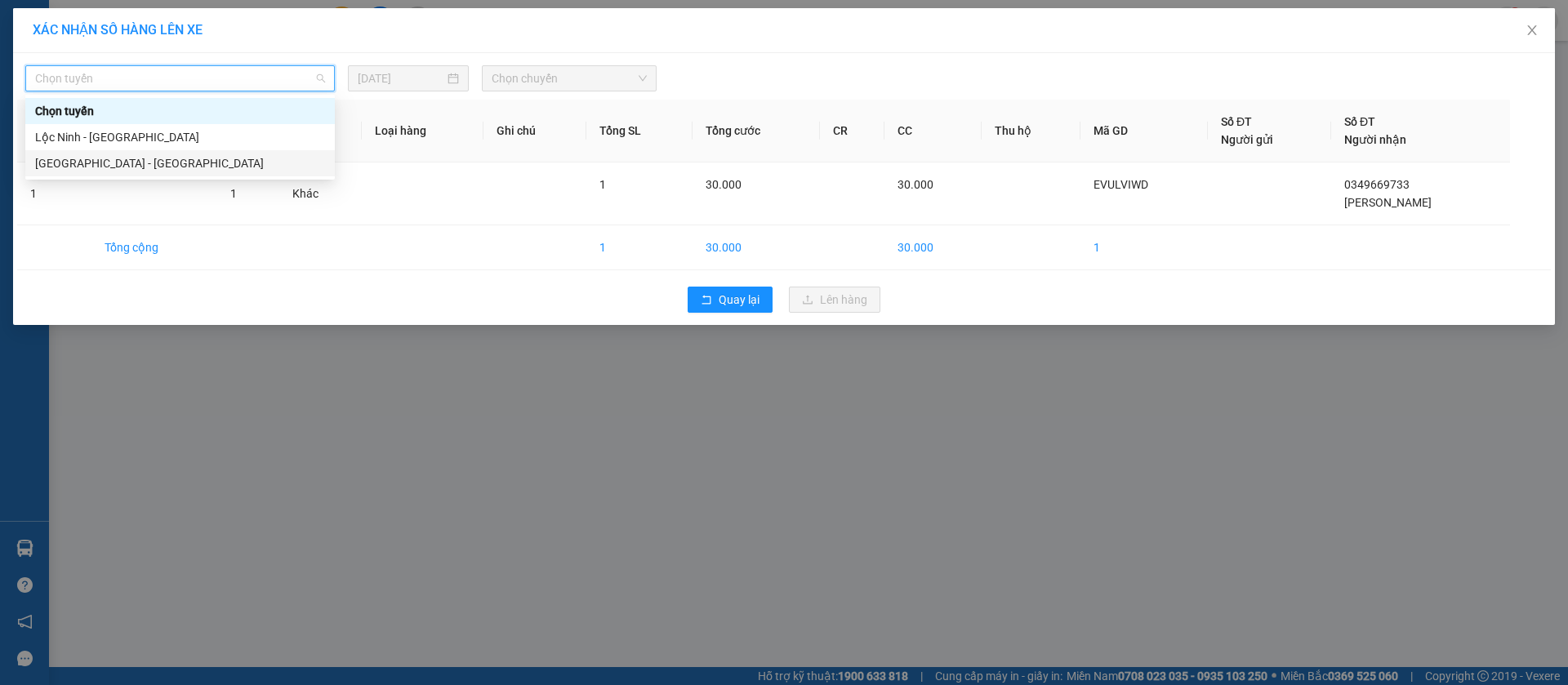
click at [205, 167] on div "[GEOGRAPHIC_DATA] - [GEOGRAPHIC_DATA]" at bounding box center [180, 163] width 290 height 18
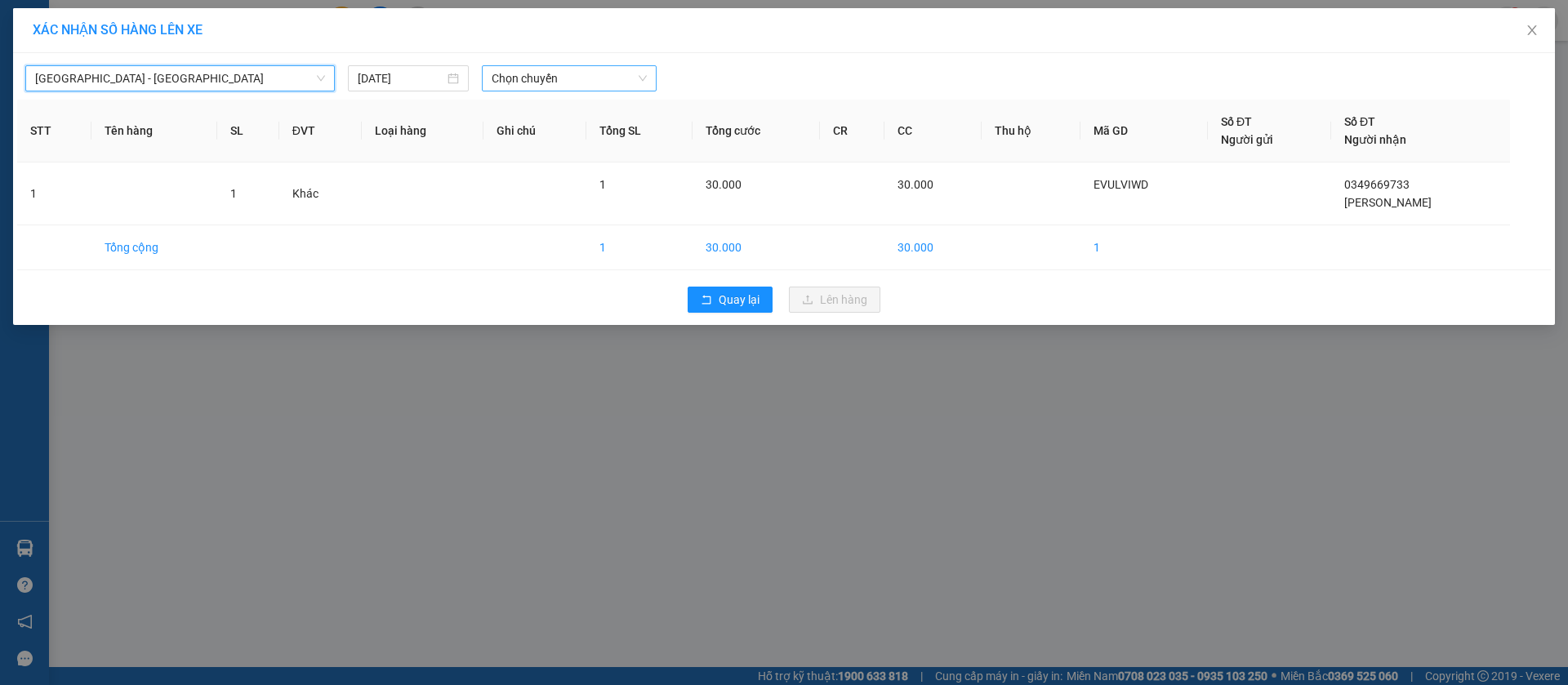
click at [561, 75] on span "Chọn chuyến" at bounding box center [569, 78] width 156 height 24
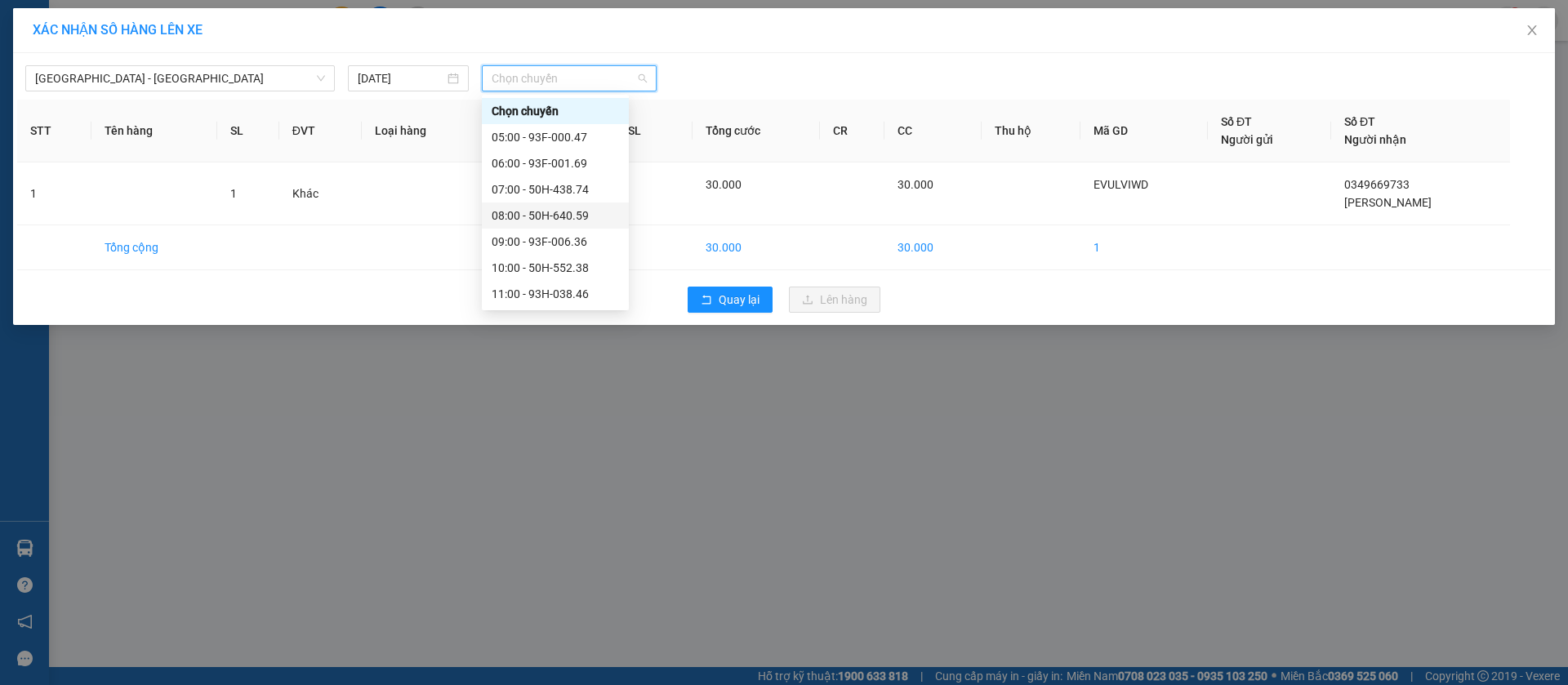
scroll to position [122, 0]
click at [545, 246] on div "14:00 - 93F-006.26" at bounding box center [556, 250] width 127 height 18
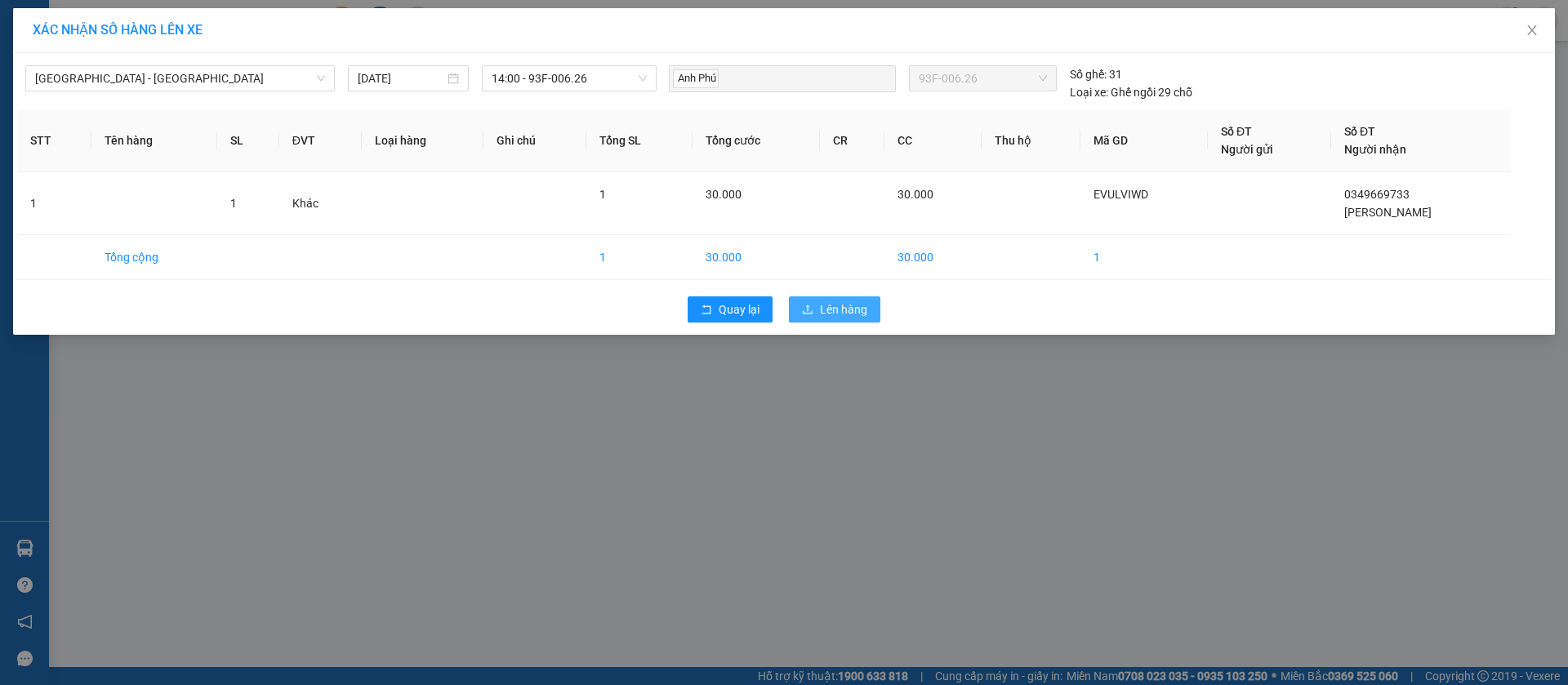
click at [829, 308] on span "Lên hàng" at bounding box center [843, 309] width 47 height 18
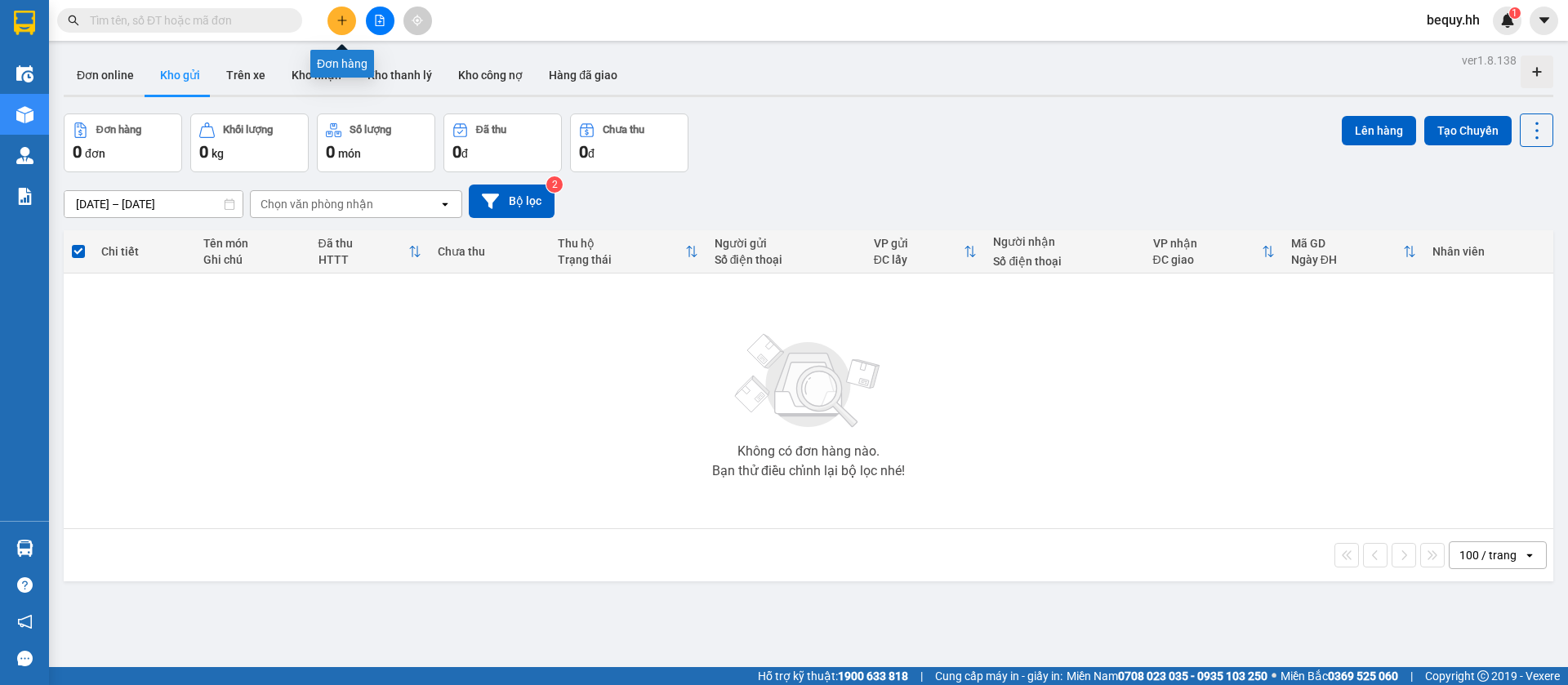
click at [338, 15] on icon "plus" at bounding box center [342, 21] width 12 height 12
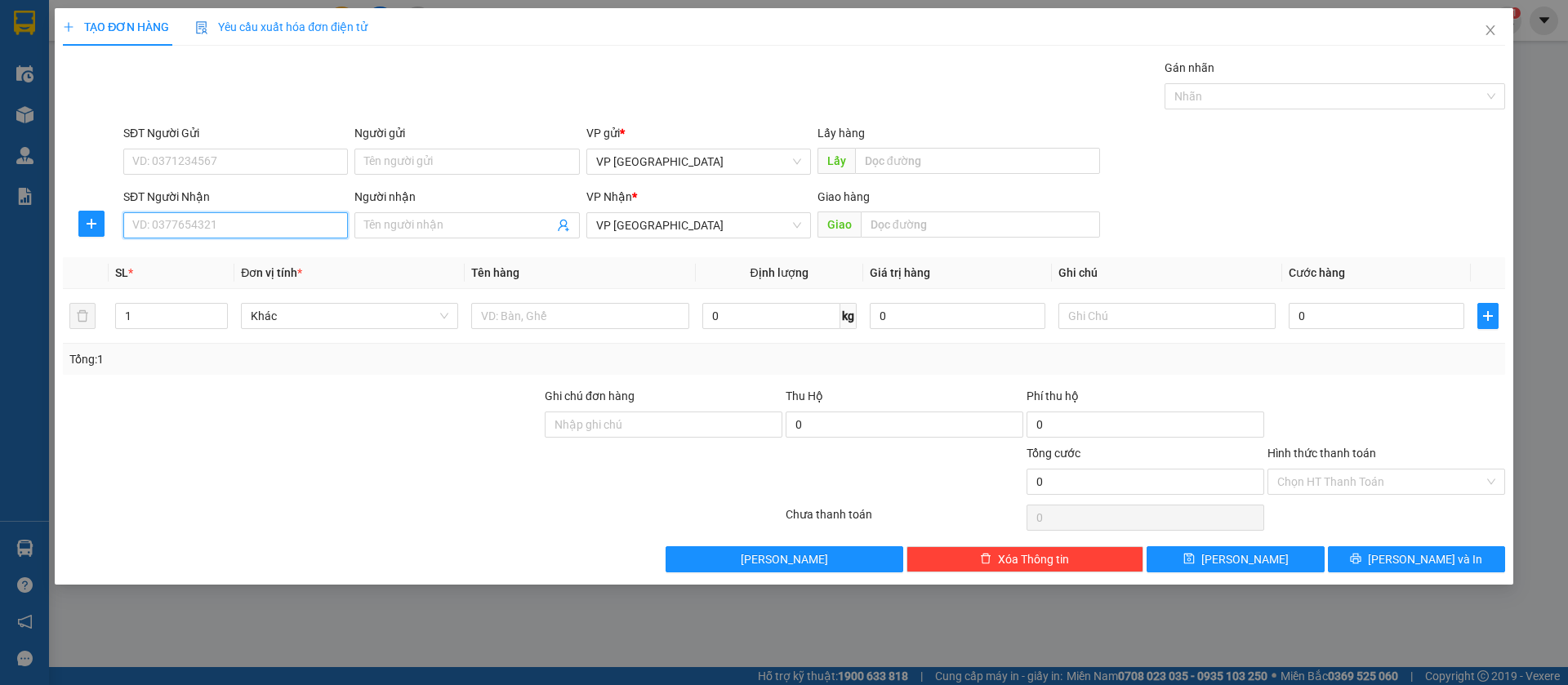
click at [234, 220] on input "SĐT Người Nhận" at bounding box center [236, 225] width 225 height 26
click at [289, 252] on div "0935291293 - Medic An Lộc" at bounding box center [236, 258] width 205 height 18
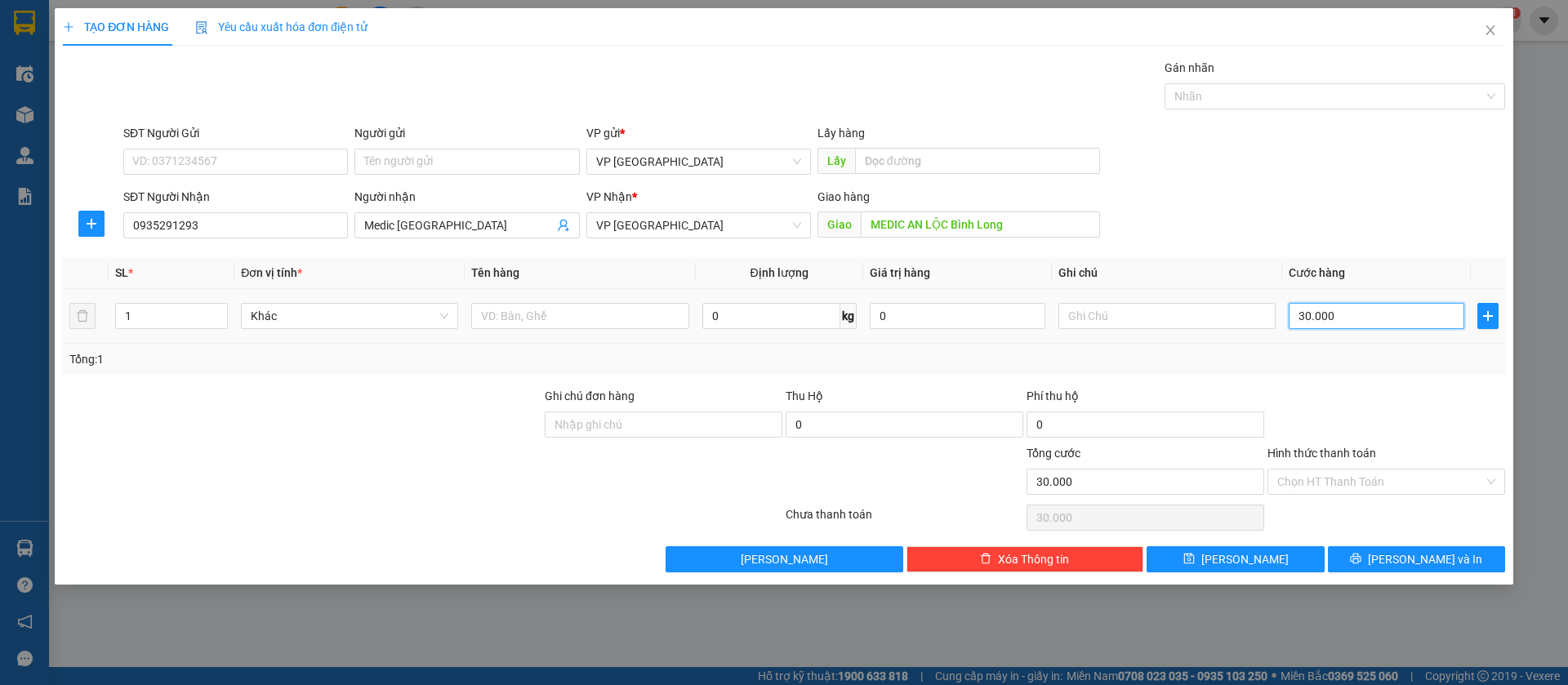
click at [1374, 317] on input "30.000" at bounding box center [1375, 316] width 175 height 26
click at [1307, 555] on button "[PERSON_NAME]" at bounding box center [1234, 559] width 177 height 26
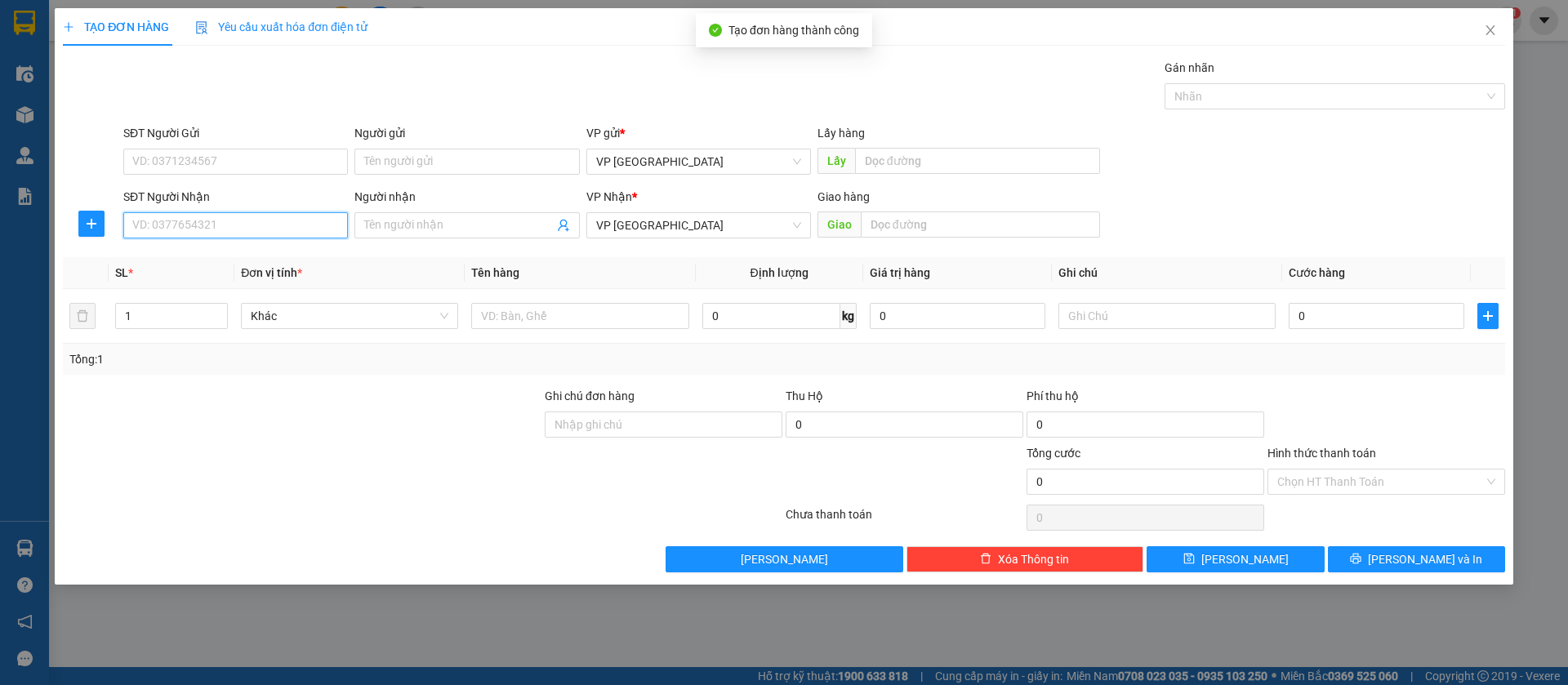
click at [161, 220] on input "SĐT Người Nhận" at bounding box center [236, 225] width 225 height 26
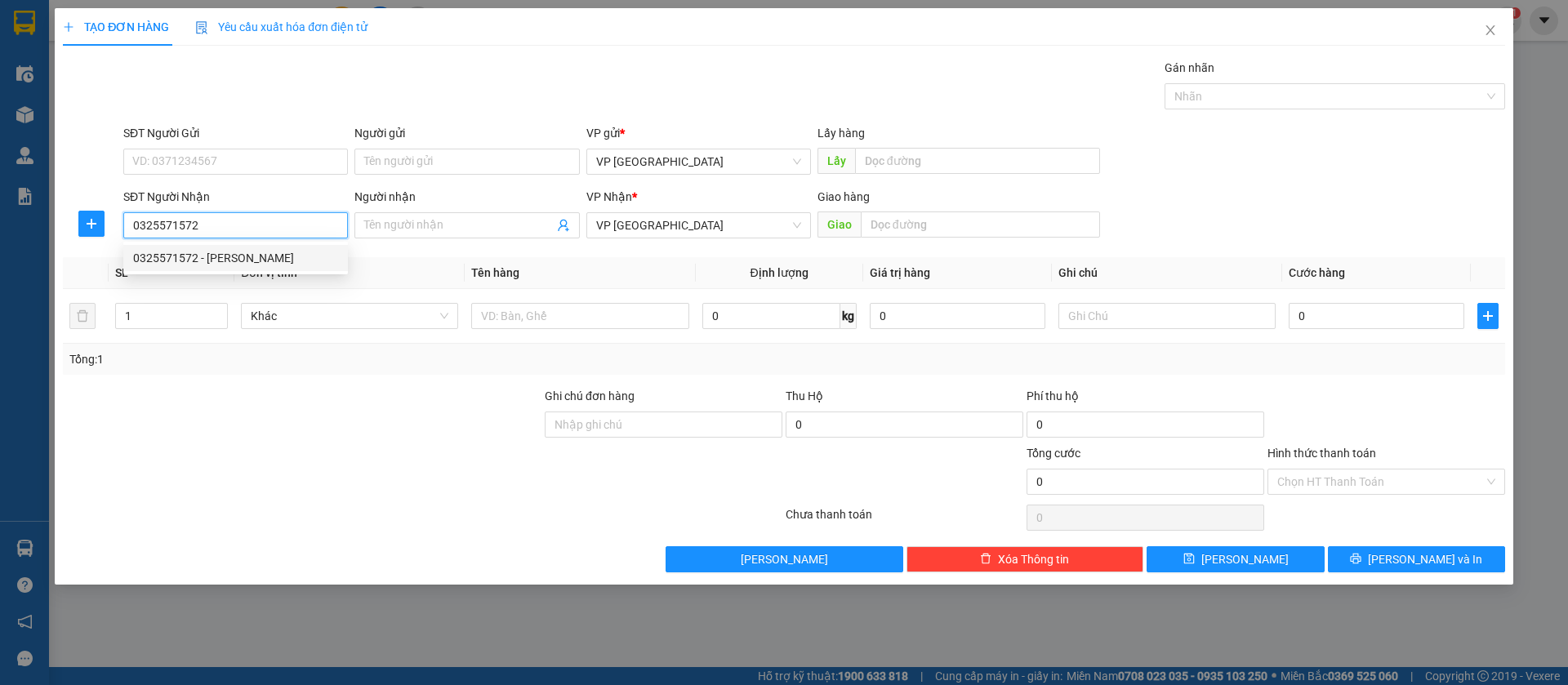
click at [184, 252] on div "0325571572 - Garage Thanh Xuân" at bounding box center [236, 258] width 205 height 18
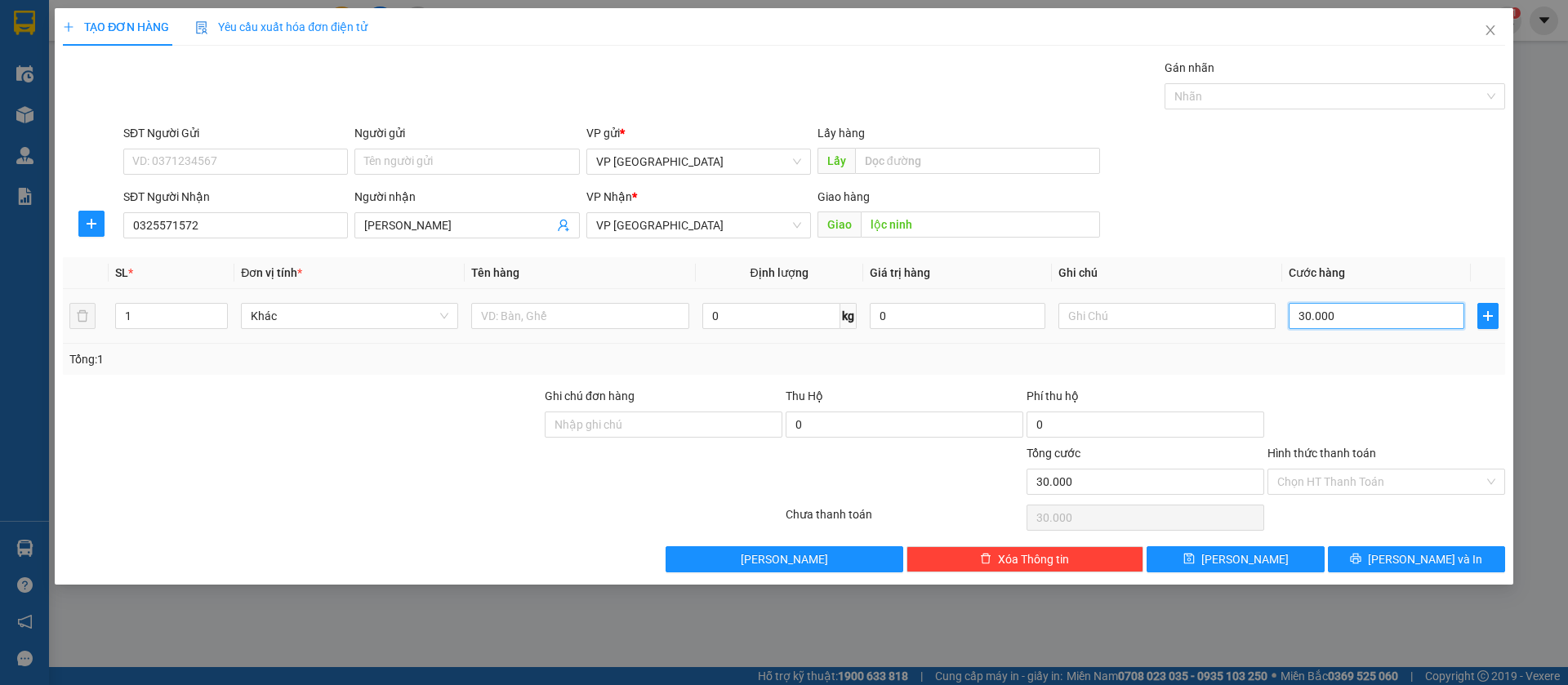
click at [1403, 314] on input "30.000" at bounding box center [1375, 316] width 175 height 26
click at [1252, 568] on button "[PERSON_NAME]" at bounding box center [1234, 559] width 177 height 26
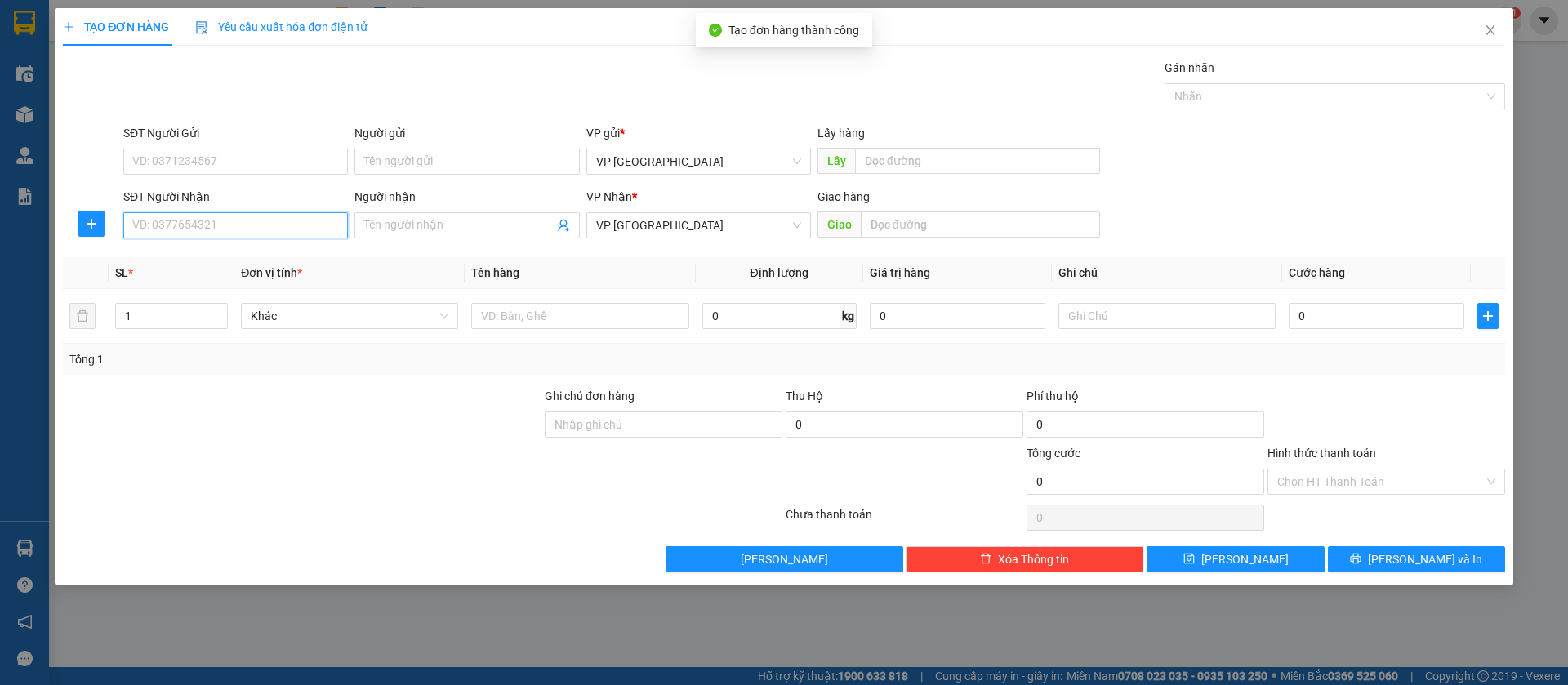
click at [290, 226] on input "SĐT Người Nhận" at bounding box center [236, 225] width 225 height 26
click at [233, 222] on input "0271" at bounding box center [236, 225] width 225 height 26
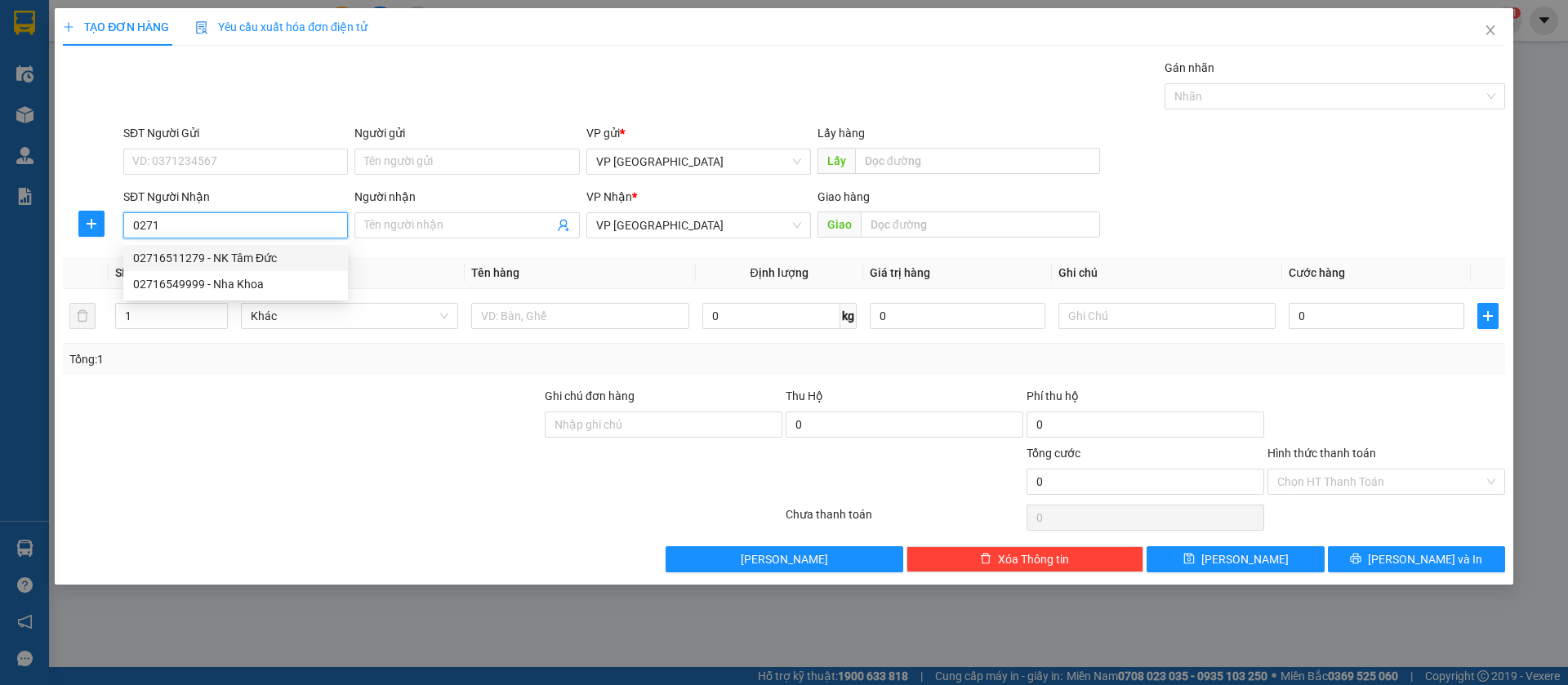
click at [235, 254] on div "02716511279 - NK Tâm Đức" at bounding box center [236, 258] width 205 height 18
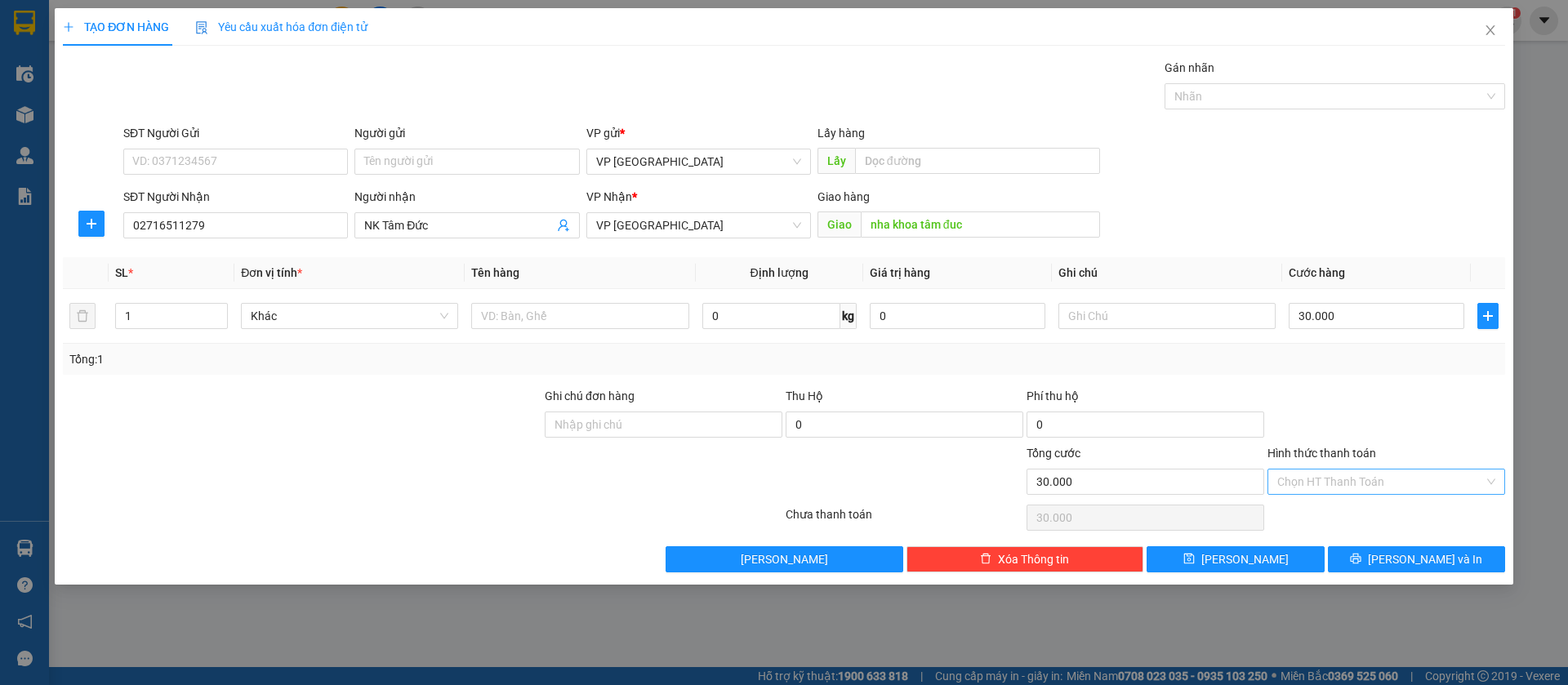
click at [1397, 472] on input "Hình thức thanh toán" at bounding box center [1380, 481] width 206 height 24
click at [1347, 511] on div "Tại văn phòng" at bounding box center [1386, 515] width 218 height 18
click at [1318, 509] on div "Tại văn phòng" at bounding box center [1386, 515] width 218 height 18
click at [1275, 562] on button "[PERSON_NAME]" at bounding box center [1234, 559] width 177 height 26
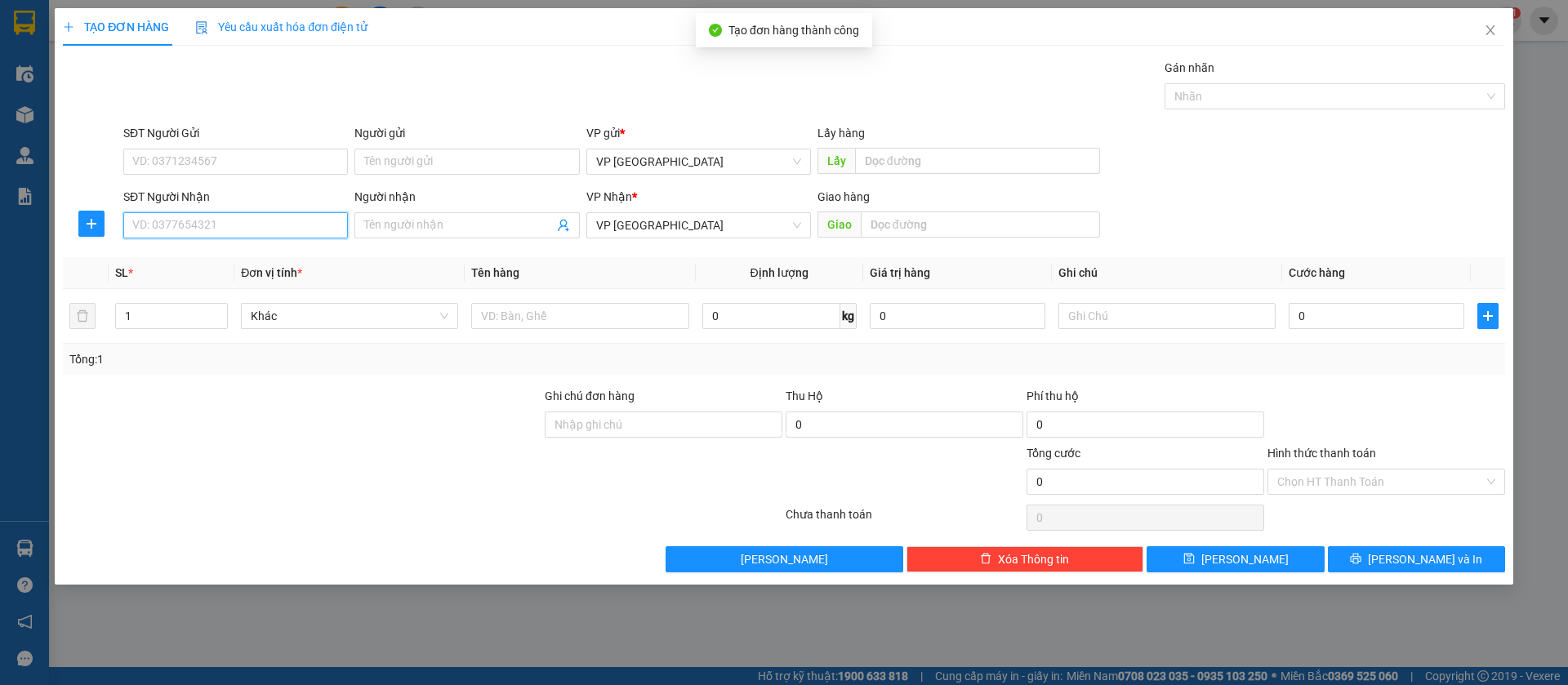
click at [276, 225] on input "SĐT Người Nhận" at bounding box center [236, 225] width 225 height 26
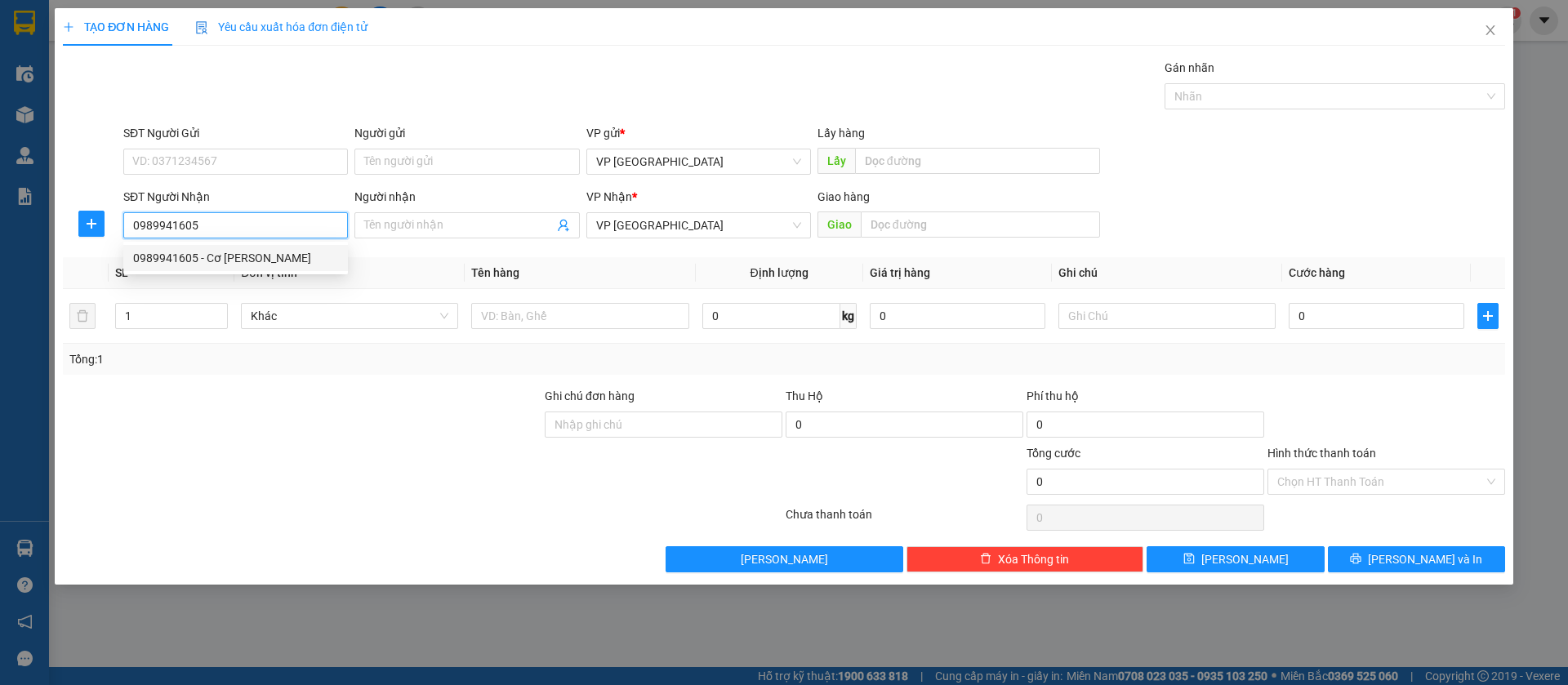
click at [280, 246] on div "0989941605 - Cơ Khí Tín Nghĩa" at bounding box center [236, 257] width 225 height 26
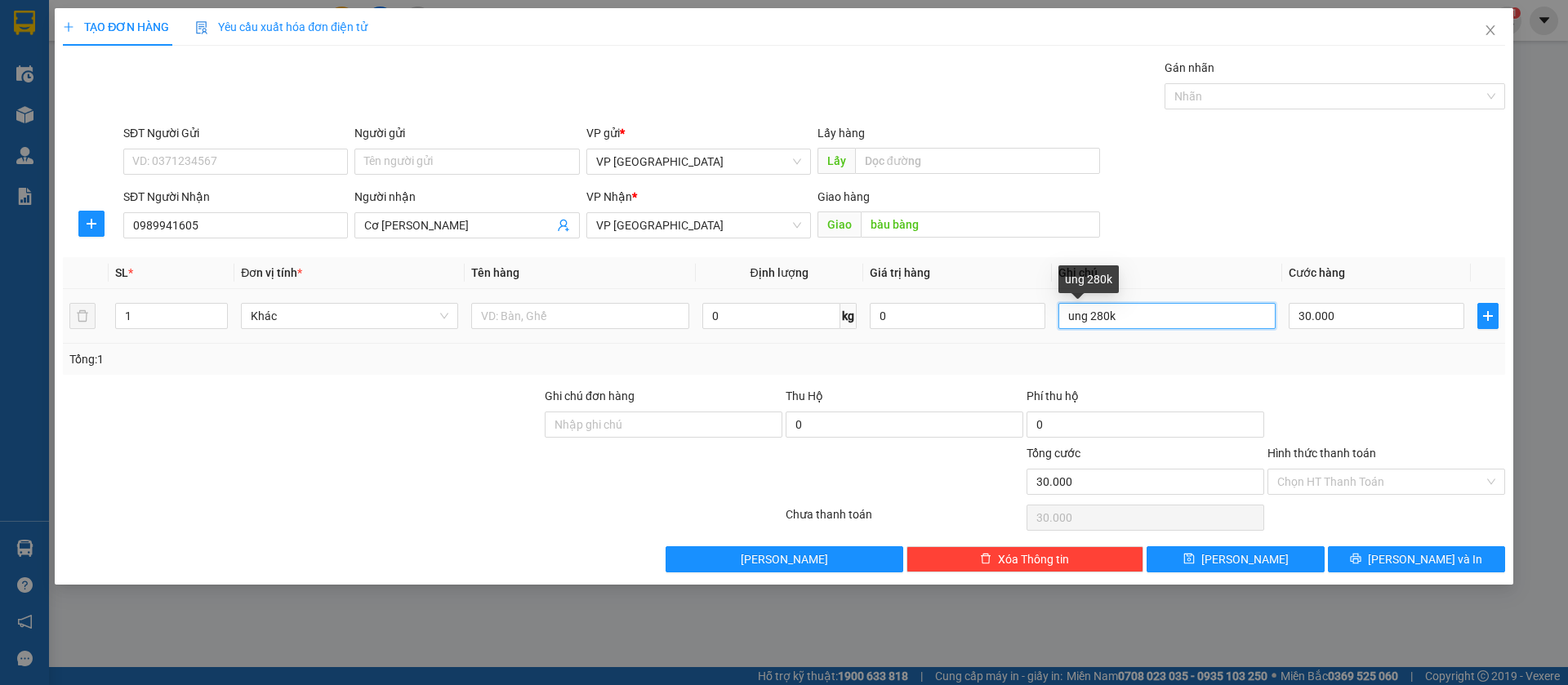
click at [1203, 317] on input "ung 280k" at bounding box center [1167, 316] width 217 height 26
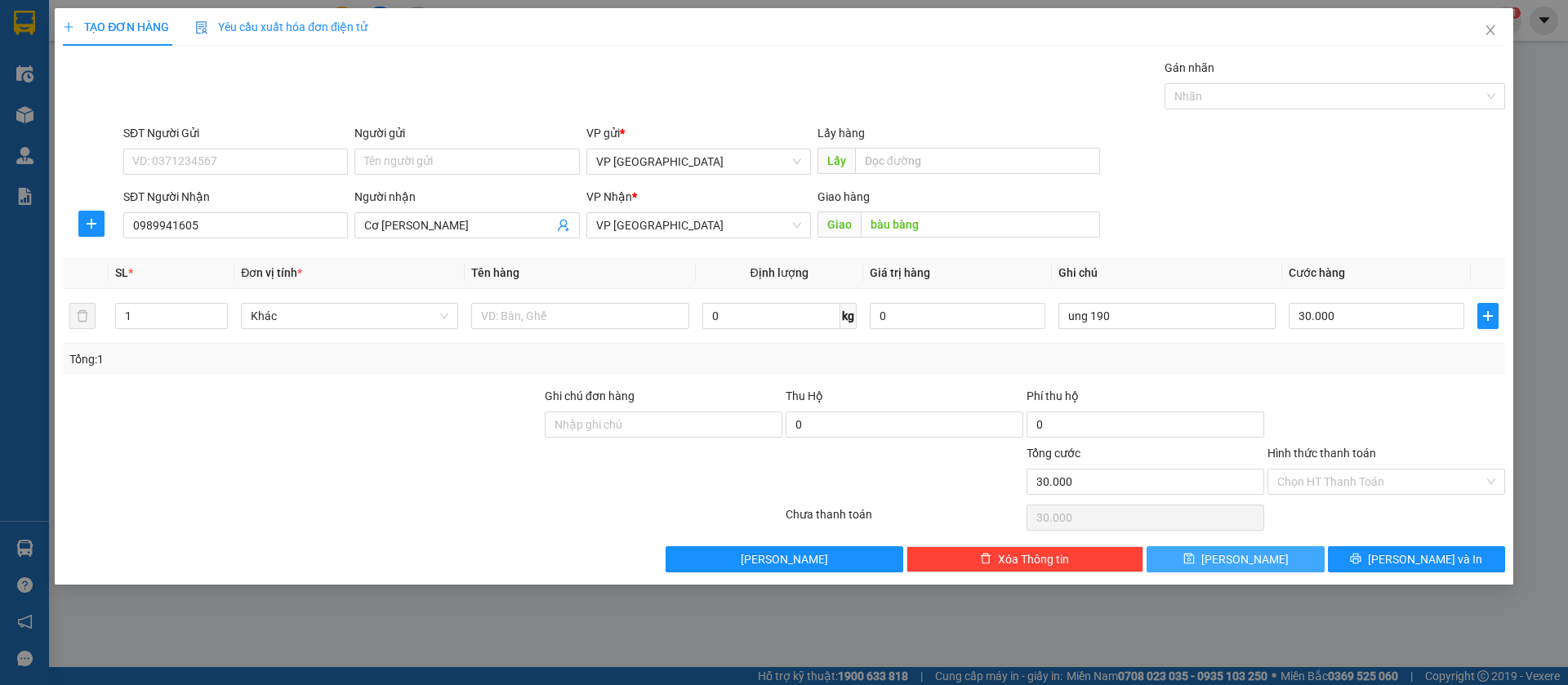
click at [1302, 556] on button "[PERSON_NAME]" at bounding box center [1234, 559] width 177 height 26
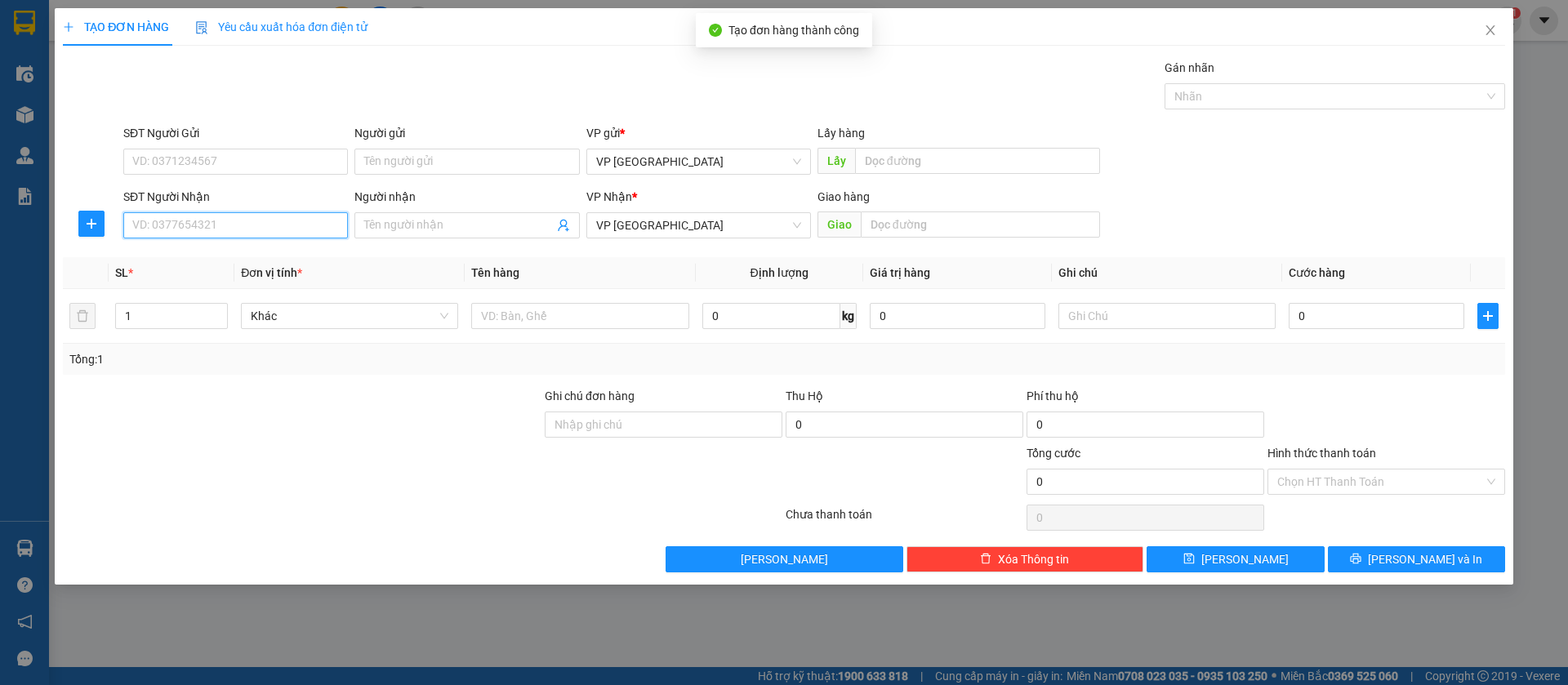
click at [268, 225] on input "SĐT Người Nhận" at bounding box center [236, 225] width 225 height 26
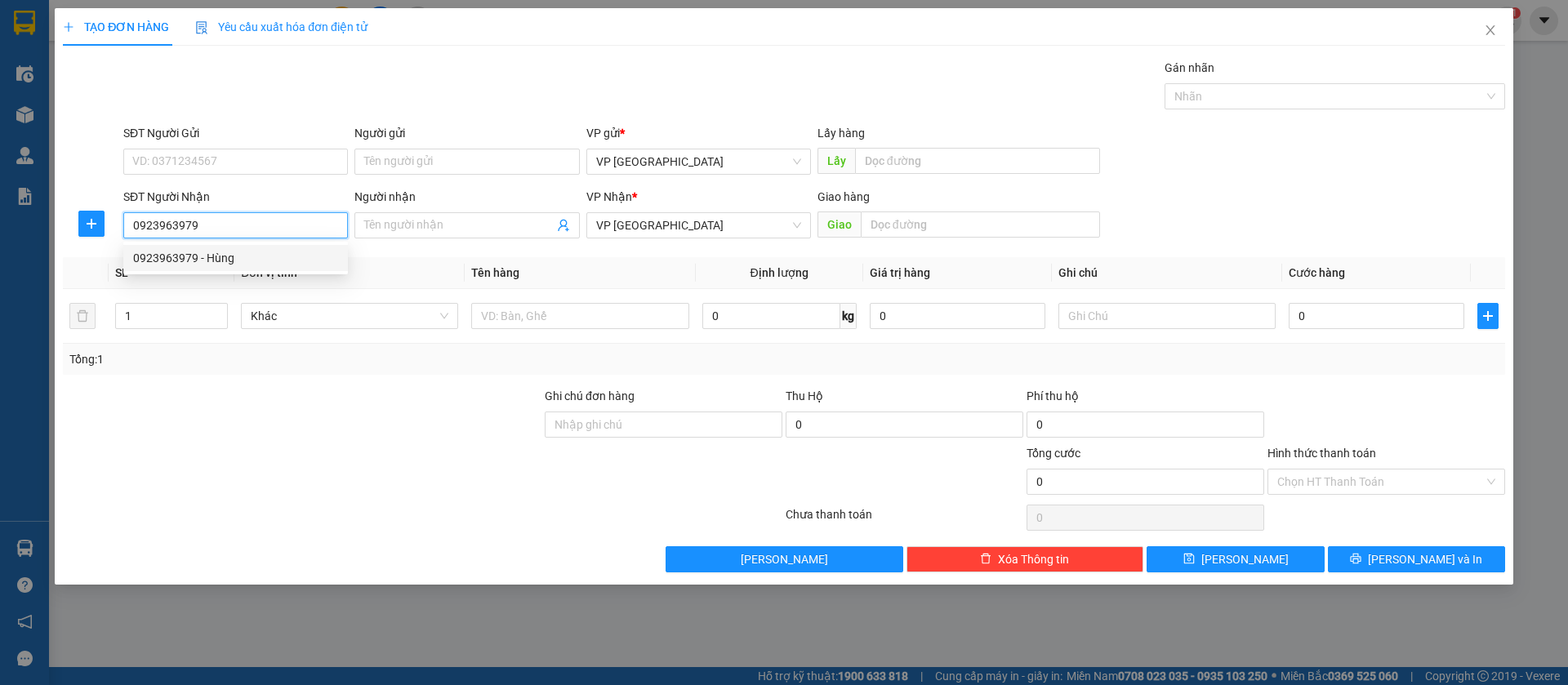
click at [273, 250] on div "0923963979 - Hùng" at bounding box center [236, 258] width 205 height 18
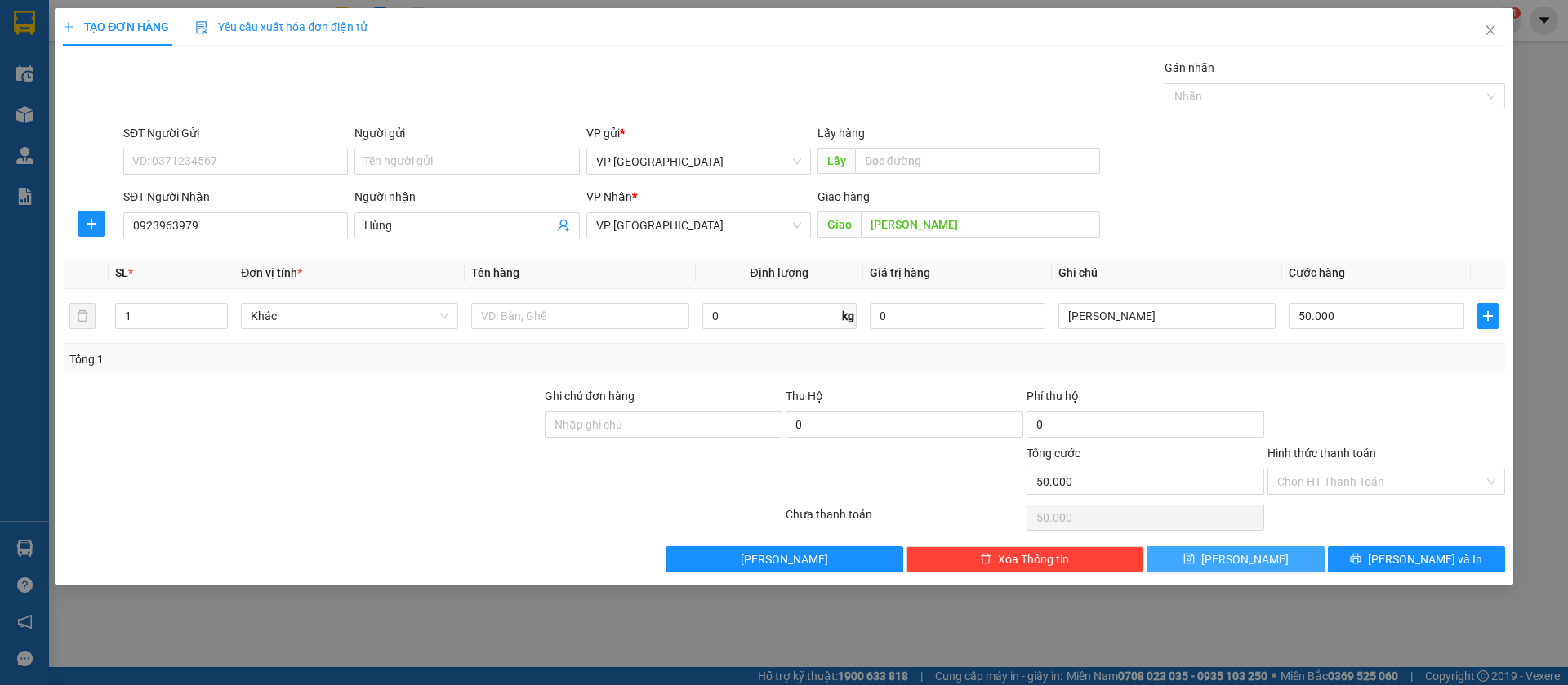
click at [1276, 552] on button "[PERSON_NAME]" at bounding box center [1234, 559] width 177 height 26
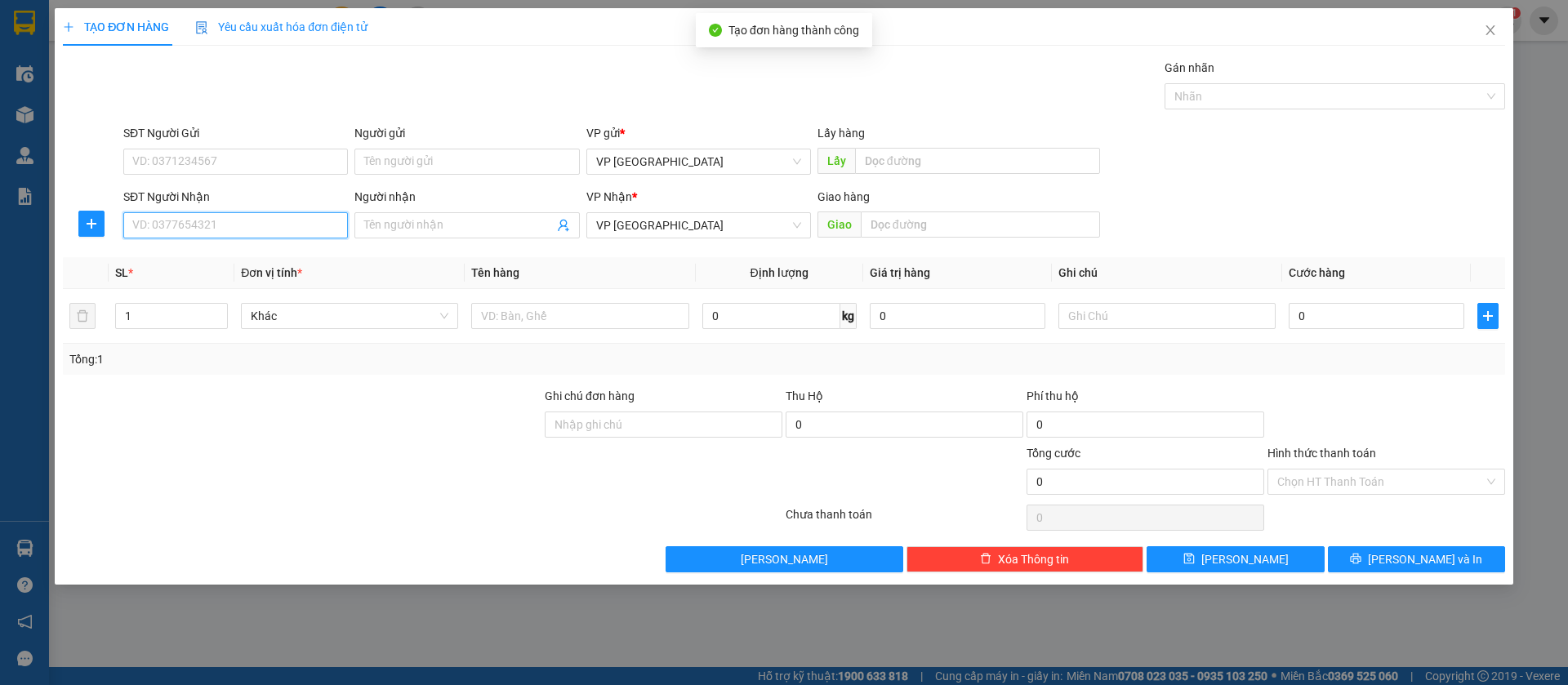
click at [310, 225] on input "SĐT Người Nhận" at bounding box center [236, 225] width 225 height 26
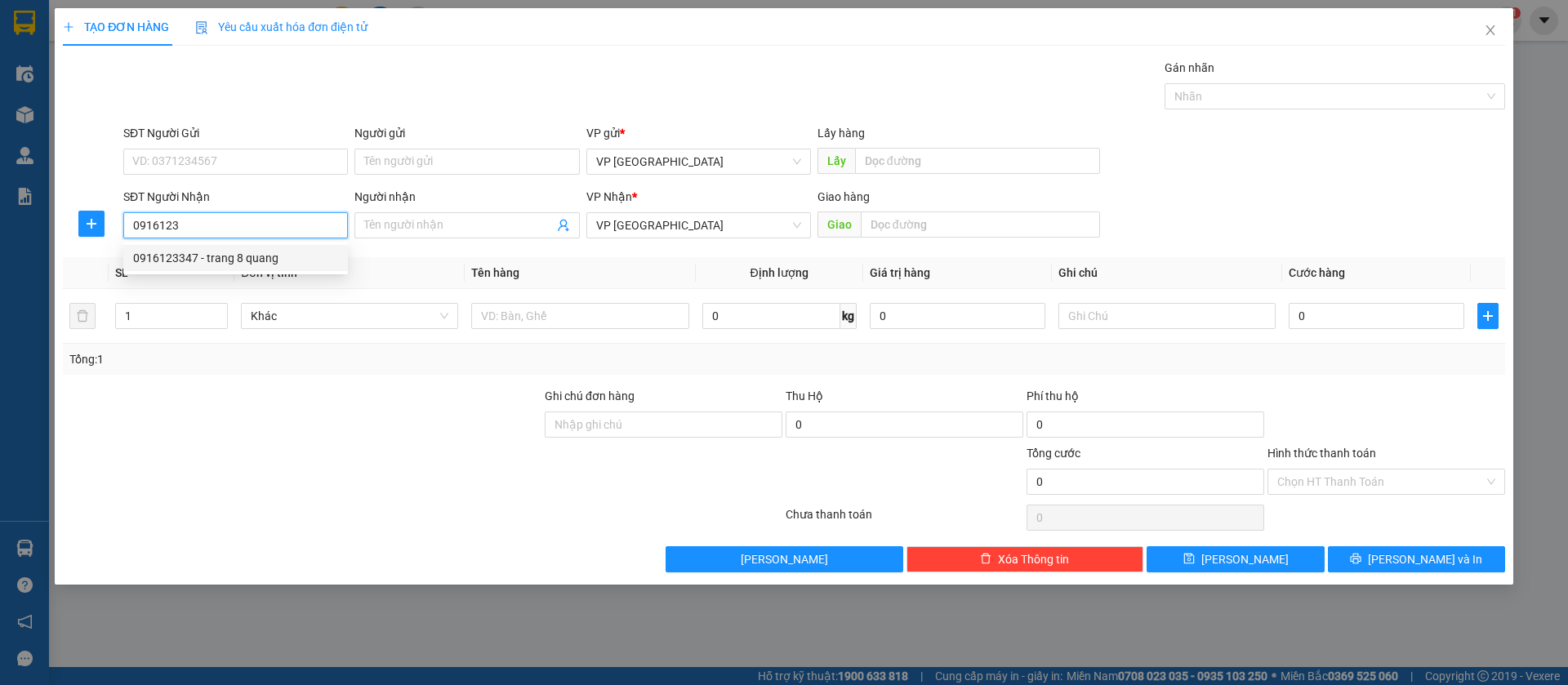
click at [283, 260] on div "0916123347 - trang 8 quang" at bounding box center [236, 258] width 205 height 18
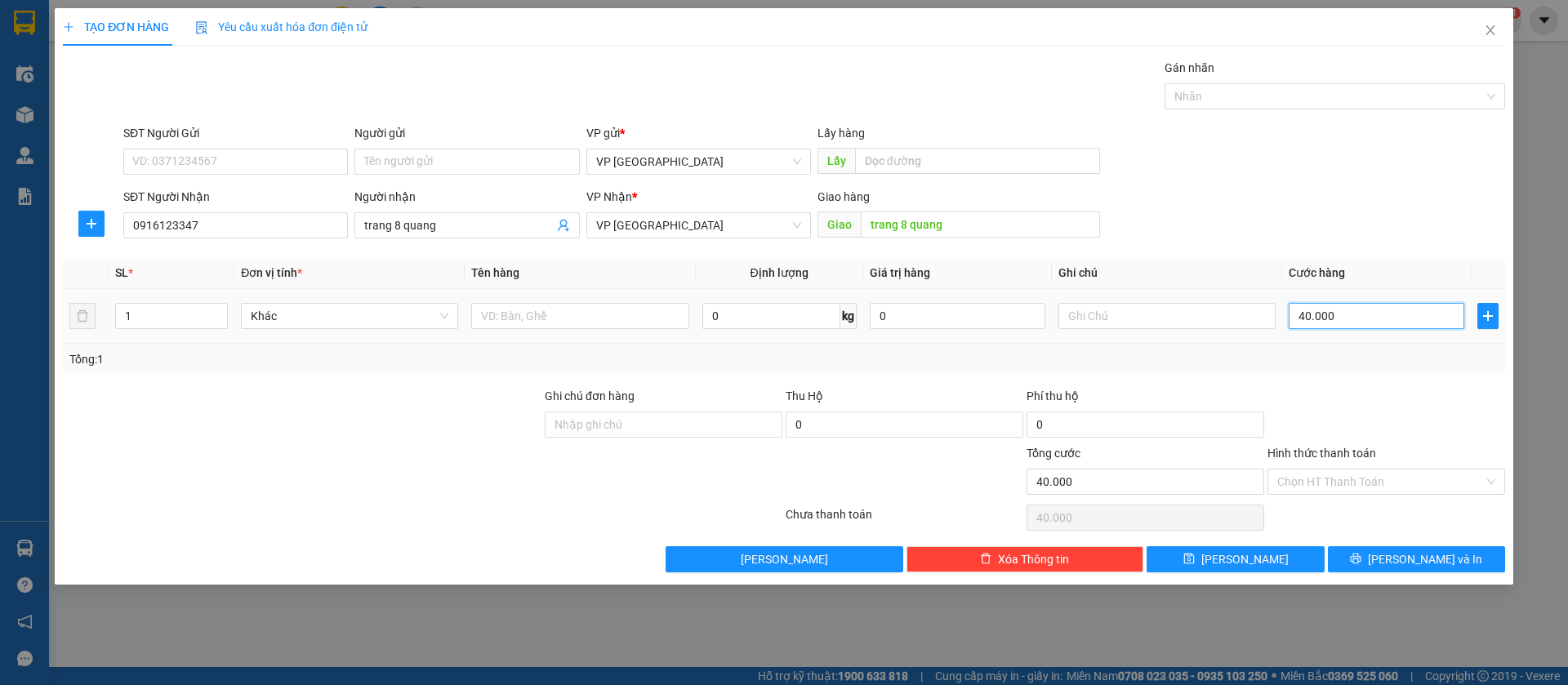
click at [1403, 306] on input "40.000" at bounding box center [1375, 316] width 175 height 26
click at [1225, 323] on input "text" at bounding box center [1167, 316] width 217 height 26
click at [1213, 551] on button "[PERSON_NAME]" at bounding box center [1234, 559] width 177 height 26
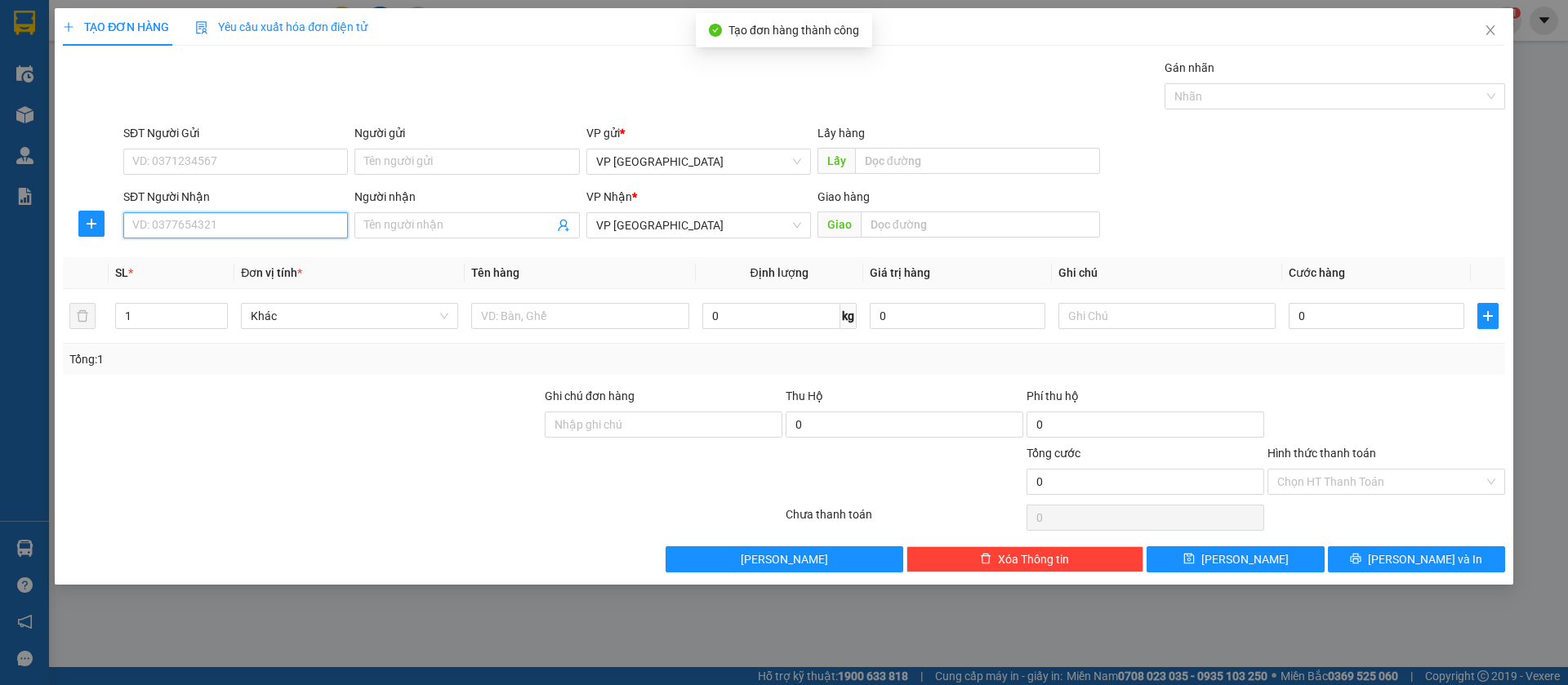
click at [236, 223] on input "SĐT Người Nhận" at bounding box center [236, 225] width 225 height 26
click at [264, 226] on input "033787460" at bounding box center [236, 225] width 225 height 26
click at [269, 251] on div "0337878460 - LONG" at bounding box center [236, 258] width 205 height 18
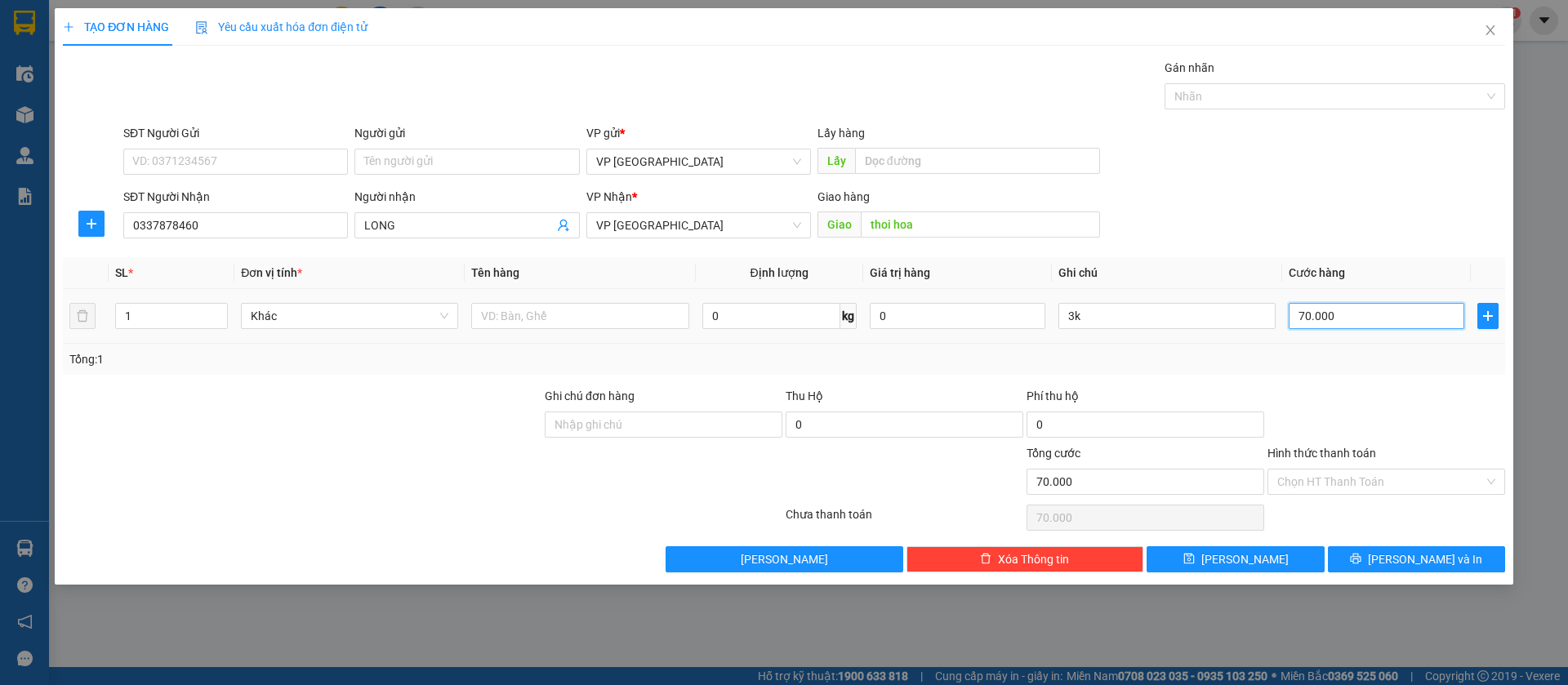
click at [1347, 315] on input "70.000" at bounding box center [1375, 316] width 175 height 26
click at [1484, 477] on div "Chọn HT Thanh Toán" at bounding box center [1386, 481] width 238 height 26
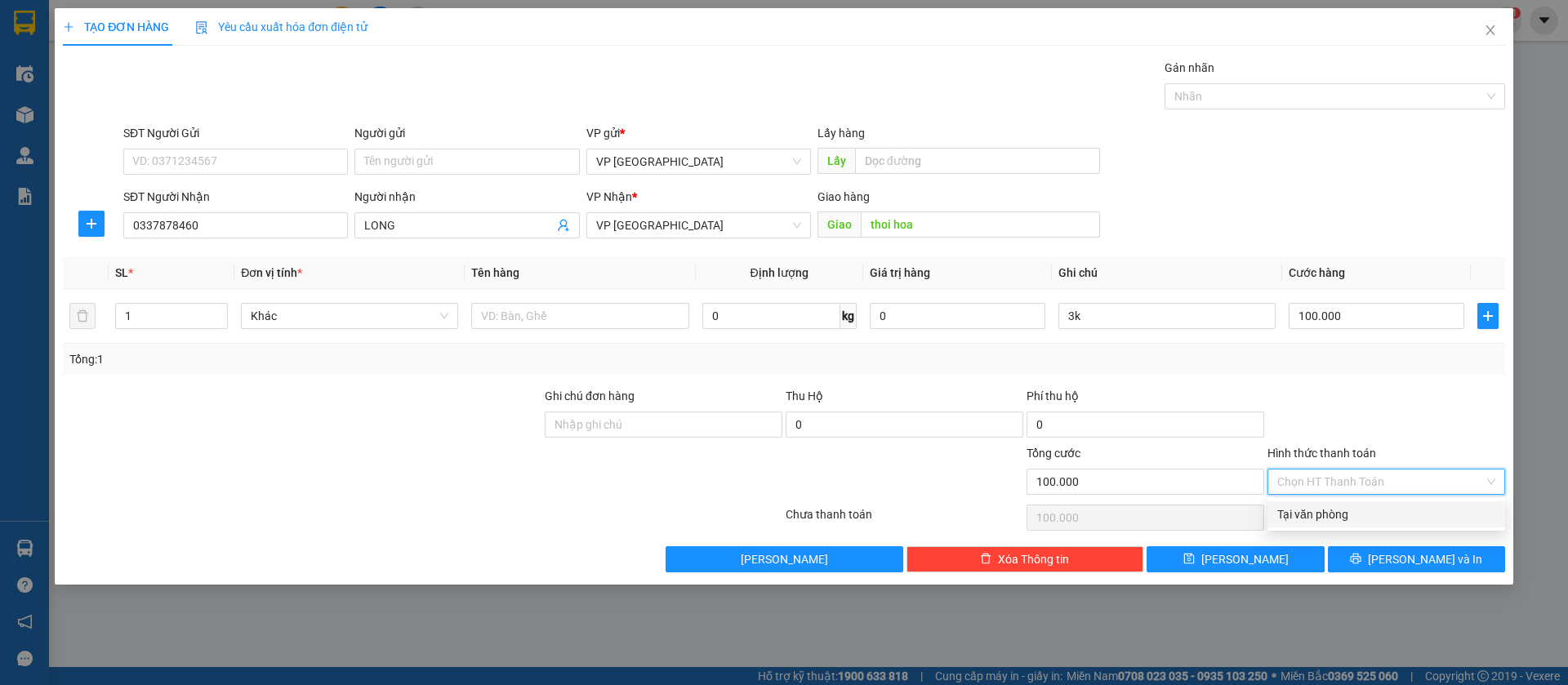
click at [1366, 517] on div "Tại văn phòng" at bounding box center [1386, 515] width 218 height 18
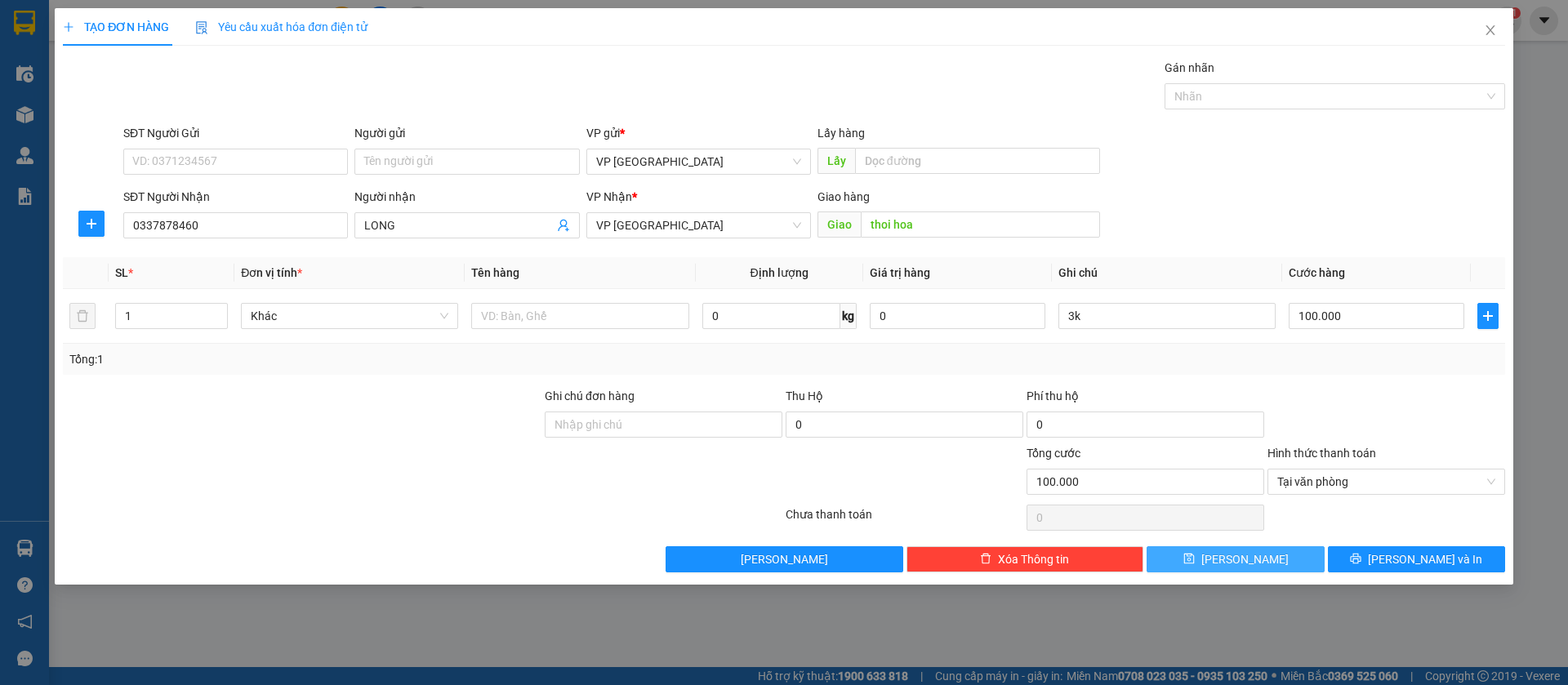
click at [1259, 561] on button "[PERSON_NAME]" at bounding box center [1234, 559] width 177 height 26
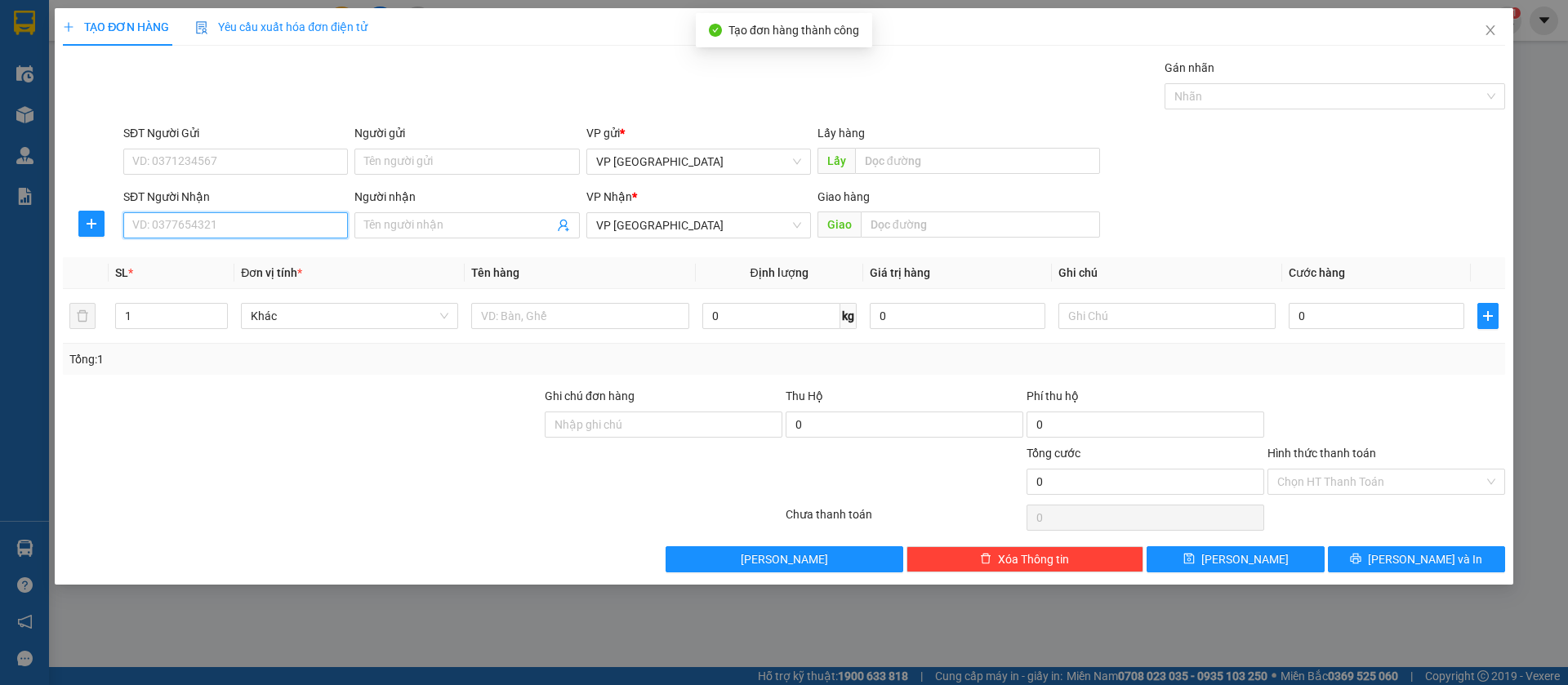
click at [316, 224] on input "SĐT Người Nhận" at bounding box center [236, 225] width 225 height 26
click at [267, 261] on div "0933484099 - lan" at bounding box center [236, 258] width 205 height 18
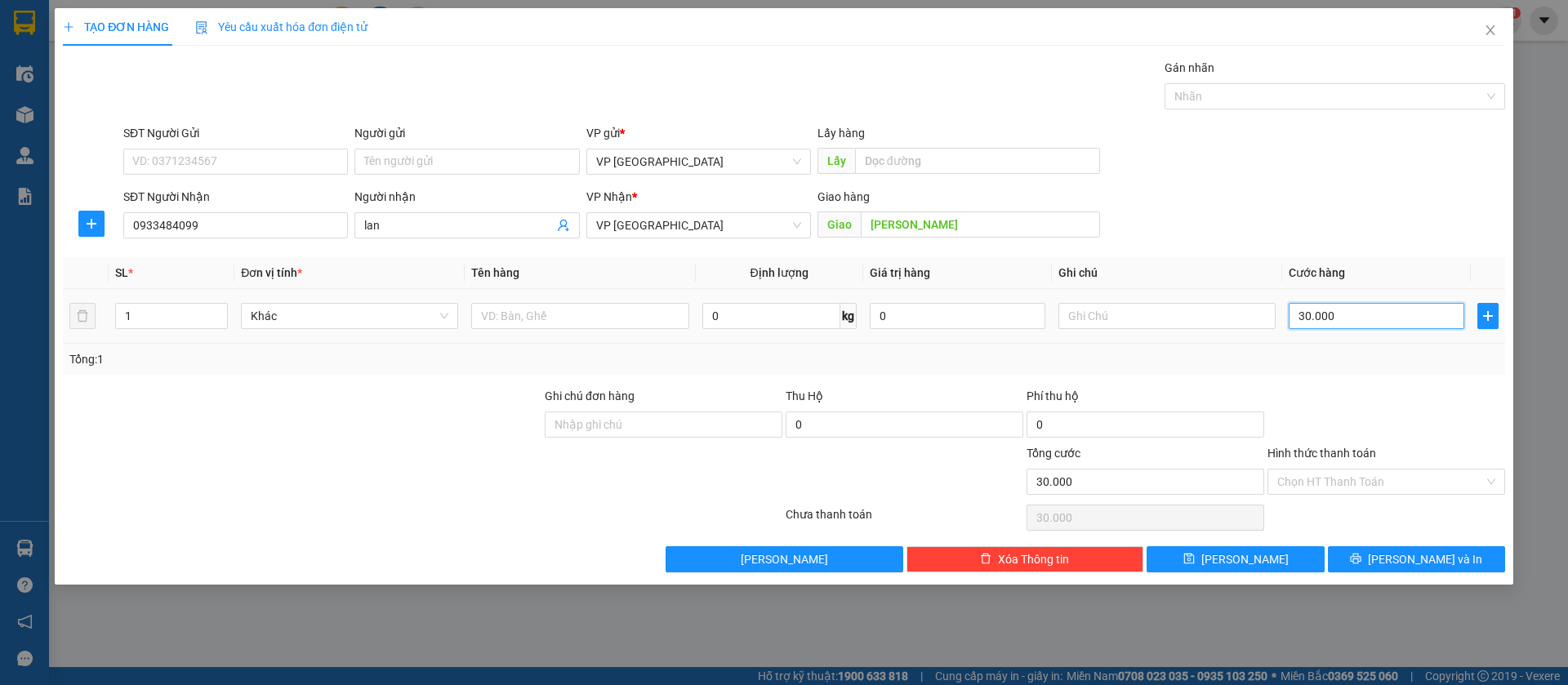
click at [1408, 306] on input "30.000" at bounding box center [1375, 316] width 175 height 26
click at [1268, 552] on button "[PERSON_NAME]" at bounding box center [1234, 559] width 177 height 26
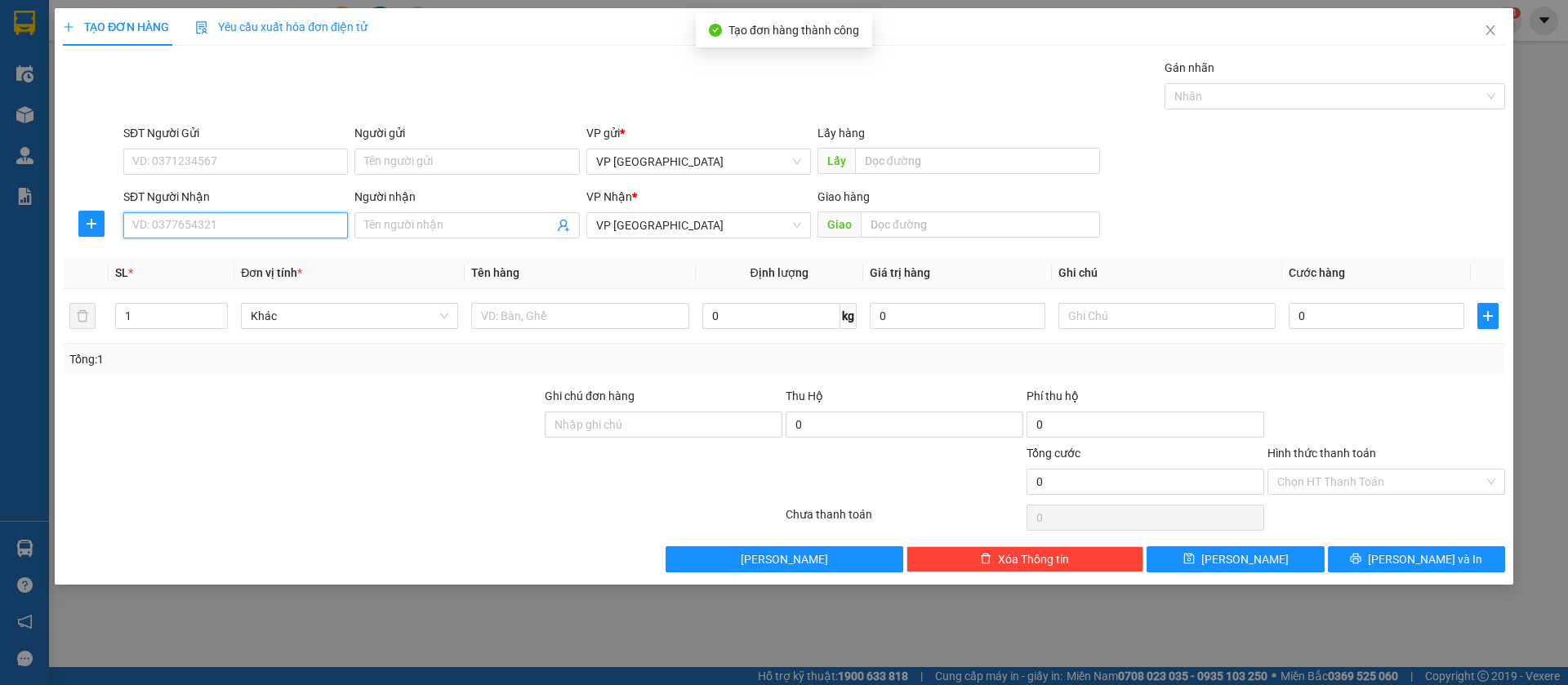
click at [264, 225] on input "SĐT Người Nhận" at bounding box center [236, 225] width 225 height 26
click at [1491, 26] on icon "close" at bounding box center [1490, 29] width 13 height 13
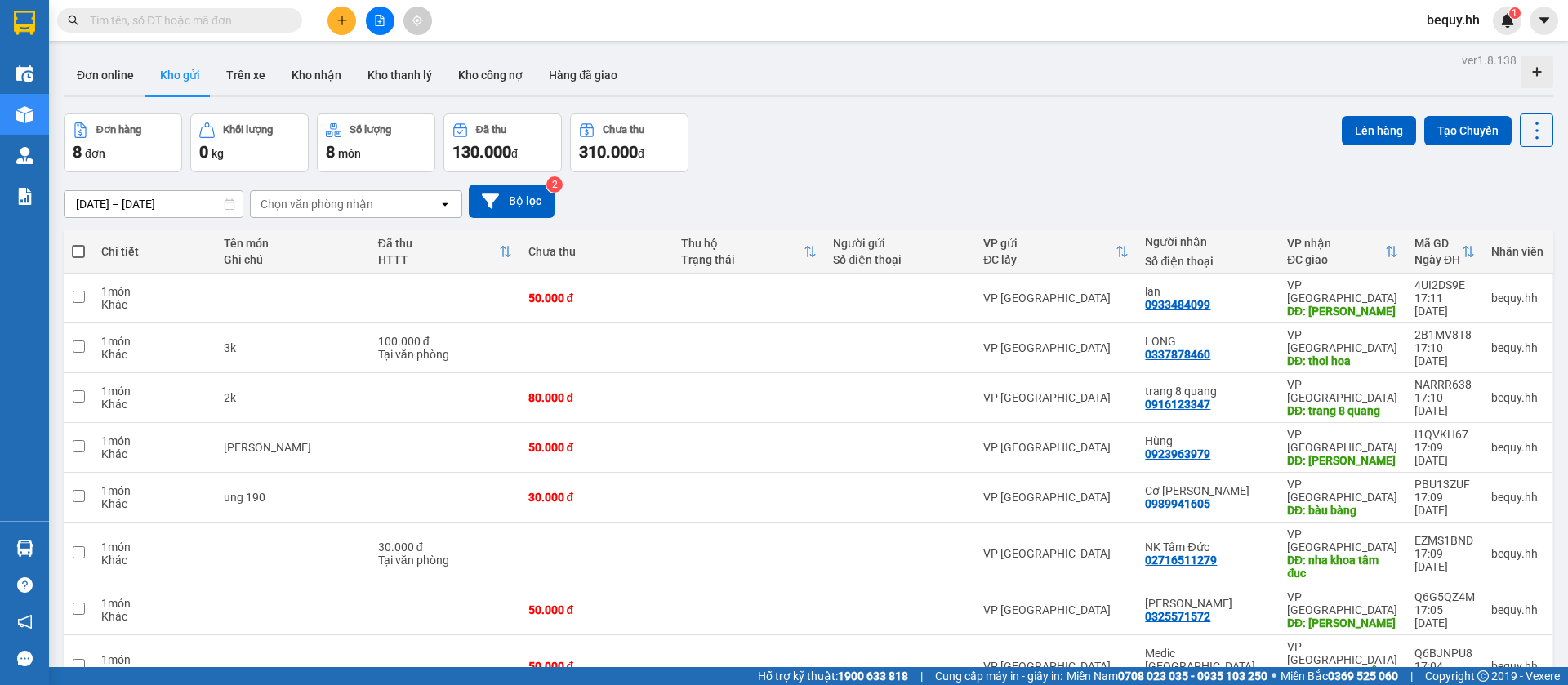
click at [76, 247] on span at bounding box center [77, 251] width 13 height 13
click at [78, 244] on input "checkbox" at bounding box center [78, 244] width 0 height 0
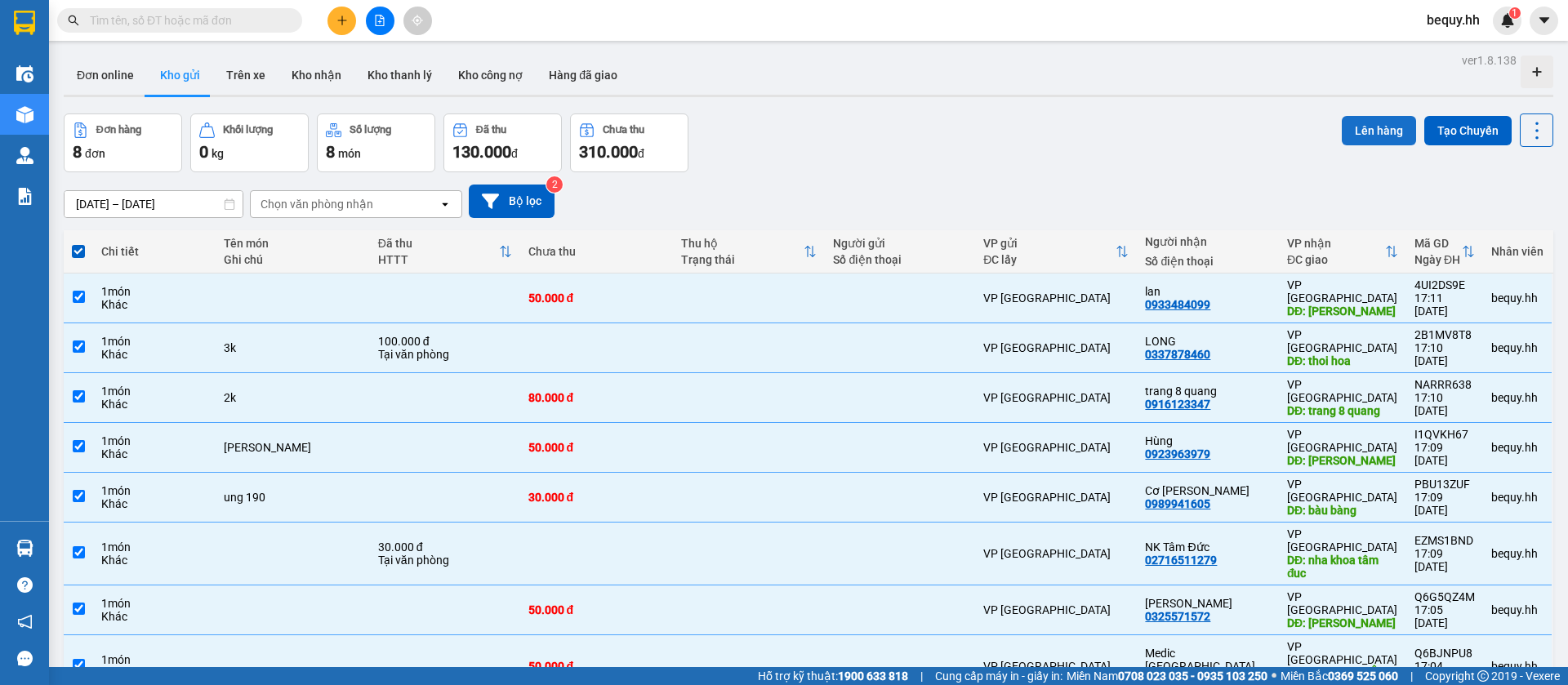
click at [1356, 127] on button "Lên hàng" at bounding box center [1379, 131] width 74 height 29
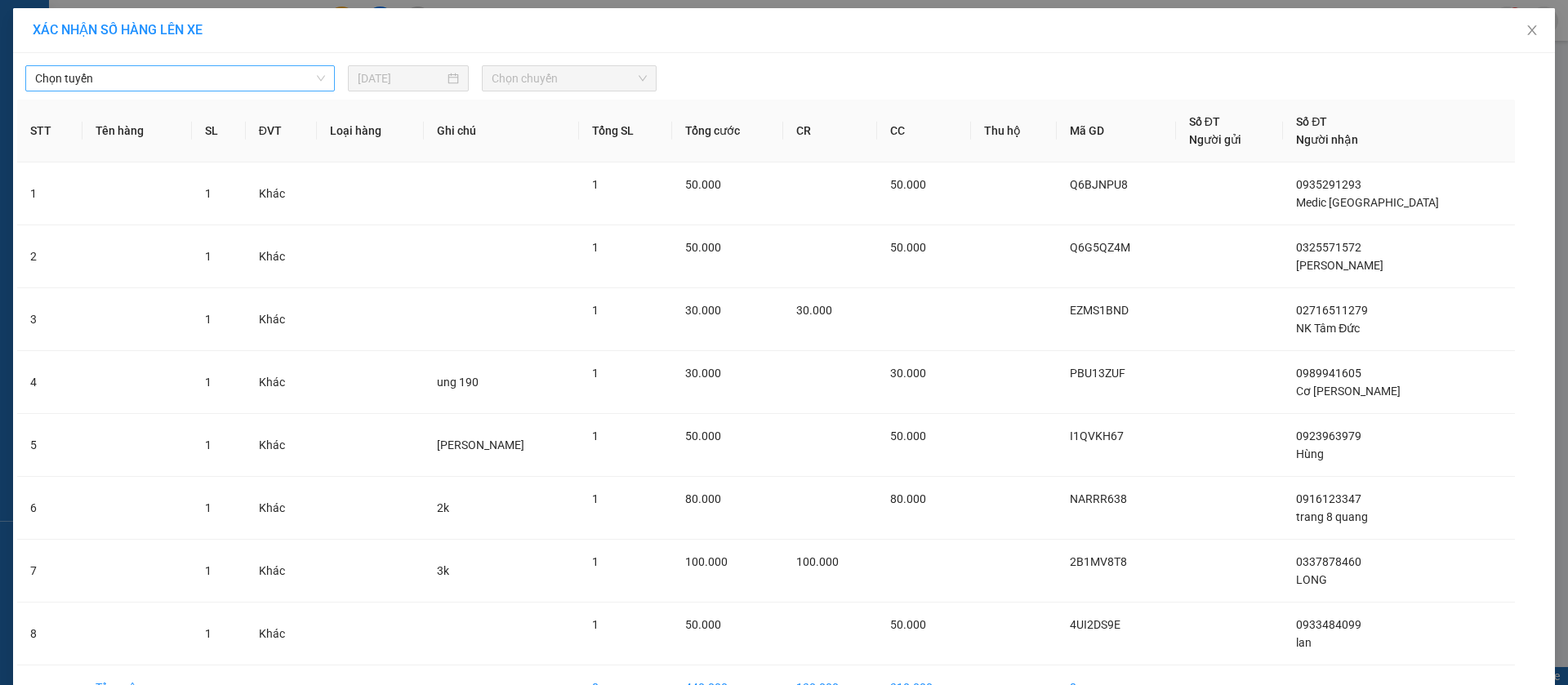
click at [267, 76] on span "Chọn tuyến" at bounding box center [180, 78] width 290 height 24
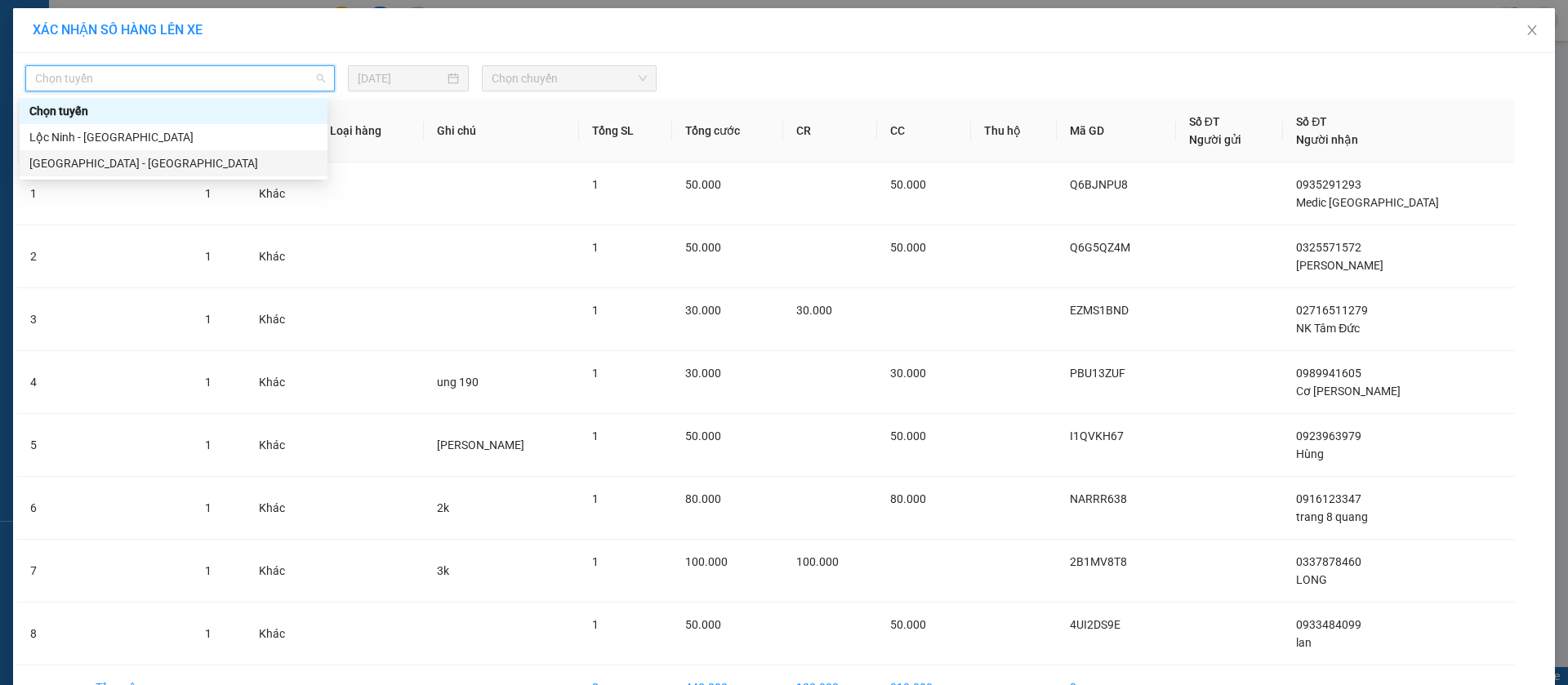
click at [180, 165] on div "[GEOGRAPHIC_DATA] - [GEOGRAPHIC_DATA]" at bounding box center [173, 163] width 289 height 18
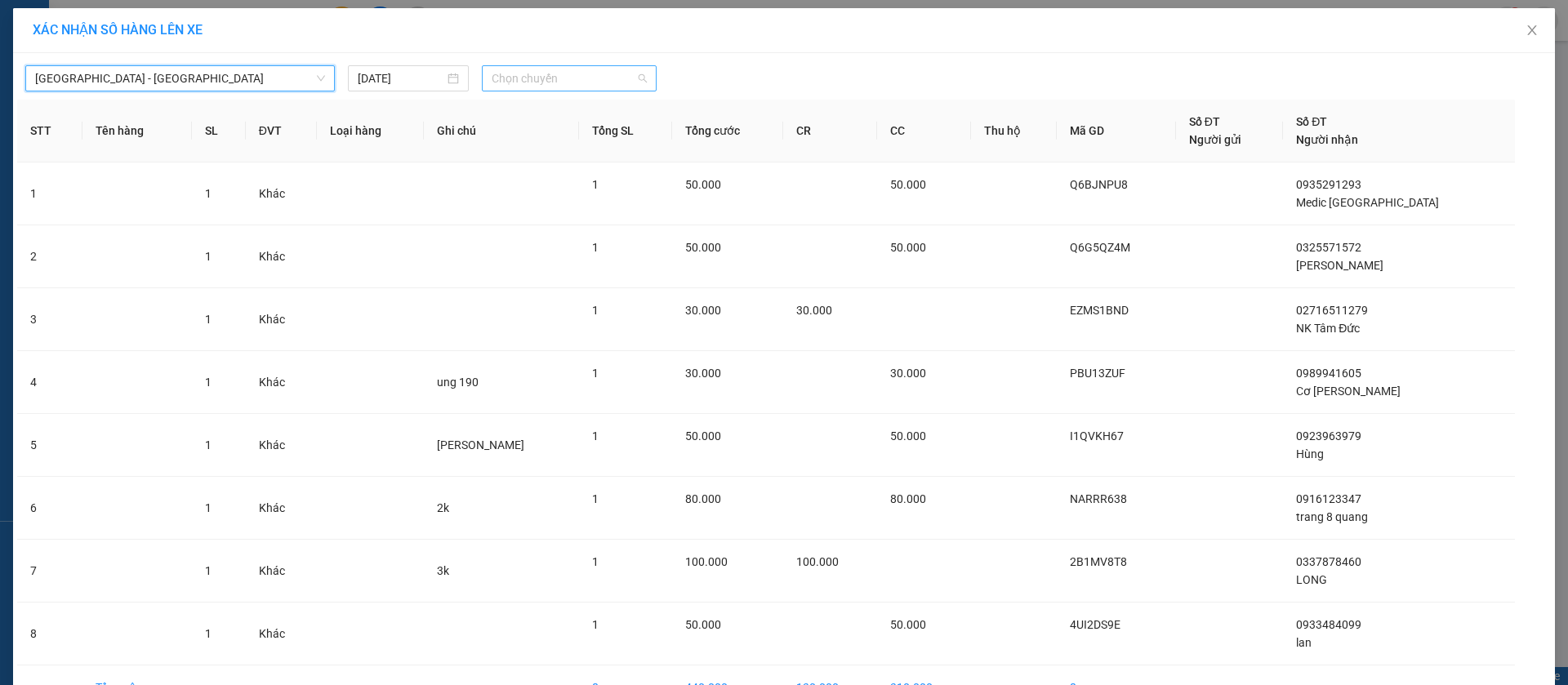
click at [528, 83] on span "Chọn chuyến" at bounding box center [569, 78] width 156 height 24
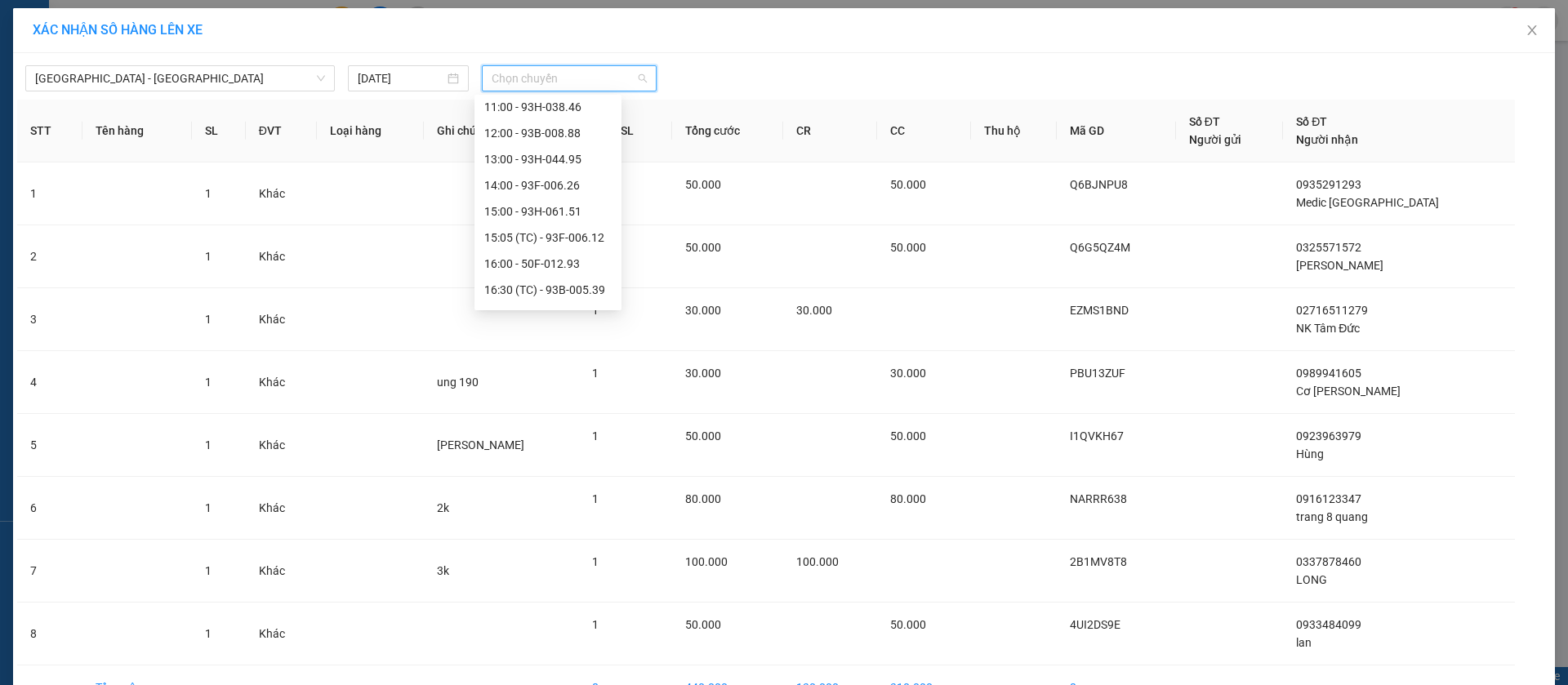
scroll to position [245, 0]
click at [565, 231] on div "16:30 (TC) - 93B-005.39" at bounding box center [548, 232] width 127 height 18
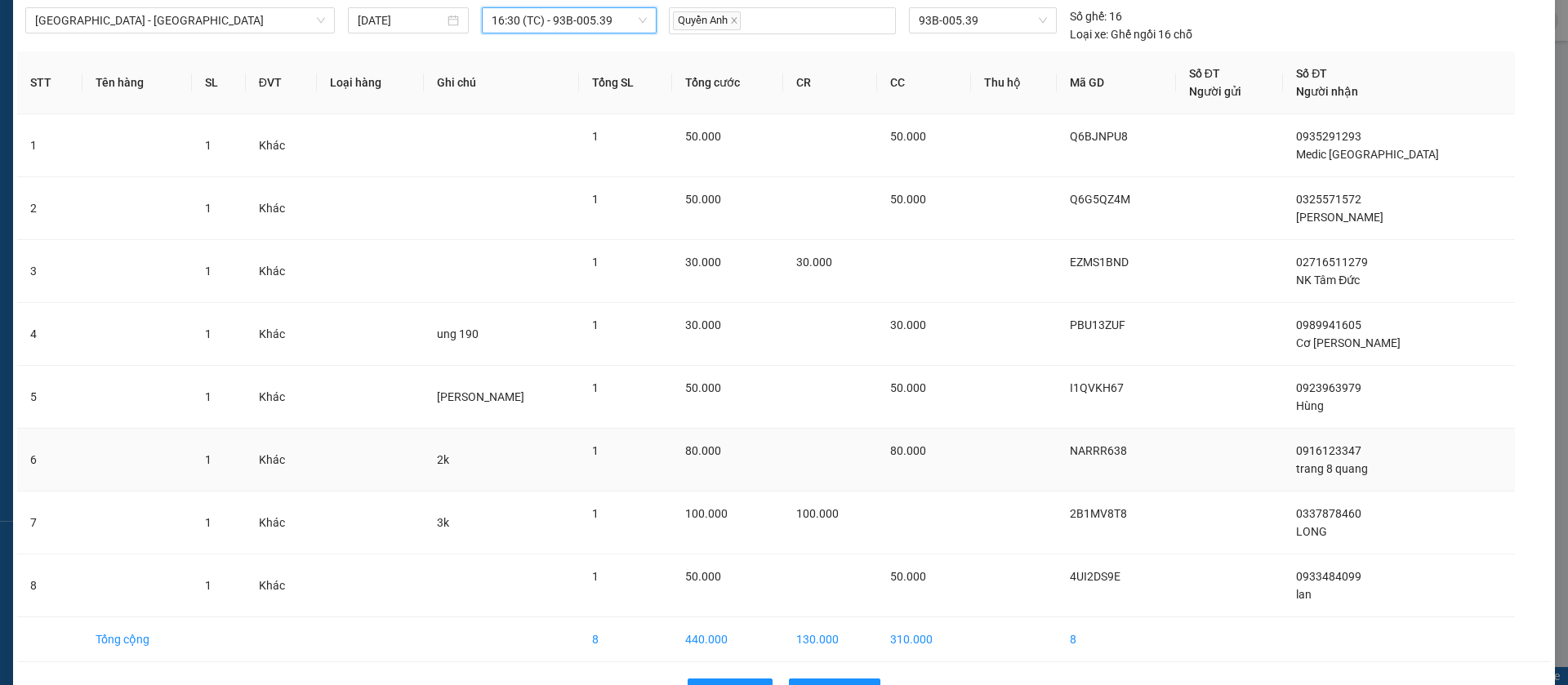
scroll to position [110, 0]
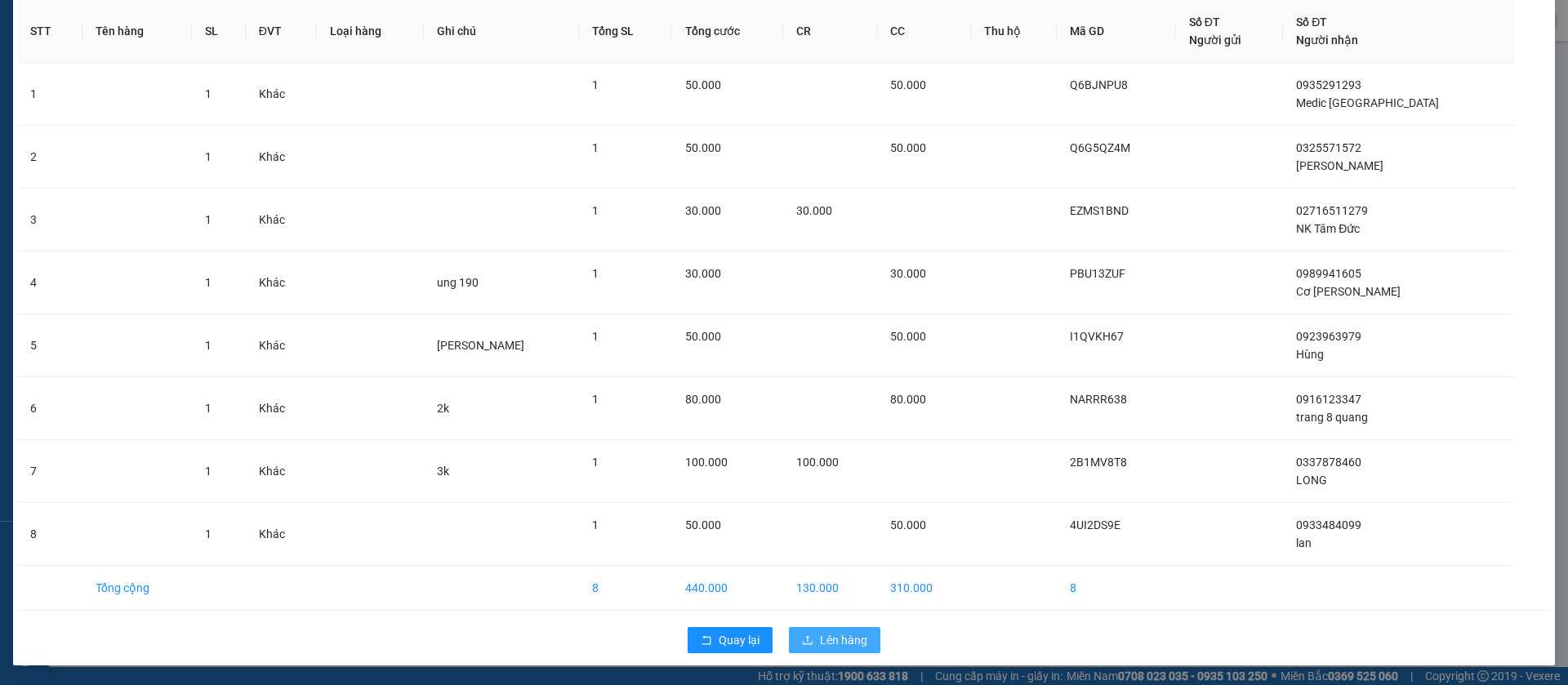
click at [847, 643] on span "Lên hàng" at bounding box center [843, 640] width 47 height 18
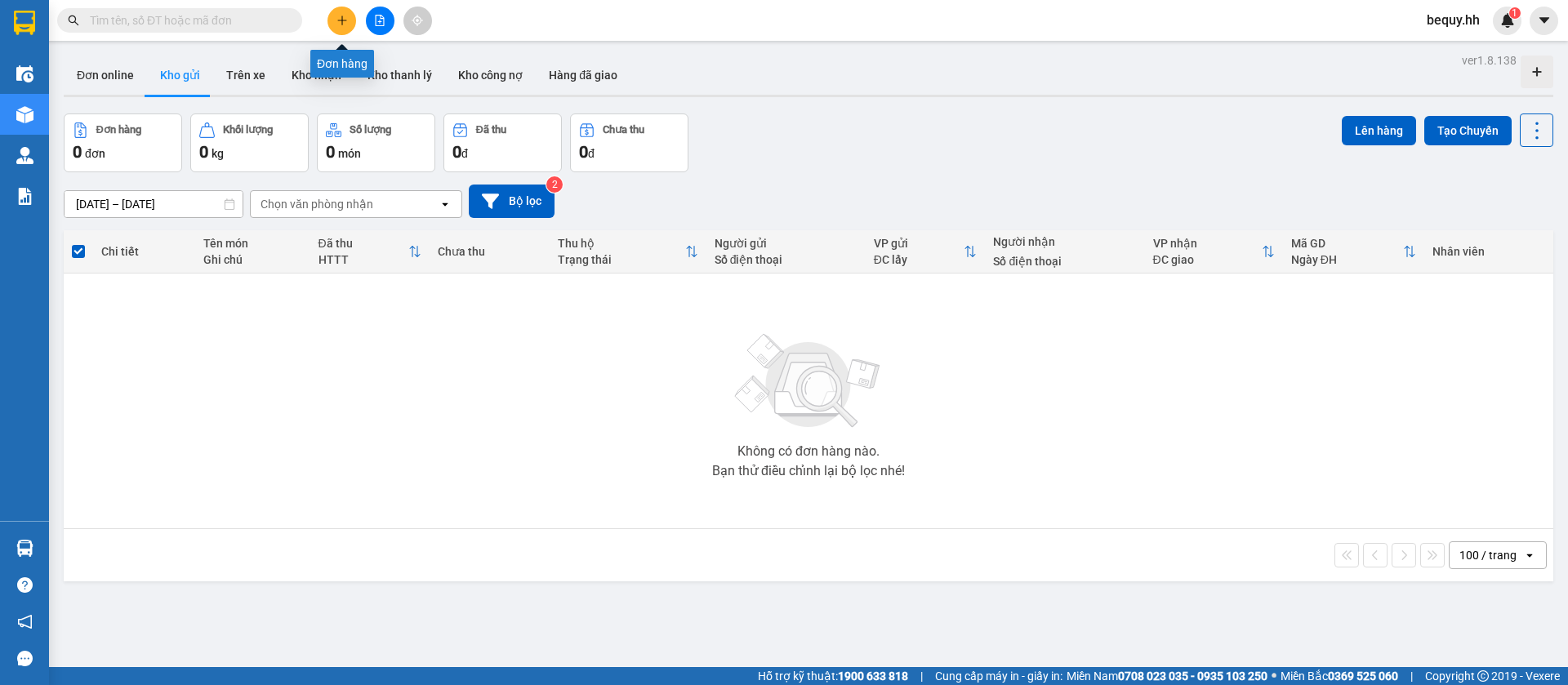
click at [332, 15] on button at bounding box center [341, 21] width 28 height 28
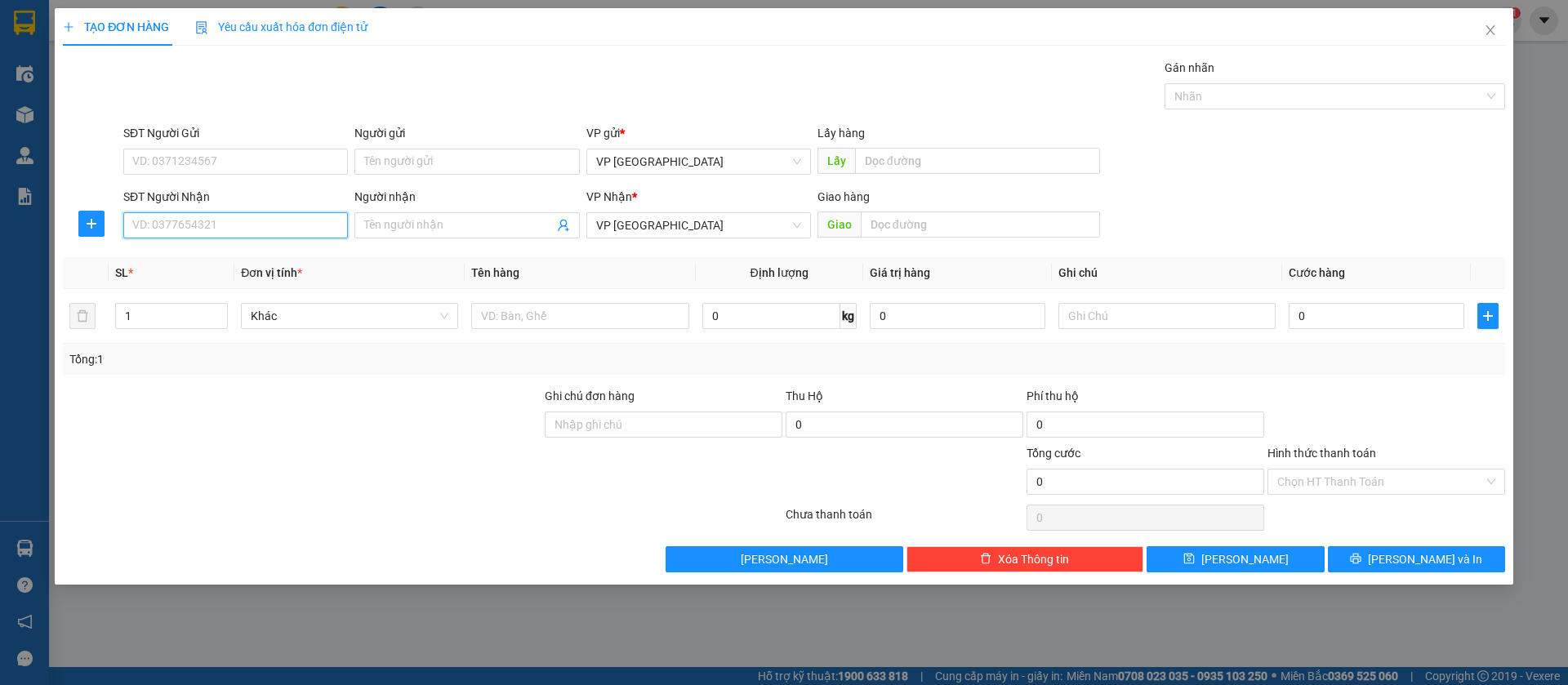
click at [306, 220] on input "SĐT Người Nhận" at bounding box center [236, 225] width 225 height 26
click at [296, 250] on div "0977777379 - Khánh Thi" at bounding box center [236, 258] width 205 height 18
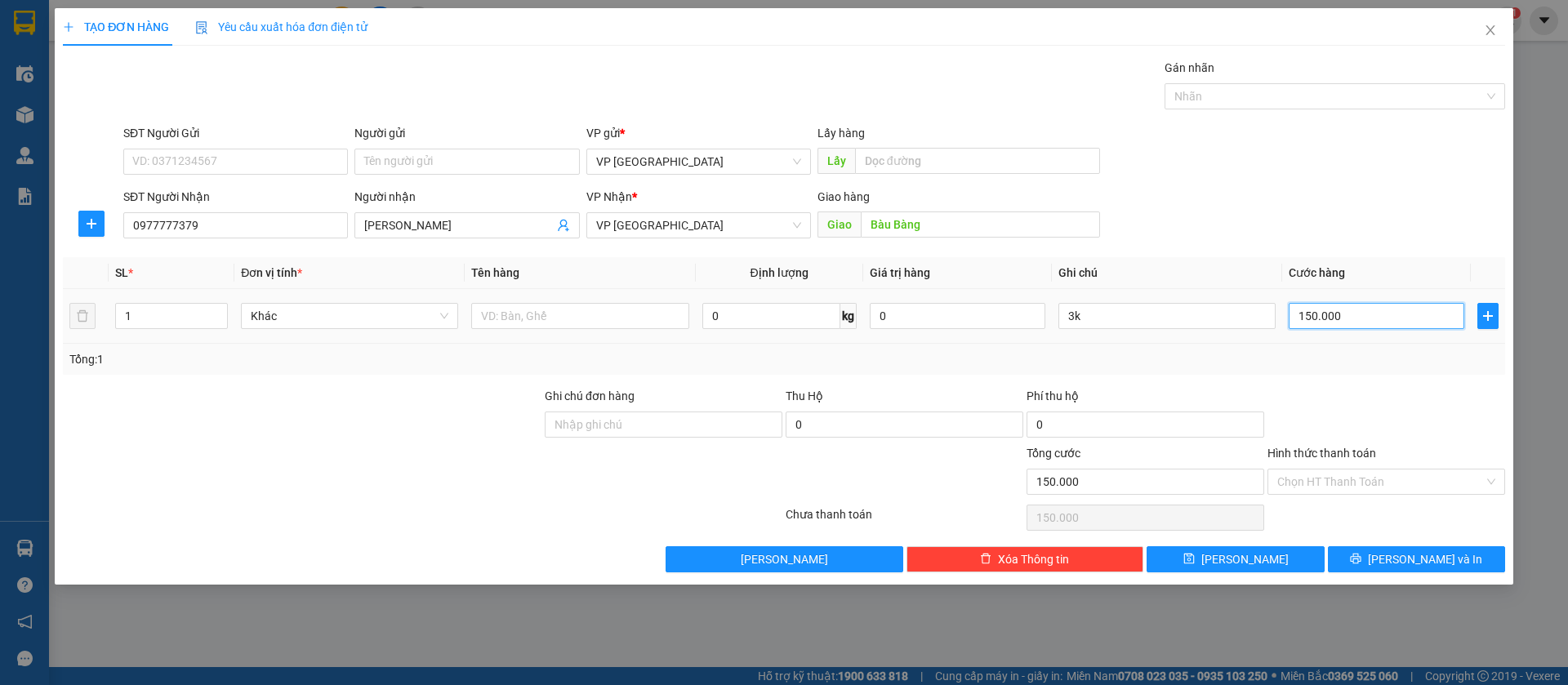
click at [1364, 316] on input "150.000" at bounding box center [1375, 316] width 175 height 26
click at [1154, 311] on input "3k" at bounding box center [1167, 316] width 217 height 26
click at [1194, 558] on icon "save" at bounding box center [1189, 559] width 12 height 12
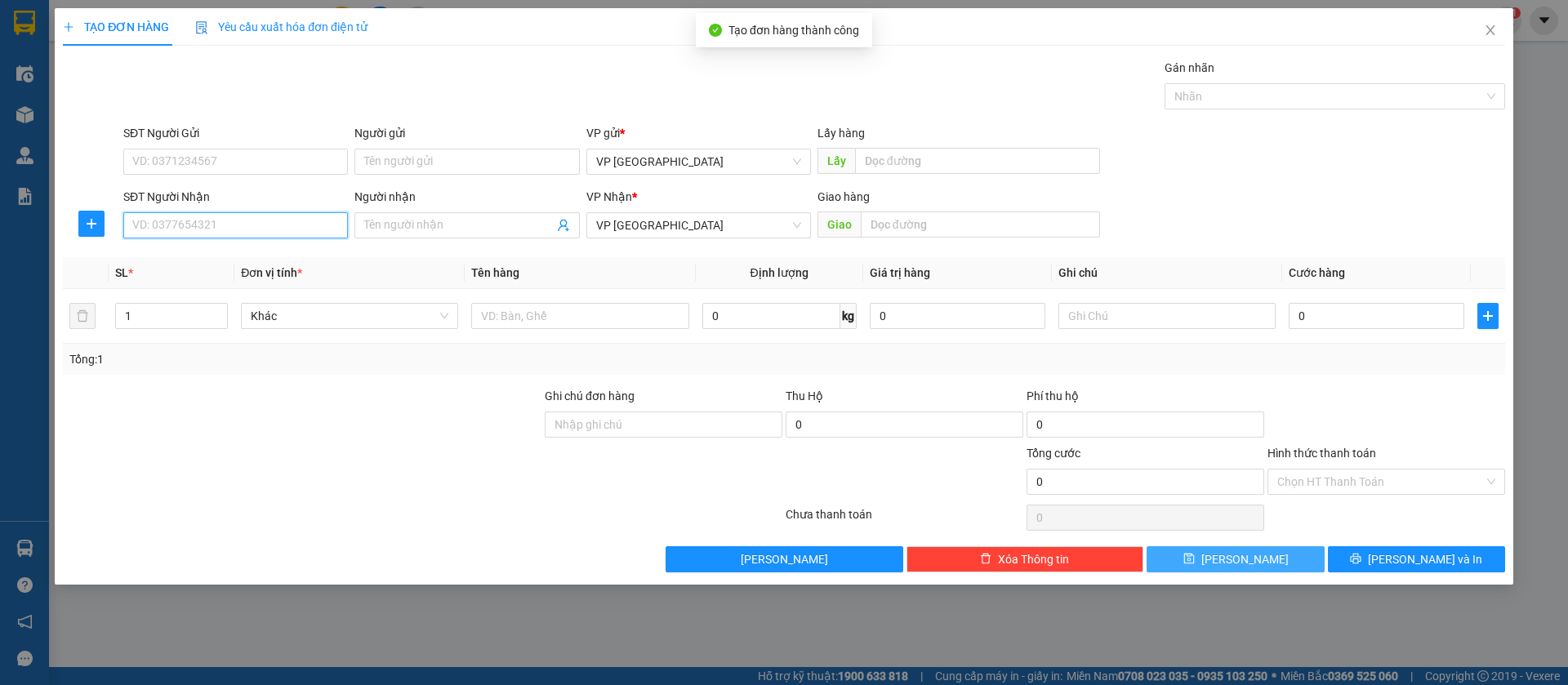
click at [255, 212] on input "SĐT Người Nhận" at bounding box center [236, 225] width 225 height 26
click at [251, 222] on input "SĐT Người Nhận" at bounding box center [236, 225] width 225 height 26
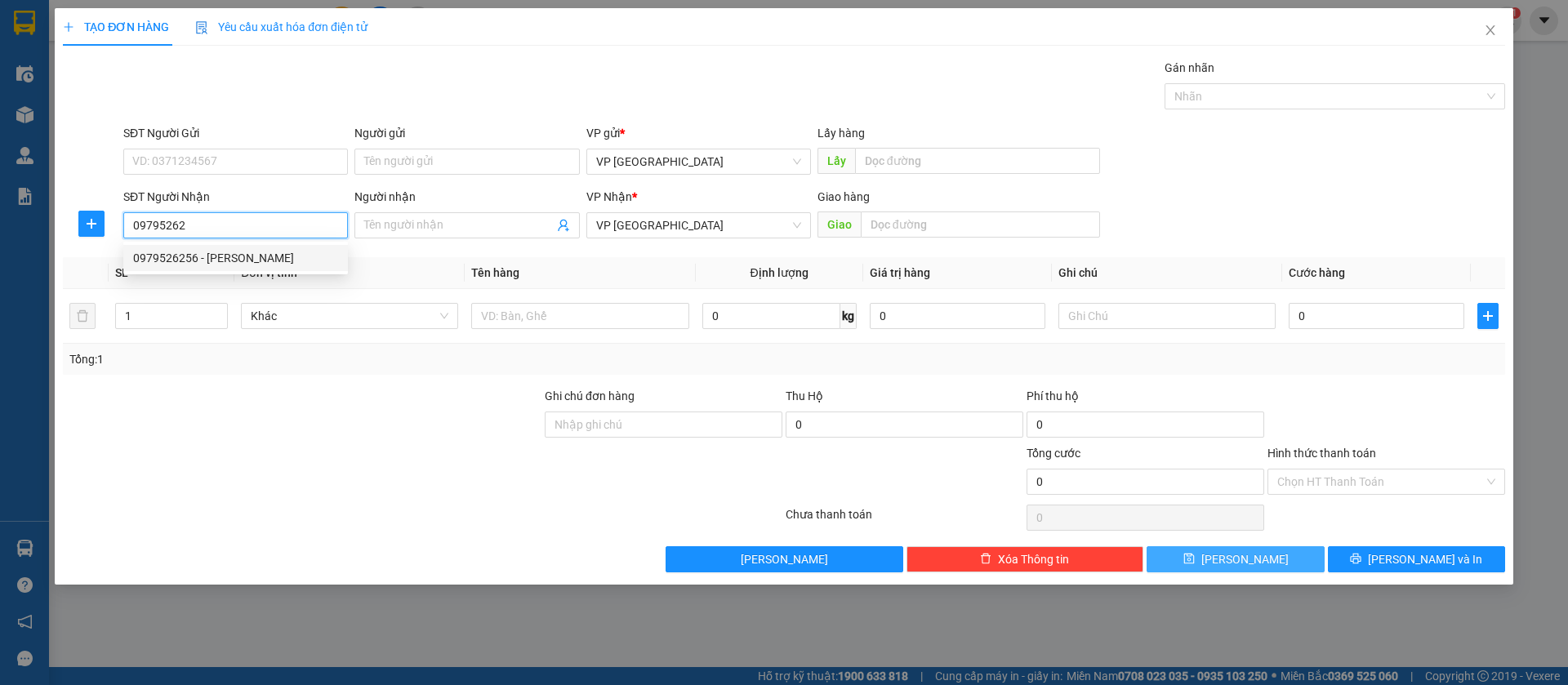
click at [266, 260] on div "0979526256 - Hoàng Thi" at bounding box center [236, 258] width 205 height 18
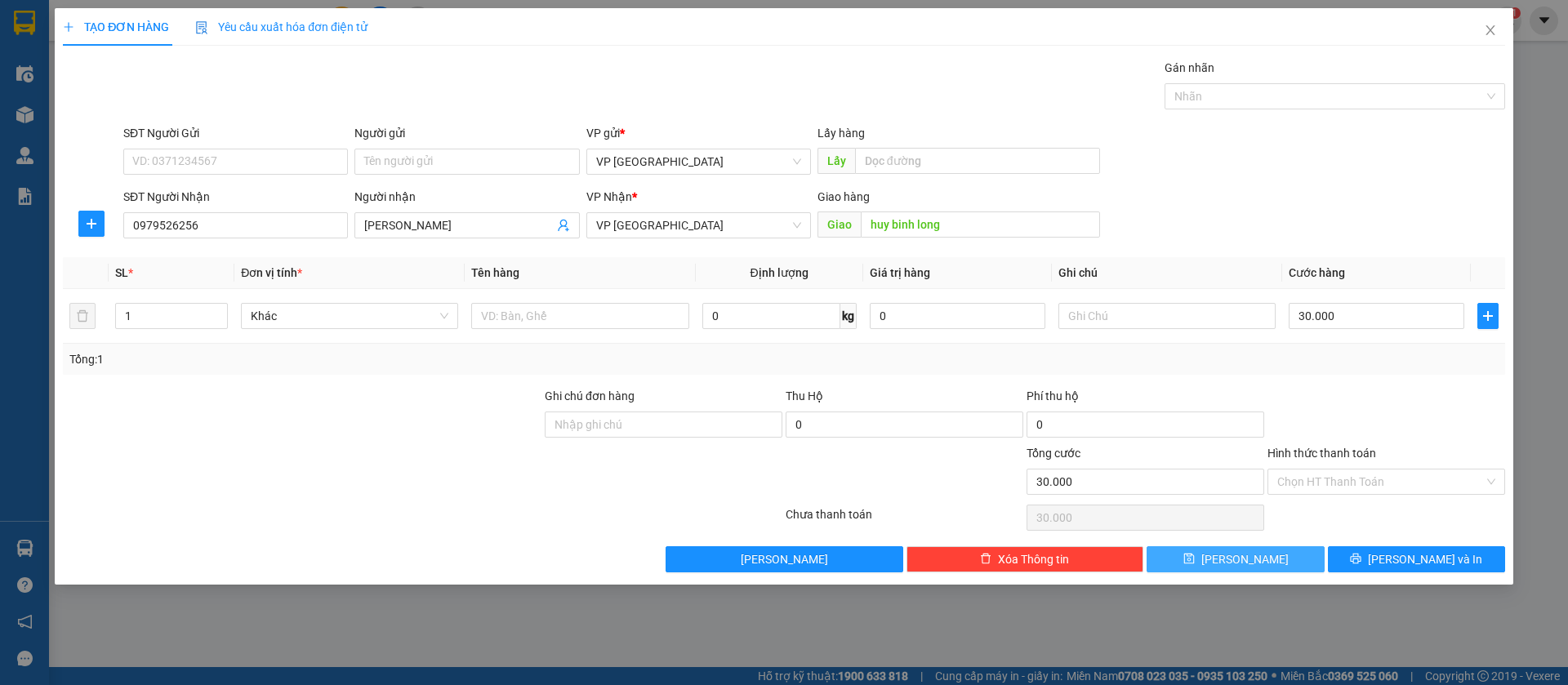
click at [1230, 559] on button "[PERSON_NAME]" at bounding box center [1234, 559] width 177 height 26
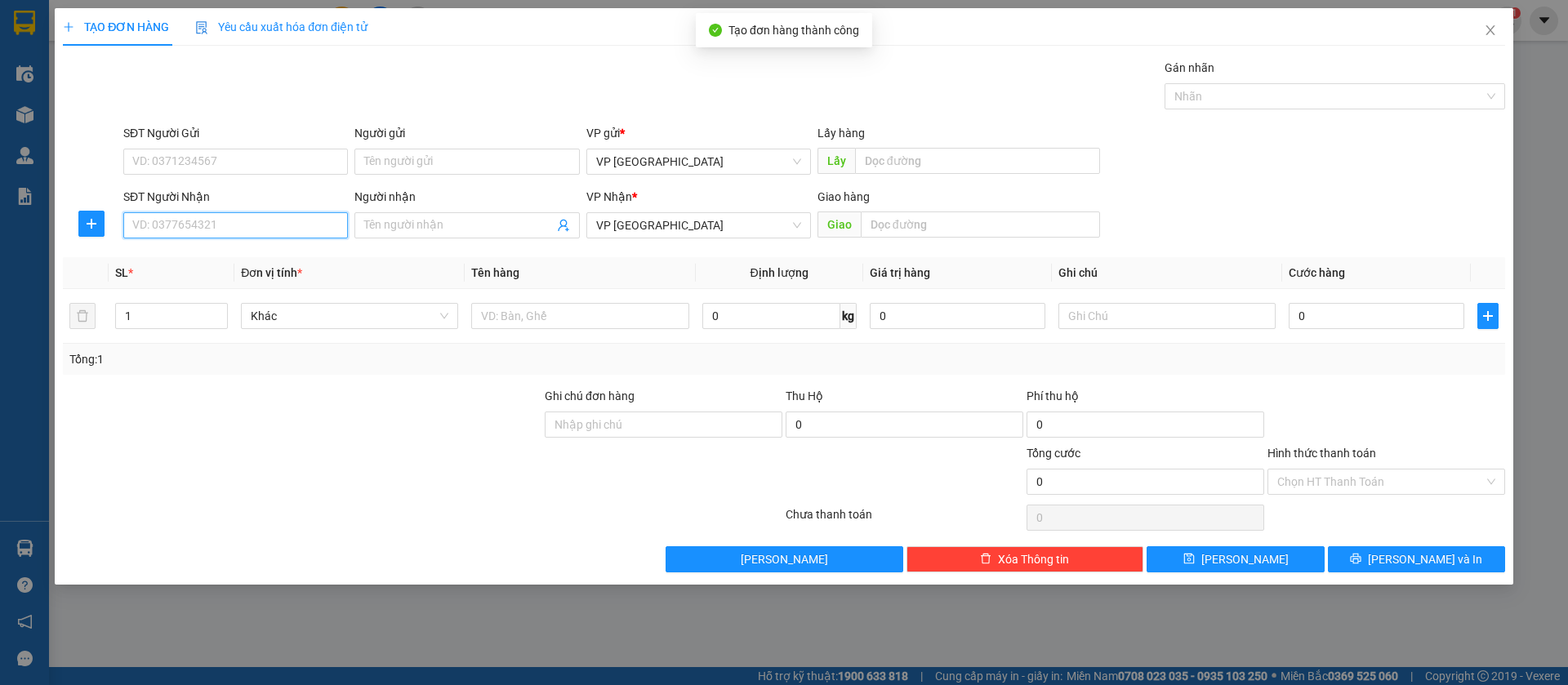
click at [308, 221] on input "SĐT Người Nhận" at bounding box center [236, 225] width 225 height 26
click at [292, 250] on div "0963445777" at bounding box center [236, 258] width 205 height 18
click at [713, 233] on span "VP [GEOGRAPHIC_DATA]" at bounding box center [698, 225] width 205 height 24
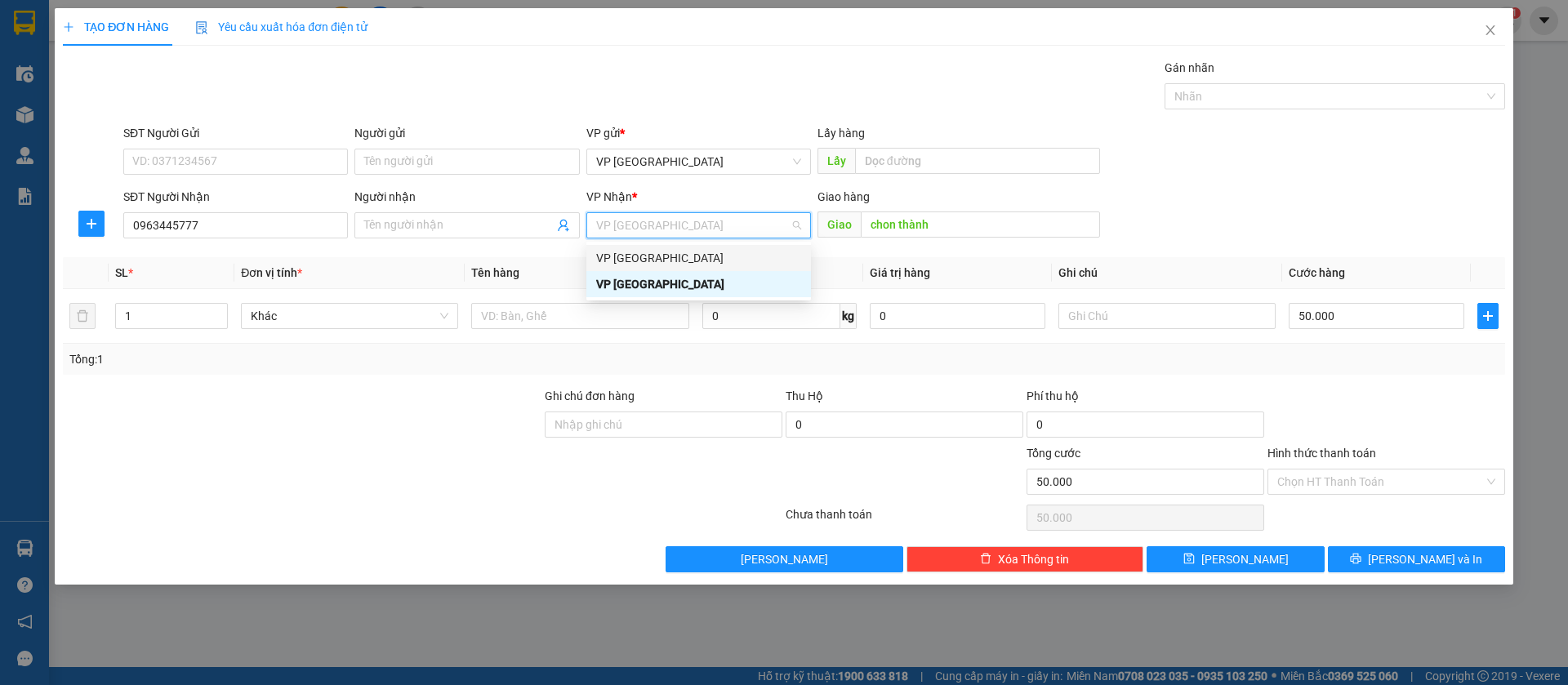
click at [694, 263] on div "VP [GEOGRAPHIC_DATA]" at bounding box center [698, 258] width 205 height 18
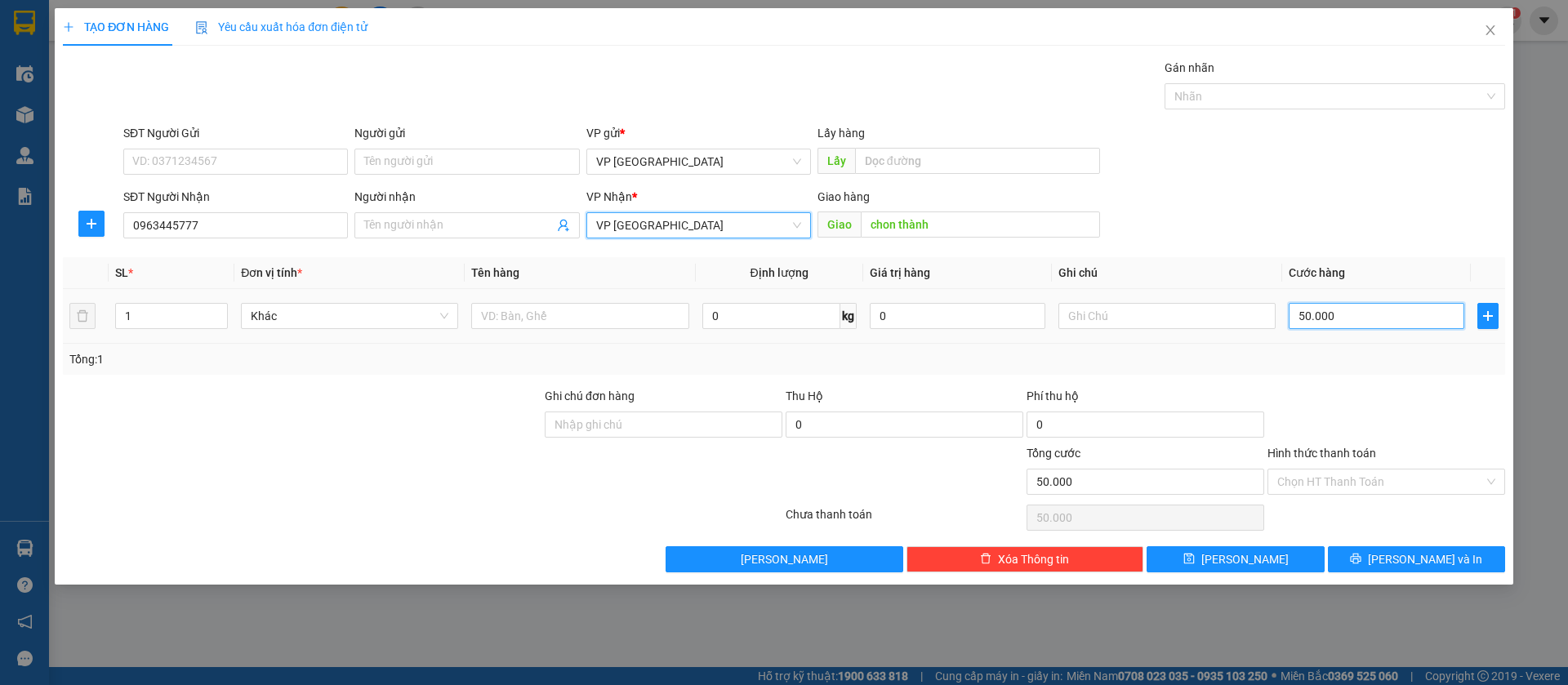
click at [1392, 309] on input "50.000" at bounding box center [1375, 316] width 175 height 26
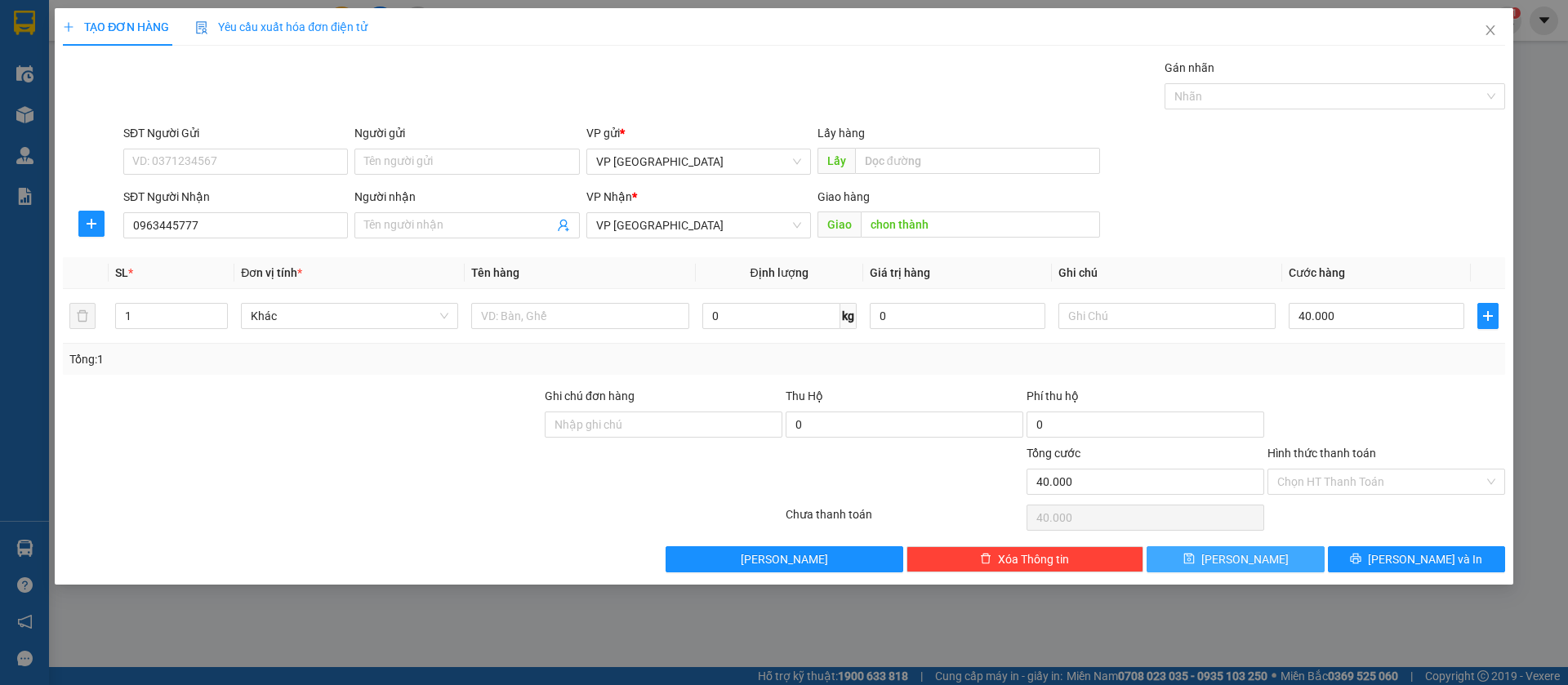
click at [1293, 552] on button "[PERSON_NAME]" at bounding box center [1234, 559] width 177 height 26
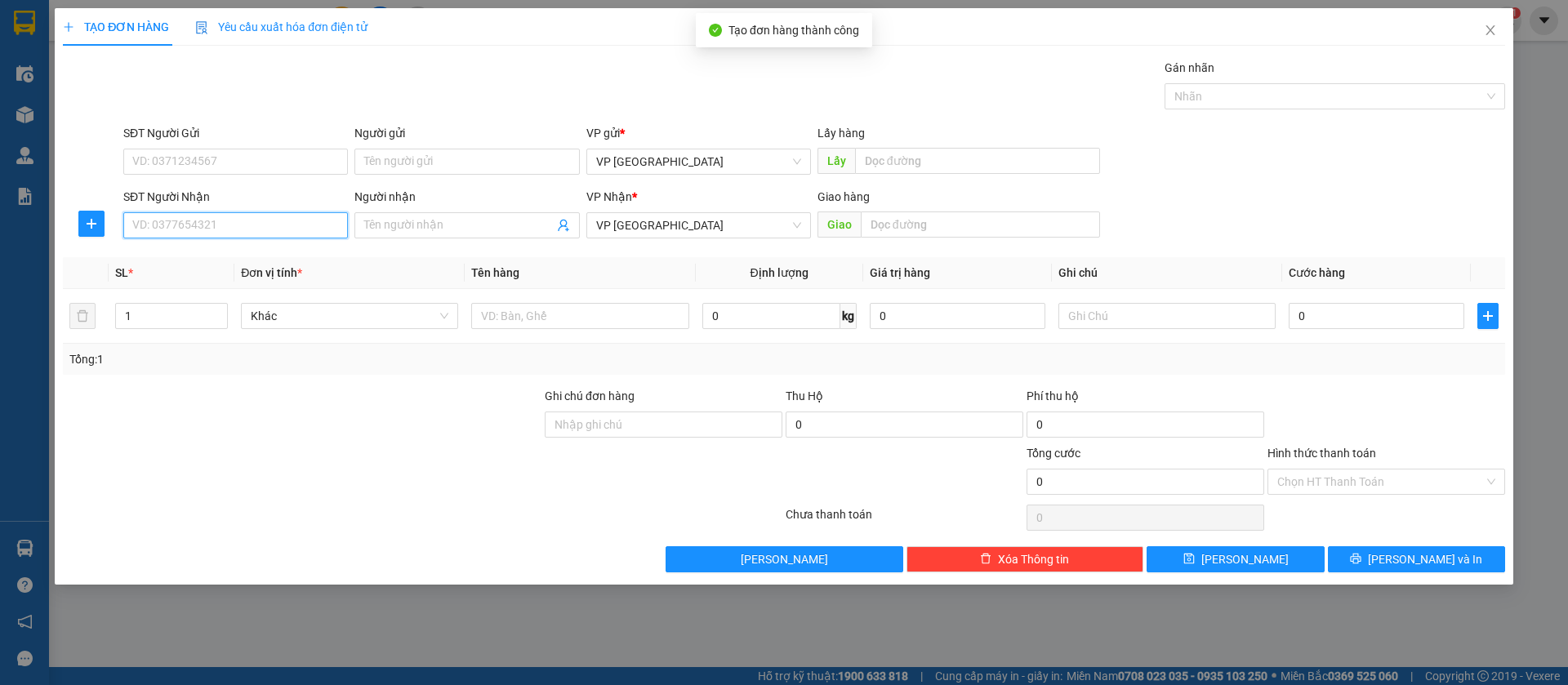
click at [319, 223] on input "SĐT Người Nhận" at bounding box center [236, 225] width 225 height 26
click at [319, 223] on input "0339910412" at bounding box center [236, 225] width 225 height 26
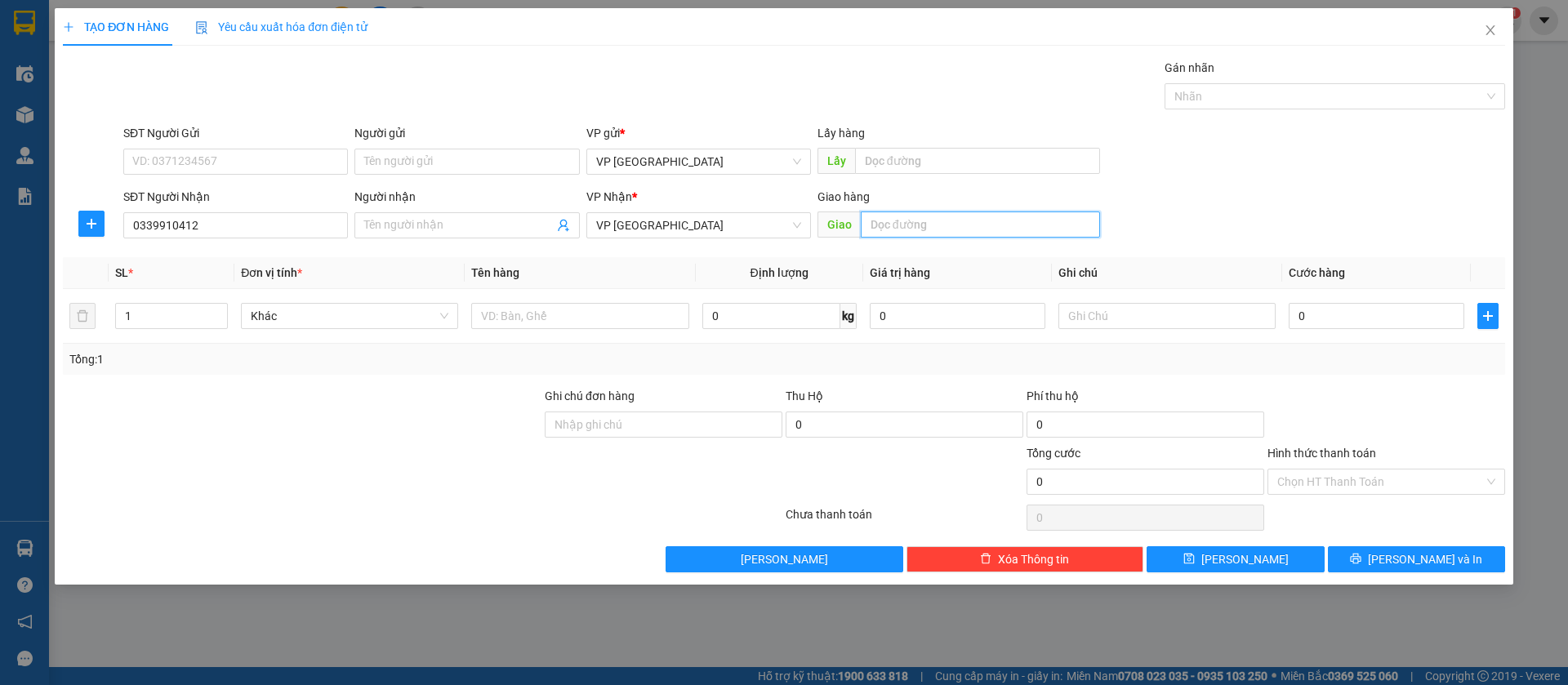
click at [897, 228] on input "text" at bounding box center [980, 224] width 240 height 26
click at [900, 228] on input "text" at bounding box center [980, 224] width 240 height 26
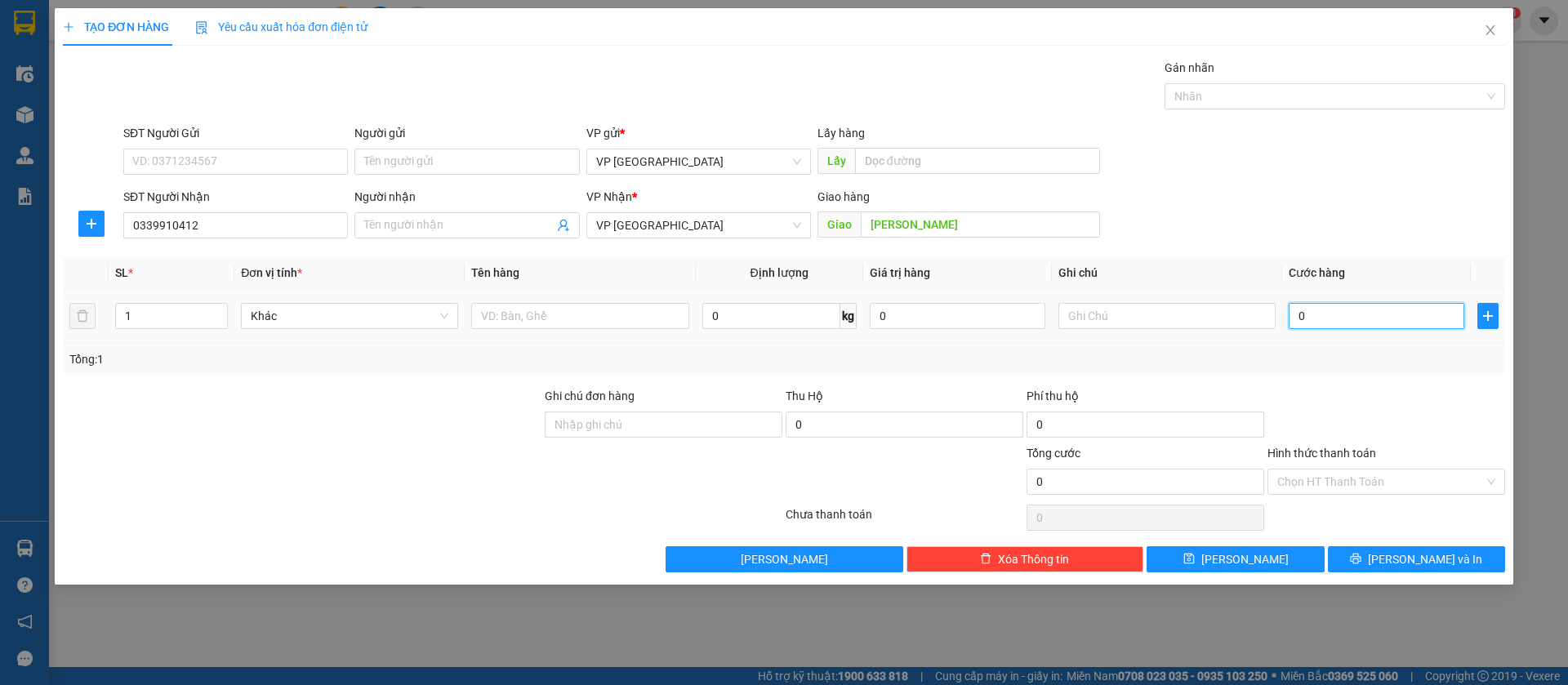
click at [1321, 306] on input "0" at bounding box center [1375, 316] width 175 height 26
click at [1261, 560] on button "[PERSON_NAME]" at bounding box center [1234, 559] width 177 height 26
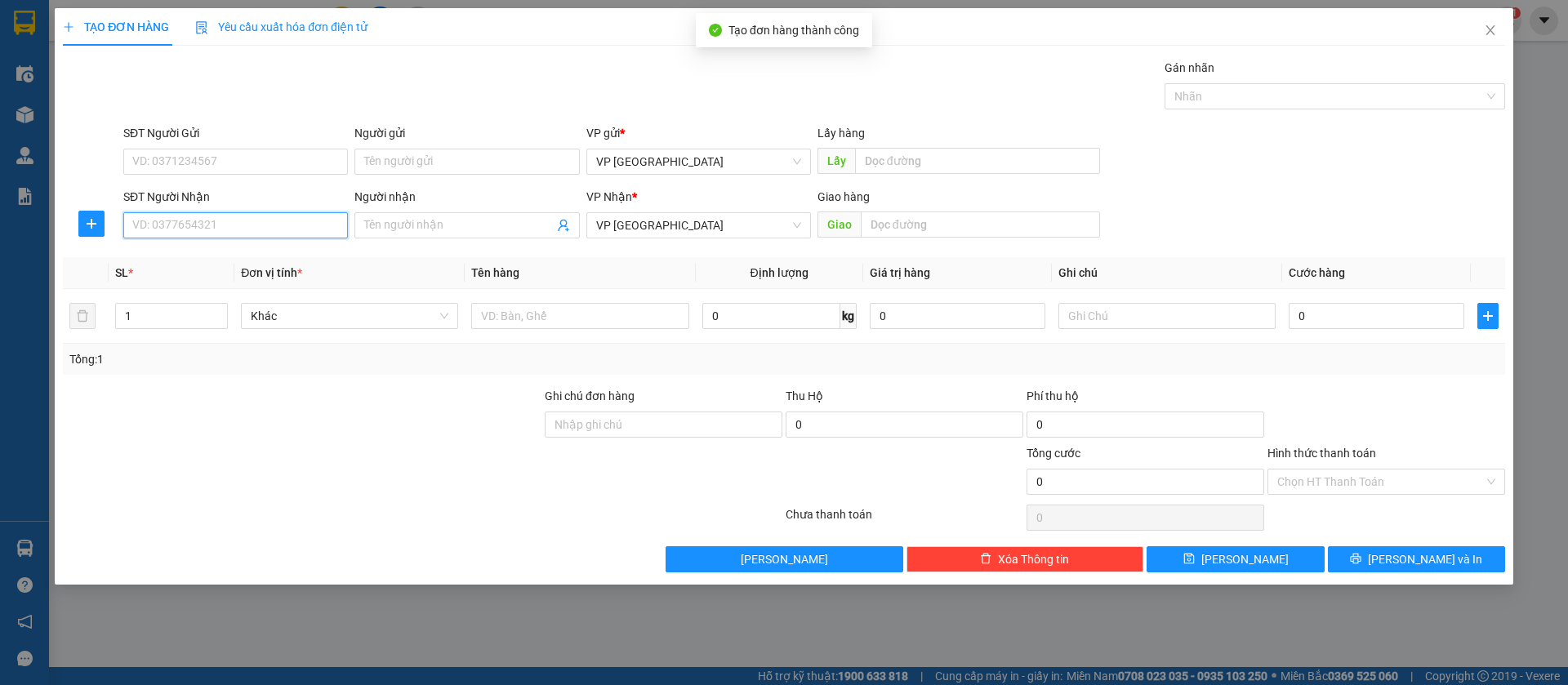
click at [287, 215] on input "SĐT Người Nhận" at bounding box center [236, 225] width 225 height 26
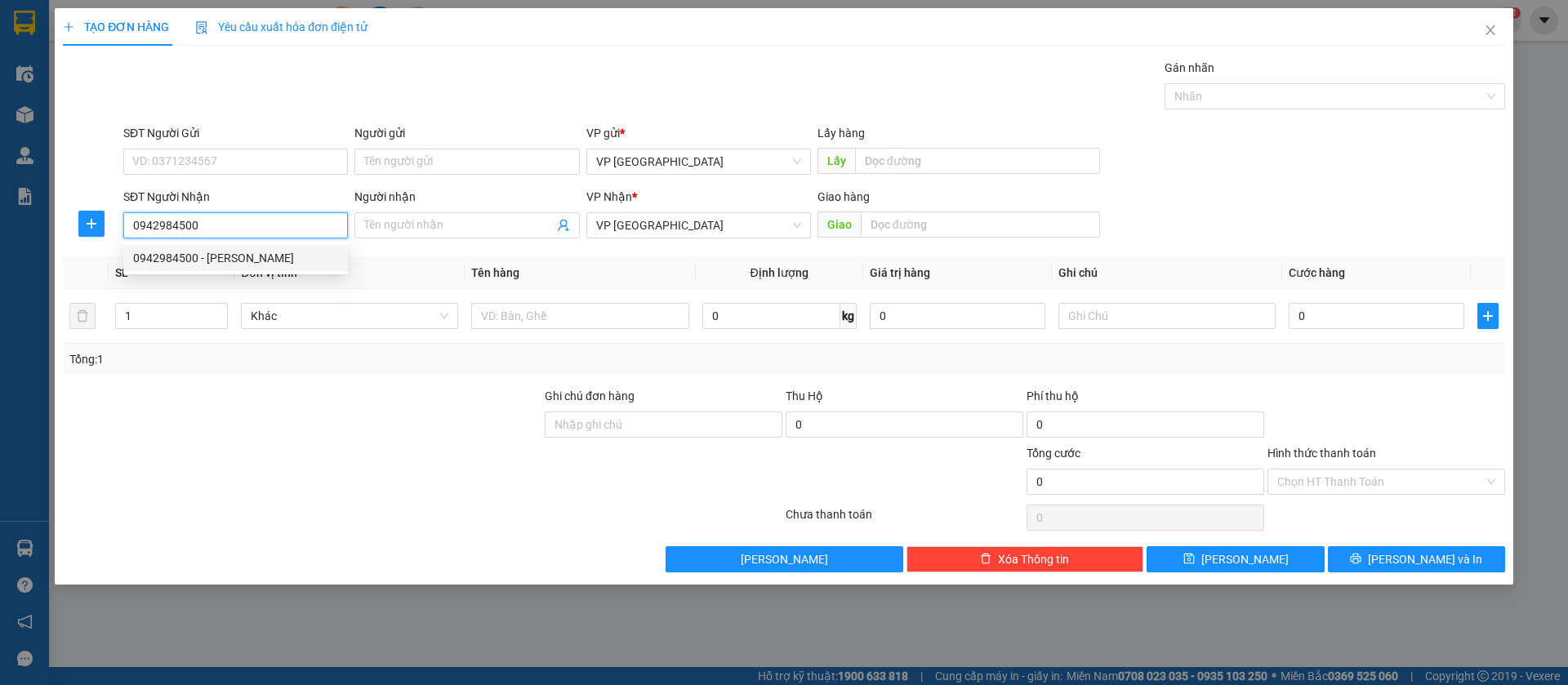
click at [292, 250] on div "0942984500 - Anh Sang" at bounding box center [236, 258] width 205 height 18
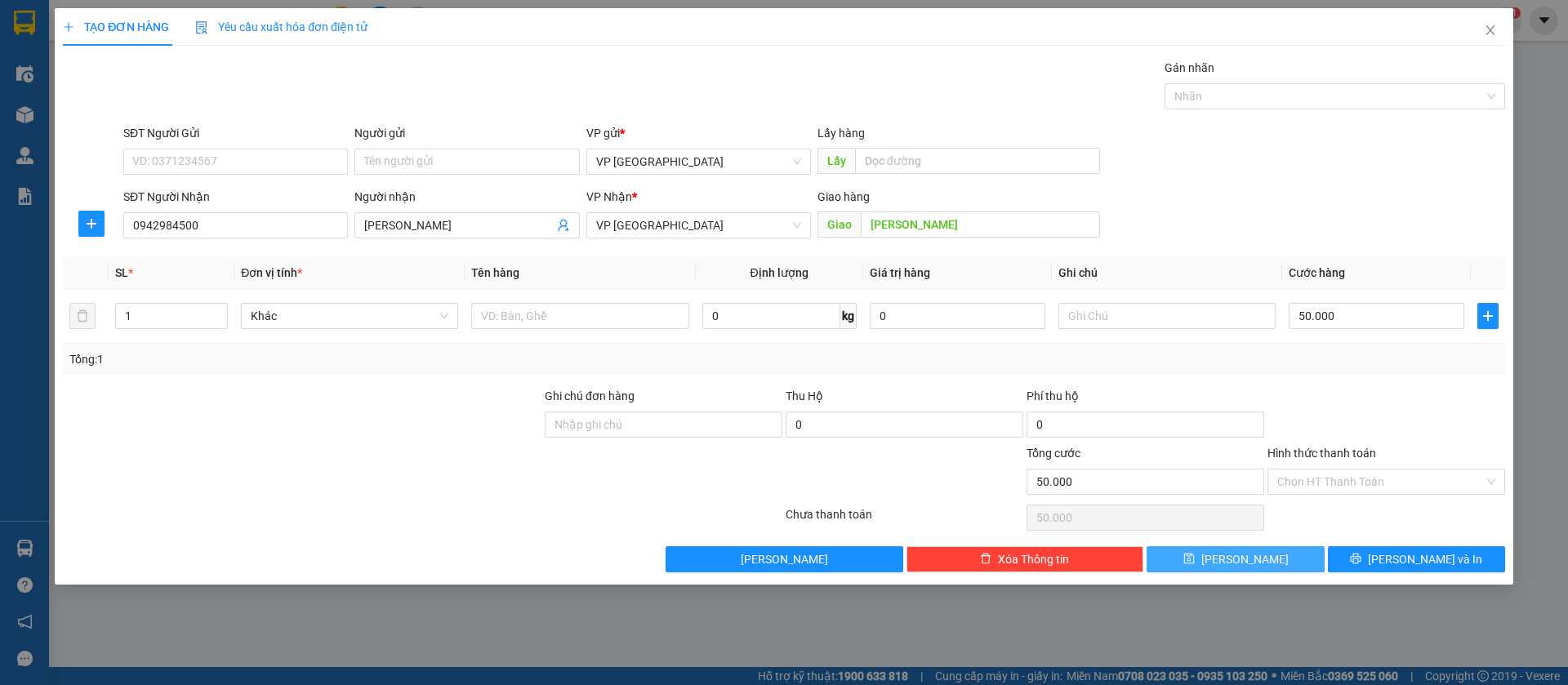
click at [1249, 561] on span "[PERSON_NAME]" at bounding box center [1244, 560] width 87 height 18
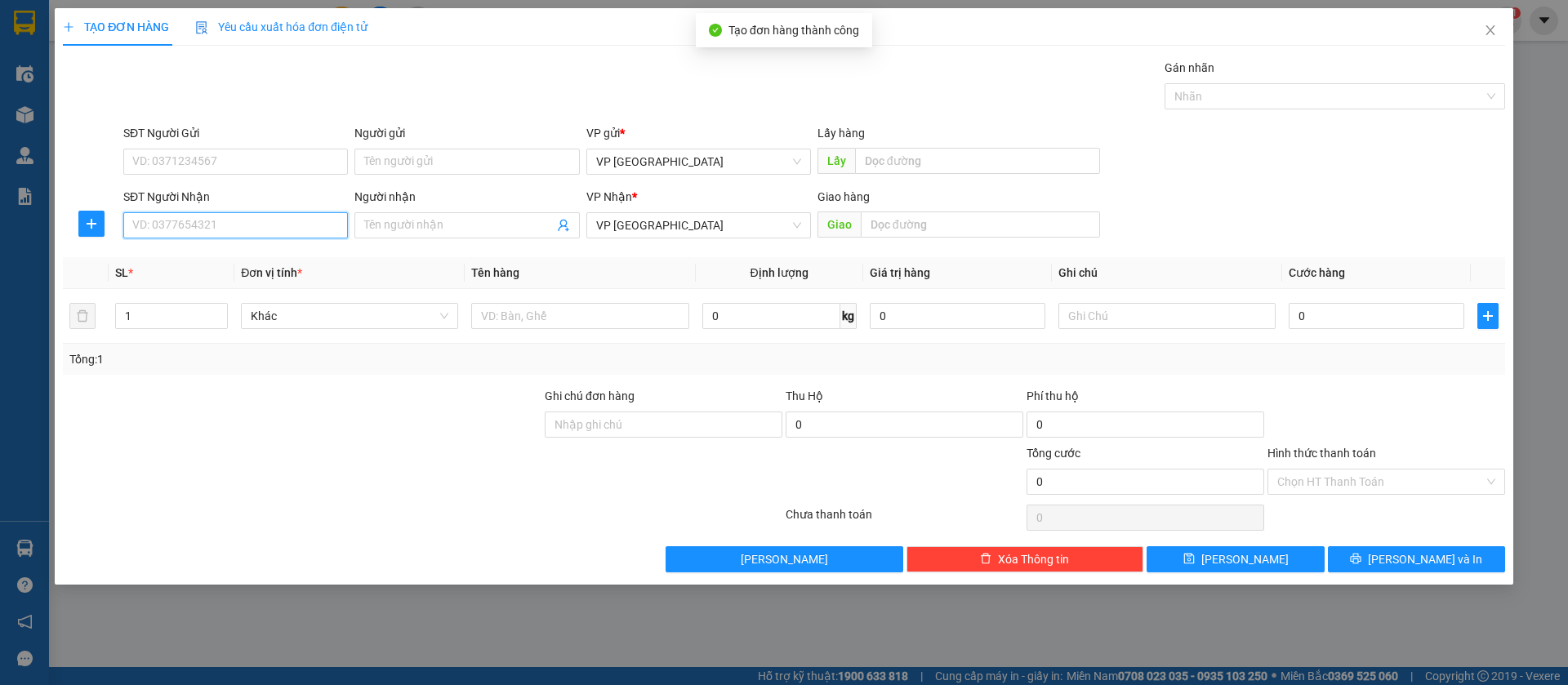
click at [202, 230] on input "SĐT Người Nhận" at bounding box center [236, 225] width 225 height 26
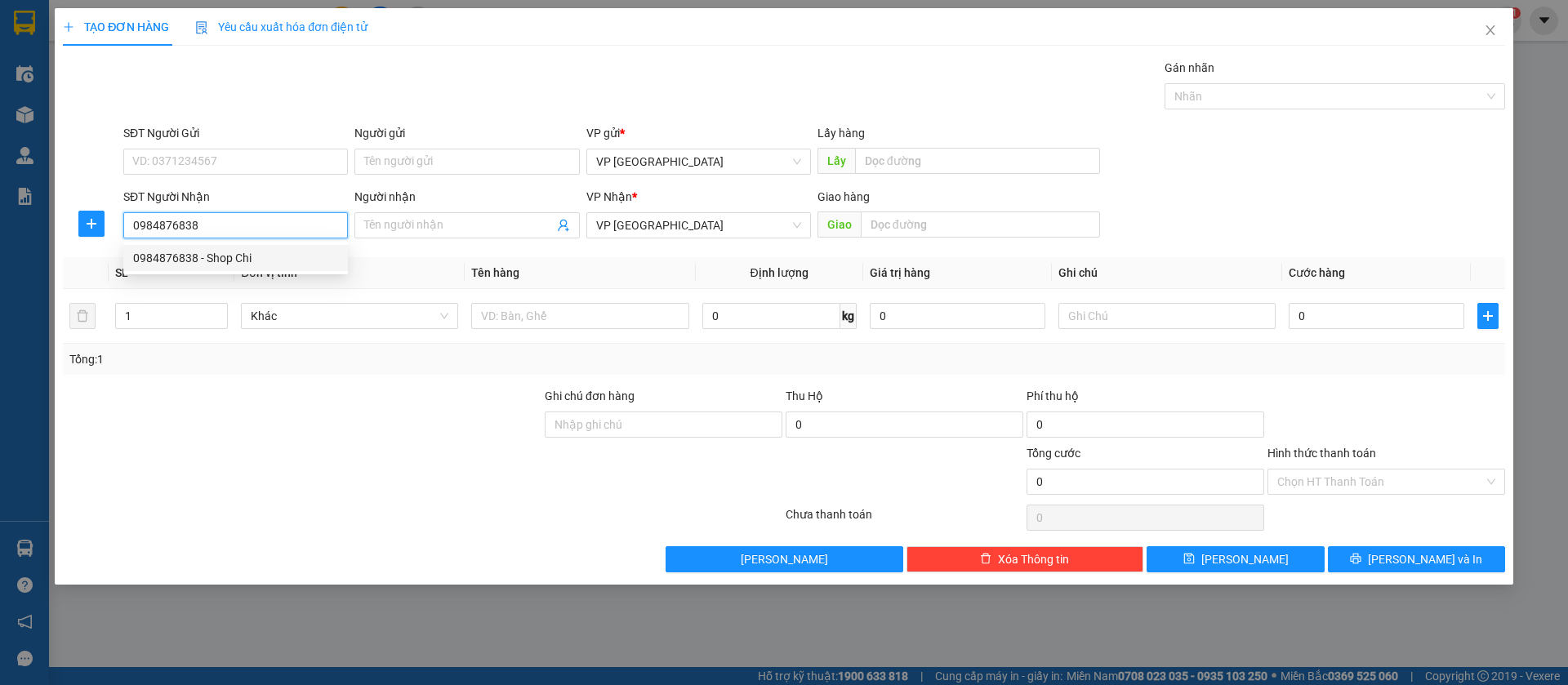
click at [233, 248] on div "0984876838 - Shop Chi" at bounding box center [236, 257] width 225 height 26
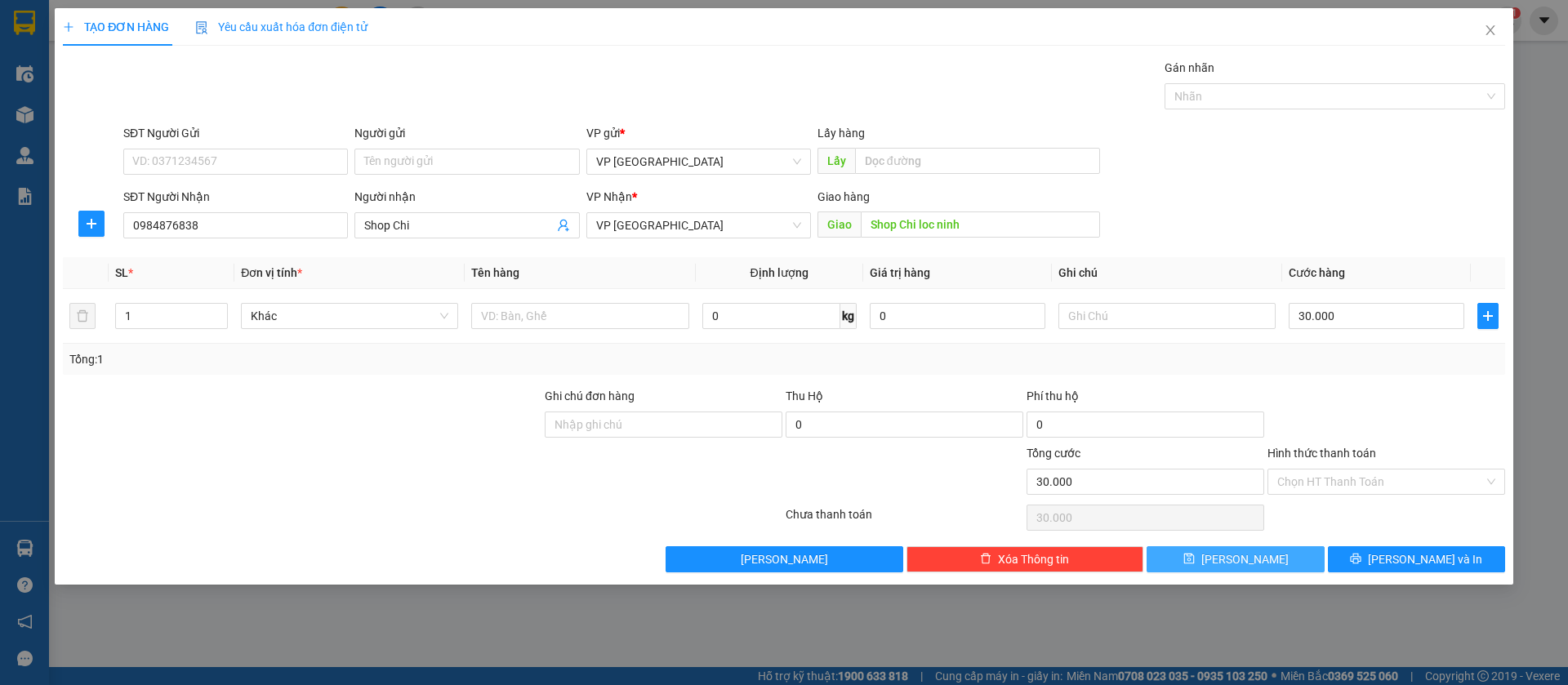
click at [1295, 560] on button "[PERSON_NAME]" at bounding box center [1234, 559] width 177 height 26
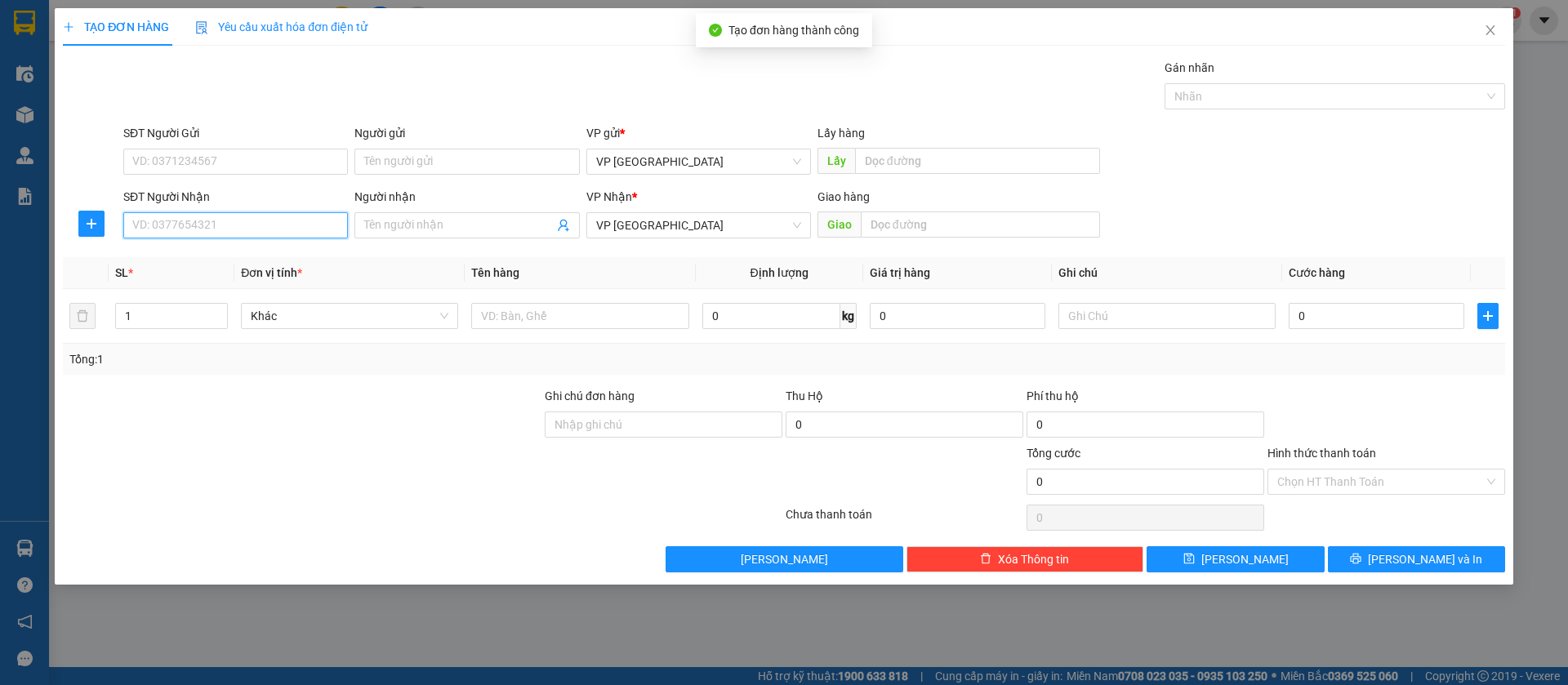
click at [274, 226] on input "SĐT Người Nhận" at bounding box center [236, 225] width 225 height 26
click at [234, 223] on input "039521985" at bounding box center [236, 225] width 225 height 26
click at [165, 224] on input "039521985" at bounding box center [236, 225] width 225 height 26
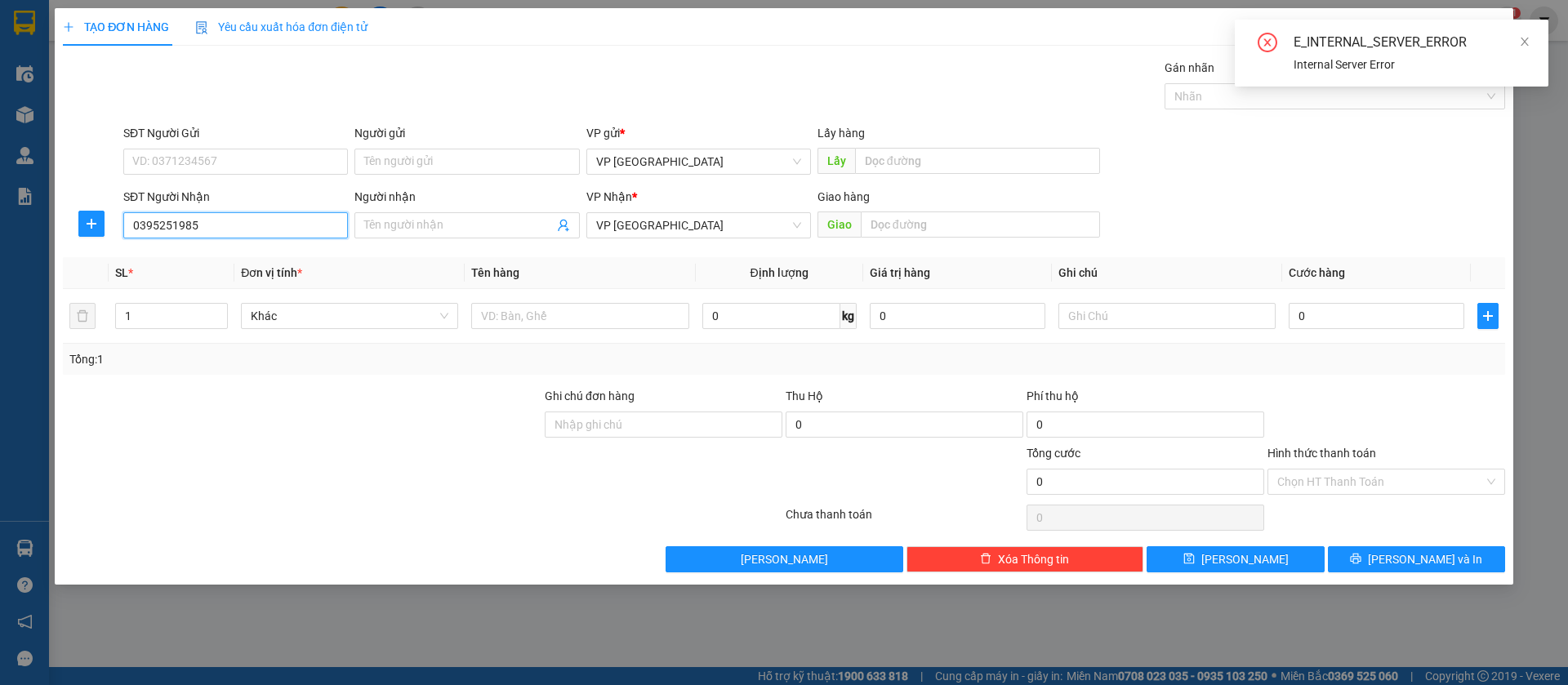
click at [201, 217] on input "0395251985" at bounding box center [236, 225] width 225 height 26
click at [206, 222] on input "0395251985" at bounding box center [236, 225] width 225 height 26
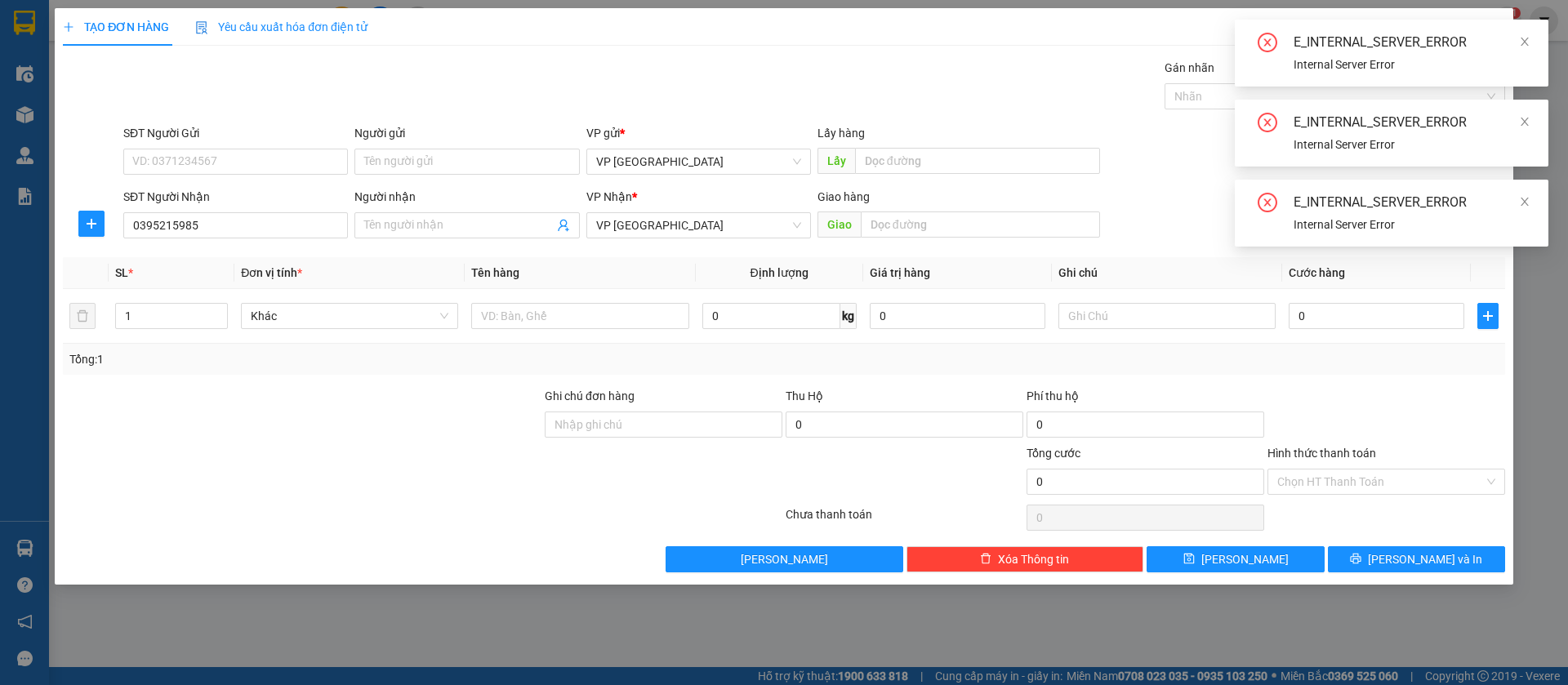
click at [1111, 52] on div "TẠO ĐƠN HÀNG Yêu cầu xuất hóa đơn điện tử Transit Pickup Surcharge Ids Transit …" at bounding box center [784, 290] width 1442 height 565
click at [1132, 34] on div "TẠO ĐƠN HÀNG Yêu cầu xuất hóa đơn điện tử" at bounding box center [784, 26] width 1442 height 37
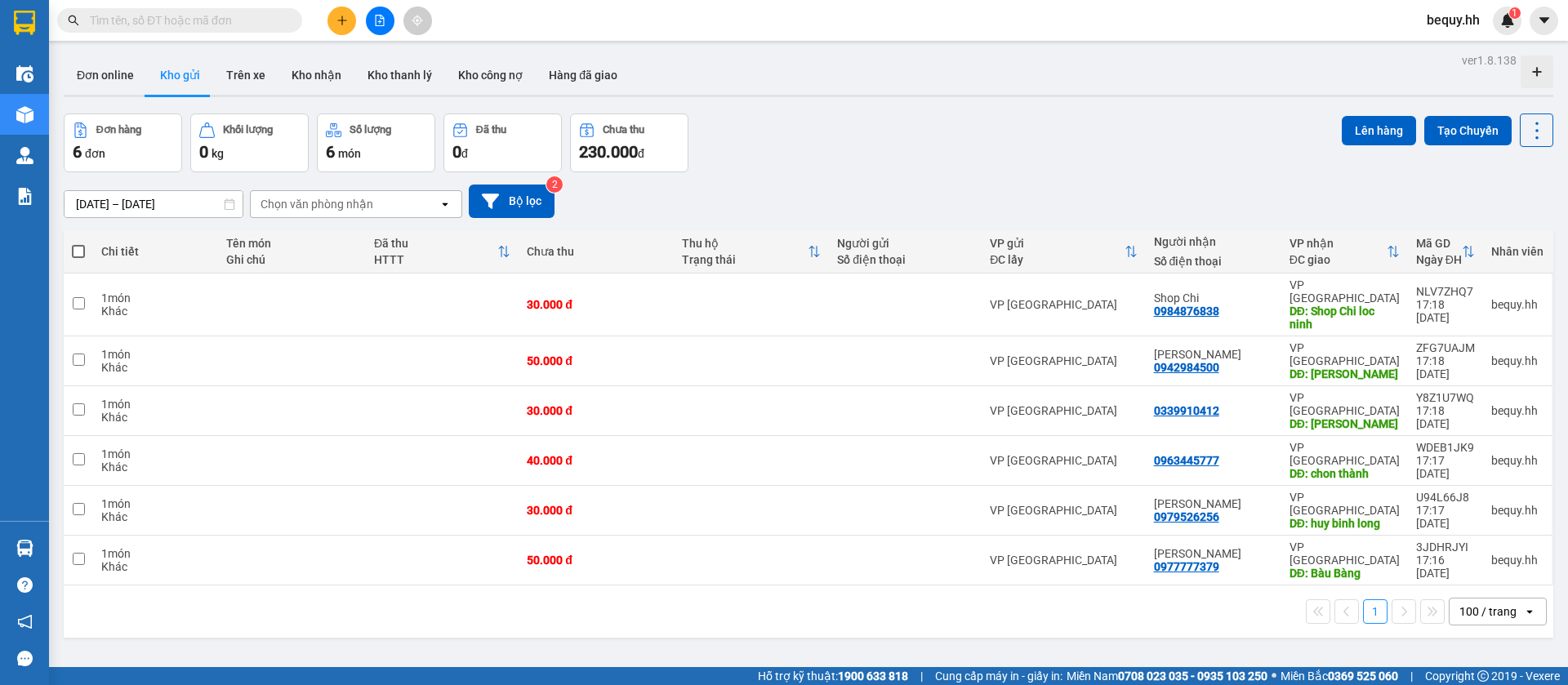
click at [348, 12] on button at bounding box center [341, 21] width 28 height 28
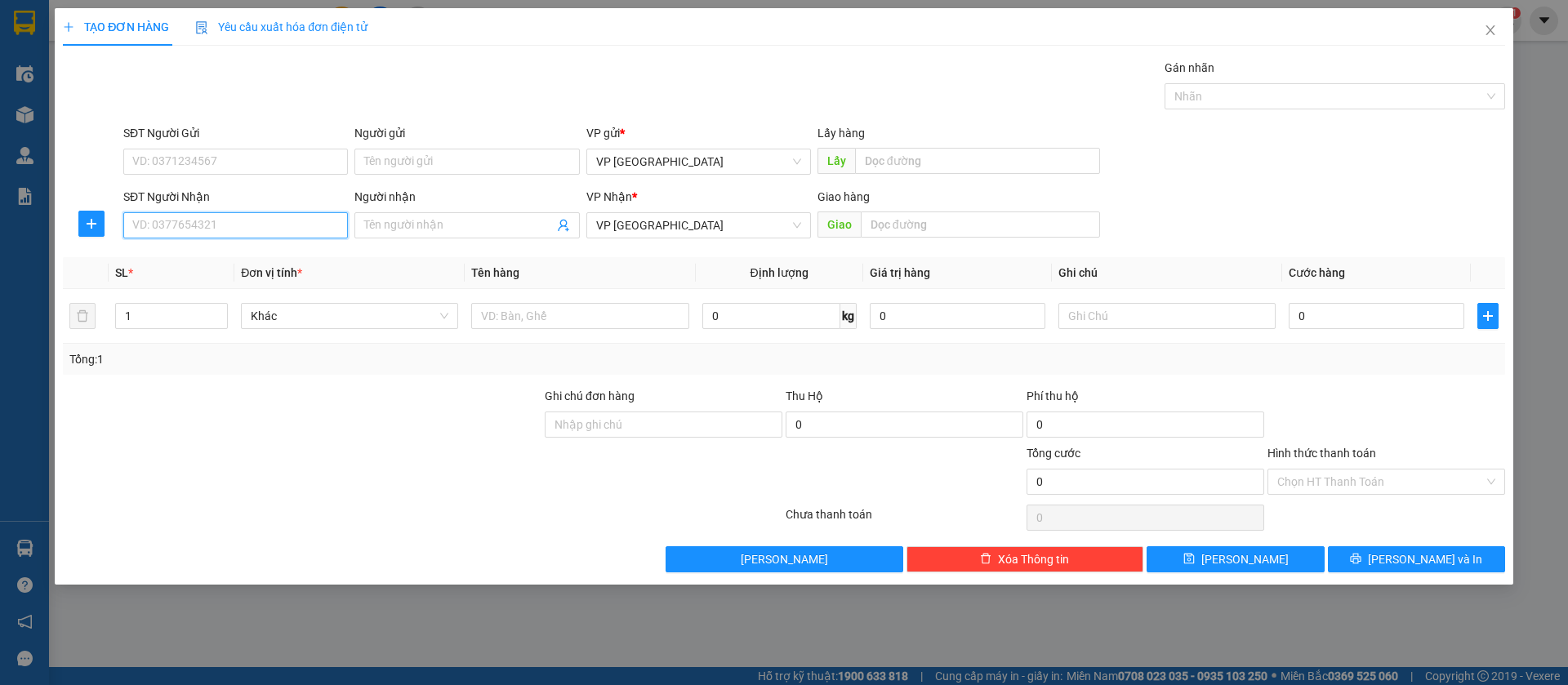
click at [253, 216] on input "SĐT Người Nhận" at bounding box center [236, 225] width 225 height 26
click at [244, 276] on div "0395215985 - [PERSON_NAME]" at bounding box center [236, 284] width 205 height 18
type input "0395215985"
type input "Dung Phạm"
type input "lộc hưng"
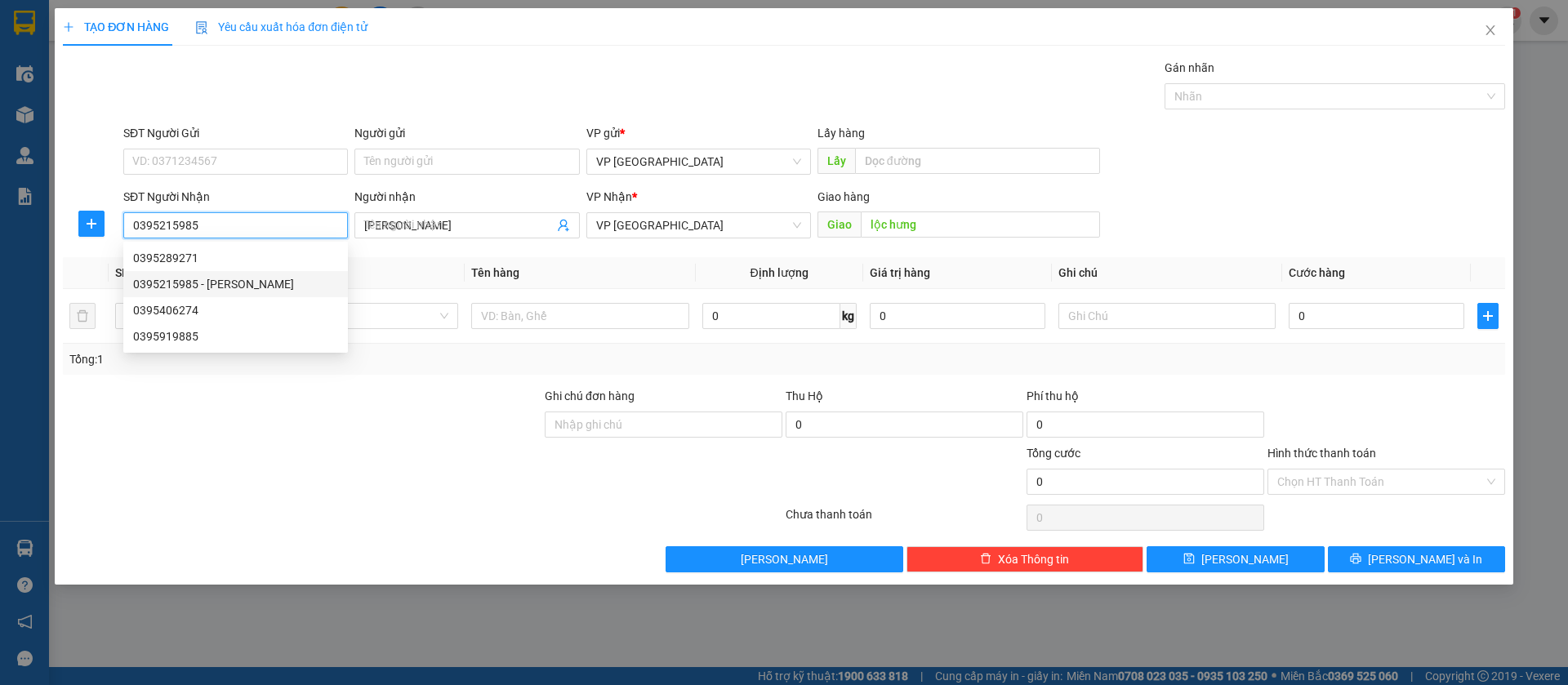
type input "30.000"
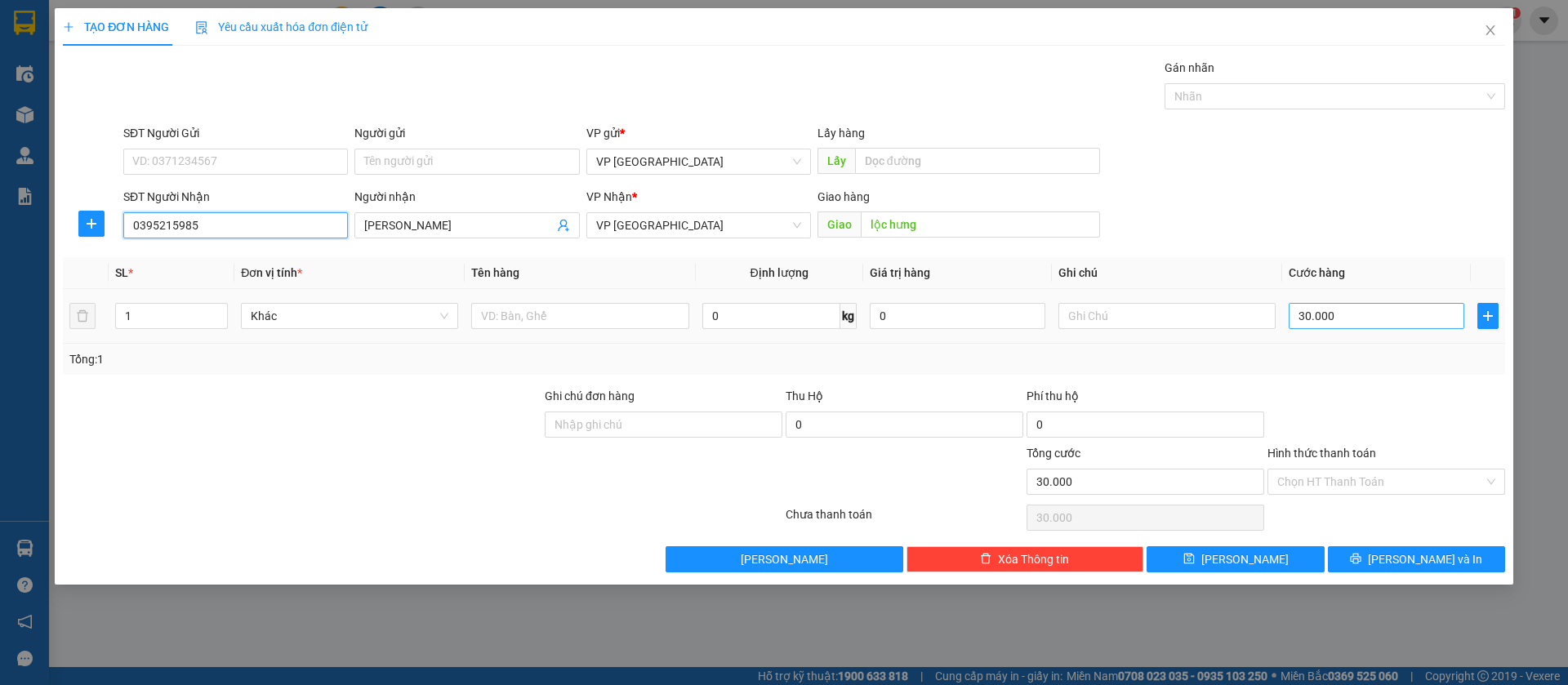
type input "0395215985"
click at [1403, 316] on input "30.000" at bounding box center [1375, 316] width 175 height 26
type input "1"
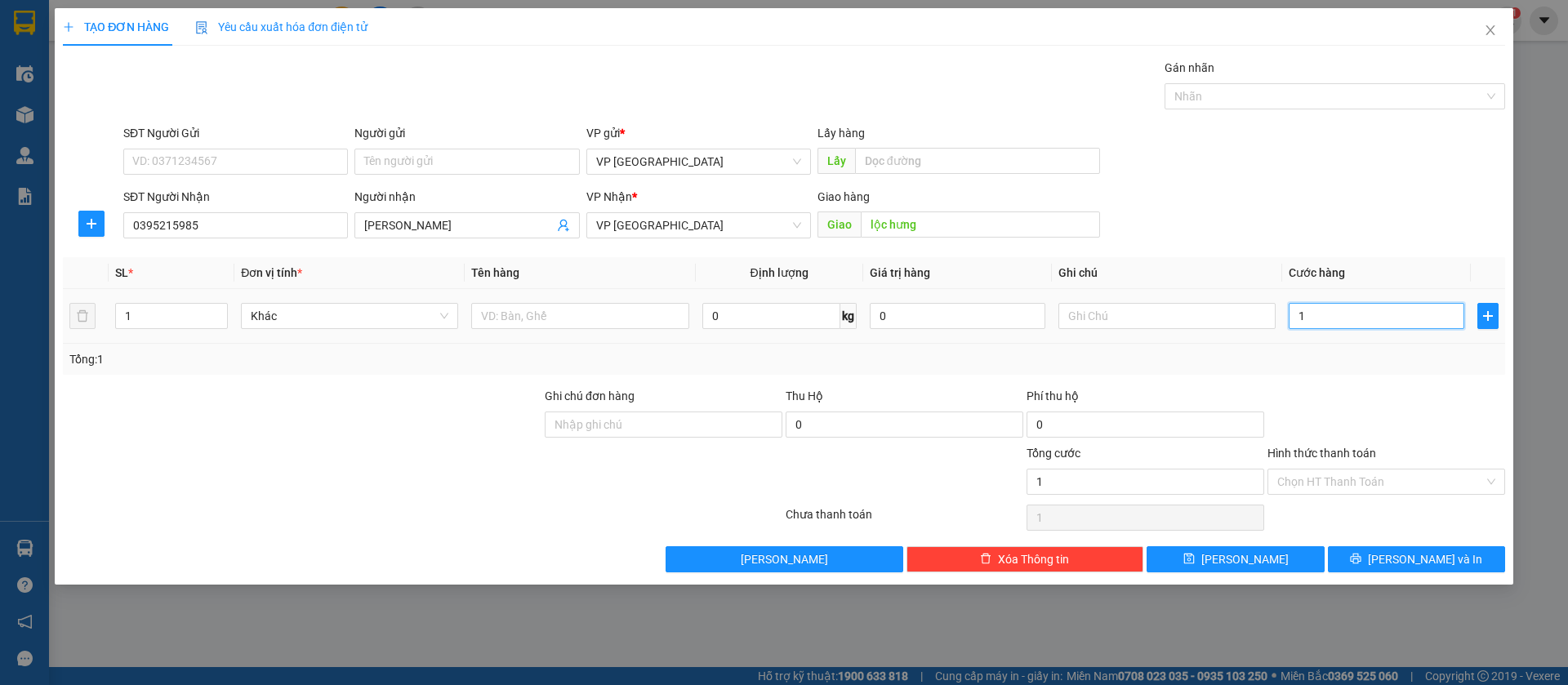
type input "10"
type input "100"
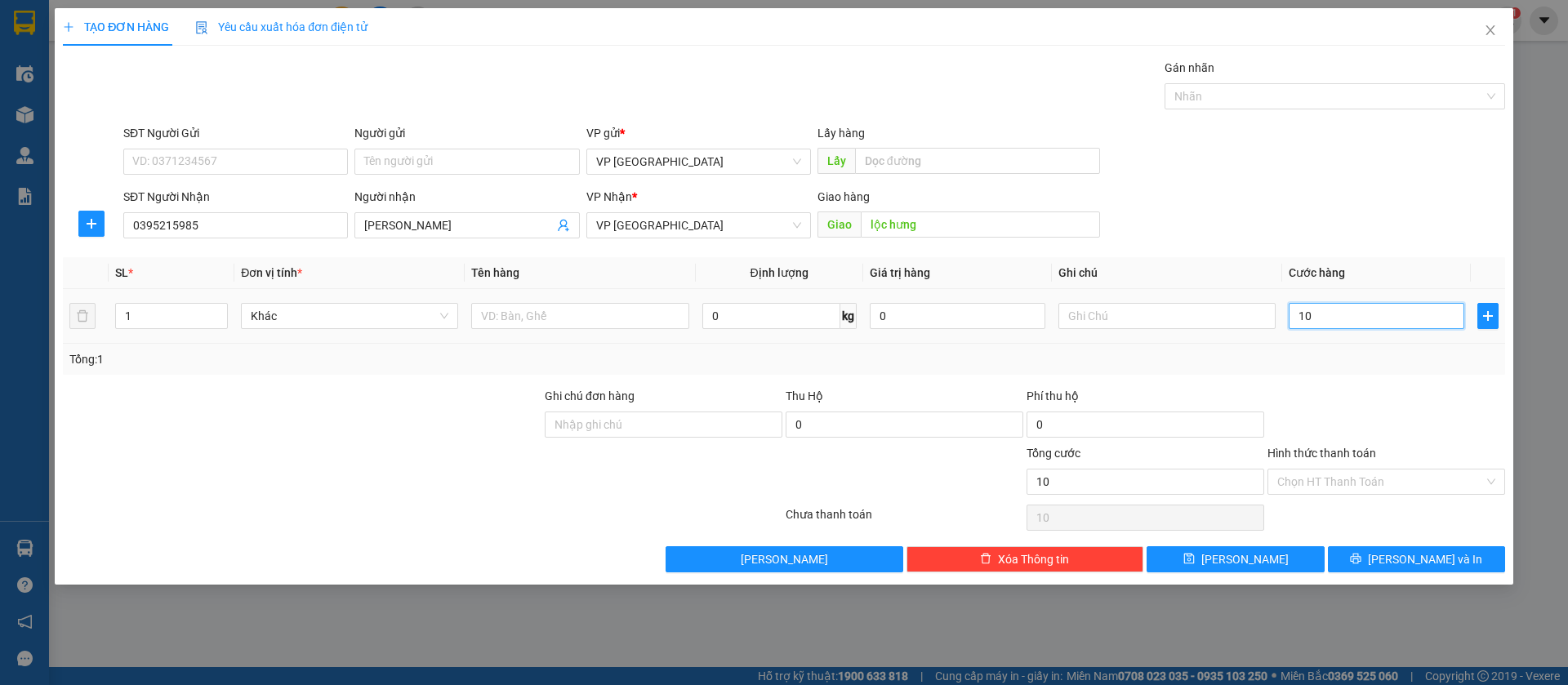
type input "100"
type input "1.000"
type input "10.000"
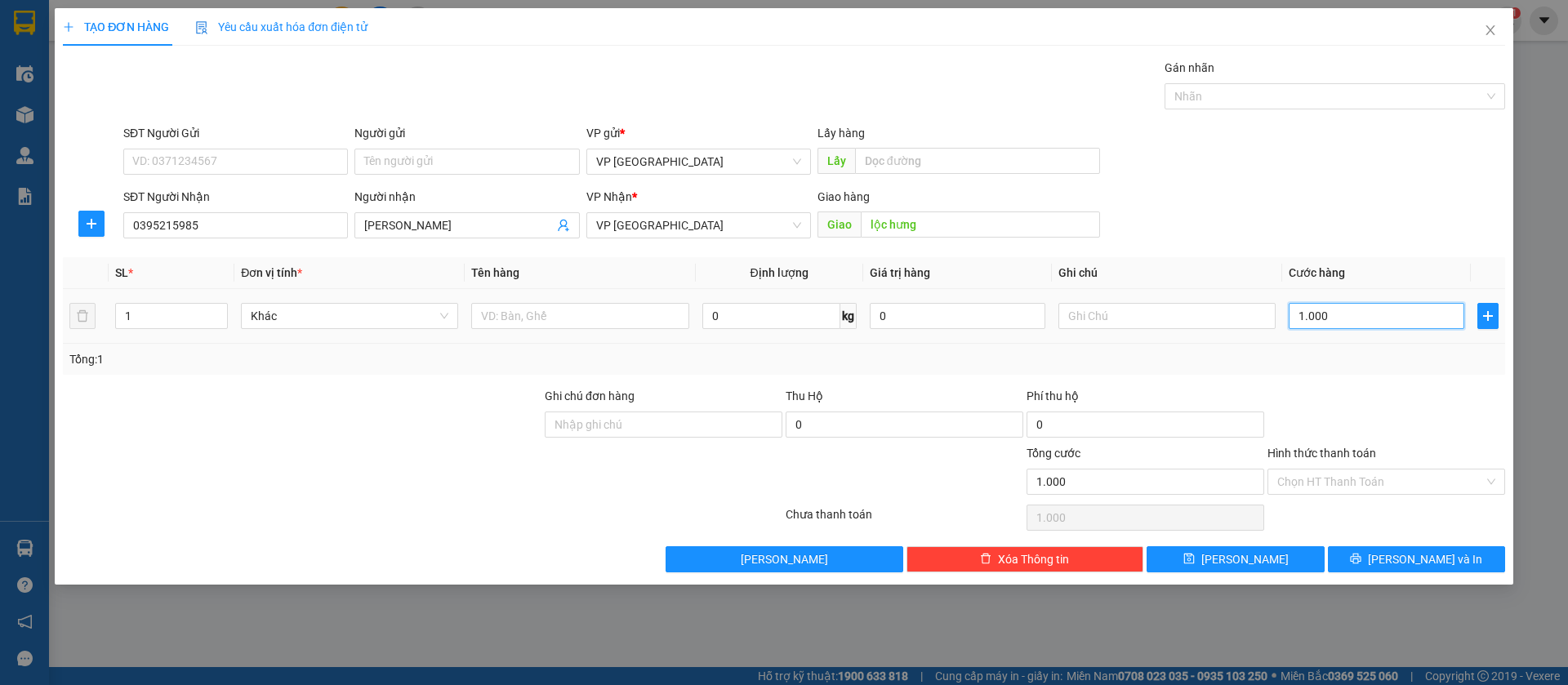
type input "10.000"
type input "100.000"
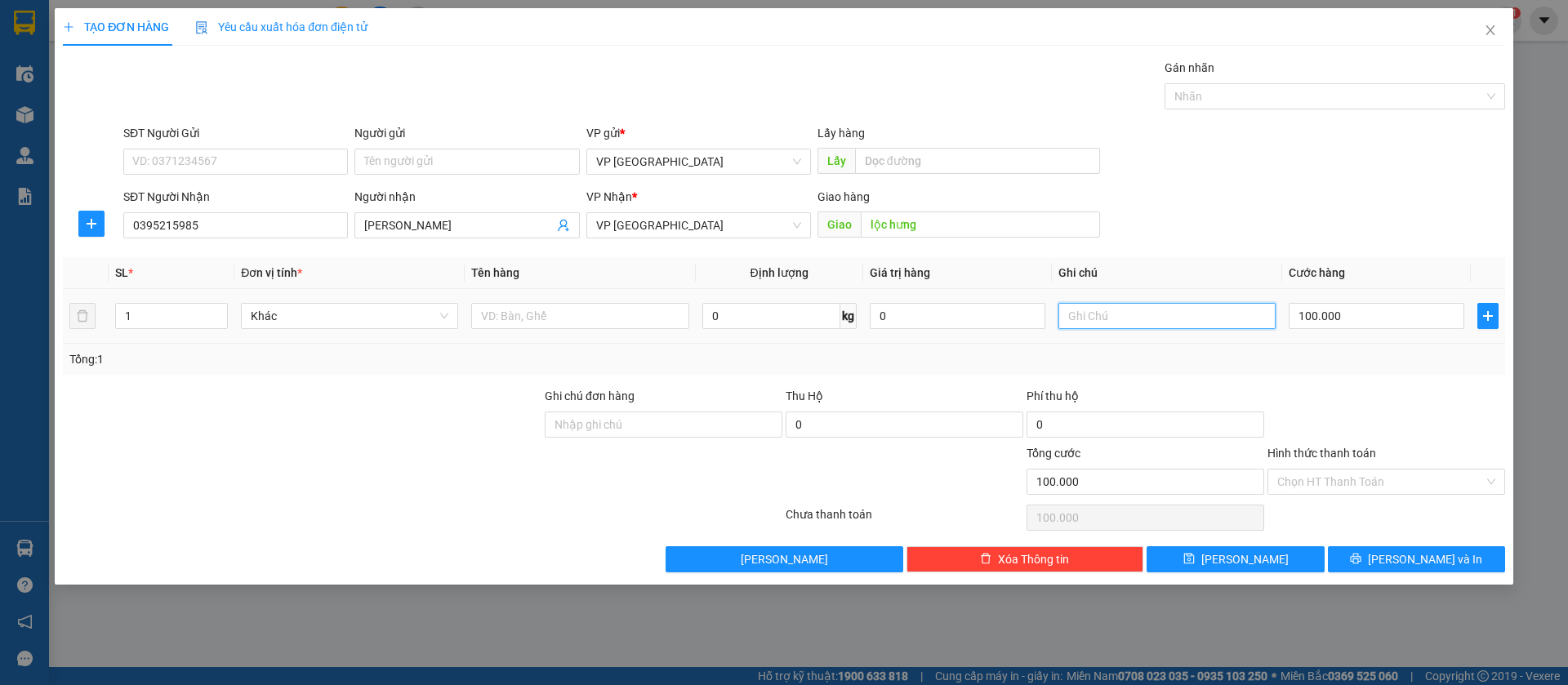
click at [1253, 306] on input "text" at bounding box center [1167, 316] width 217 height 26
type input "2k"
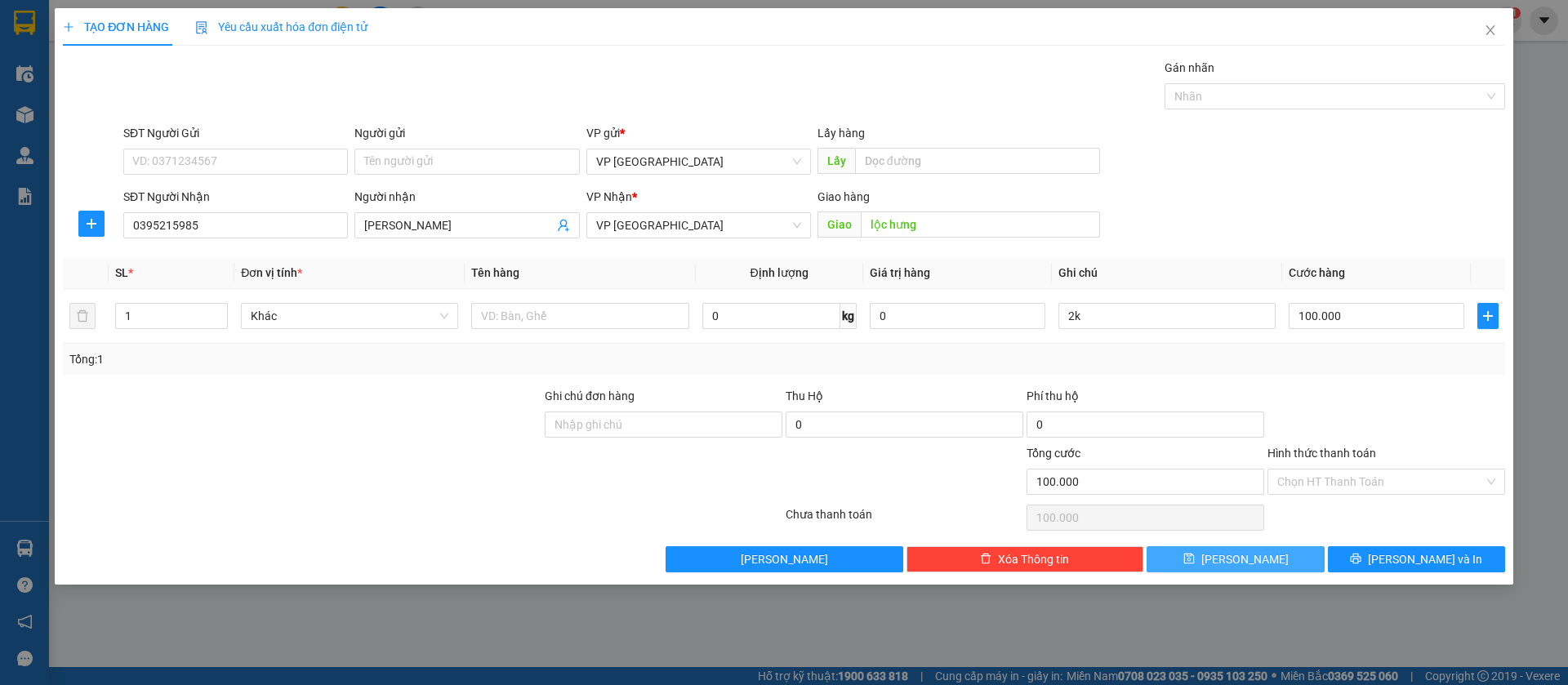
click at [1238, 551] on span "[PERSON_NAME]" at bounding box center [1244, 560] width 87 height 18
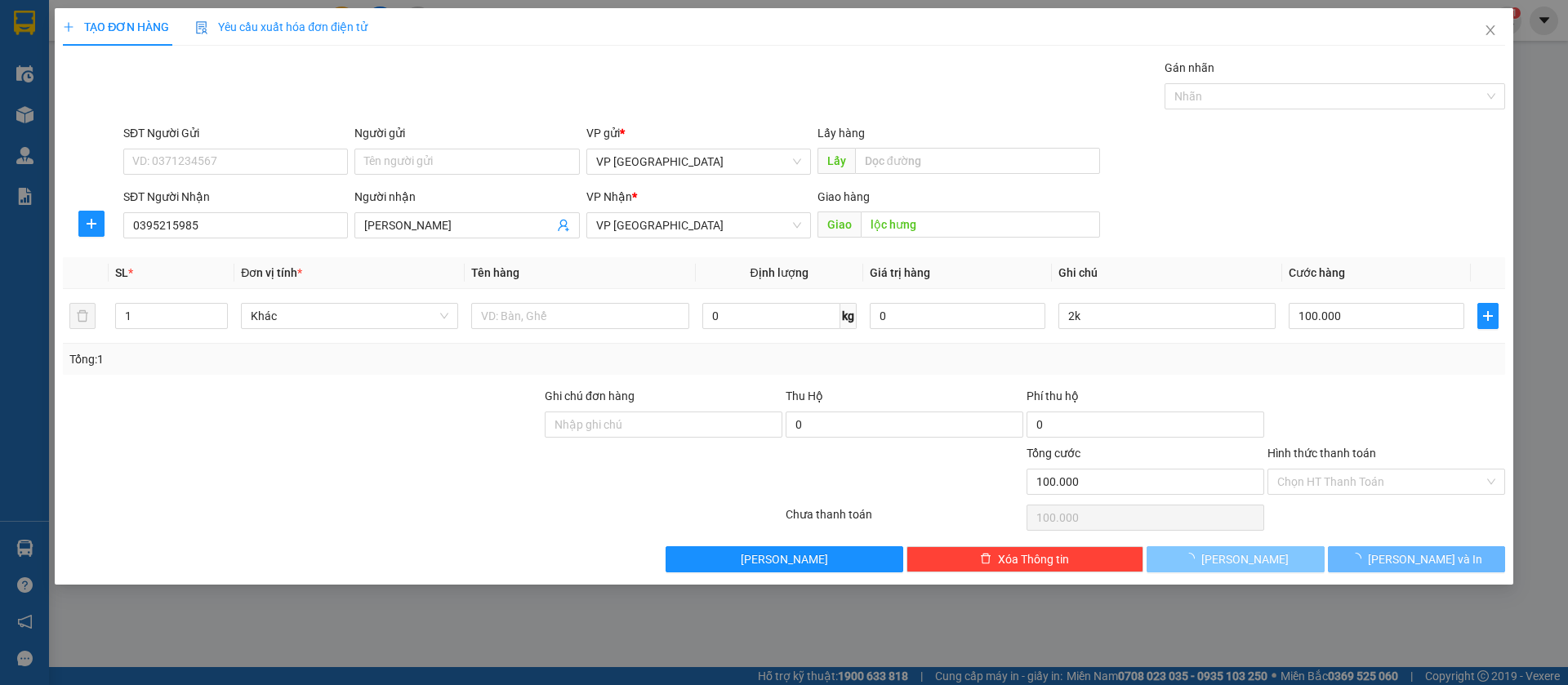
type input "0"
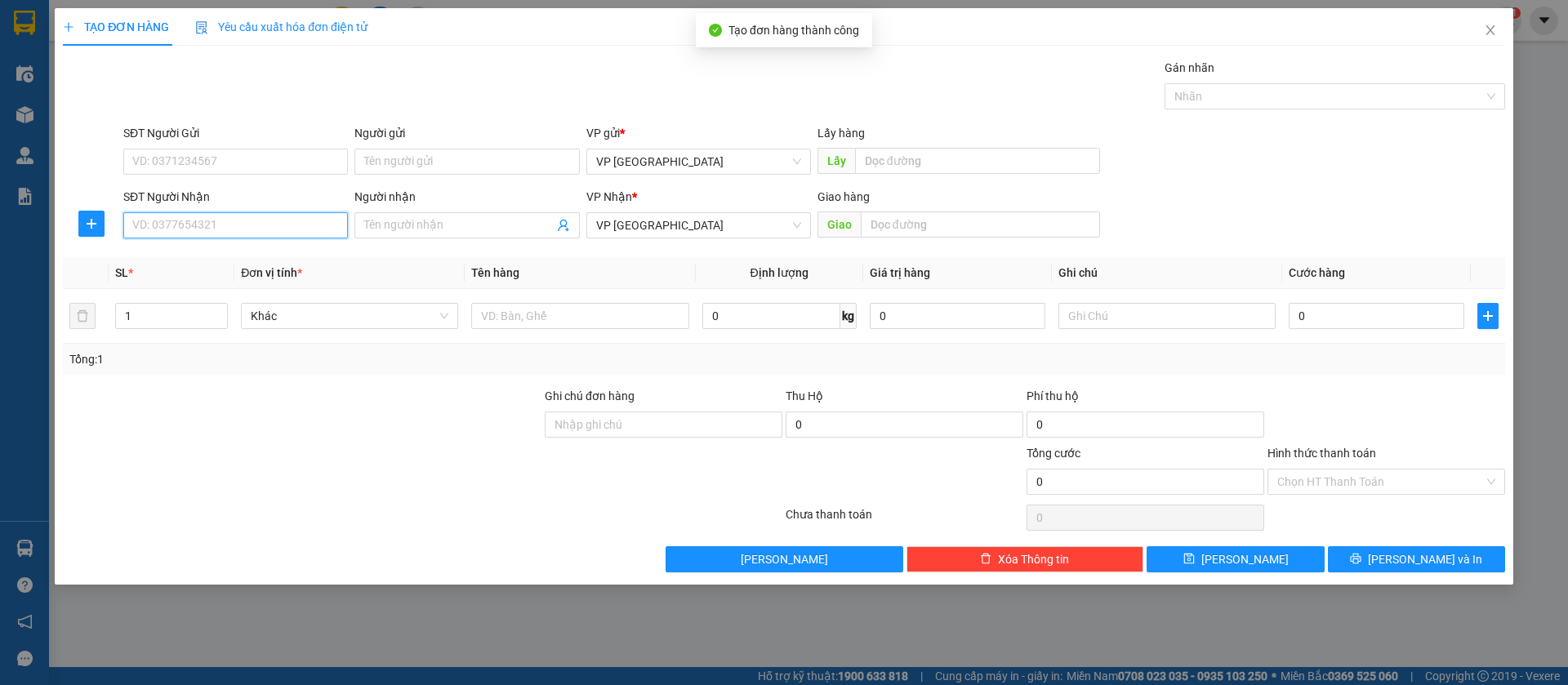
click at [284, 220] on input "SĐT Người Nhận" at bounding box center [236, 225] width 225 height 26
type input "0372031456"
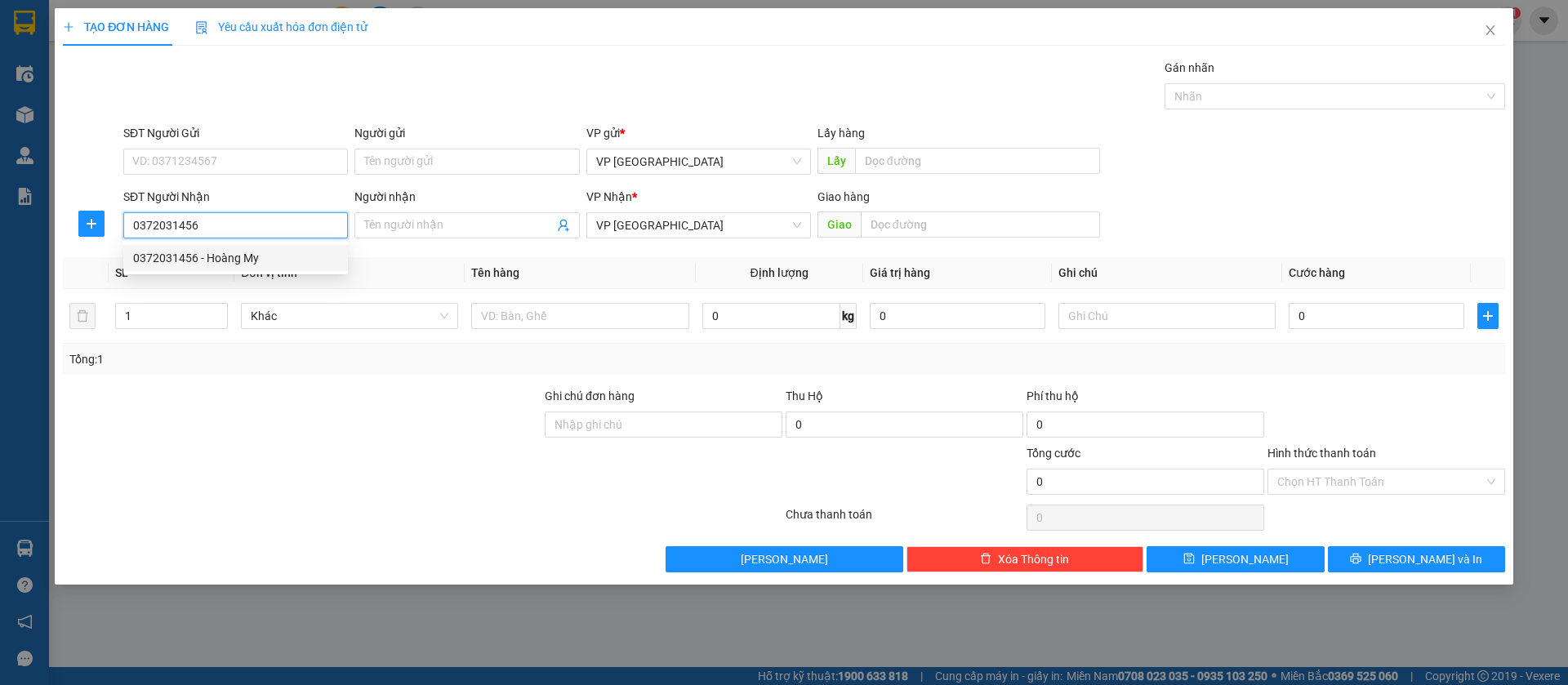
click at [284, 259] on div "0372031456 - Hoàng My" at bounding box center [236, 258] width 205 height 18
type input "Hoàng My"
type input "Lộc Thái hoàng my"
type input "50.000"
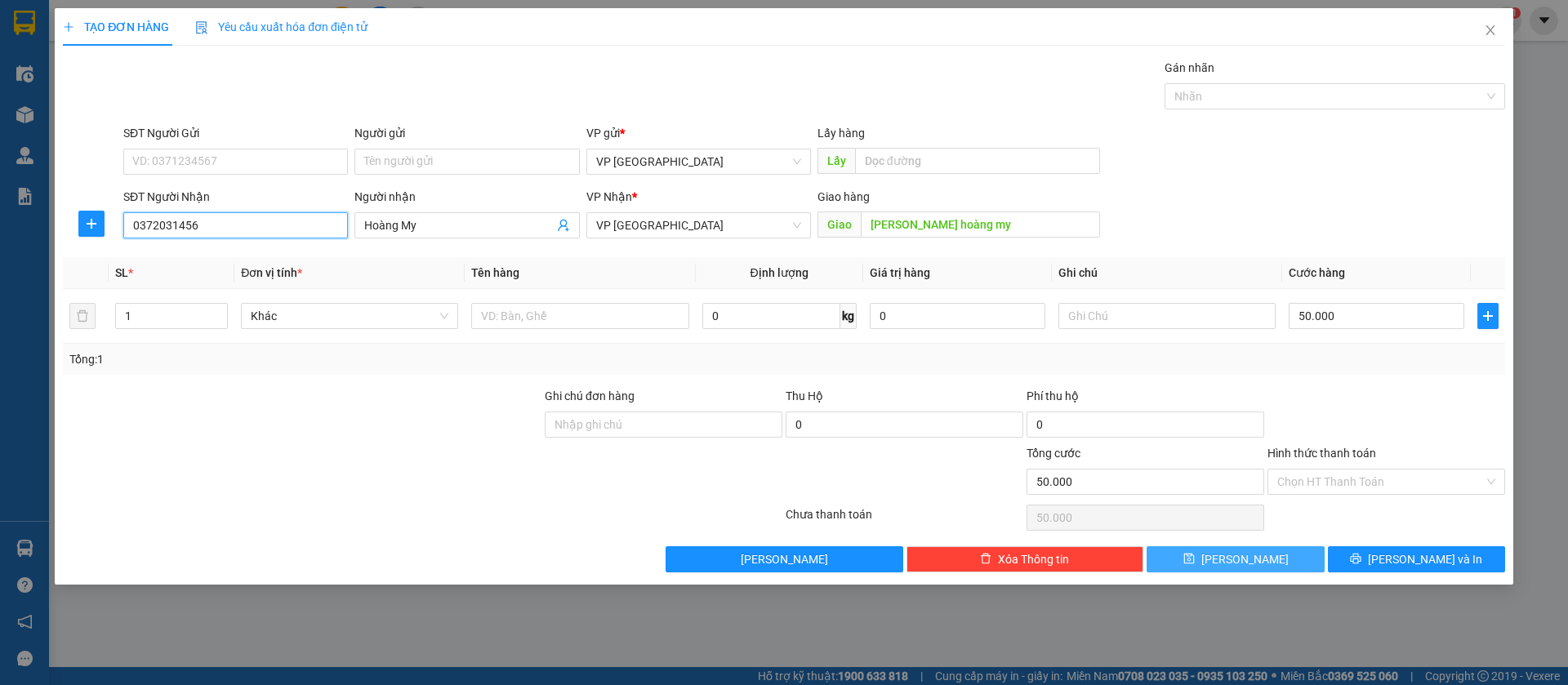
type input "0372031456"
click at [1273, 553] on button "[PERSON_NAME]" at bounding box center [1234, 559] width 177 height 26
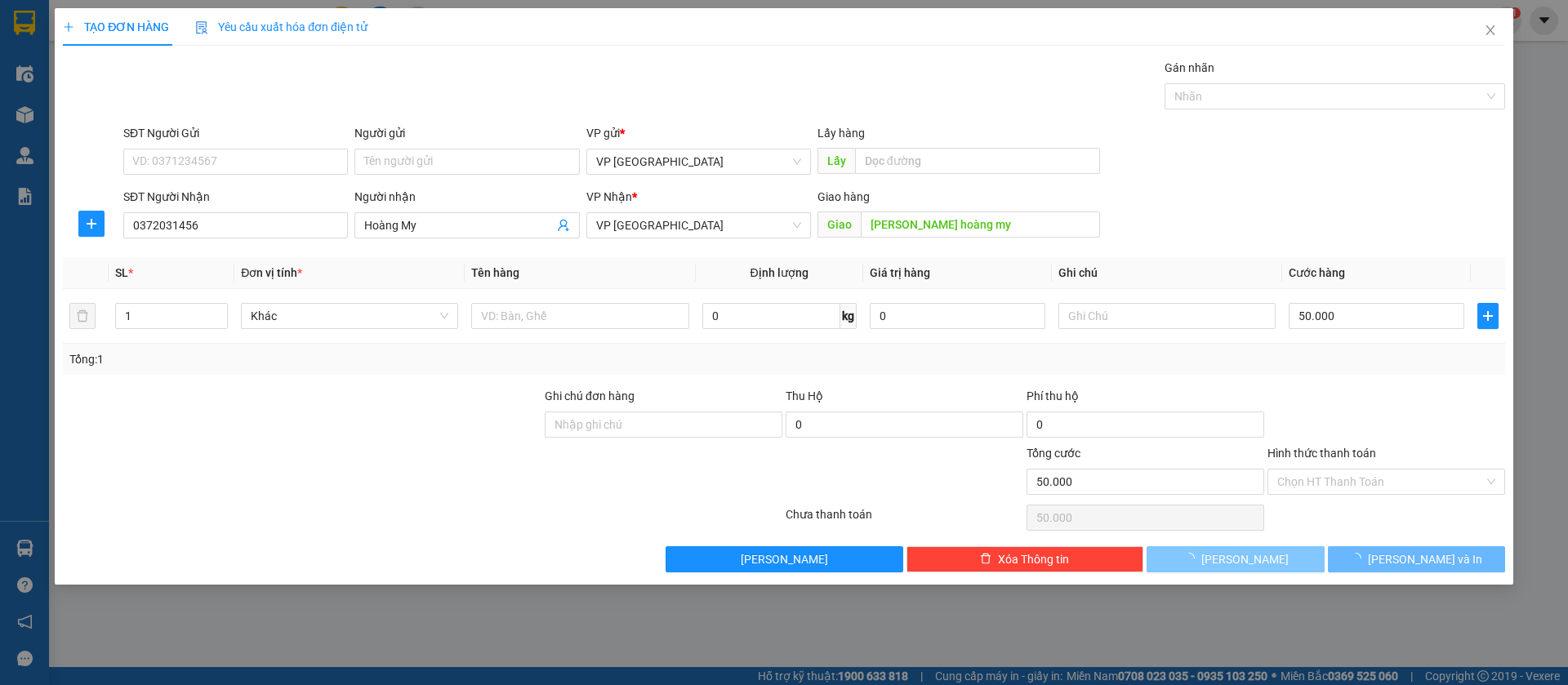
type input "0"
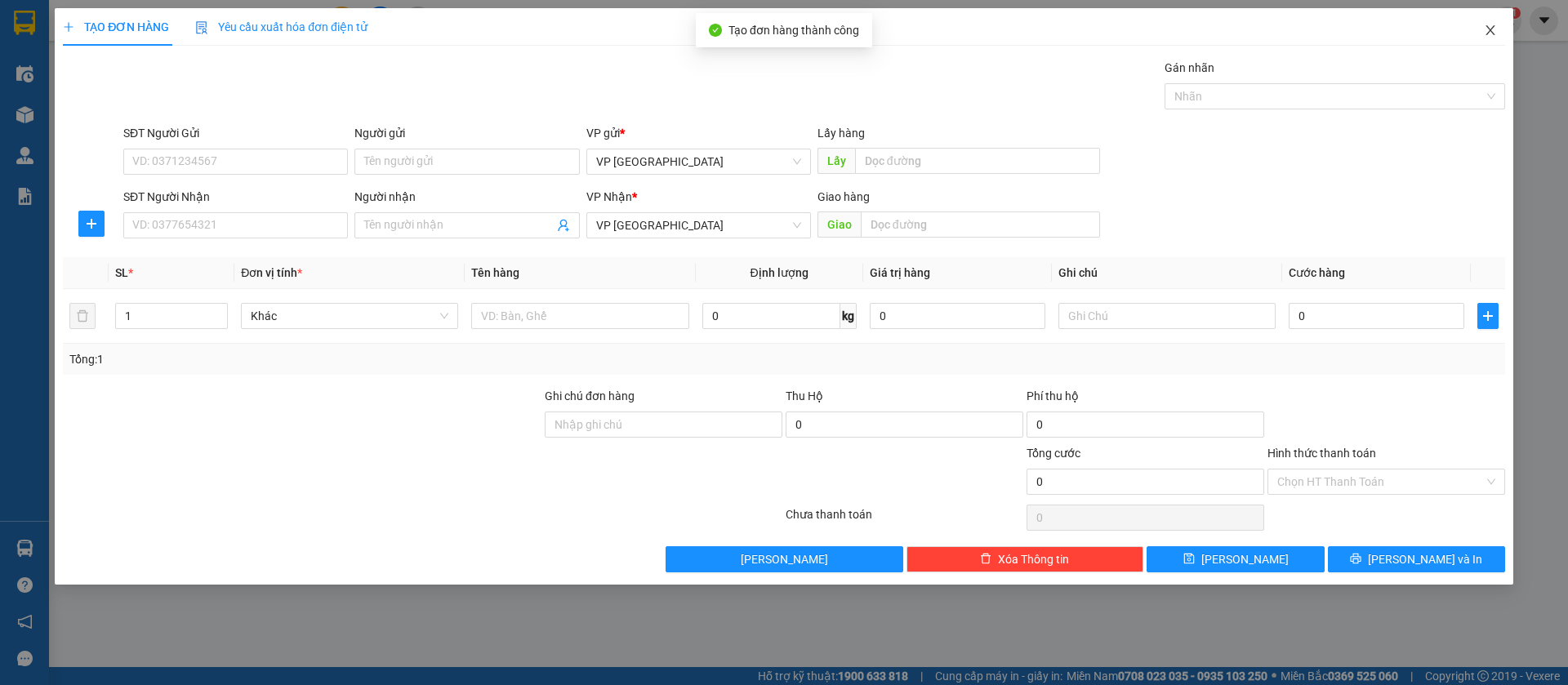
click at [1484, 33] on icon "close" at bounding box center [1490, 29] width 13 height 13
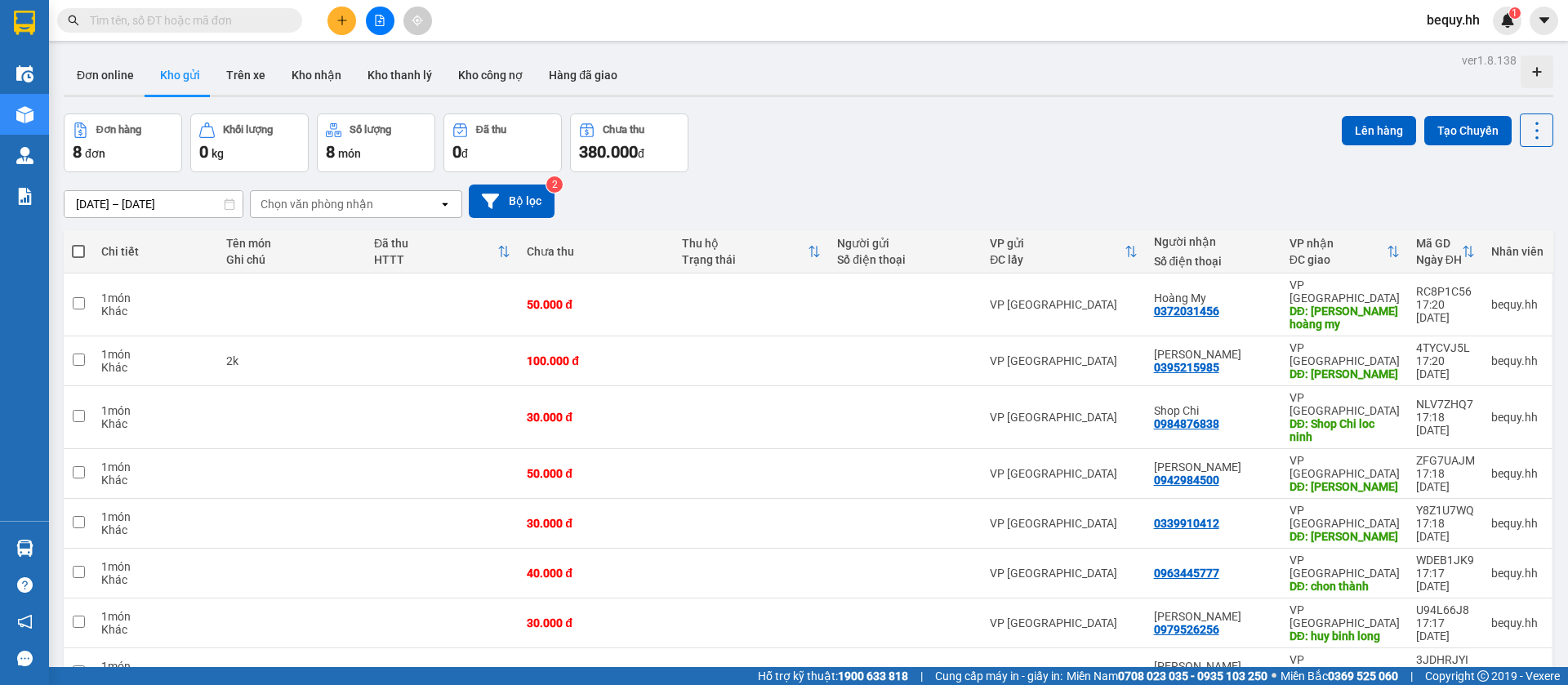
click at [76, 254] on span at bounding box center [77, 251] width 13 height 13
click at [78, 244] on input "checkbox" at bounding box center [78, 244] width 0 height 0
checkbox input "true"
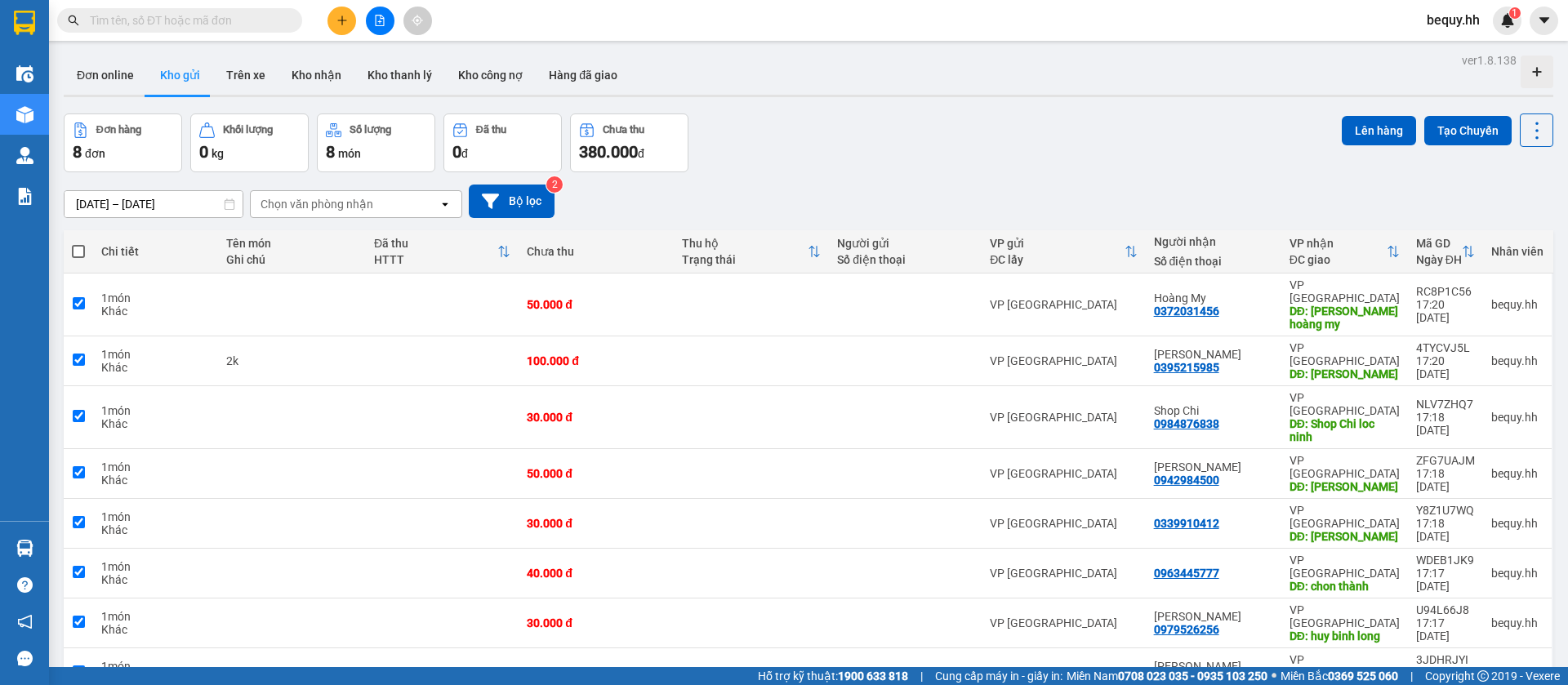
checkbox input "true"
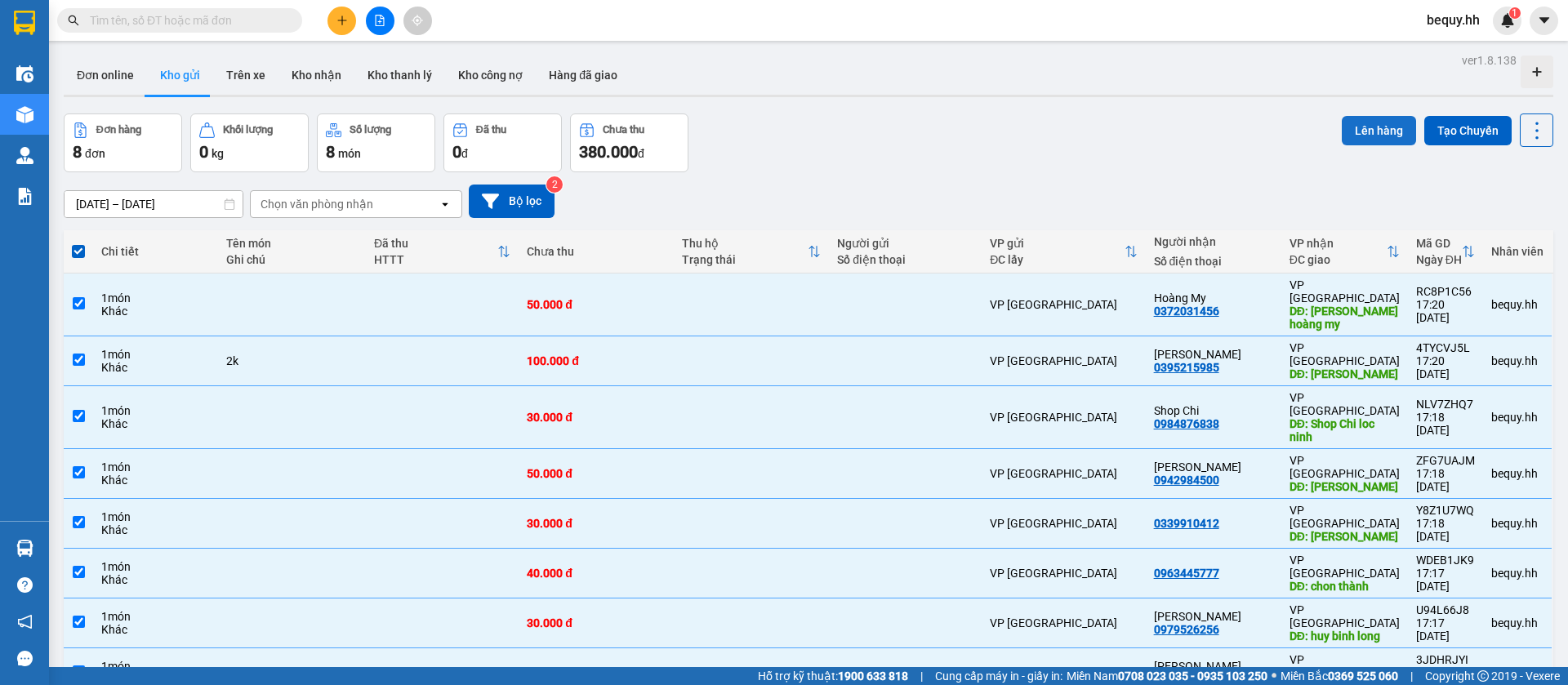
click at [1380, 118] on button "Lên hàng" at bounding box center [1379, 131] width 74 height 29
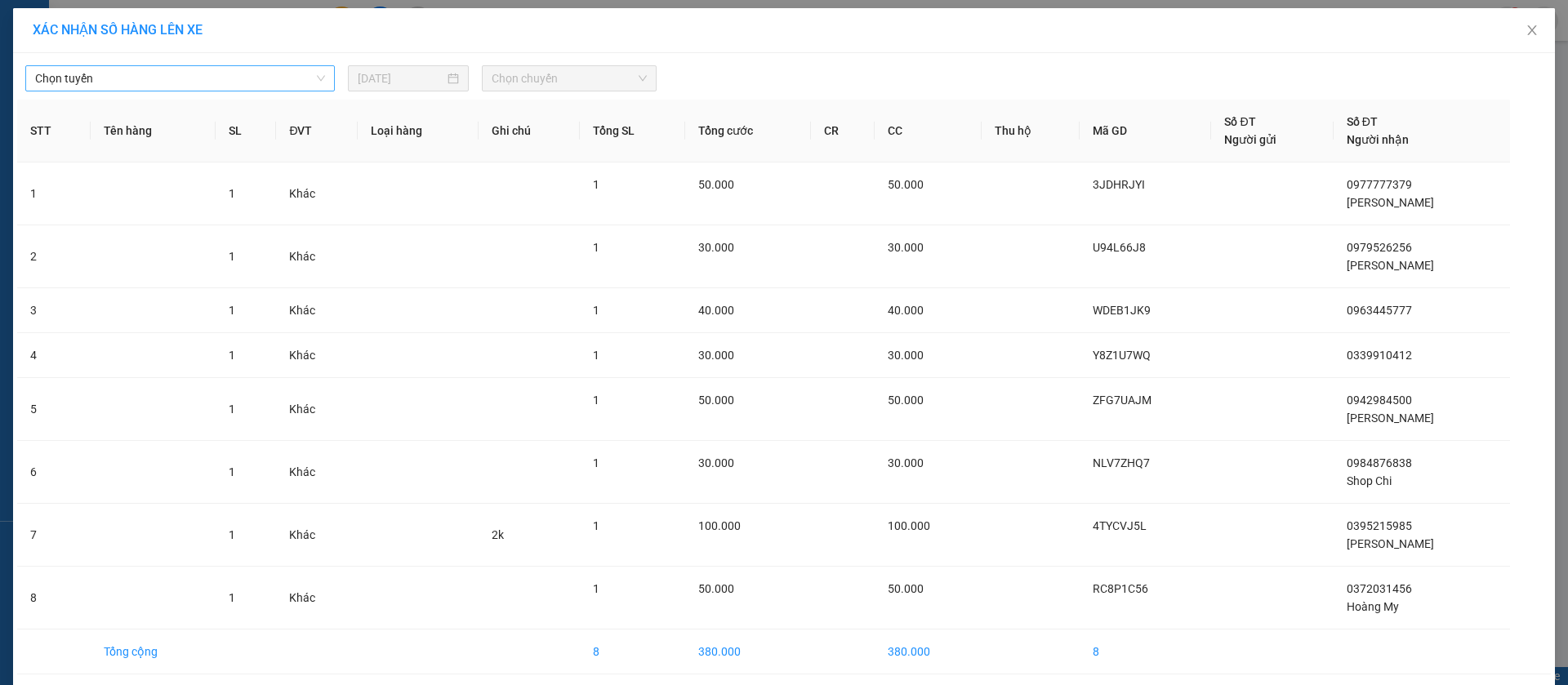
click at [226, 76] on span "Chọn tuyến" at bounding box center [180, 78] width 290 height 24
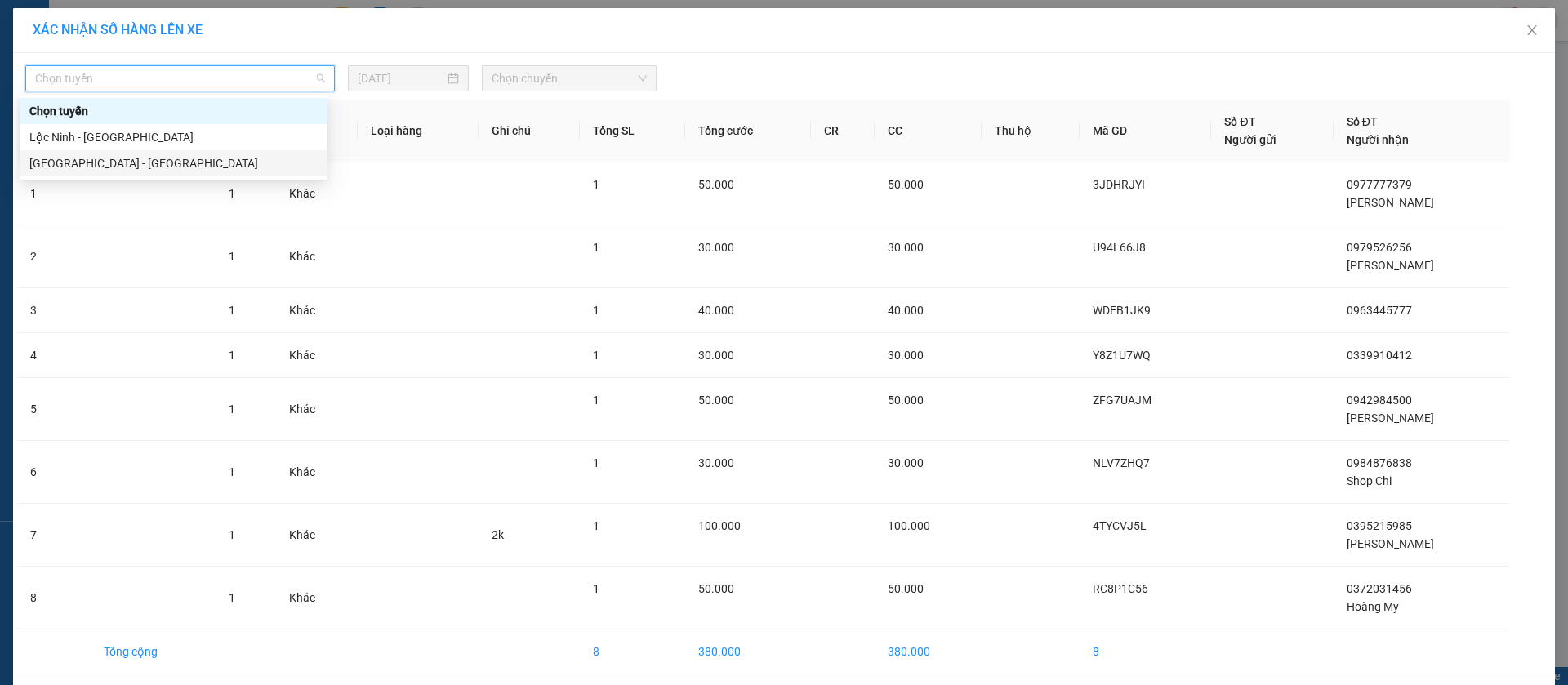
click at [170, 161] on div "[GEOGRAPHIC_DATA] - [GEOGRAPHIC_DATA]" at bounding box center [173, 163] width 289 height 18
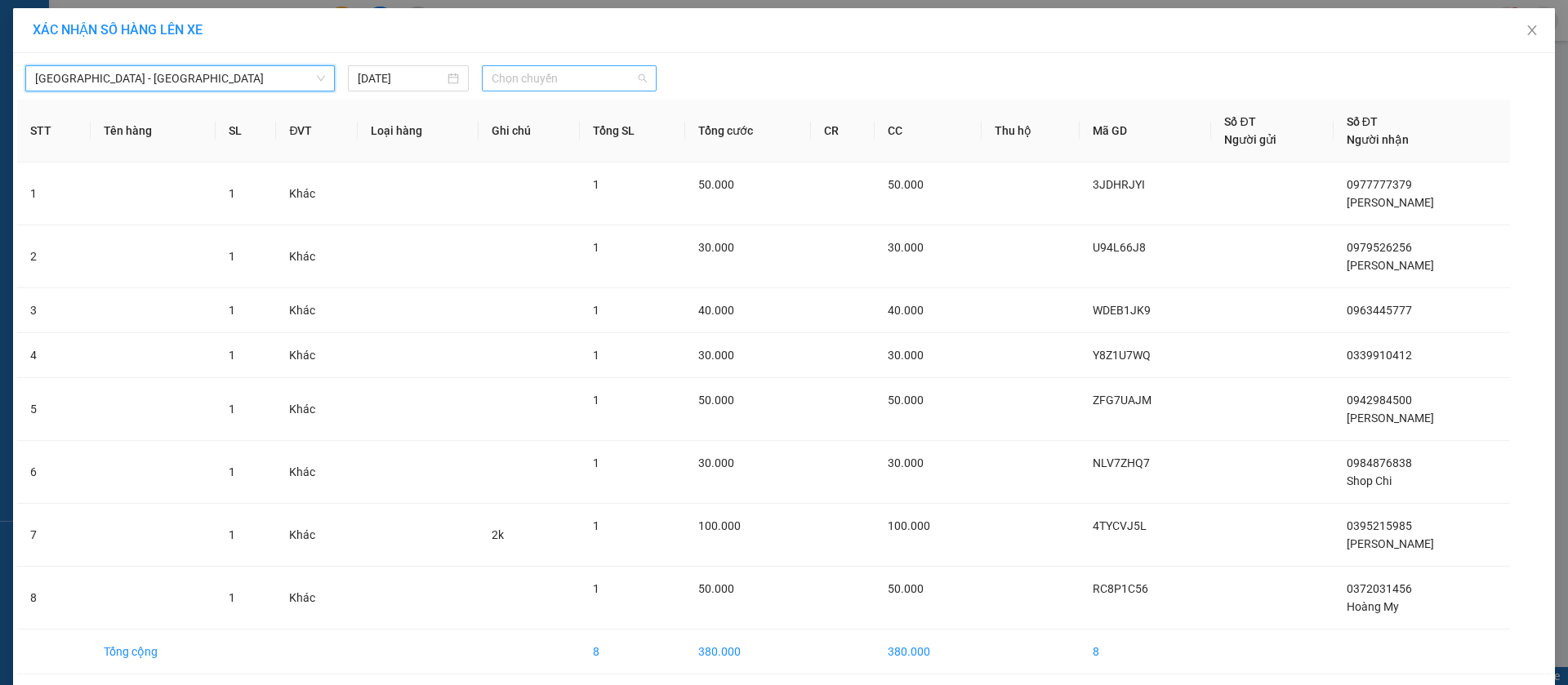
click at [537, 78] on span "Chọn chuyến" at bounding box center [569, 78] width 156 height 24
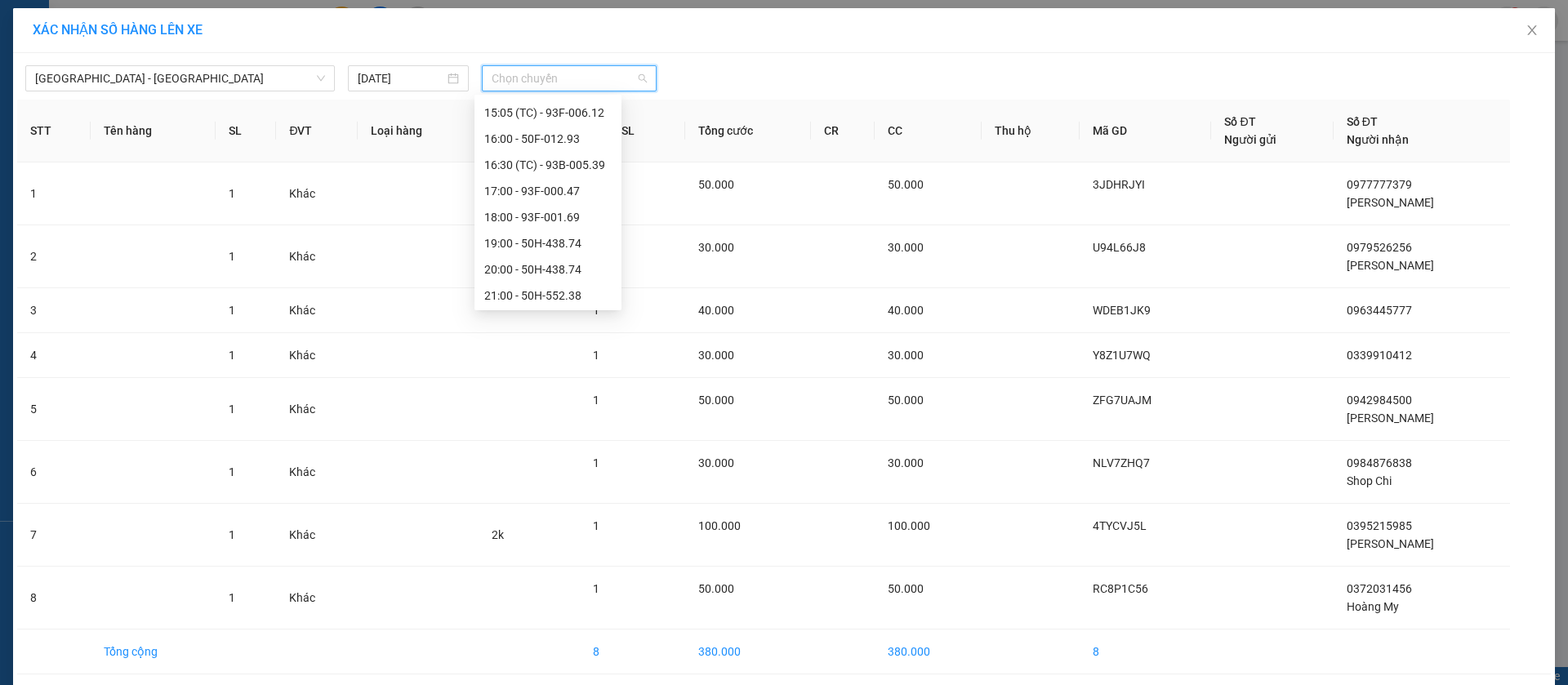
scroll to position [314, 0]
click at [571, 179] on div "17:00 - 93F-000.47" at bounding box center [548, 189] width 147 height 26
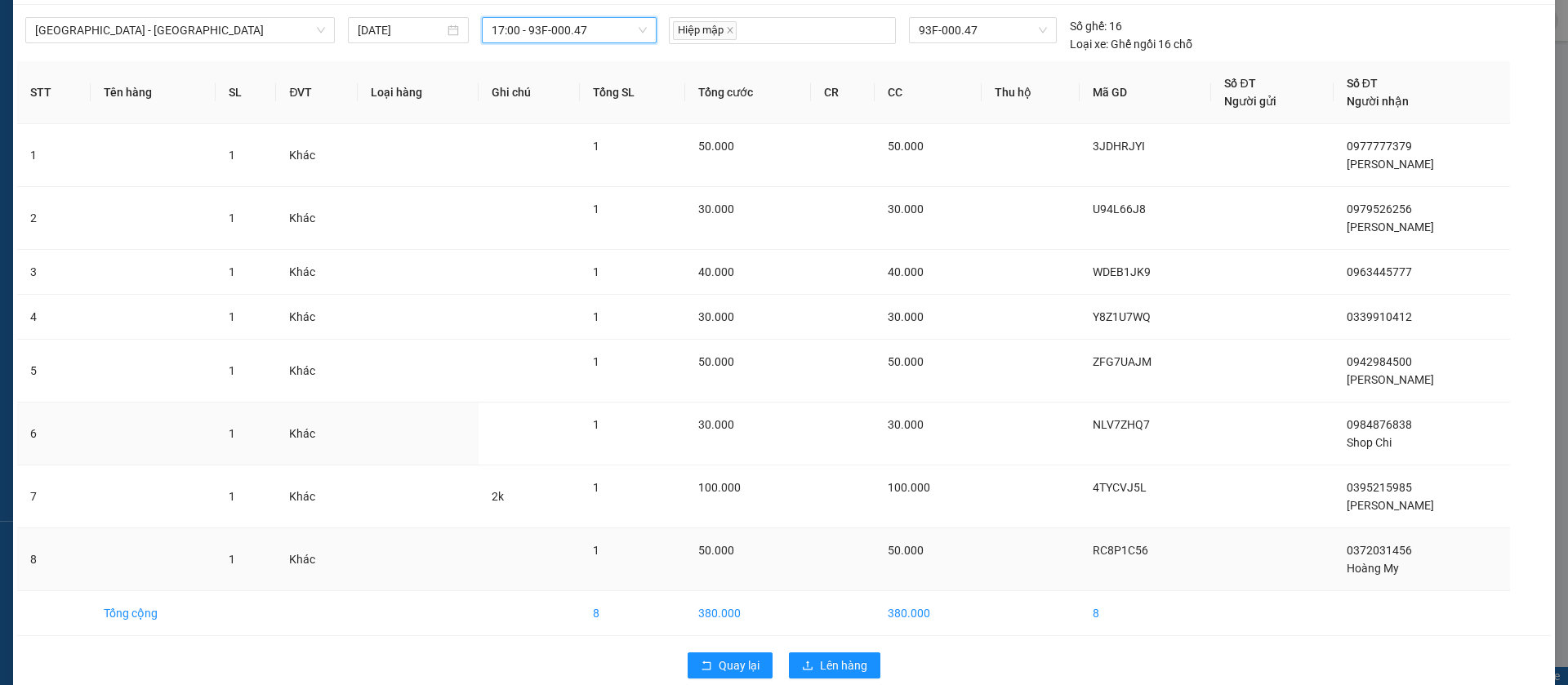
scroll to position [73, 0]
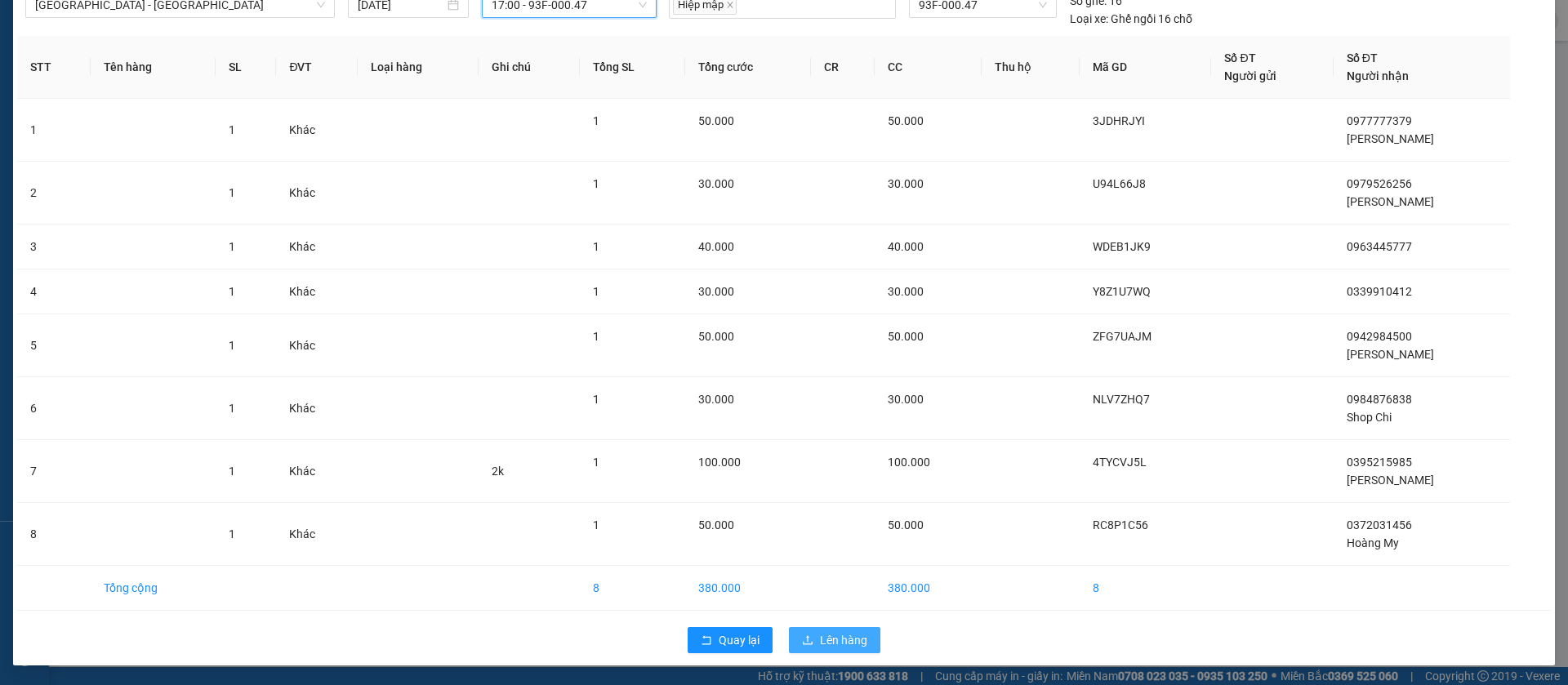
click at [834, 630] on button "Lên hàng" at bounding box center [834, 640] width 92 height 26
